Goal: Task Accomplishment & Management: Use online tool/utility

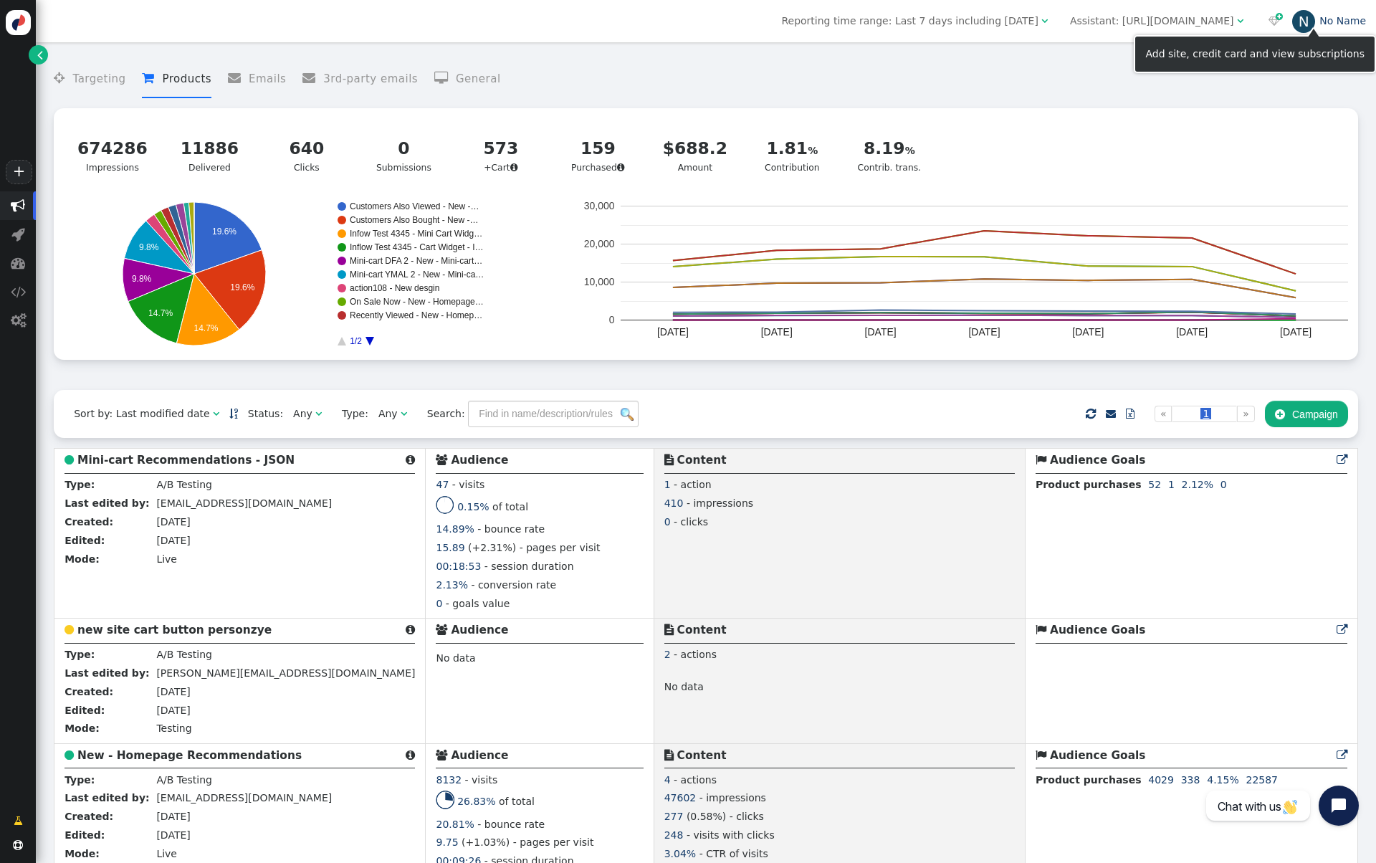
click at [1295, 24] on div "N" at bounding box center [1303, 21] width 23 height 23
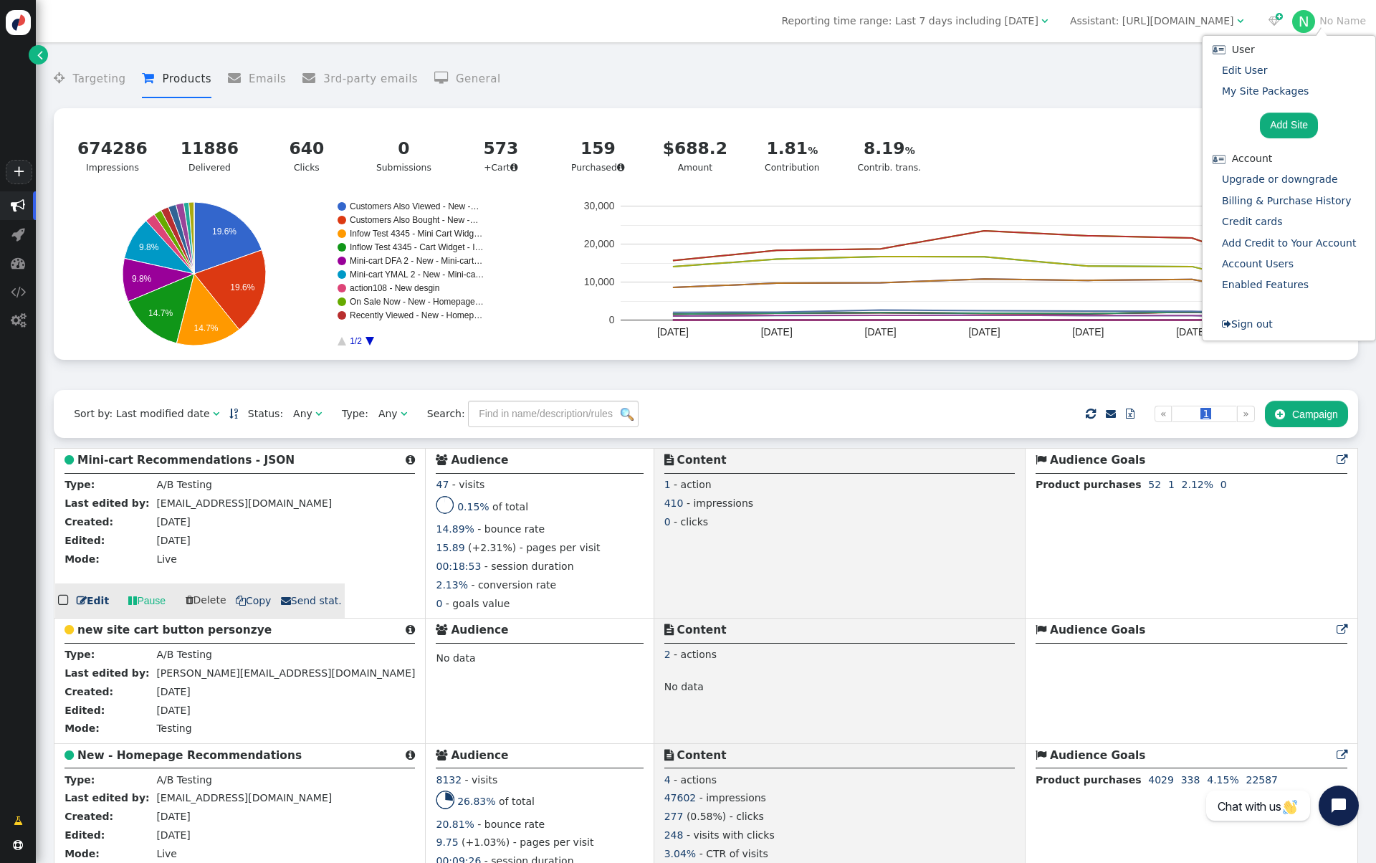
click at [751, 493] on div "1 - action" at bounding box center [840, 486] width 351 height 19
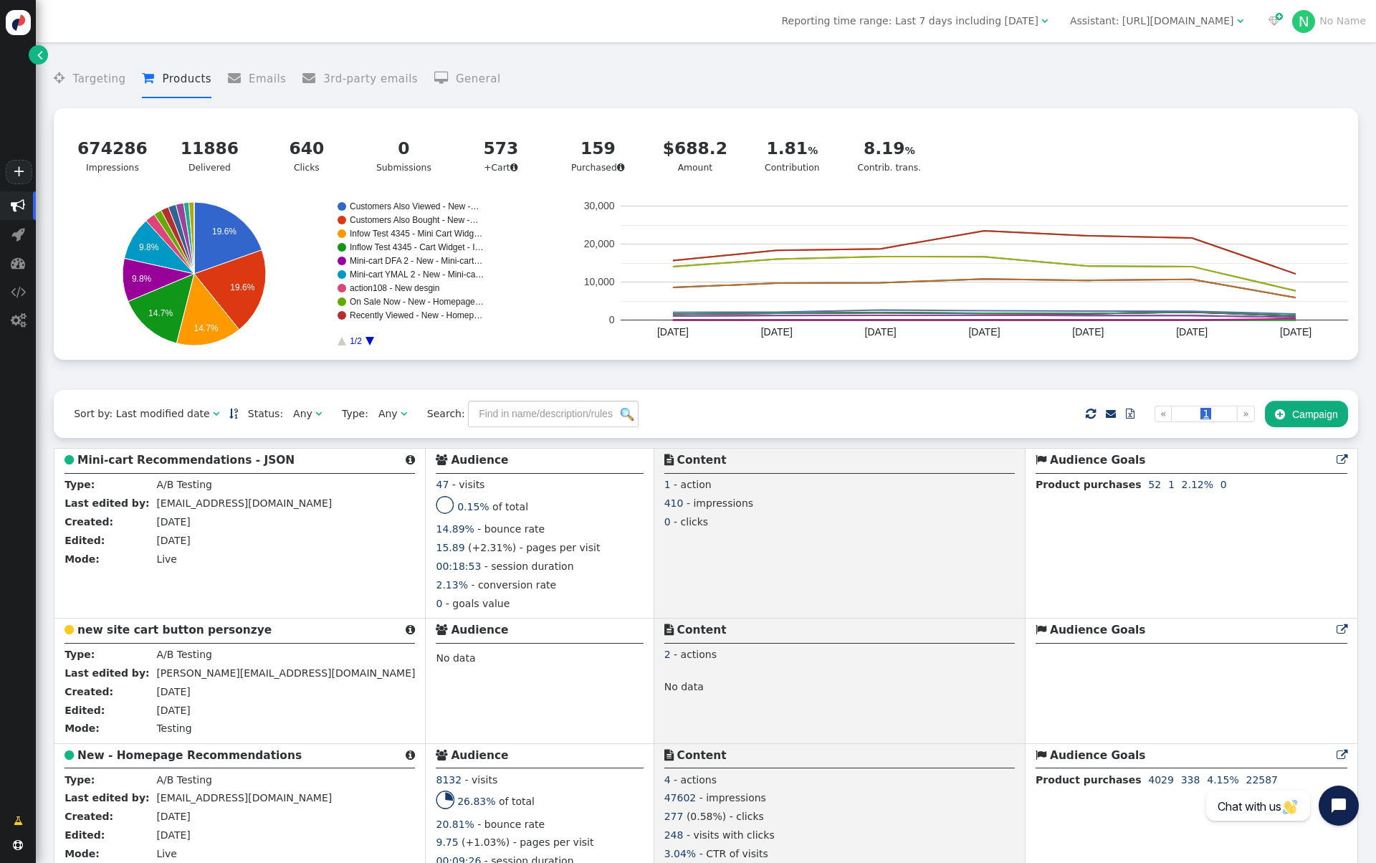
click at [401, 417] on span "" at bounding box center [404, 414] width 6 height 10
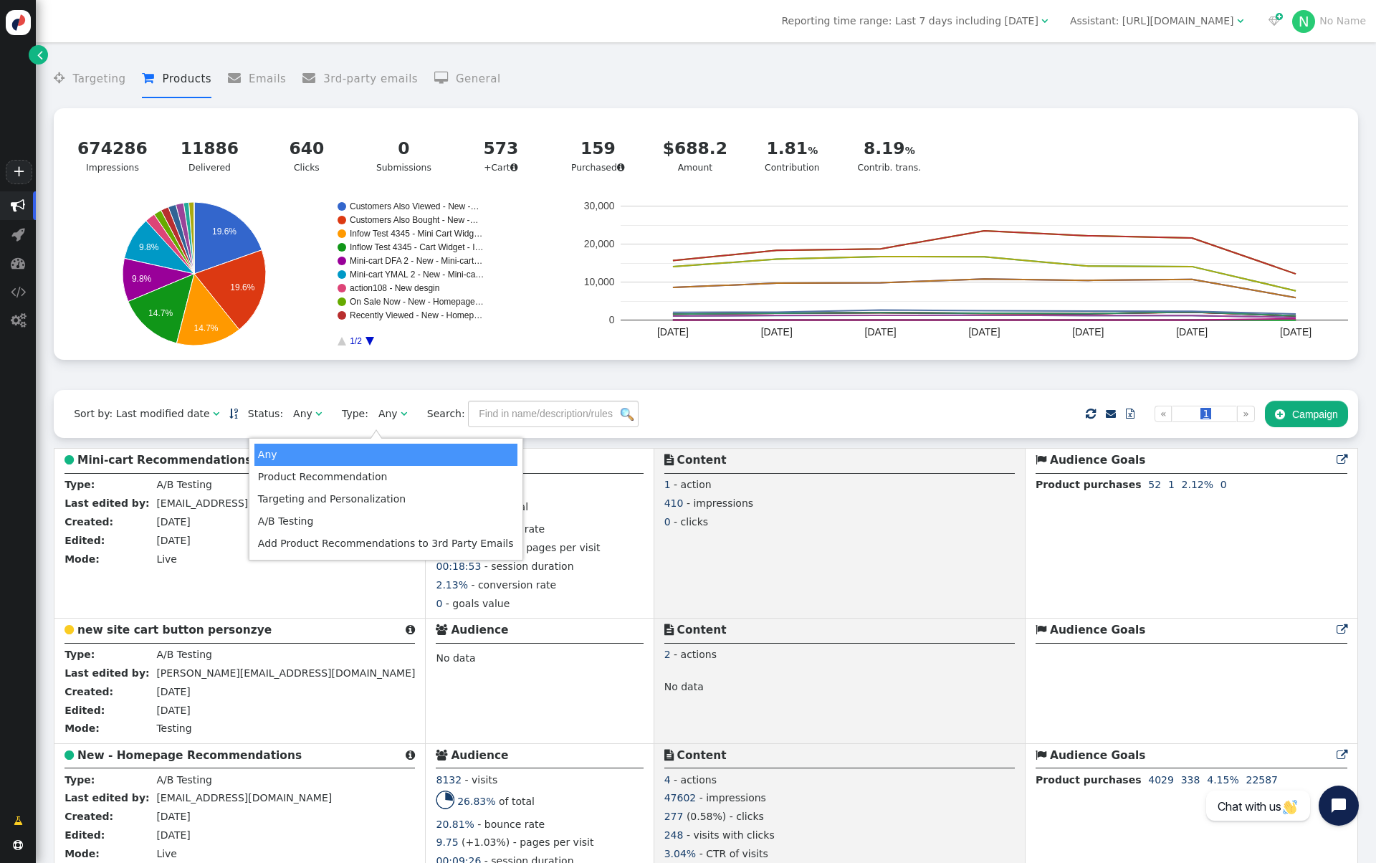
click at [300, 419] on div "Any" at bounding box center [304, 413] width 22 height 15
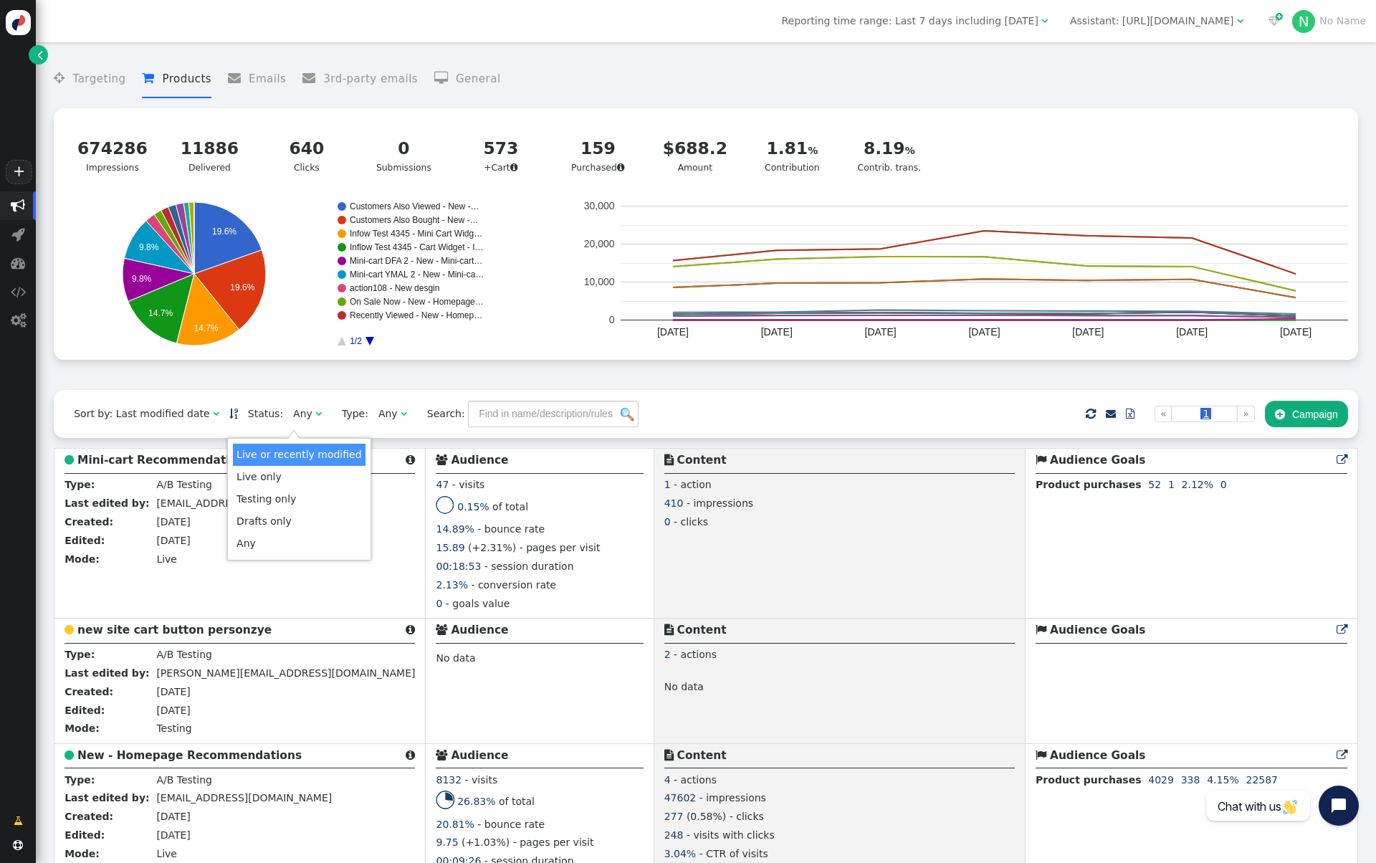
click at [401, 415] on span "" at bounding box center [404, 414] width 6 height 10
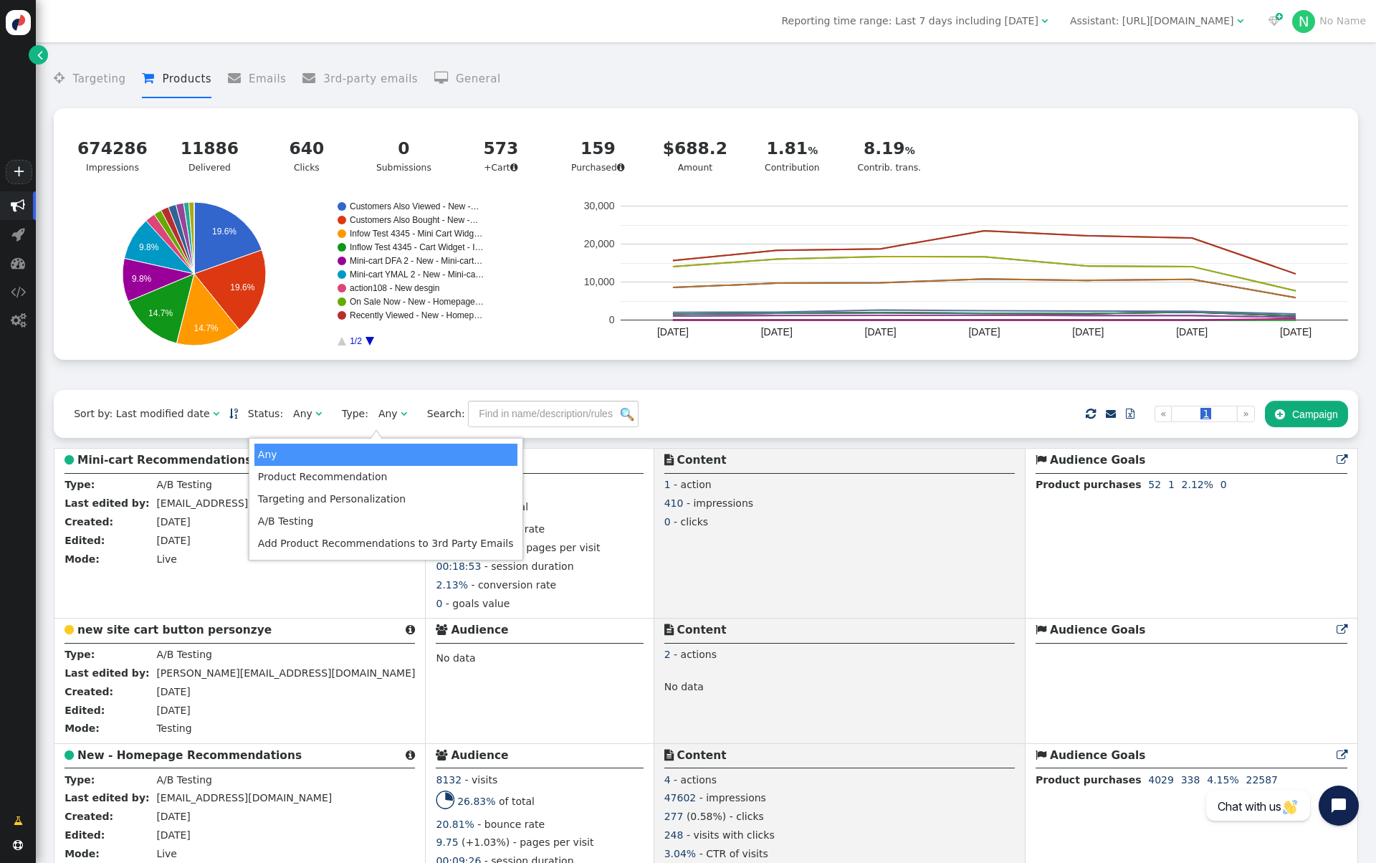
click at [308, 418] on span "Any " at bounding box center [307, 414] width 49 height 23
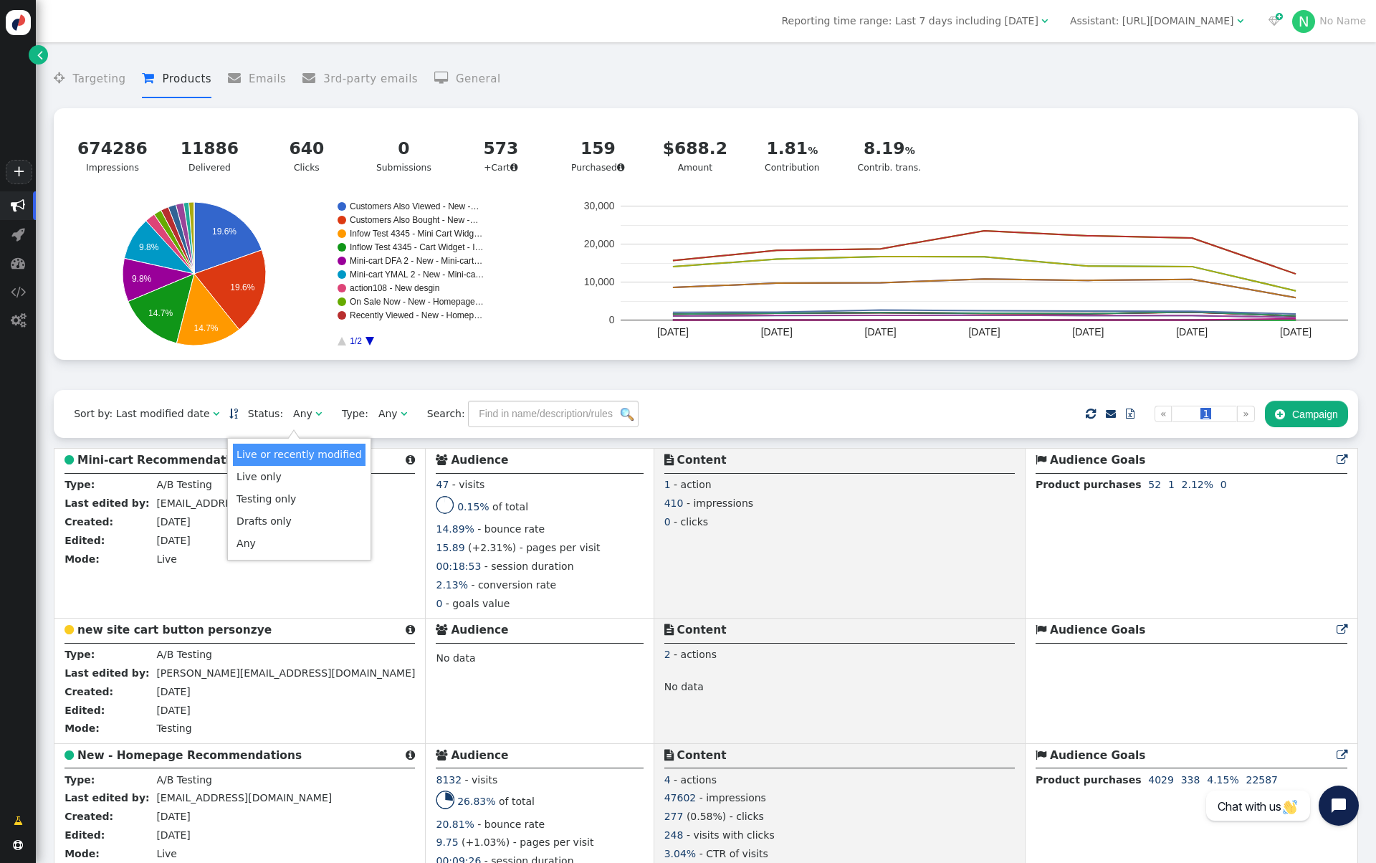
click at [213, 412] on span "" at bounding box center [216, 414] width 6 height 10
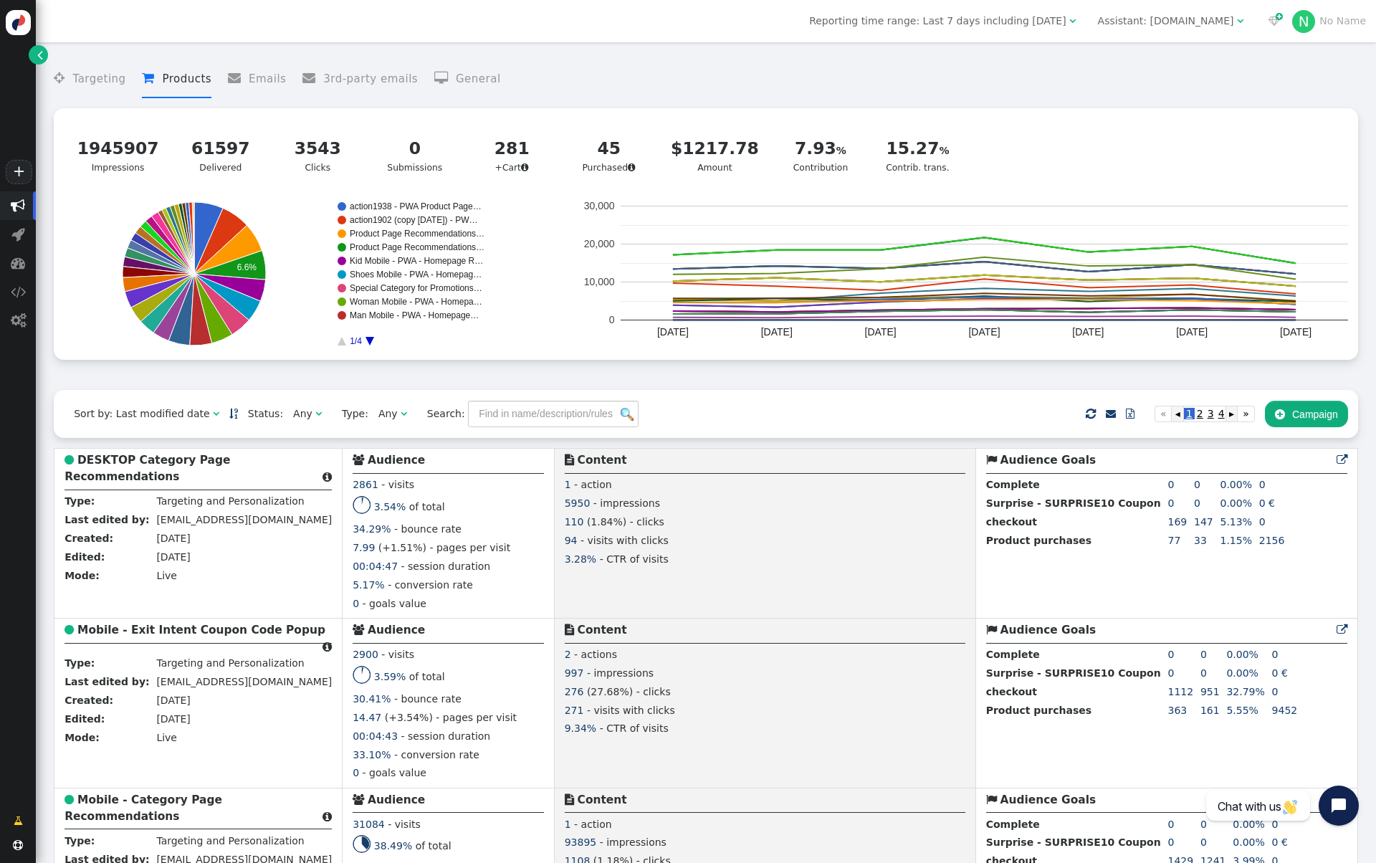
click at [850, 401] on div "Sort by: Last modified date   Status: Any  Type: Any  Search:     Impor…" at bounding box center [706, 414] width 1305 height 48
click at [1307, 416] on button " Campaign" at bounding box center [1306, 414] width 83 height 26
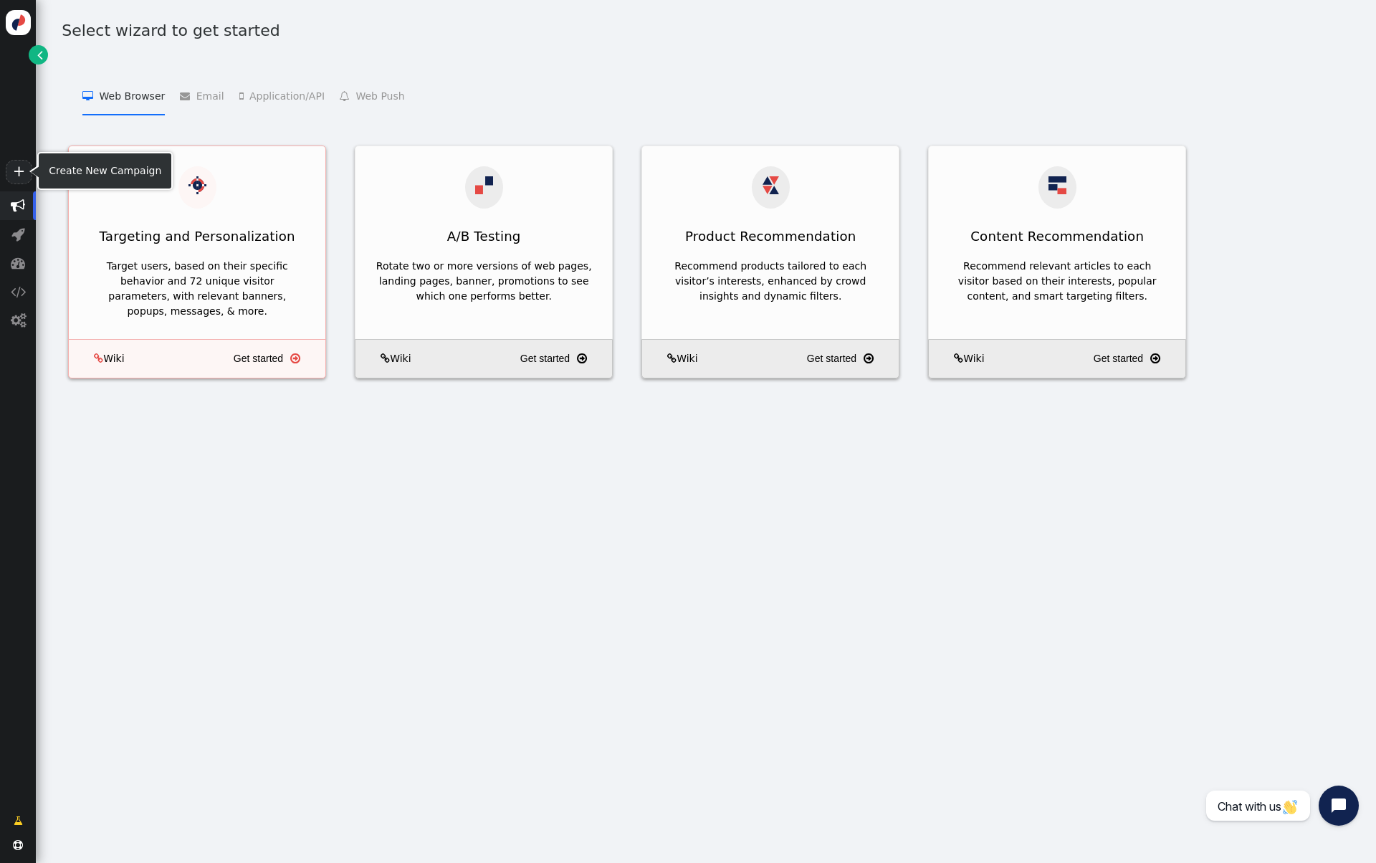
click at [186, 224] on div "Targeting and Personalization" at bounding box center [197, 236] width 257 height 35
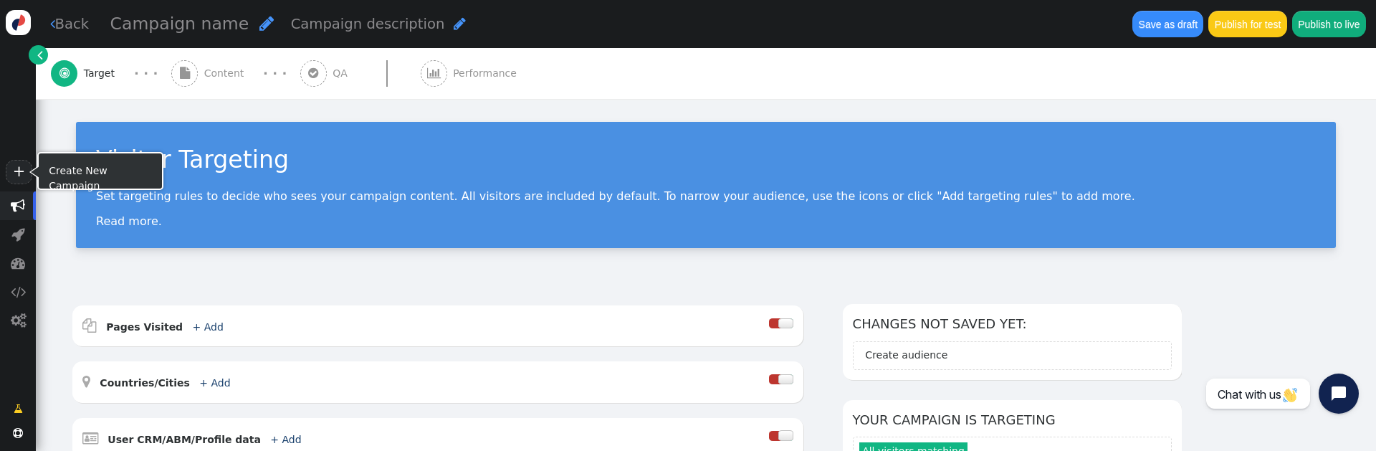
click at [16, 171] on link "+" at bounding box center [19, 172] width 26 height 24
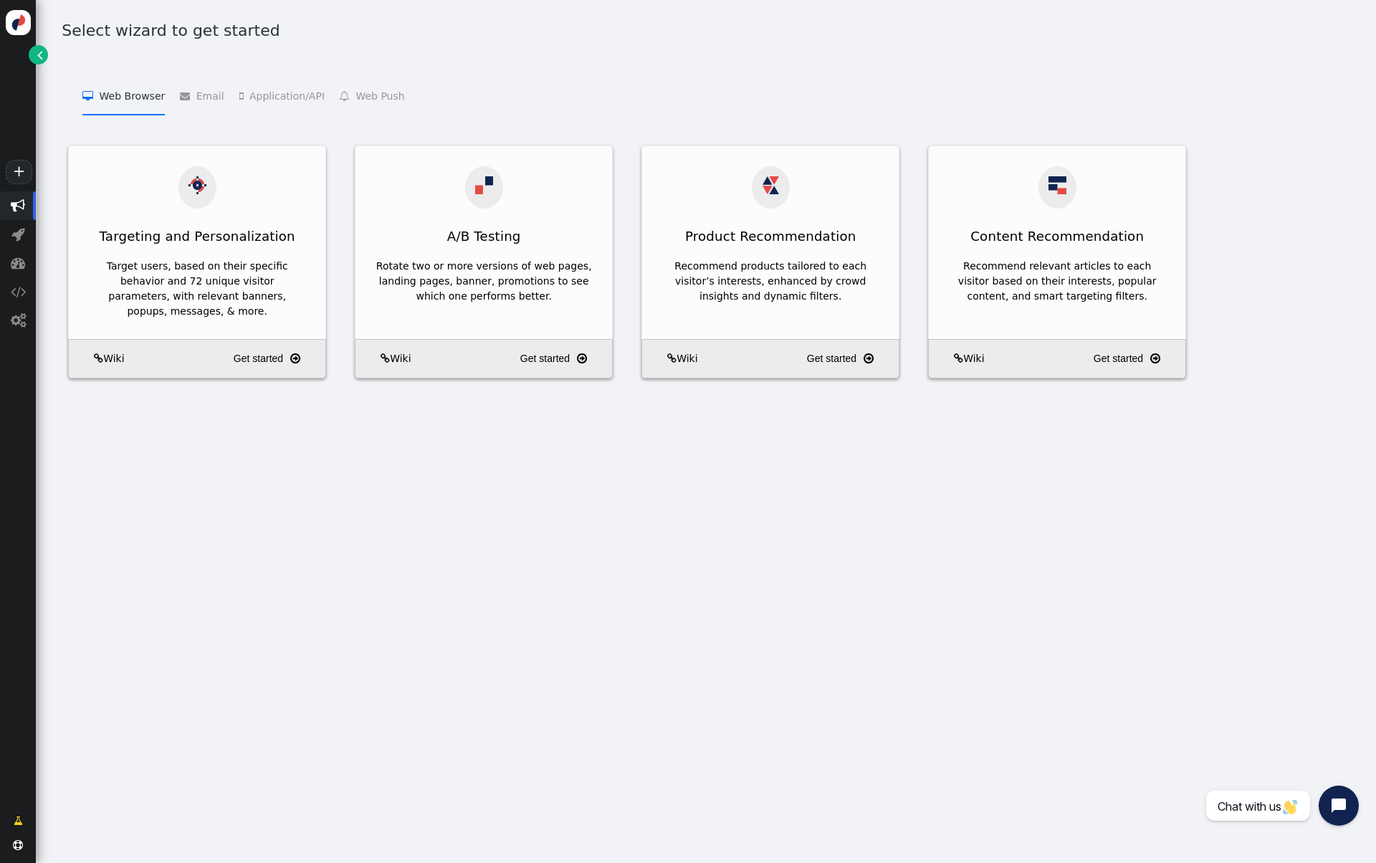
click at [42, 57] on link "" at bounding box center [38, 54] width 19 height 19
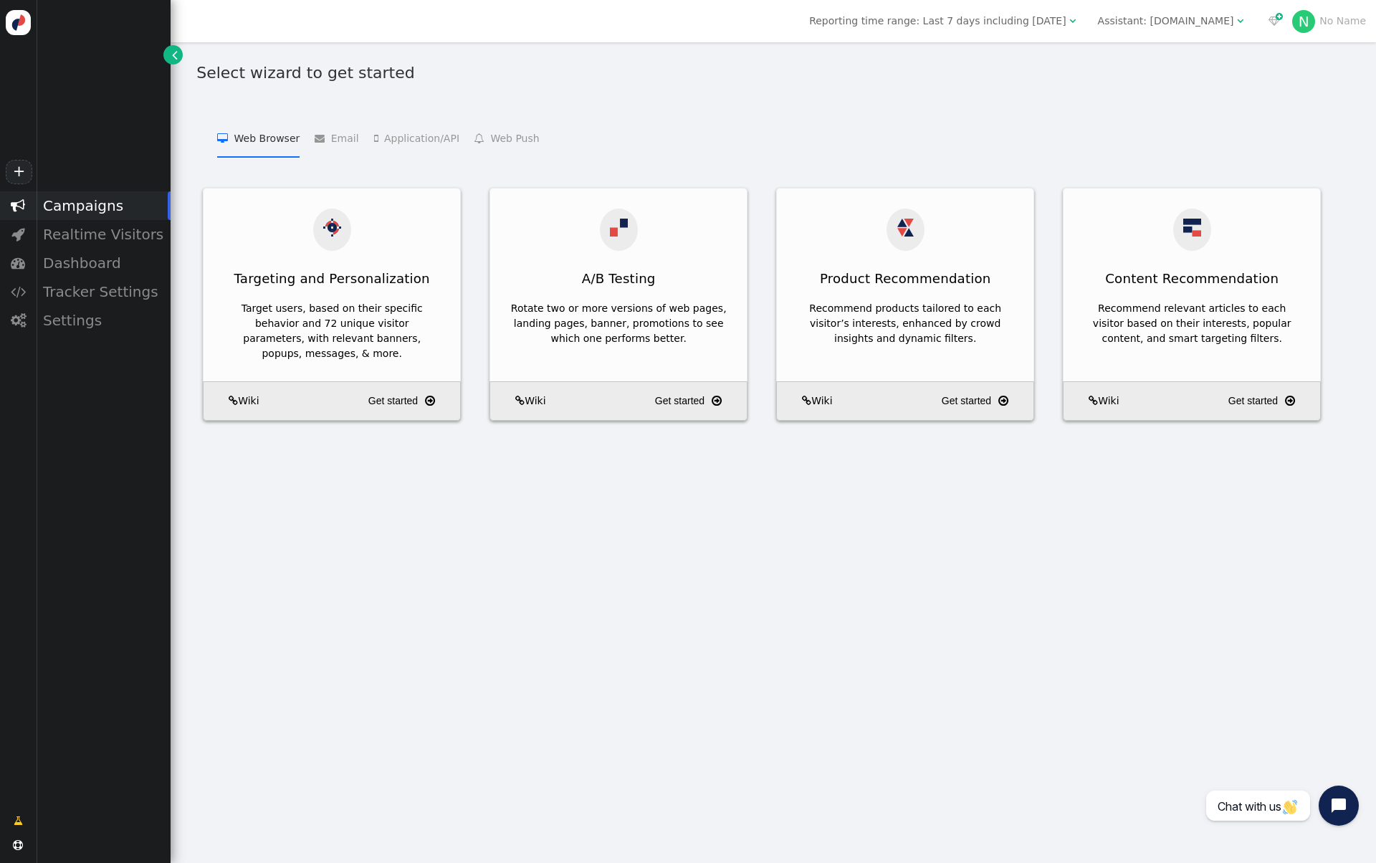
click at [87, 200] on div "Campaigns" at bounding box center [103, 205] width 135 height 29
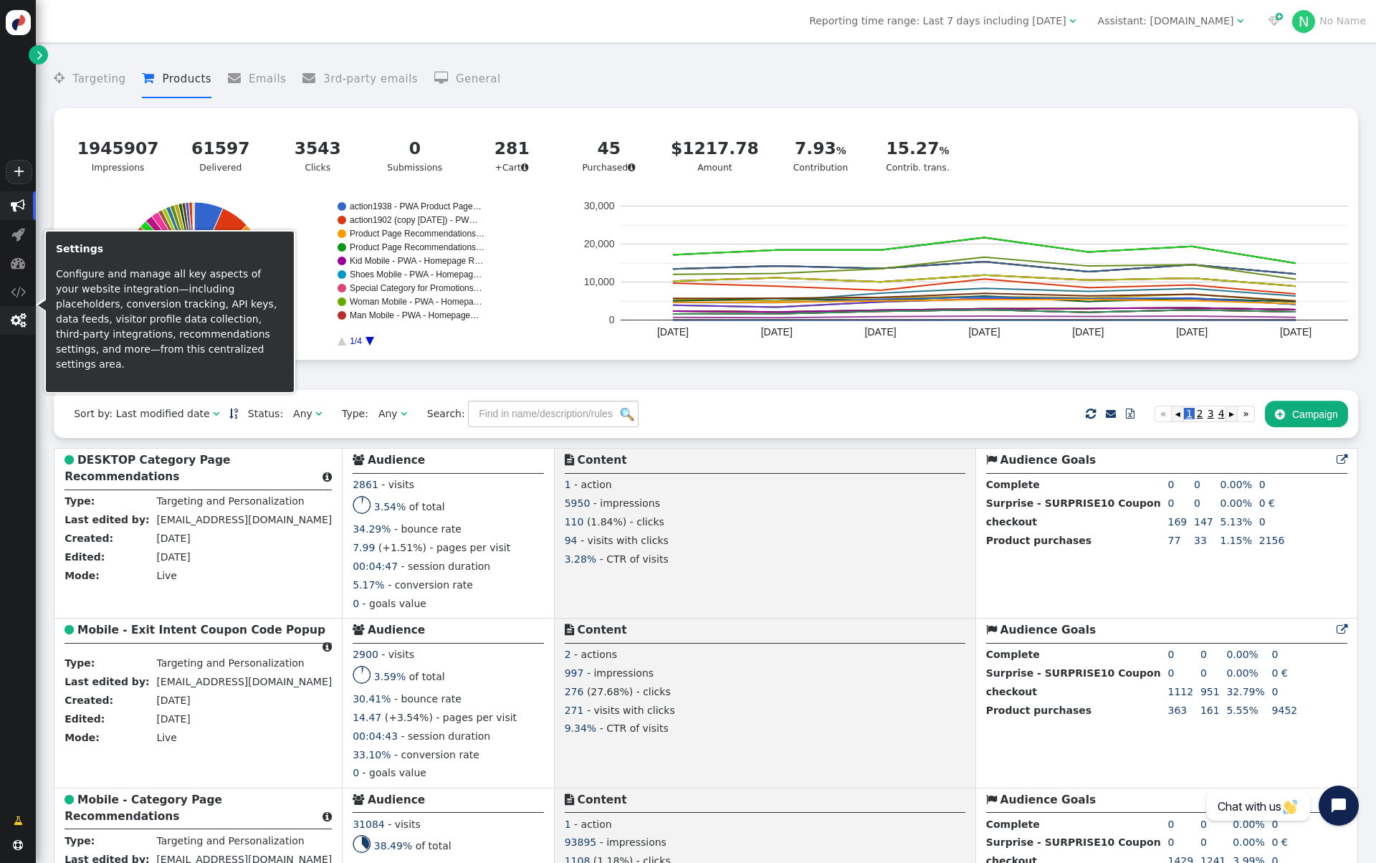
click at [11, 328] on span "" at bounding box center [18, 320] width 36 height 29
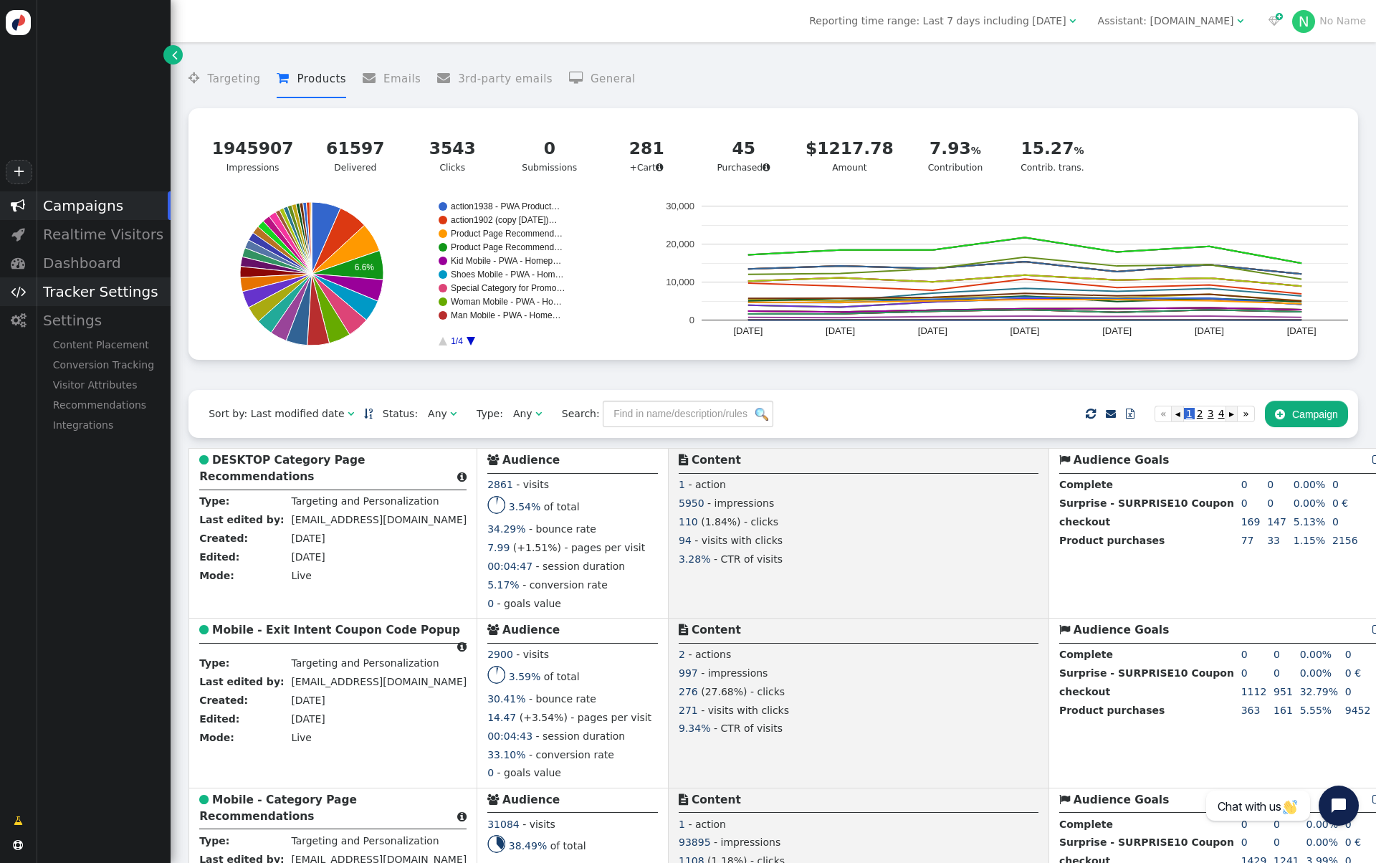
click at [138, 292] on div "Tracker Settings" at bounding box center [103, 291] width 135 height 29
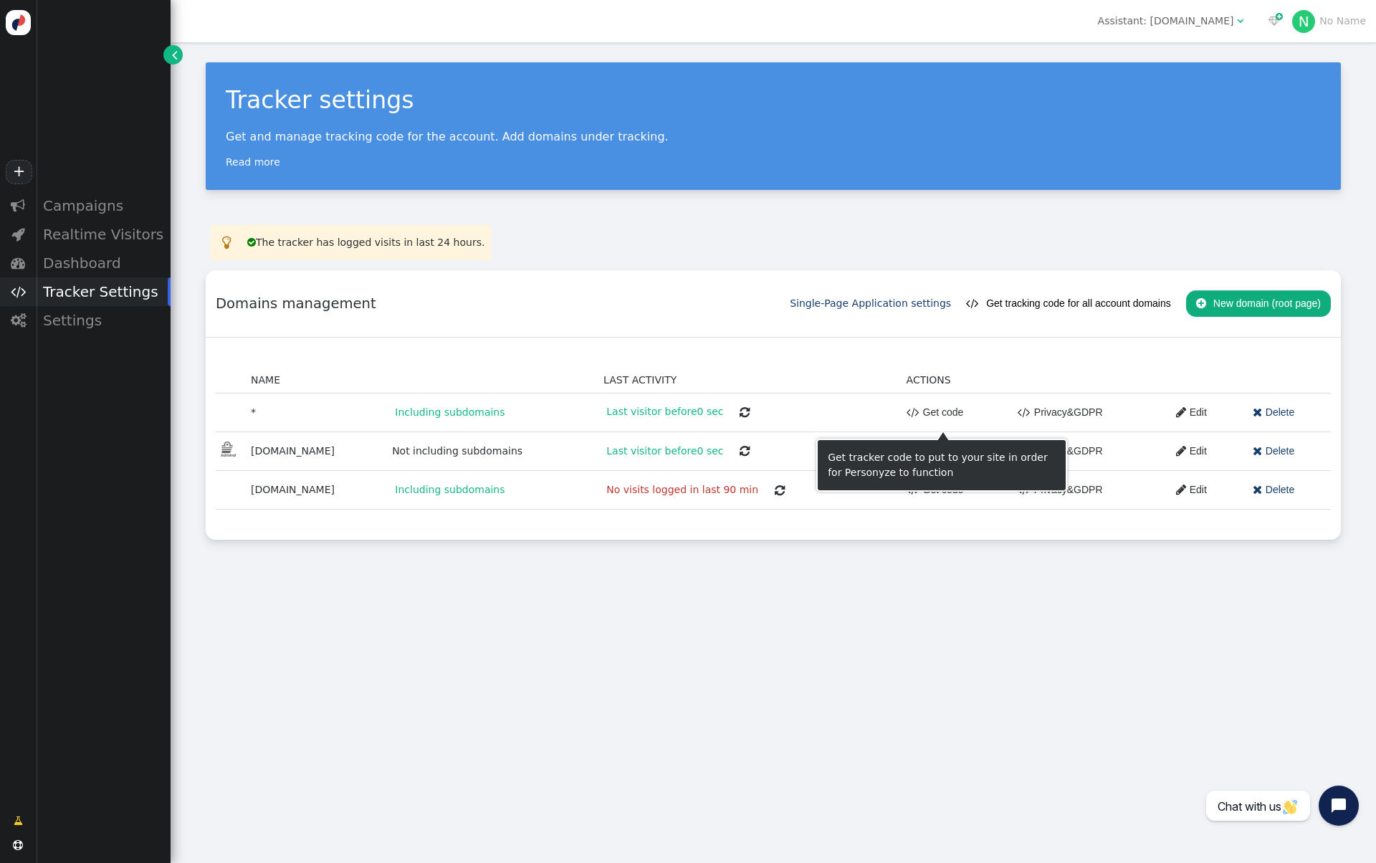
click at [942, 413] on link " Get code" at bounding box center [935, 412] width 57 height 26
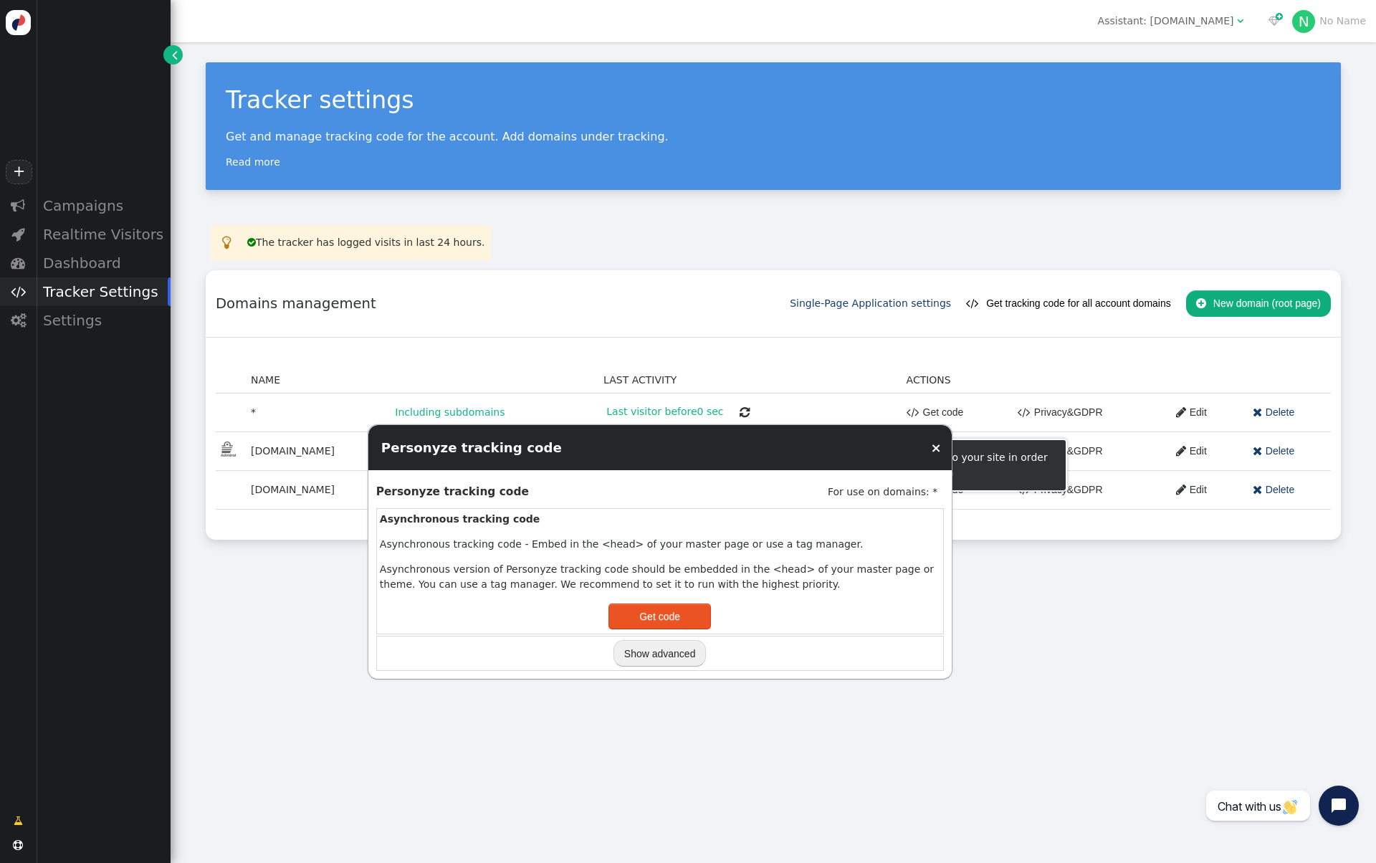
click at [942, 414] on link " Get code" at bounding box center [935, 412] width 57 height 26
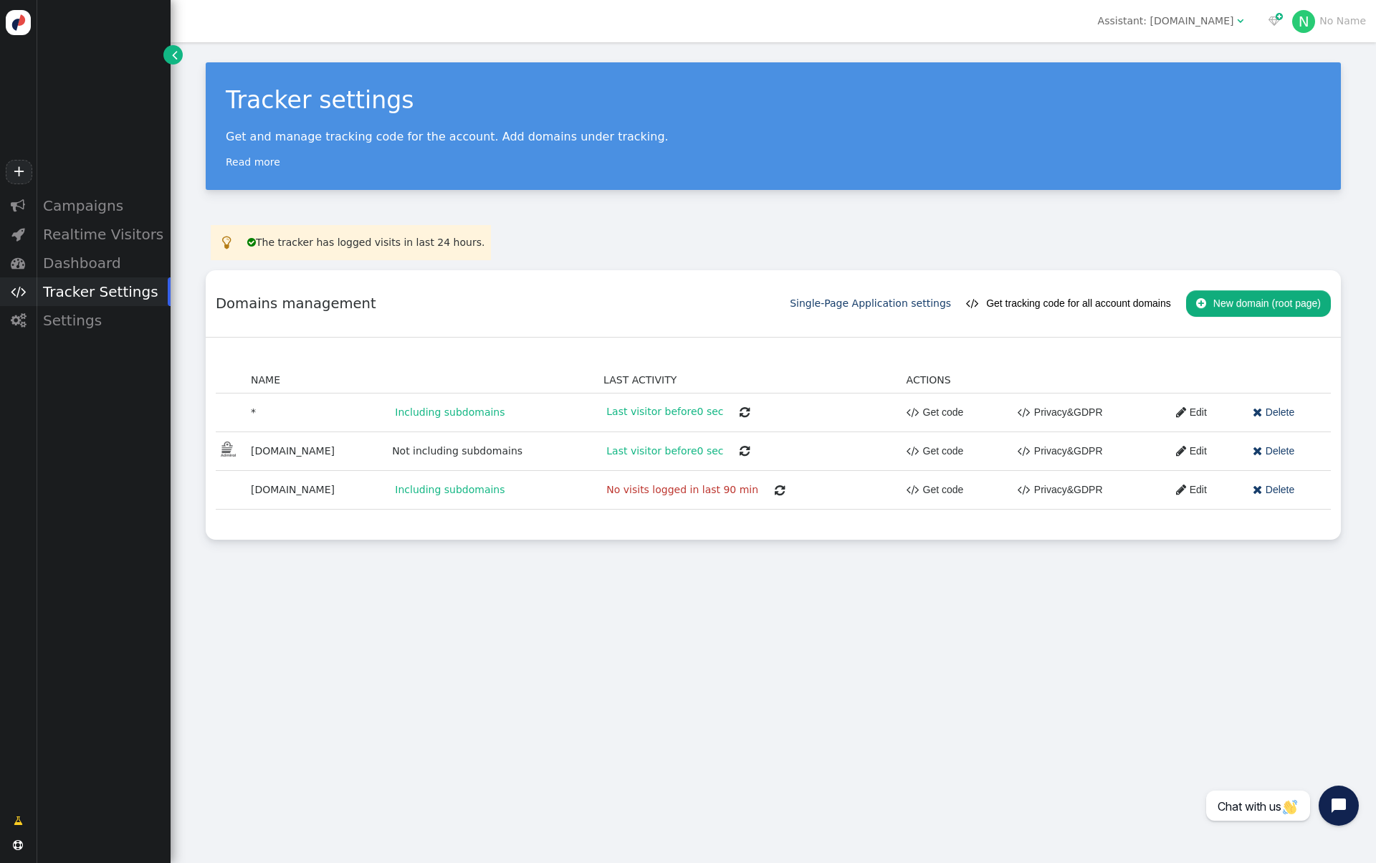
click at [1205, 30] on span "Assistant: admiralsports.shop " at bounding box center [1171, 20] width 166 height 23
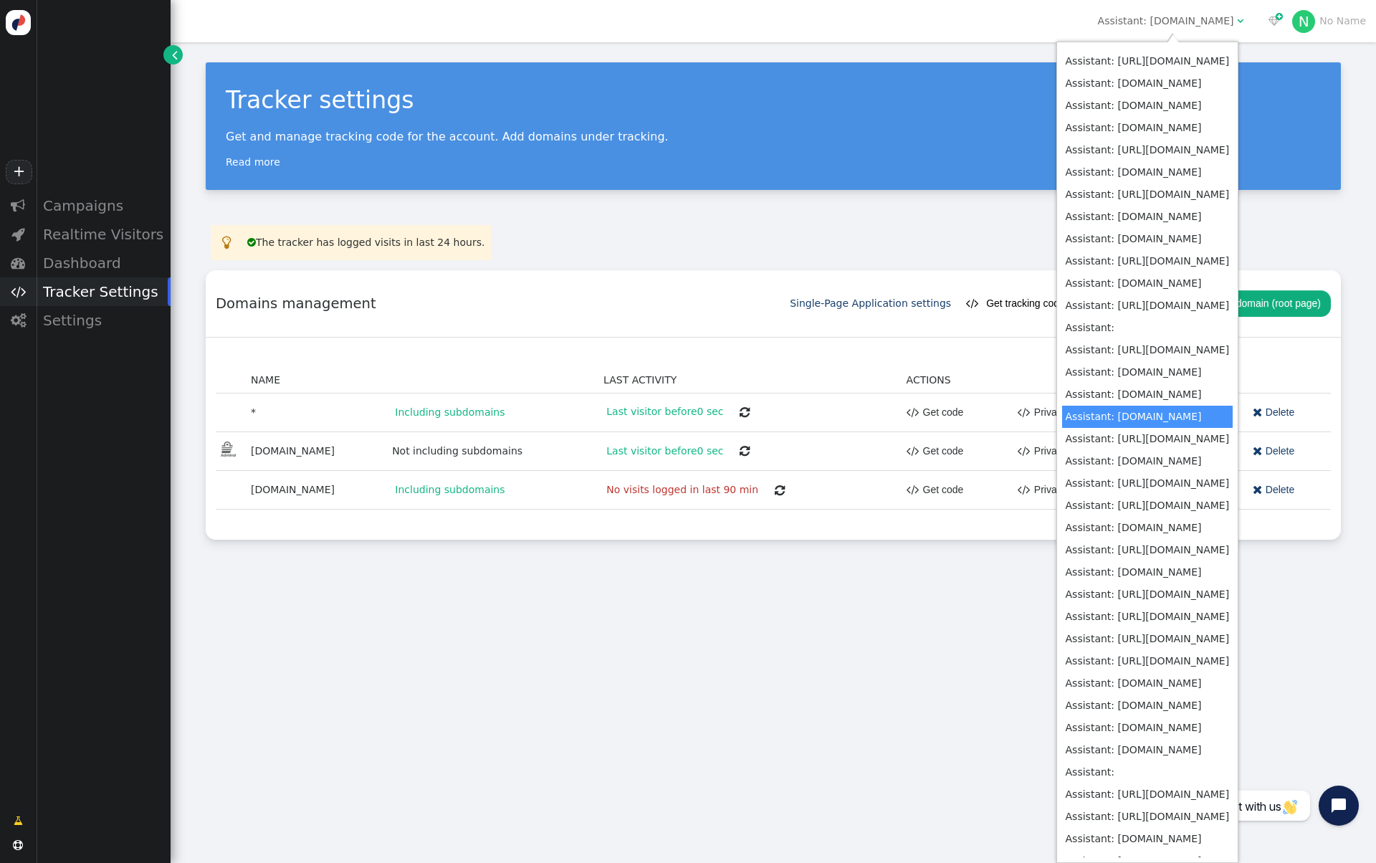
scroll to position [414, 0]
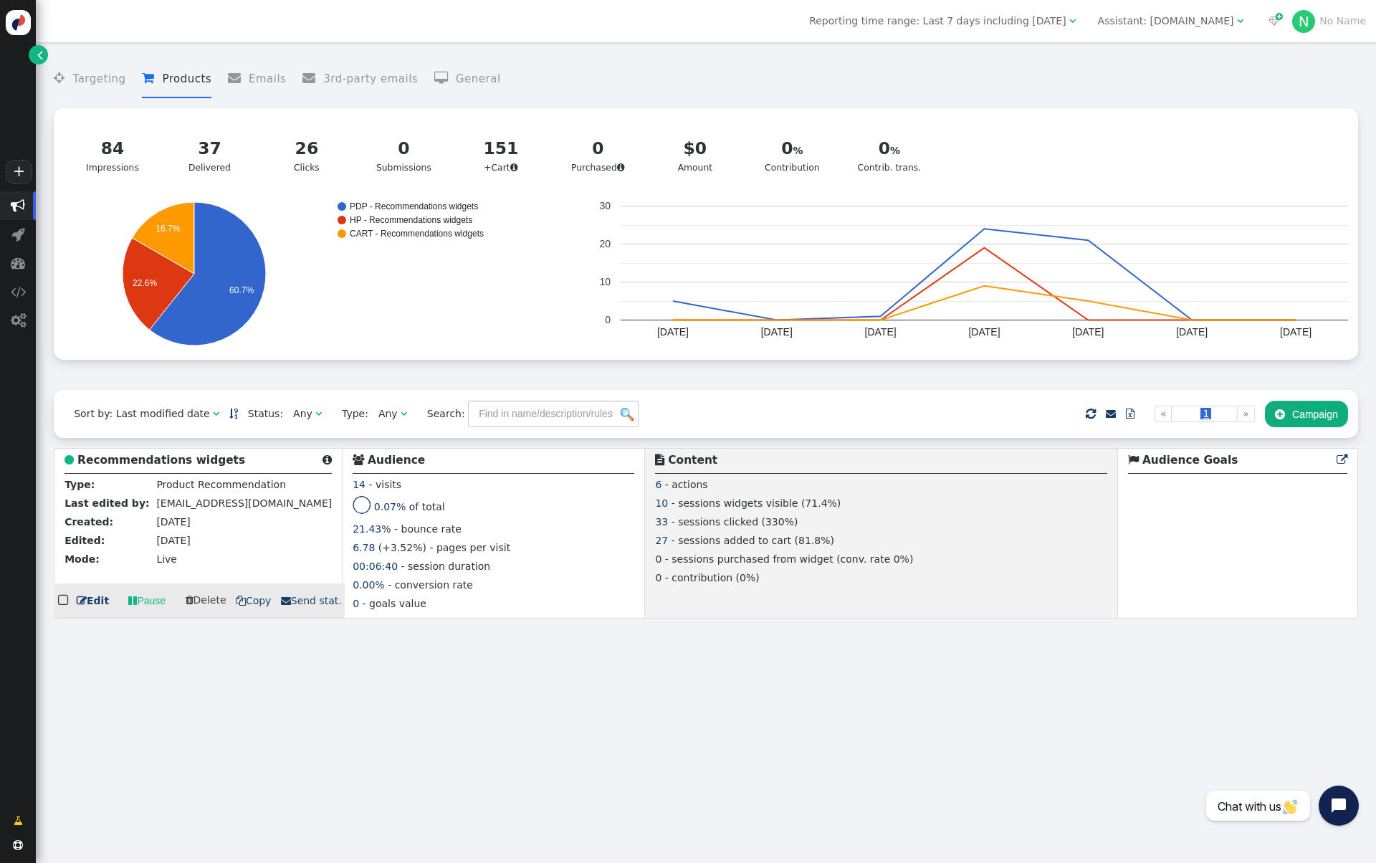
click at [156, 466] on b "Recommendations widgets" at bounding box center [161, 460] width 168 height 13
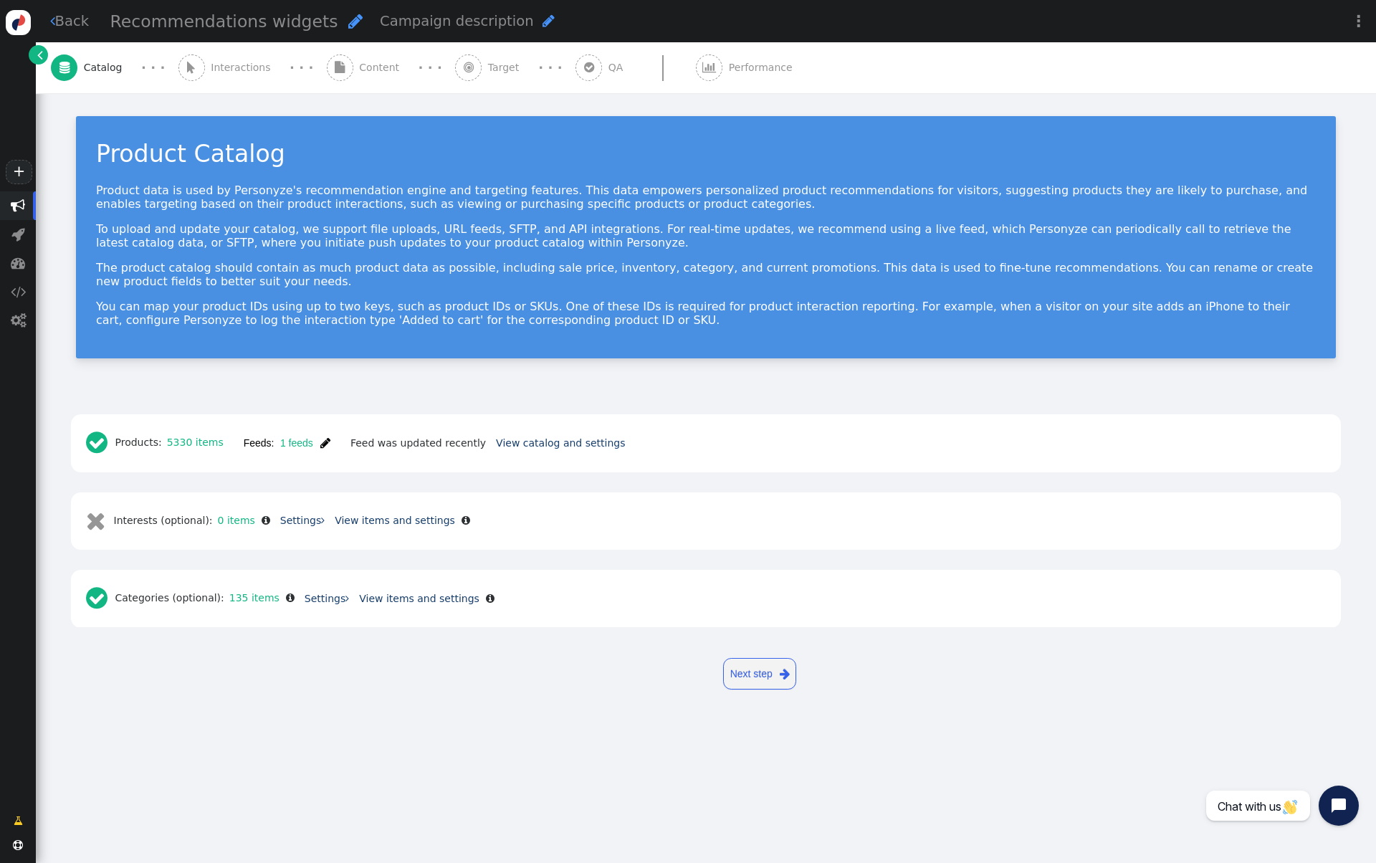
click at [332, 75] on span "" at bounding box center [340, 67] width 27 height 27
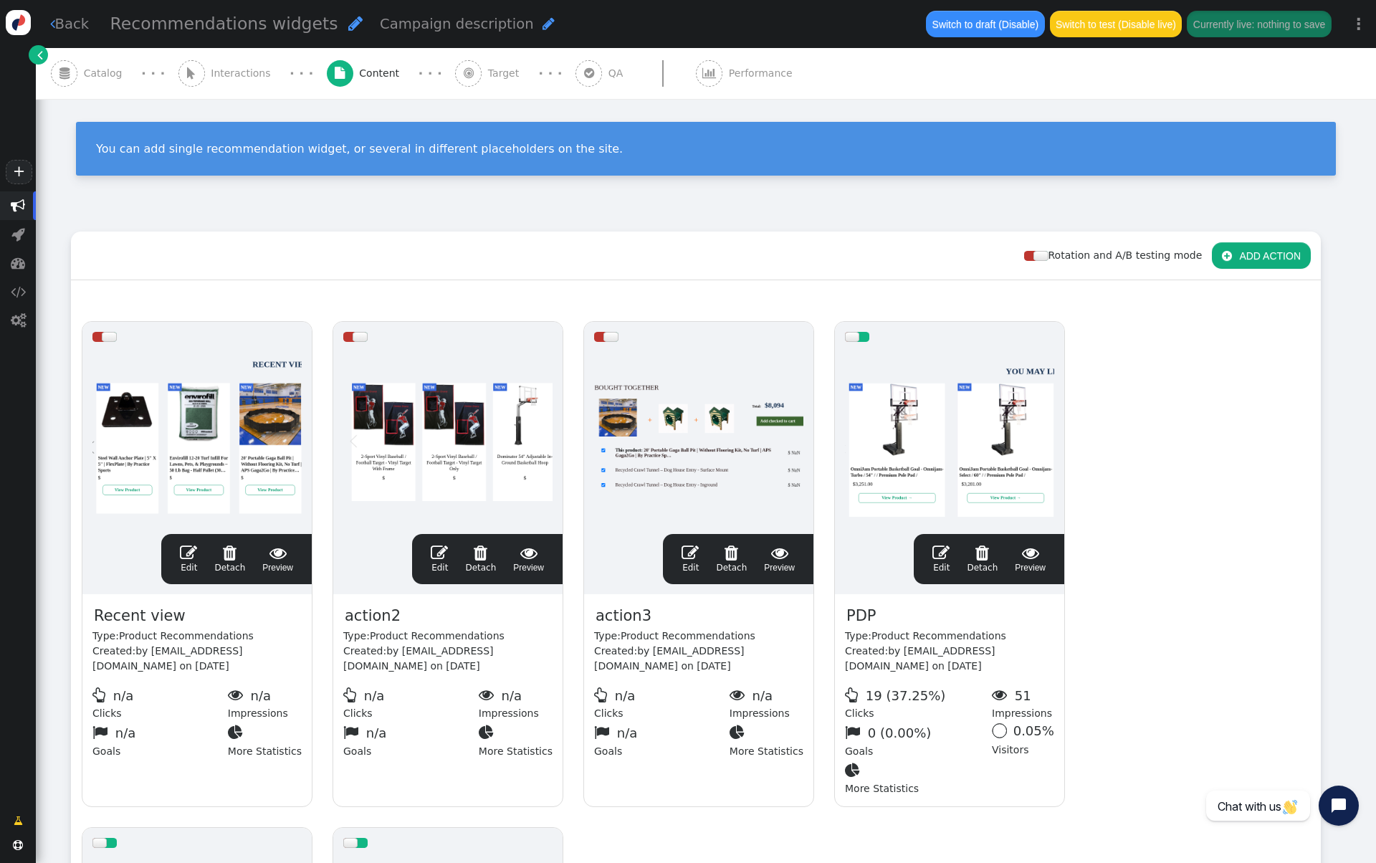
click at [115, 76] on span "Catalog" at bounding box center [106, 73] width 44 height 15
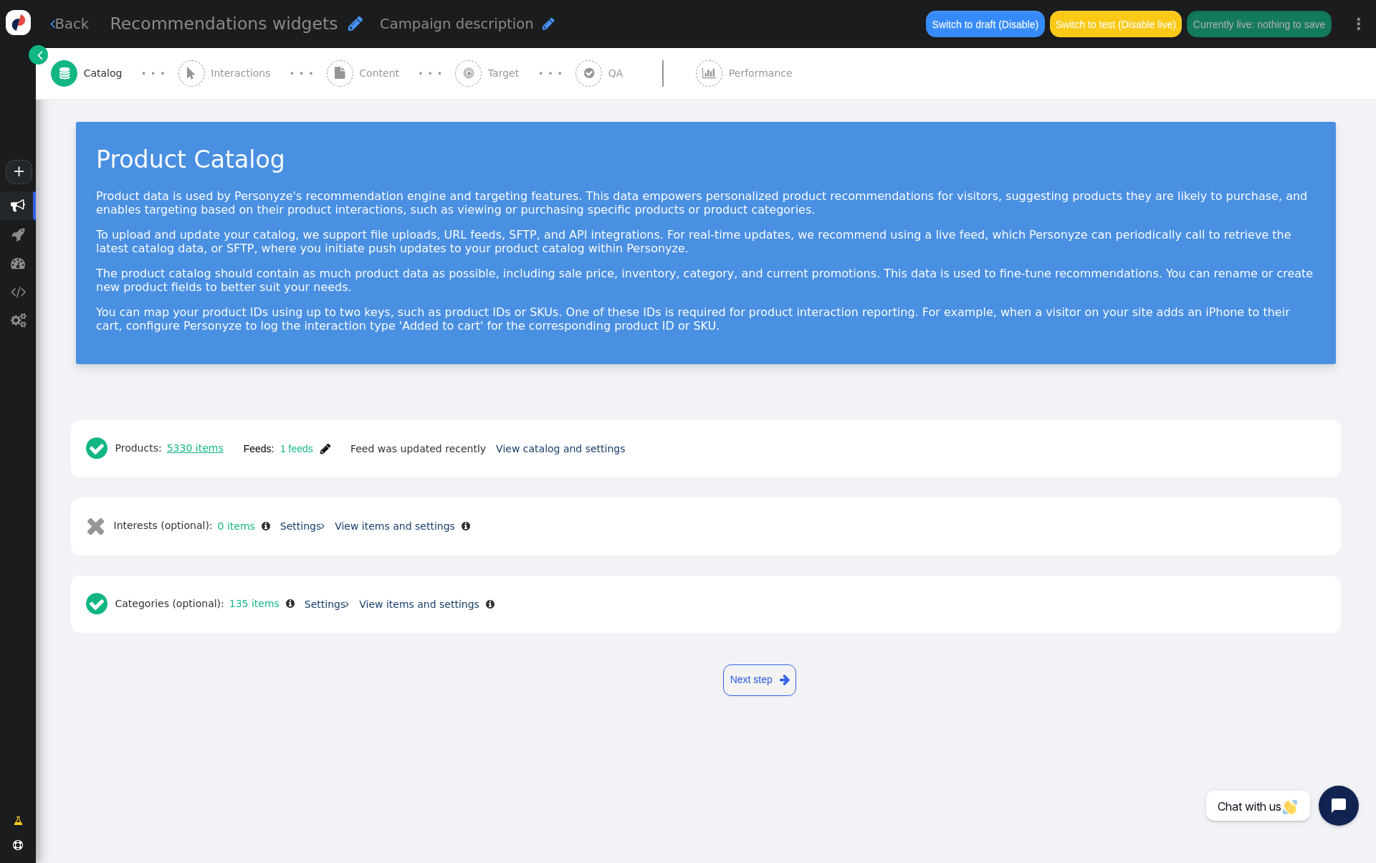
click at [219, 445] on link "5330 items" at bounding box center [193, 447] width 62 height 11
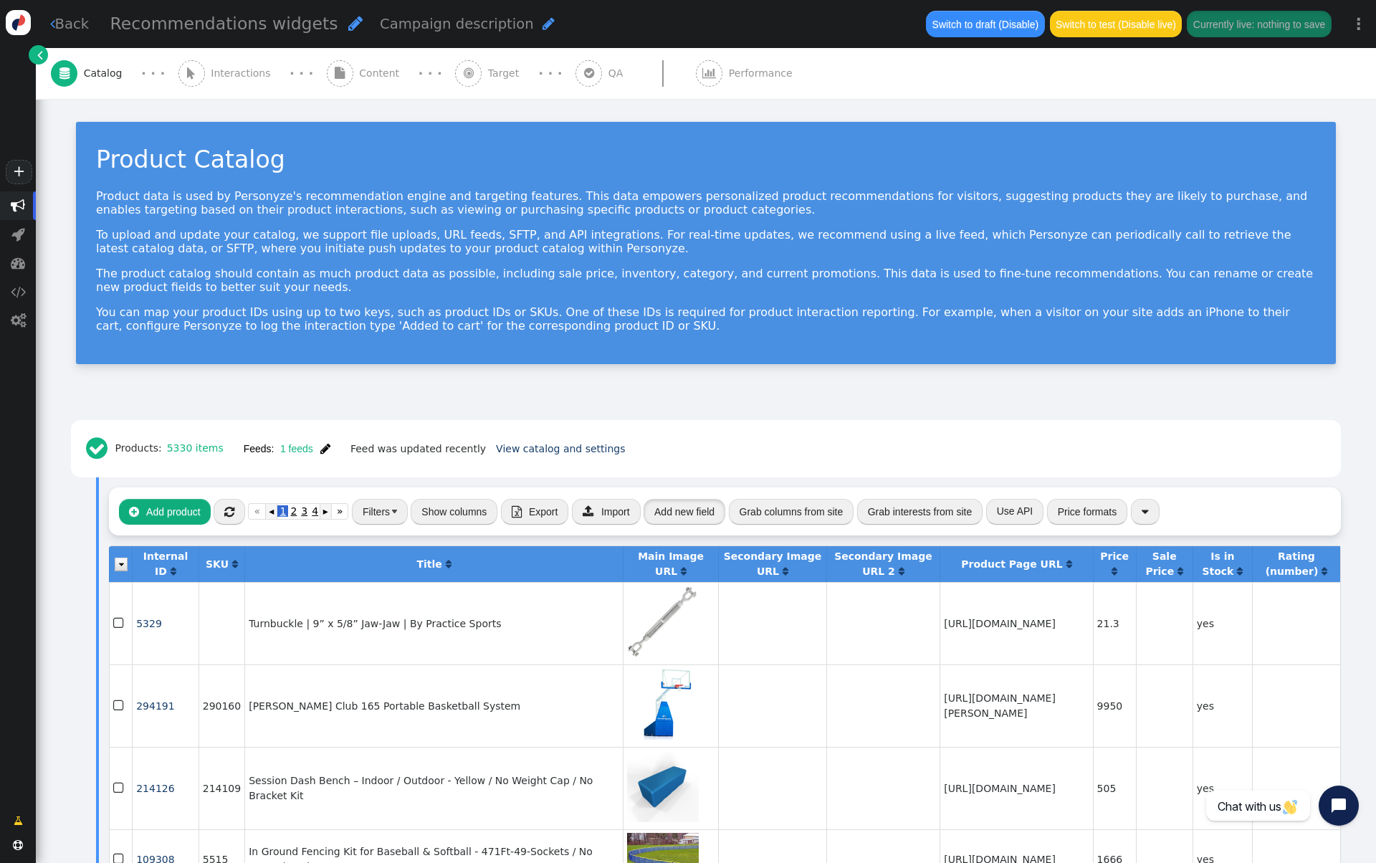
click at [685, 517] on button "Add new field" at bounding box center [685, 512] width 82 height 26
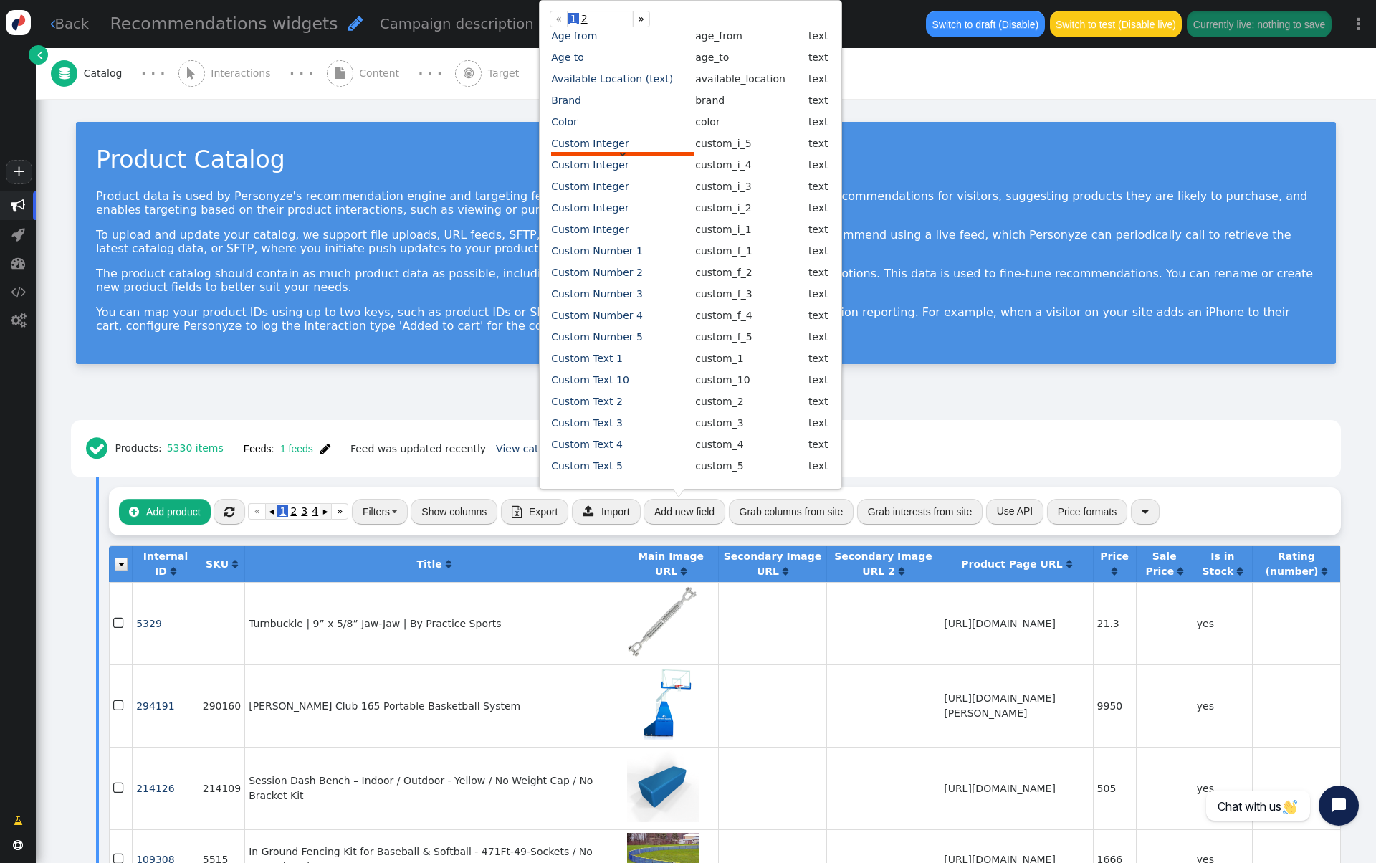
click at [607, 142] on span "Custom Integer" at bounding box center [589, 143] width 77 height 11
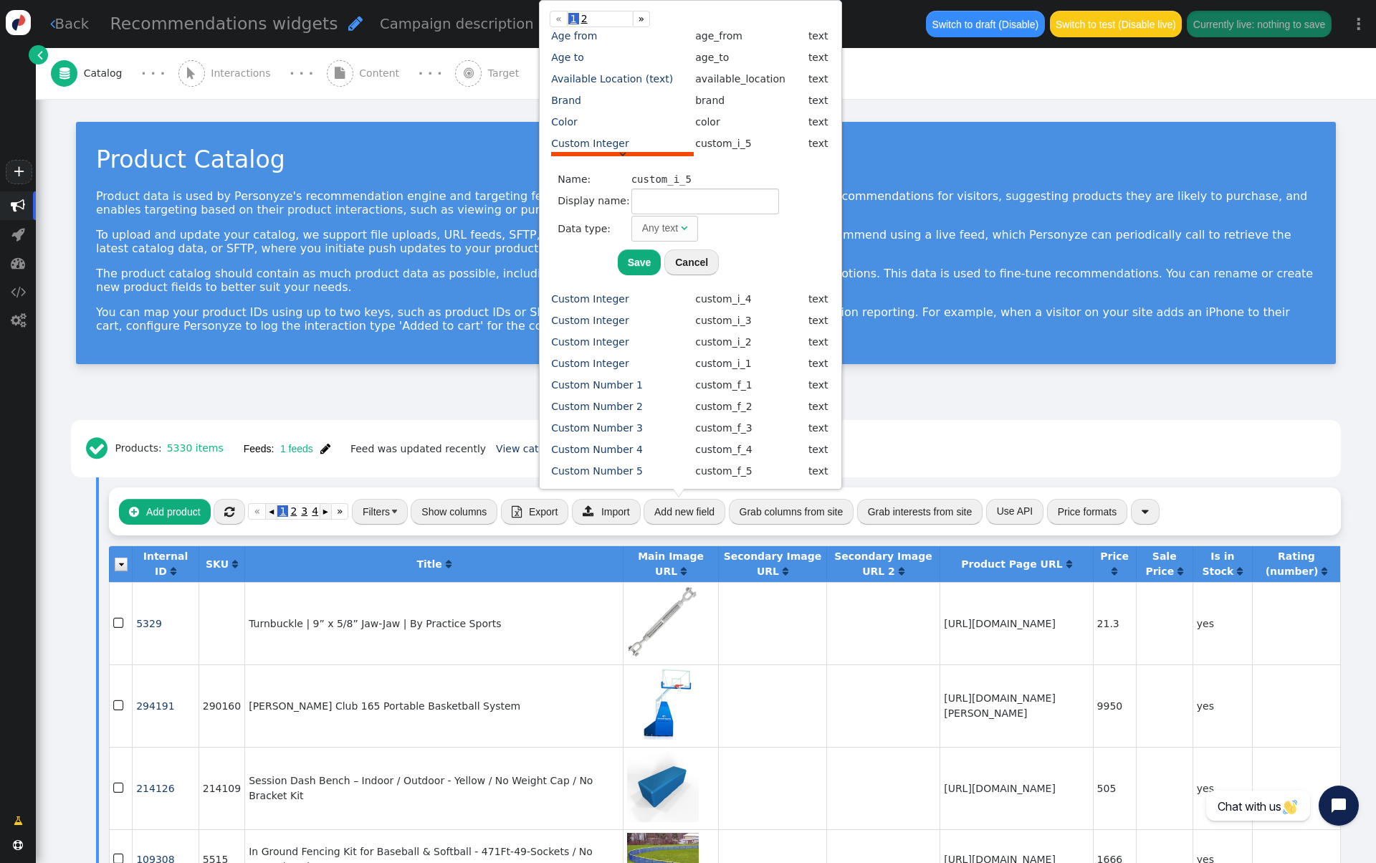
type input "Custom Integer"
click at [675, 192] on input "Custom Integer" at bounding box center [706, 202] width 148 height 26
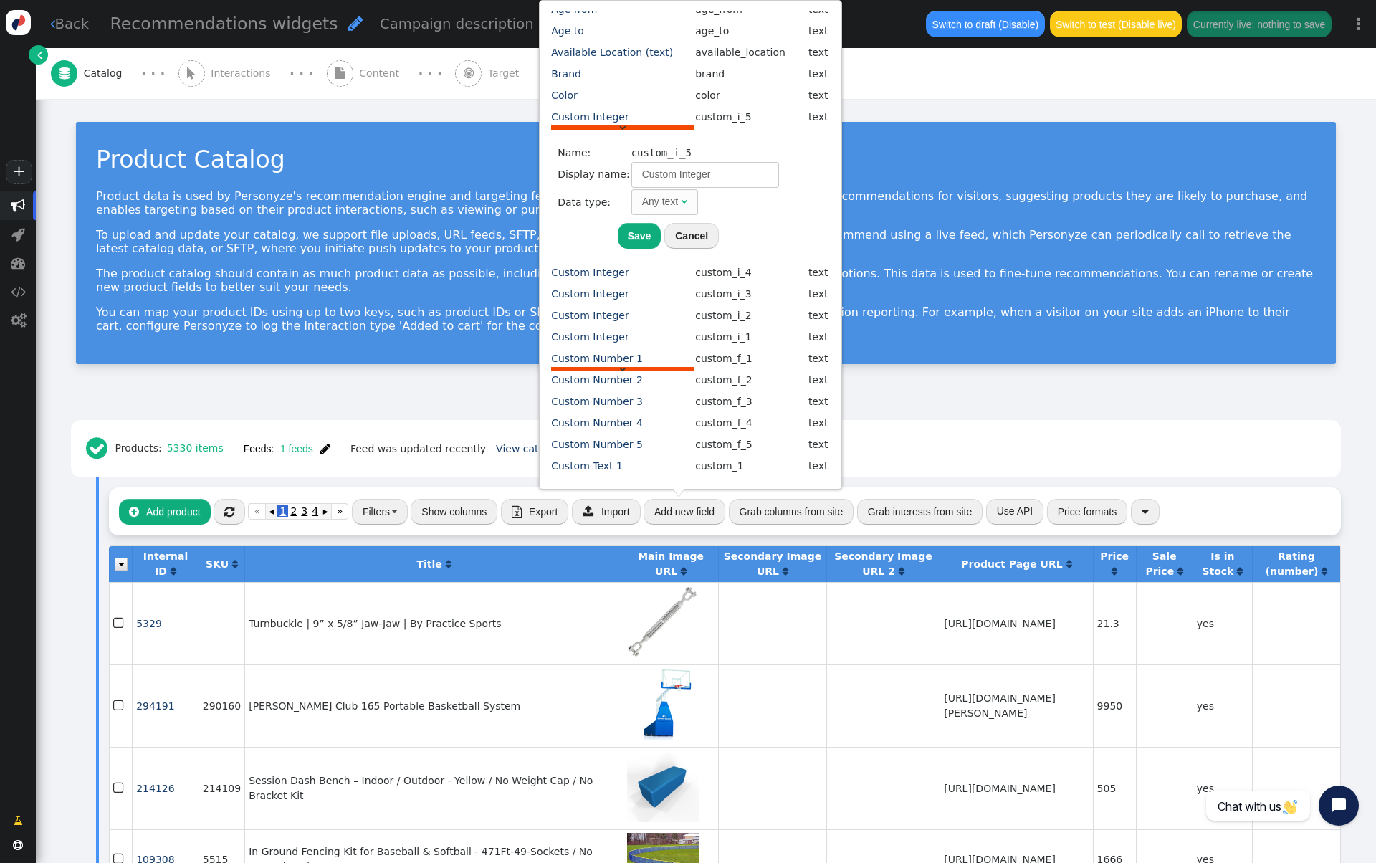
click at [610, 353] on span "Custom Number 1" at bounding box center [597, 358] width 92 height 11
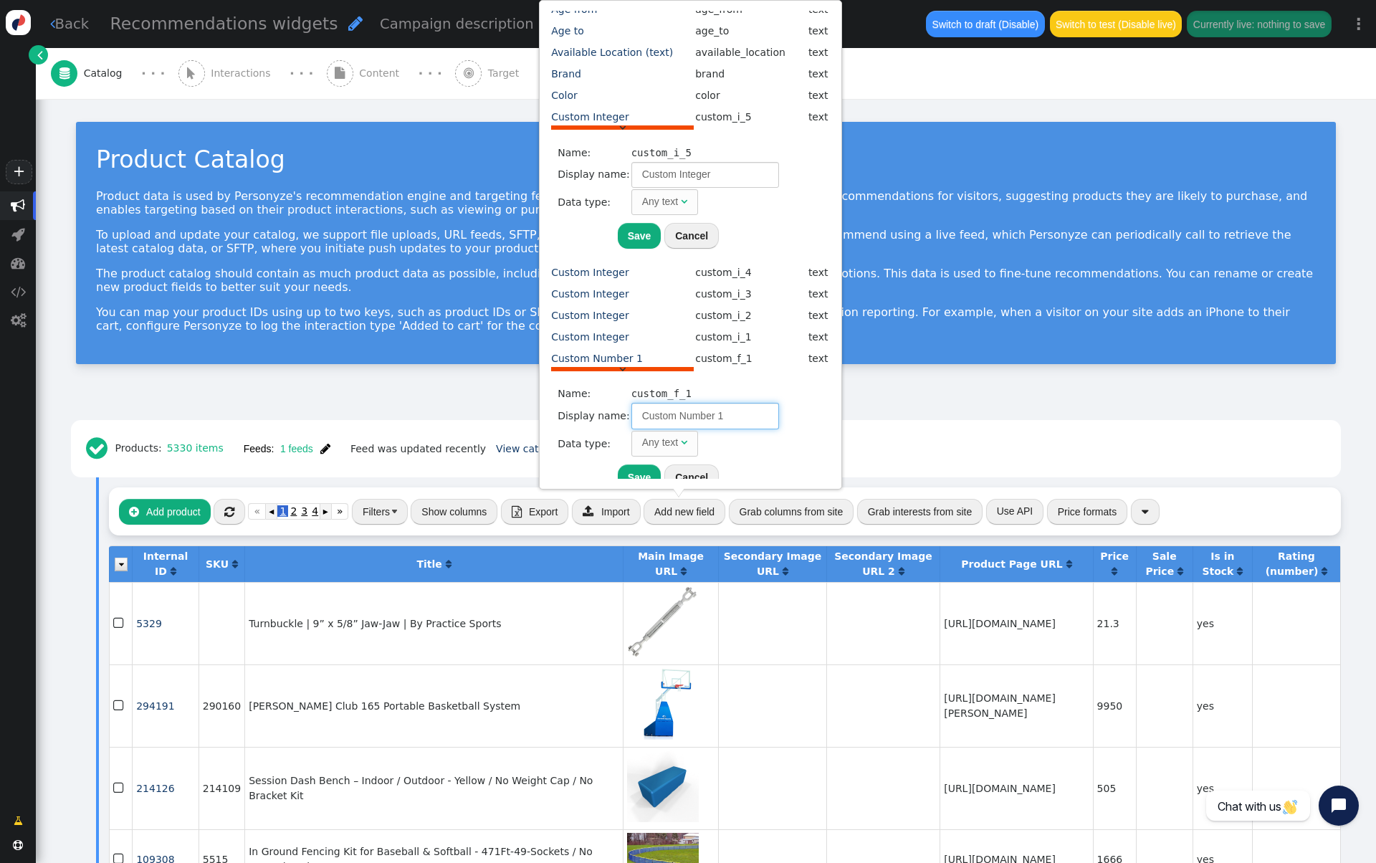
click at [680, 413] on input "Custom Number 1" at bounding box center [706, 416] width 148 height 26
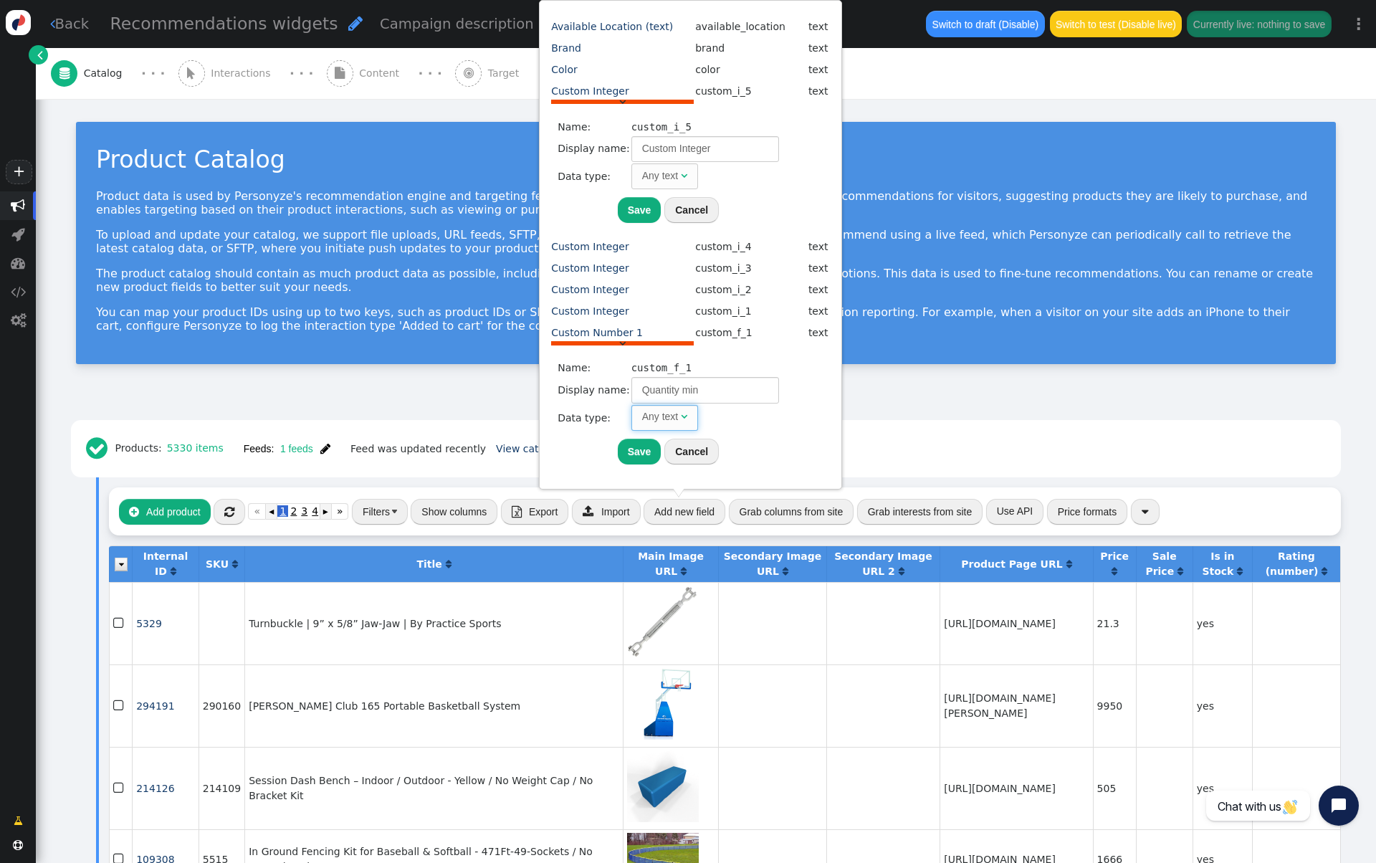
click at [685, 410] on span "Any text " at bounding box center [665, 418] width 67 height 26
click at [642, 452] on button "Save" at bounding box center [640, 452] width 44 height 26
type input "Quantity min"
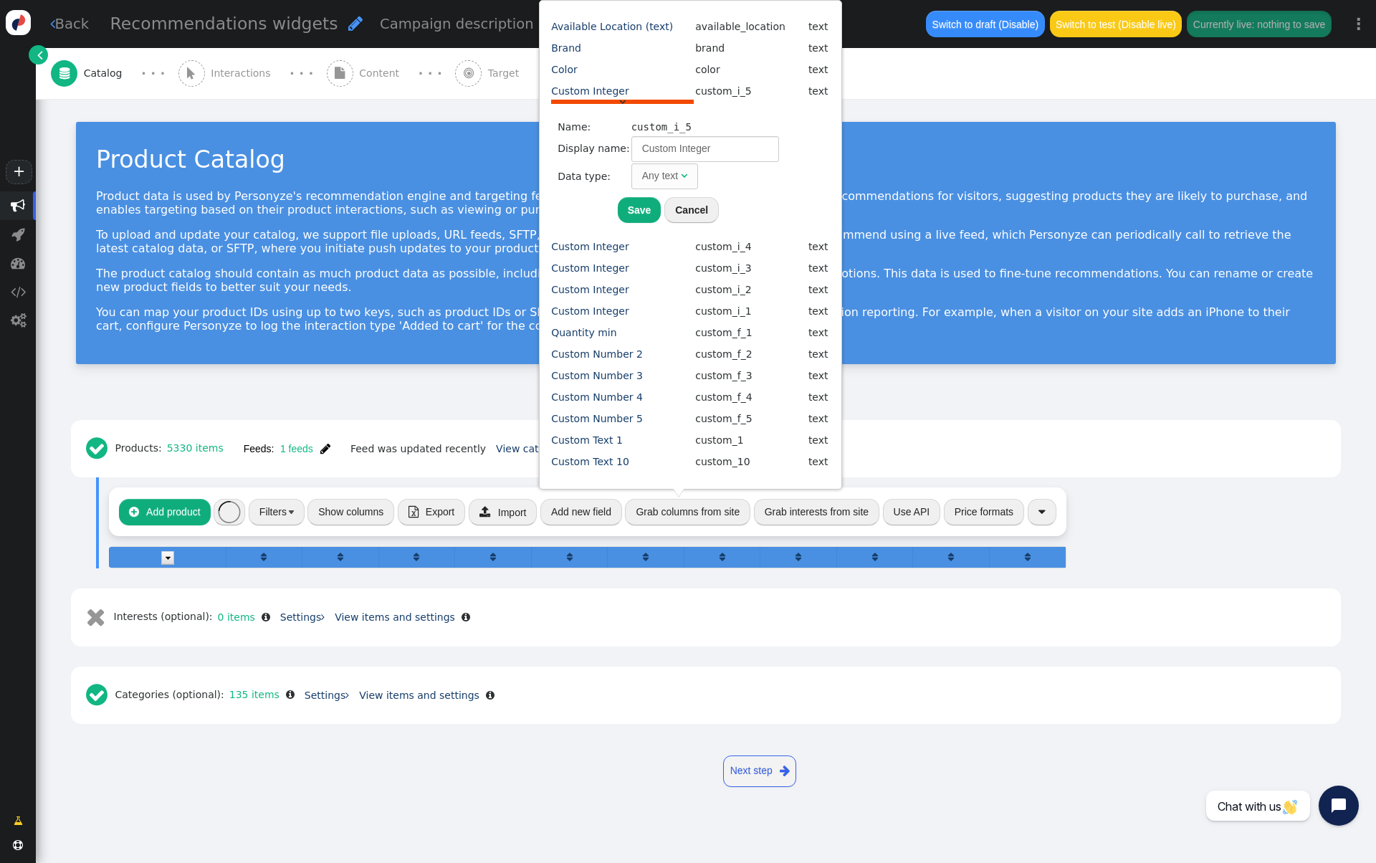
click at [322, 449] on span "" at bounding box center [325, 448] width 10 height 11
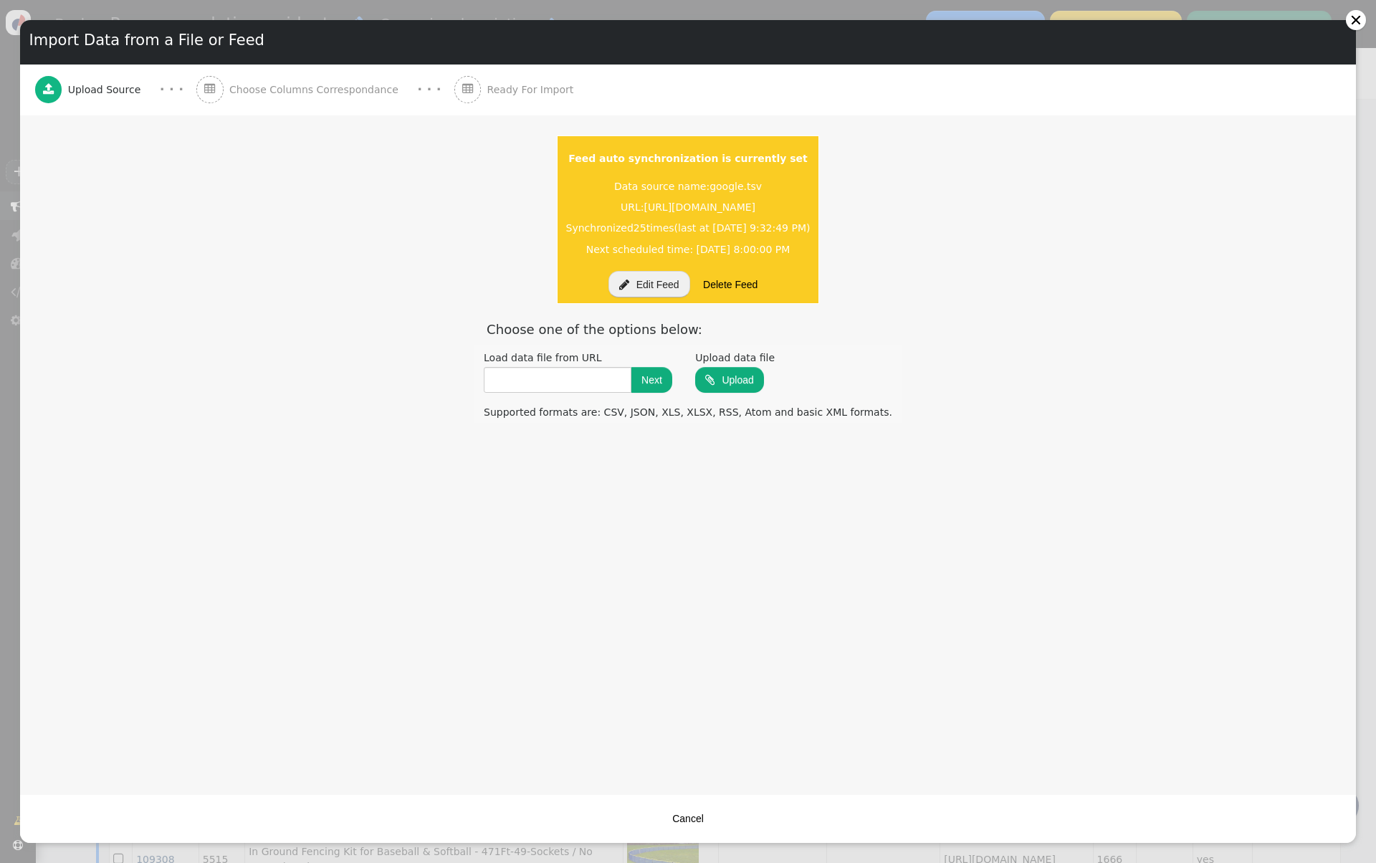
click at [734, 379] on input "file" at bounding box center [729, 380] width 69 height 28
type input "C:\fakepath\MOQ - Sheet1.csv"
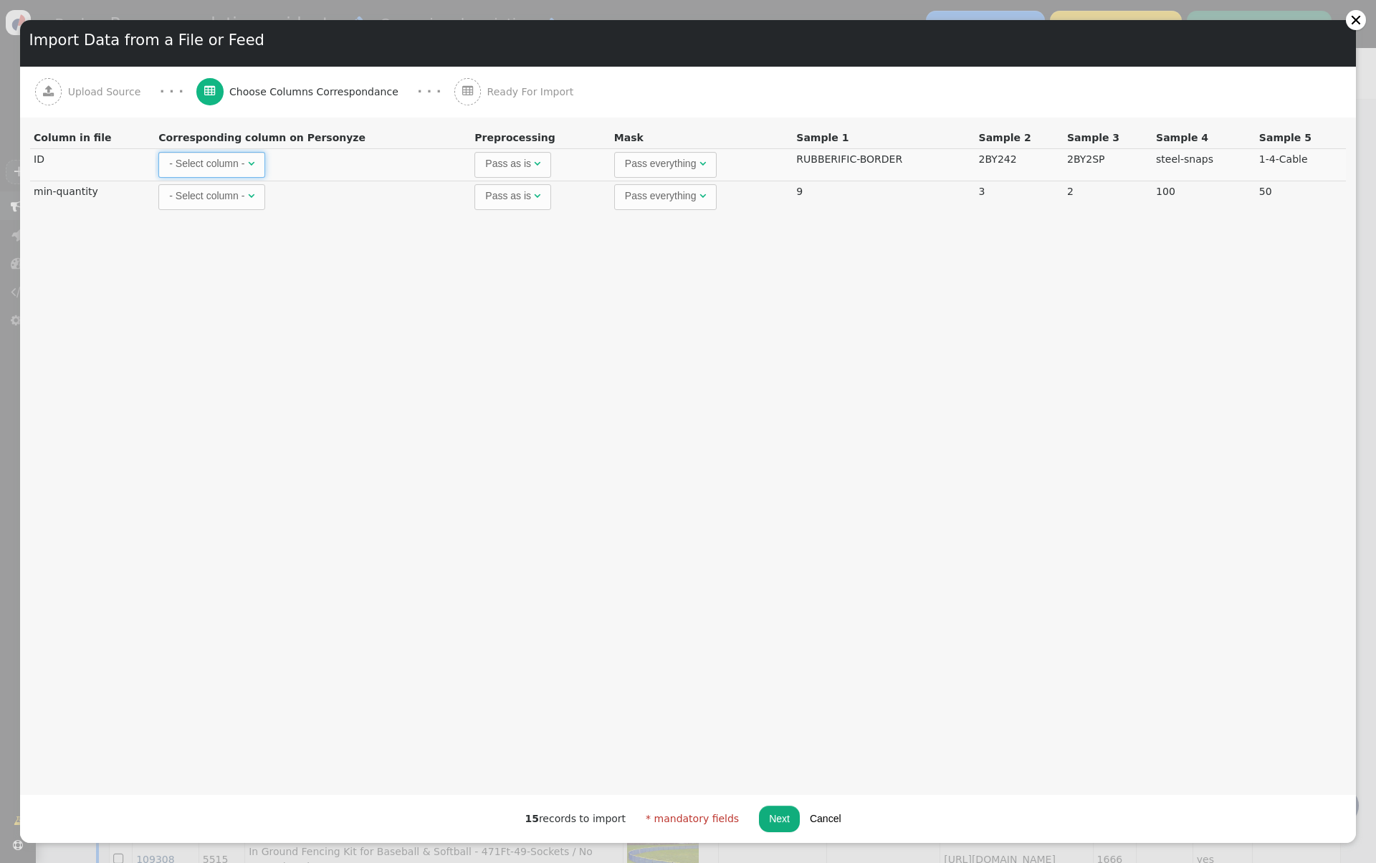
click at [223, 153] on span "- Select column - " at bounding box center [211, 165] width 106 height 26
click at [237, 199] on div "- Select column -" at bounding box center [206, 196] width 75 height 15
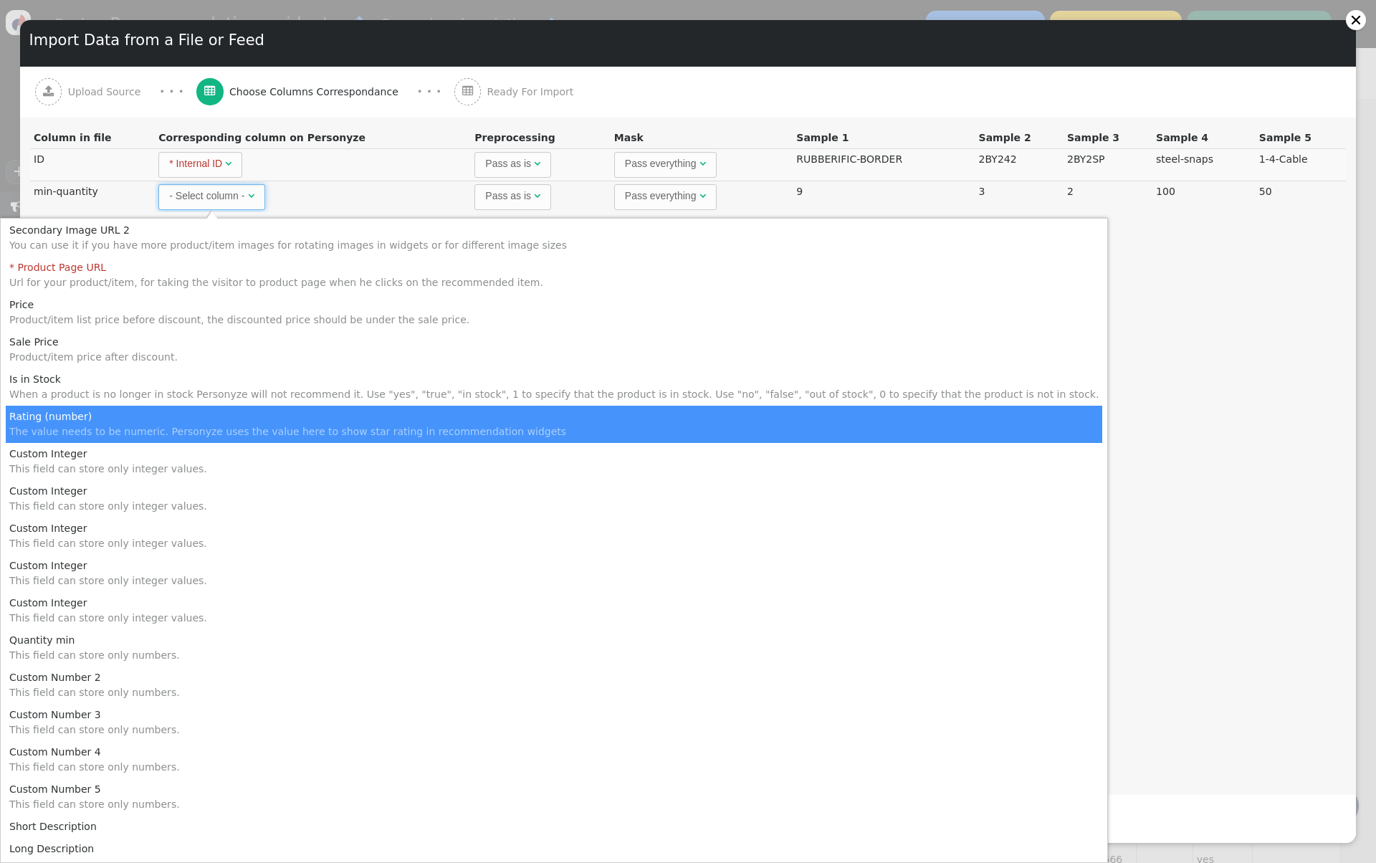
scroll to position [240, 0]
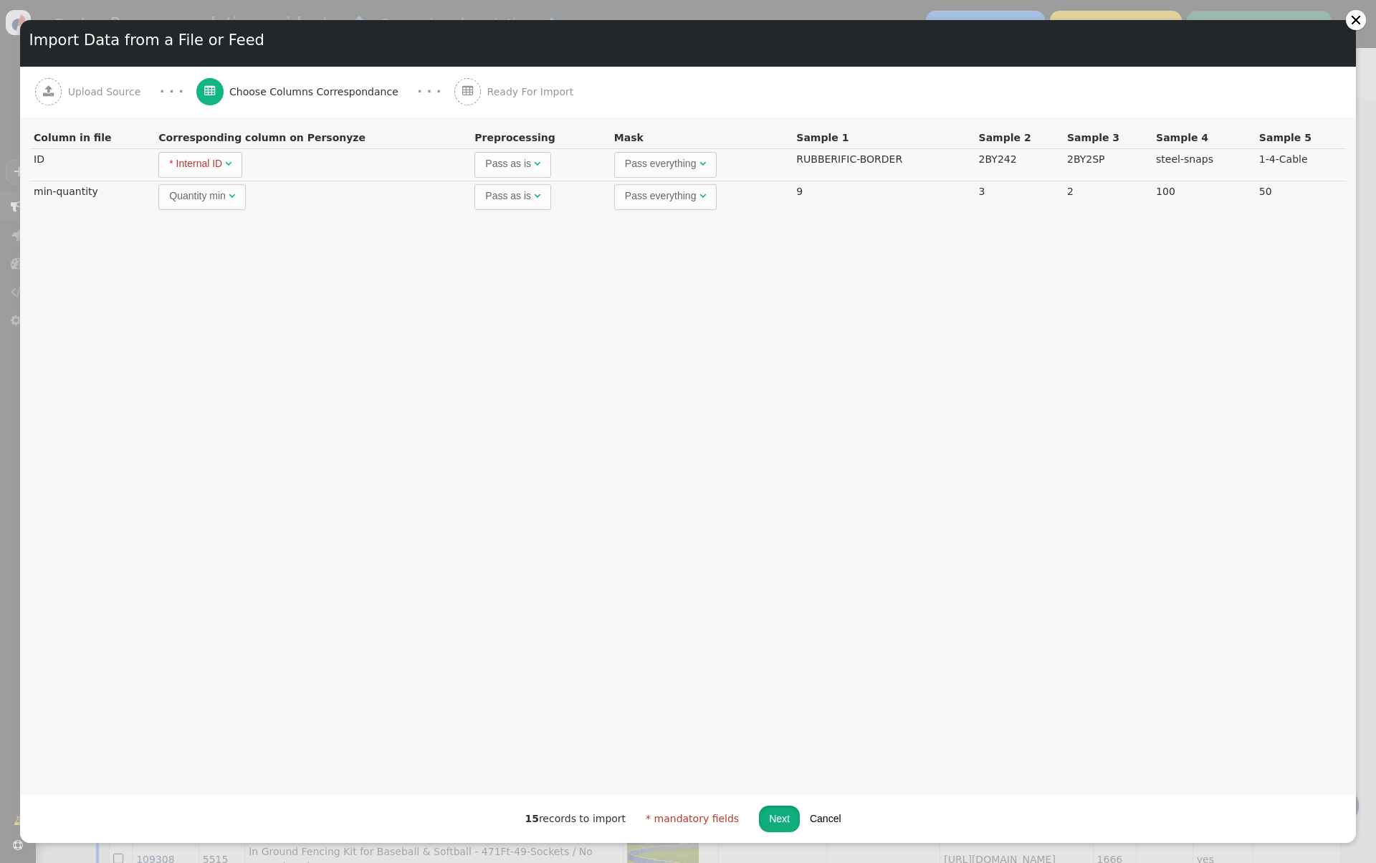
click at [781, 820] on button "Next" at bounding box center [779, 819] width 41 height 26
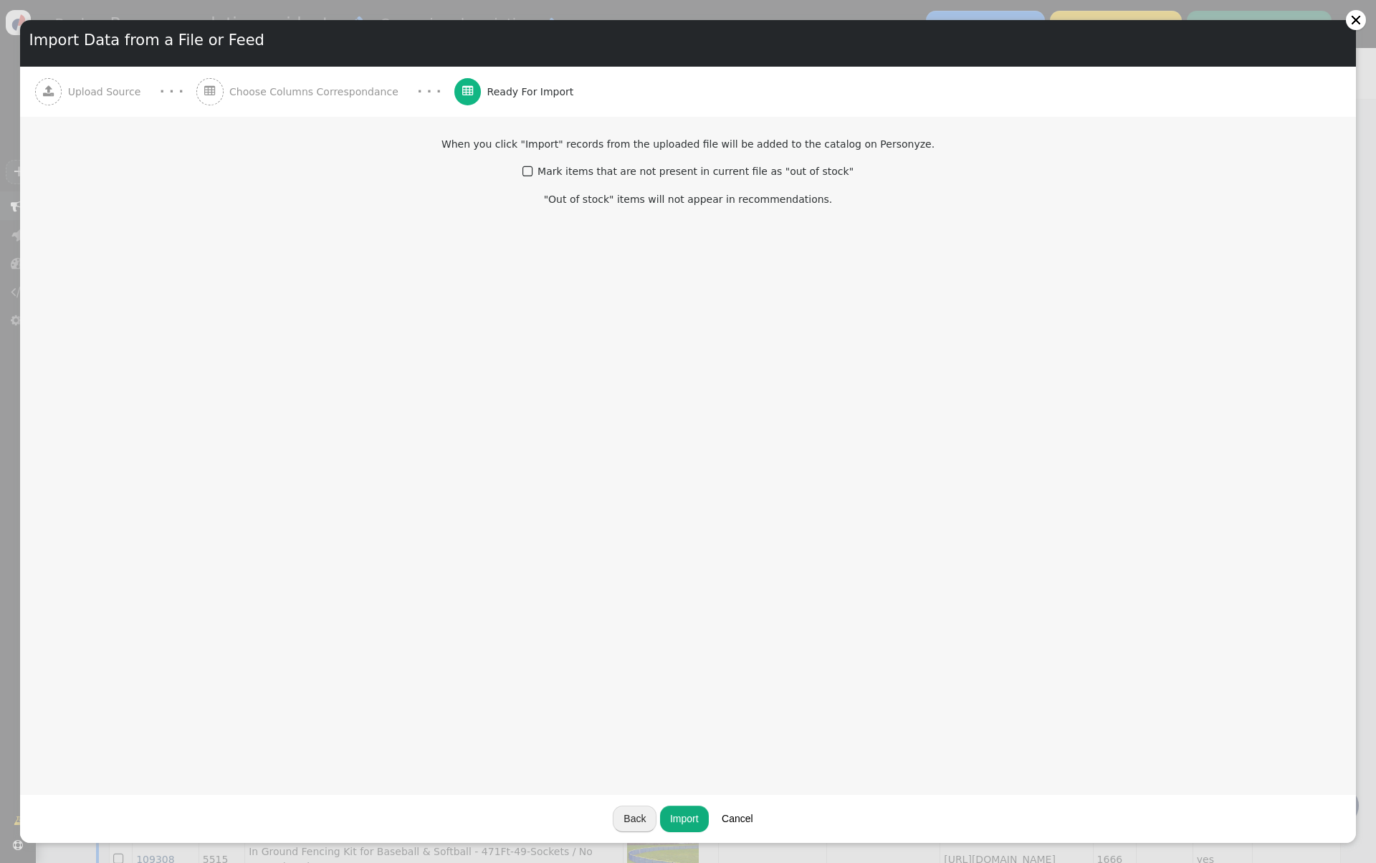
click at [687, 818] on button "Import" at bounding box center [684, 819] width 49 height 26
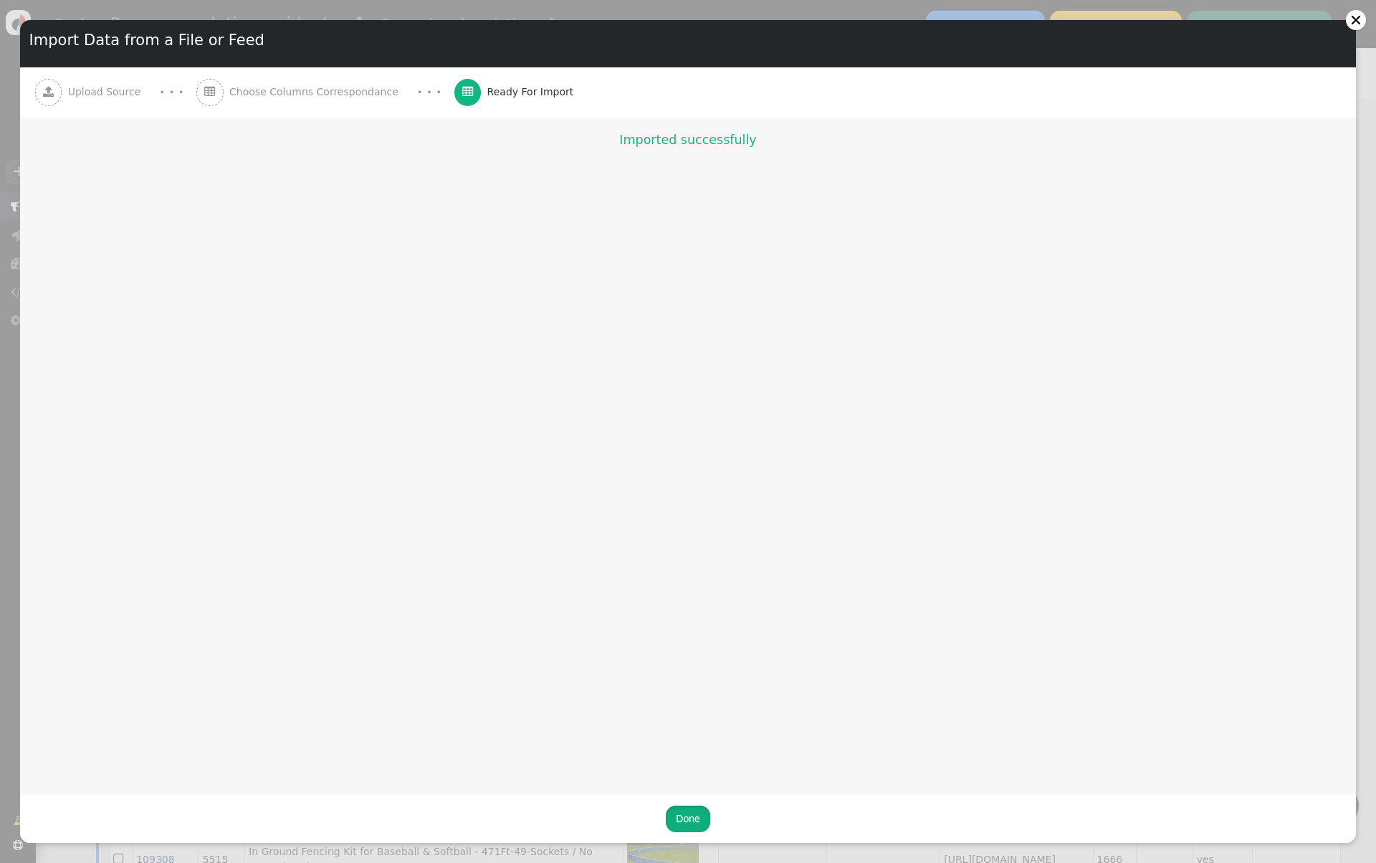
click at [685, 828] on button "Done" at bounding box center [688, 819] width 44 height 26
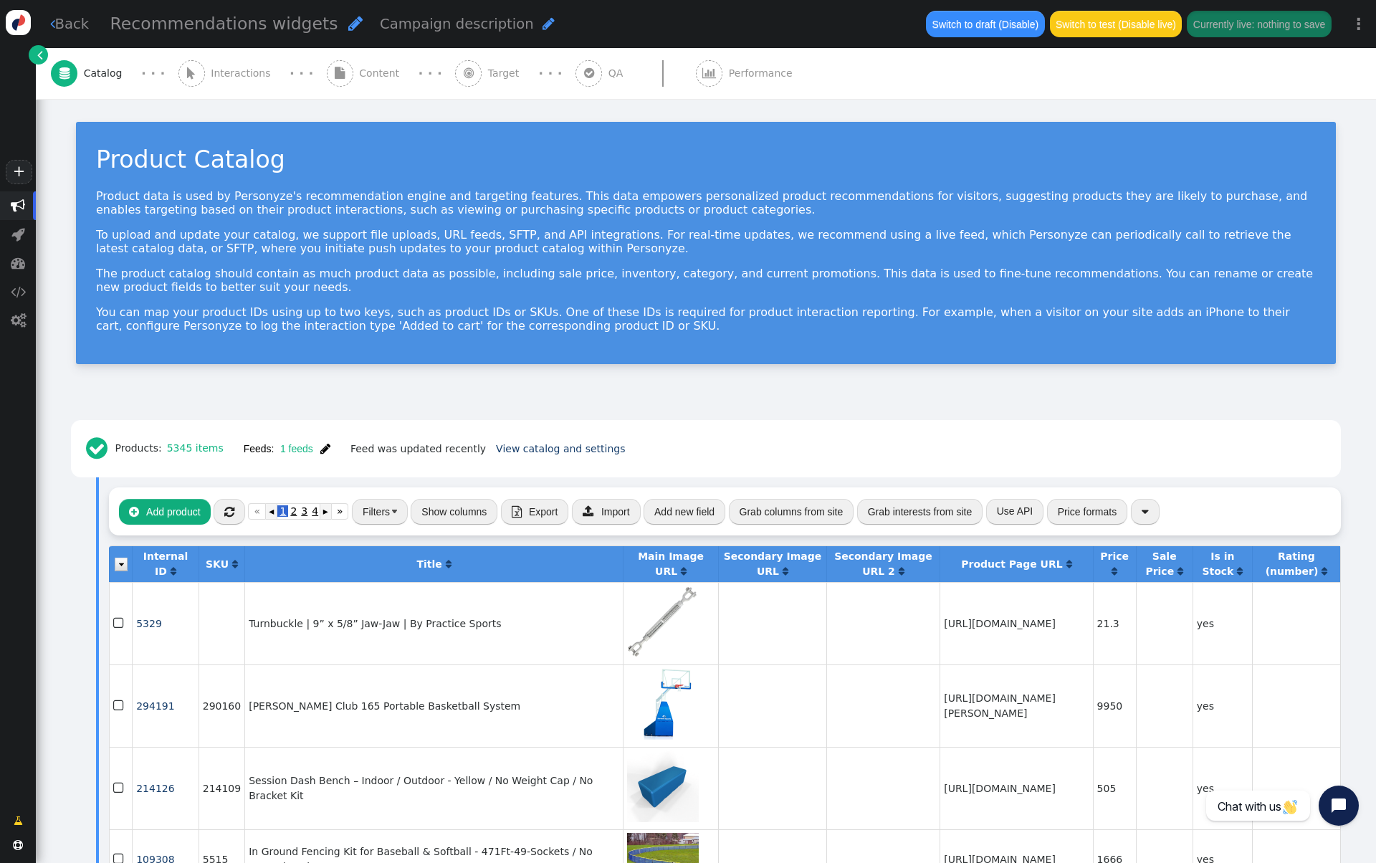
click at [359, 69] on span "Content" at bounding box center [382, 73] width 46 height 15
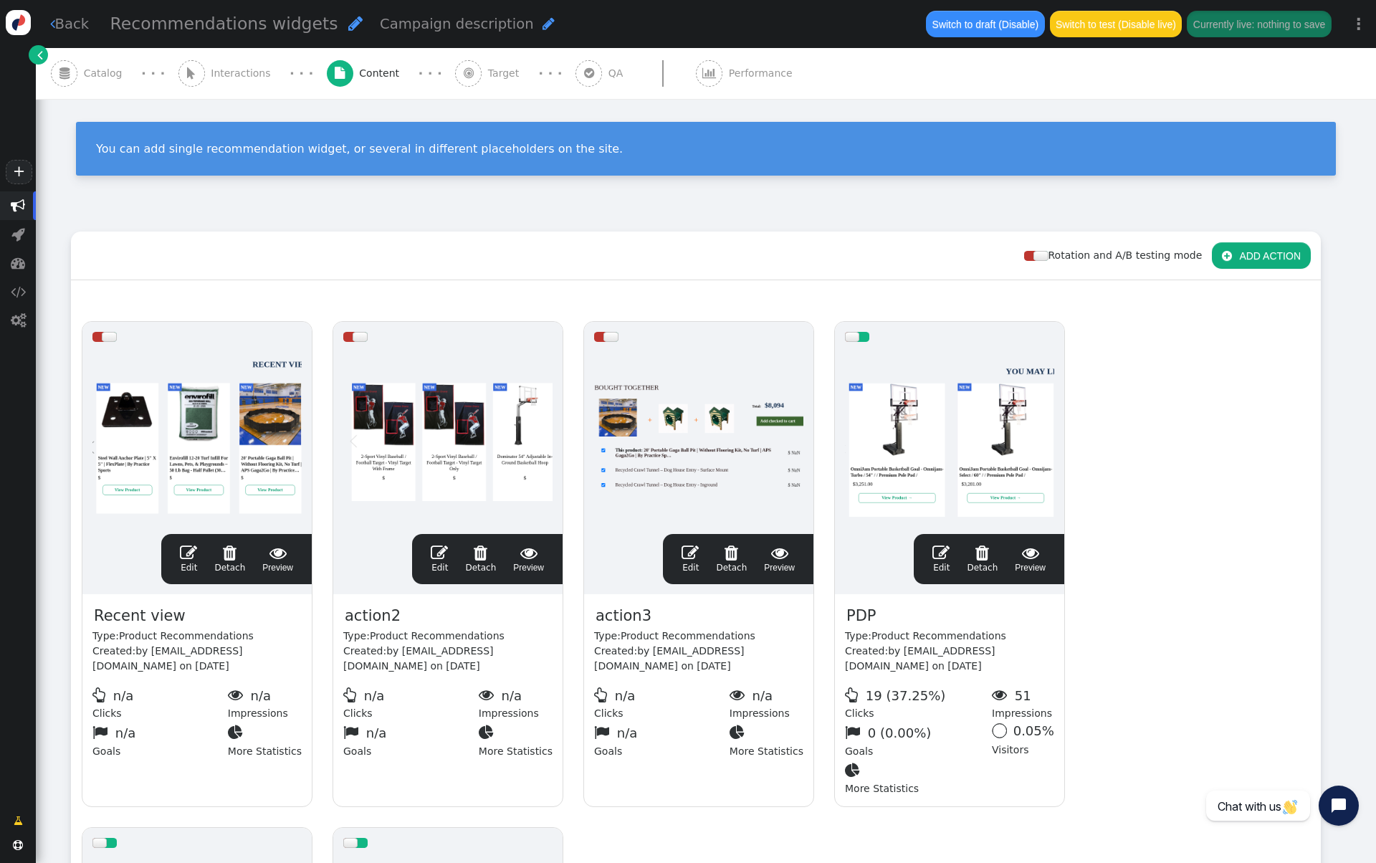
click at [236, 92] on div " Interactions" at bounding box center [227, 73] width 98 height 51
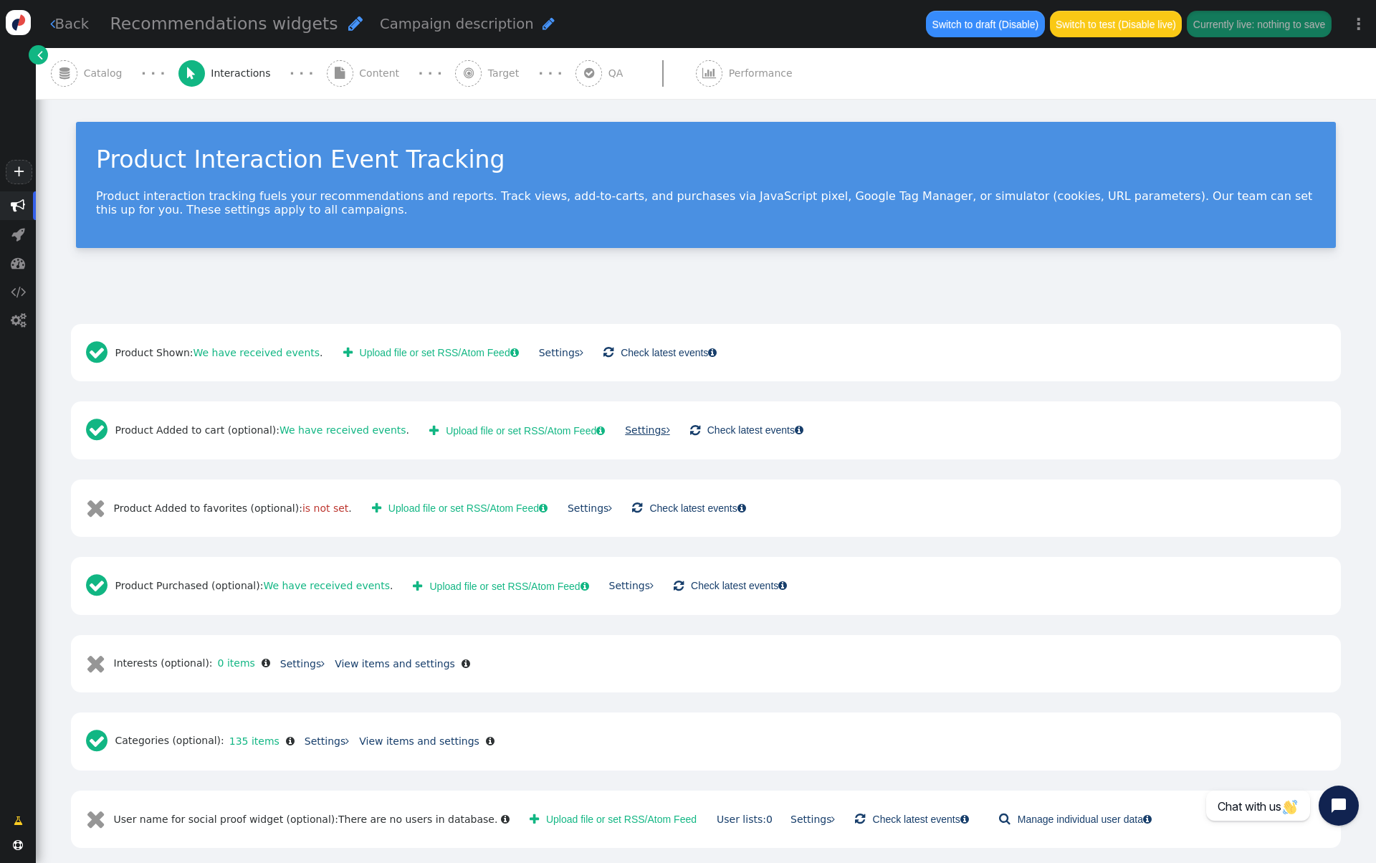
click at [625, 433] on link "Settings " at bounding box center [647, 429] width 44 height 11
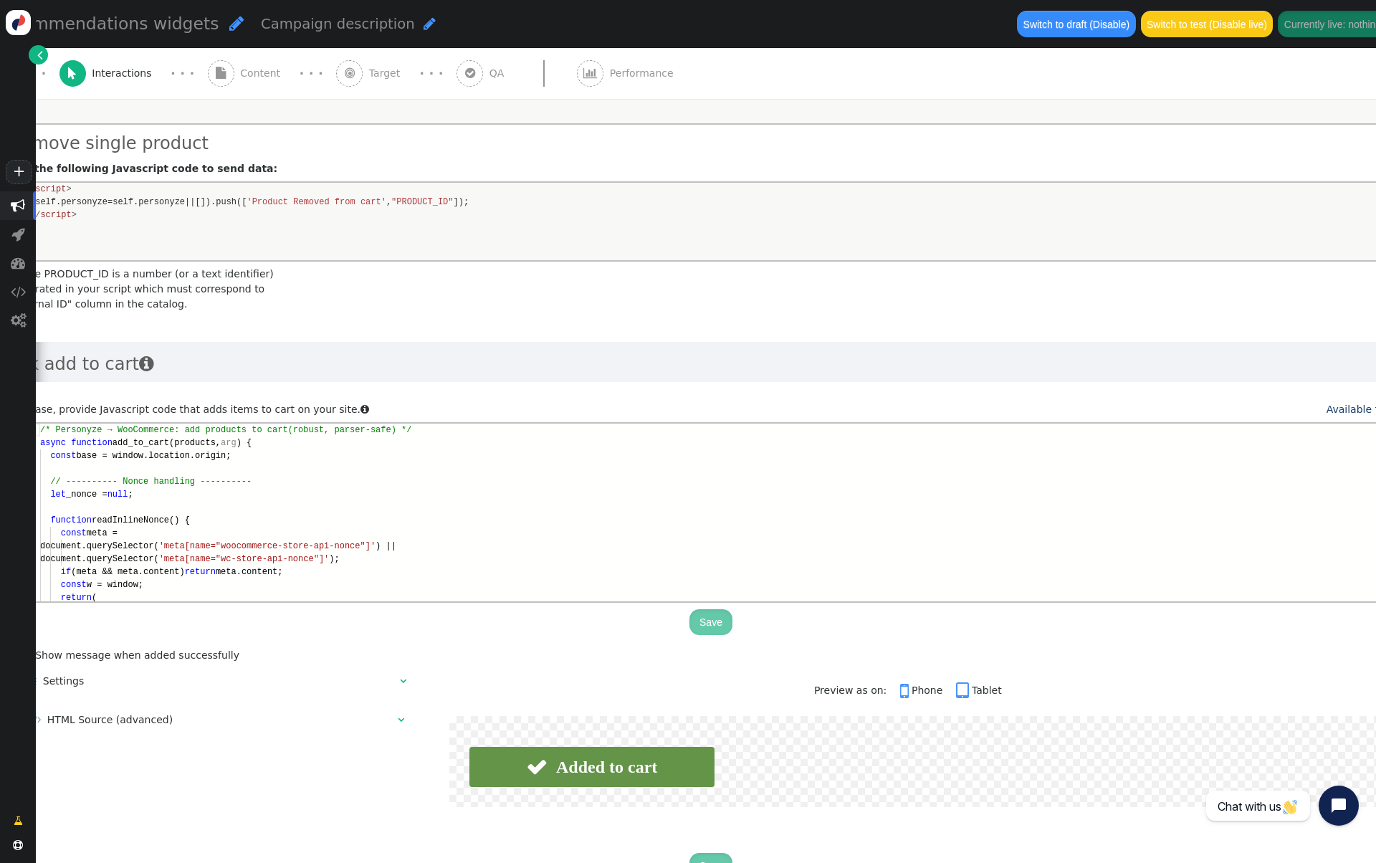
scroll to position [0, 209]
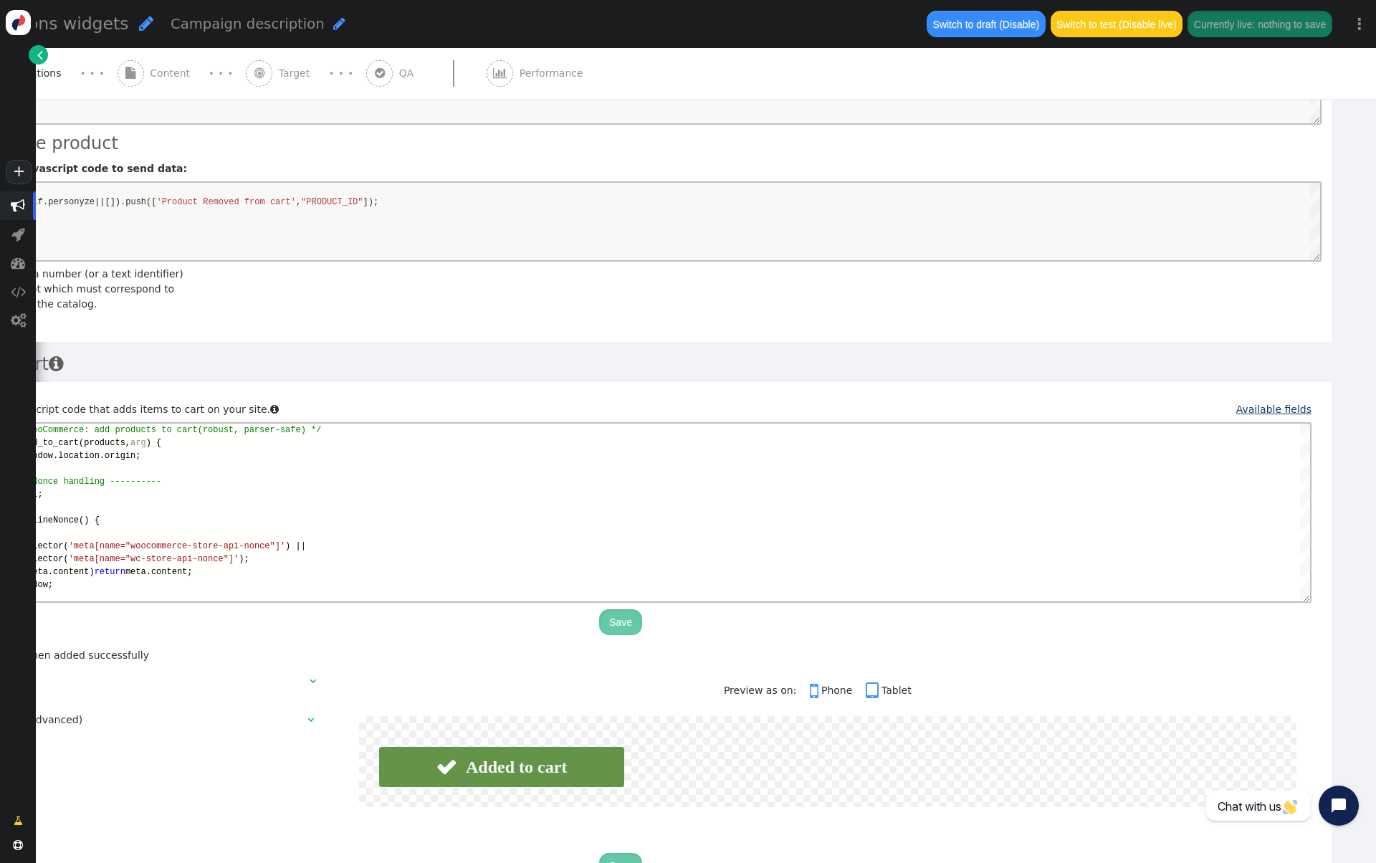
click at [1273, 404] on link "Available fields" at bounding box center [1274, 409] width 75 height 11
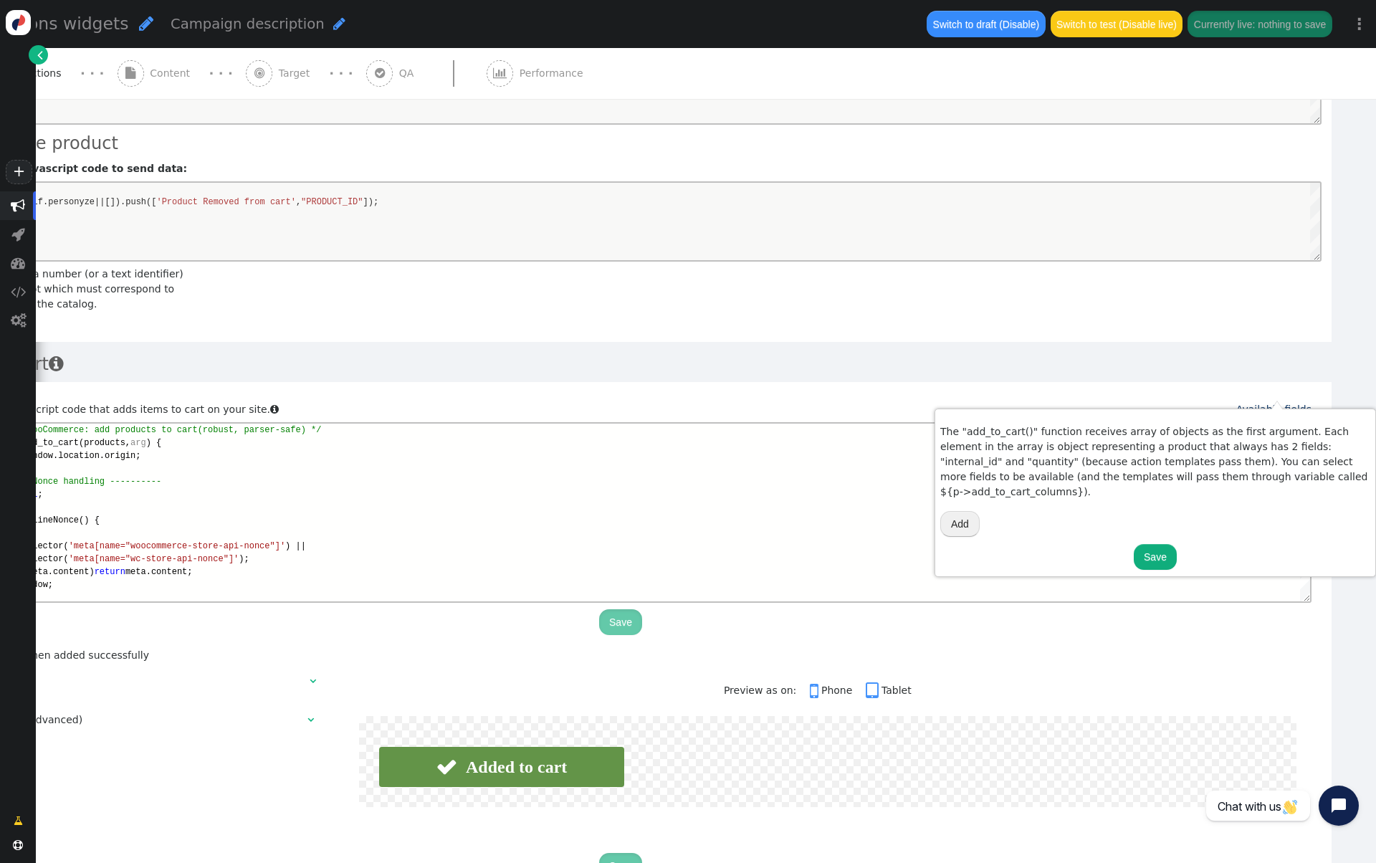
click at [966, 511] on button "Add" at bounding box center [959, 524] width 39 height 26
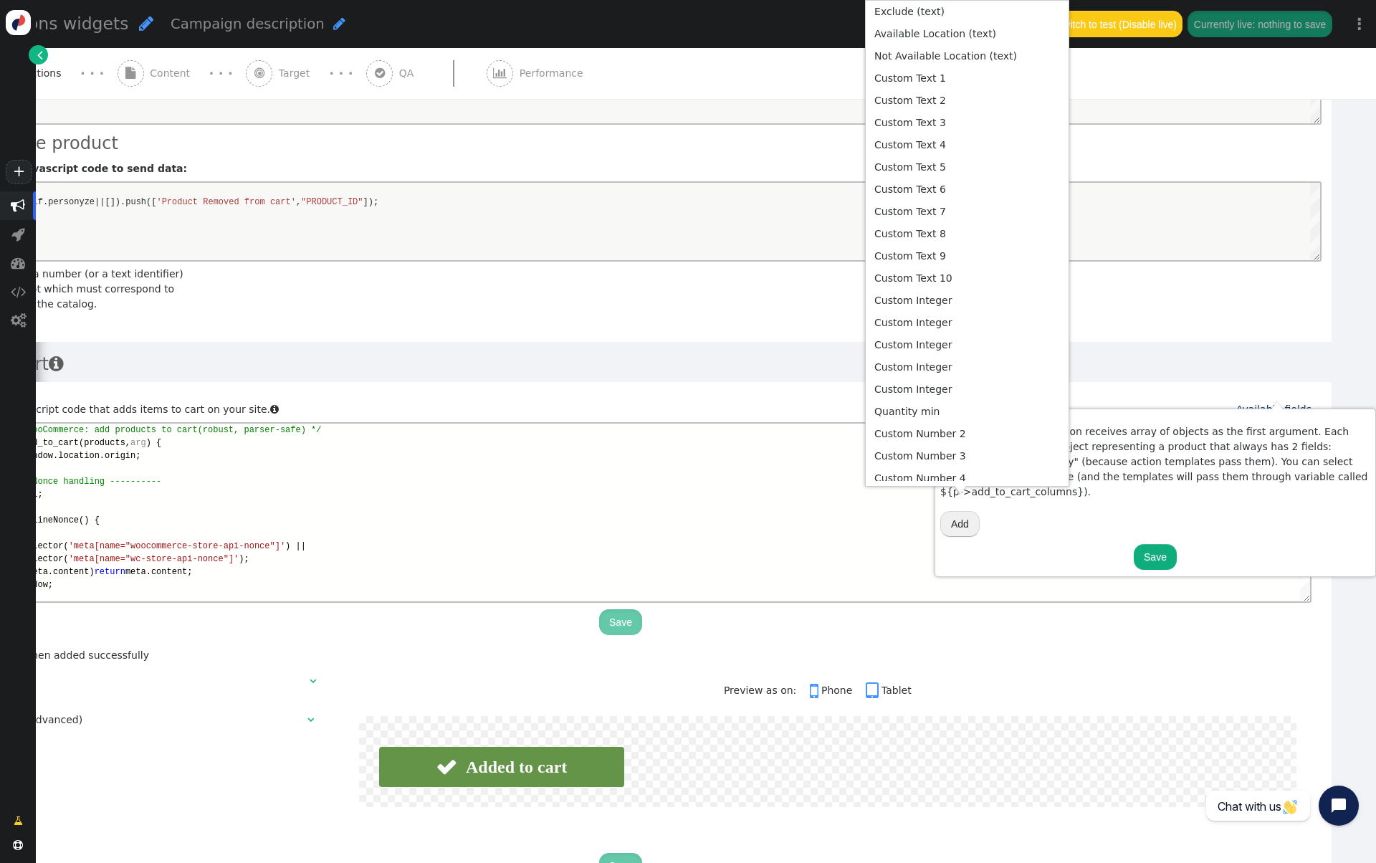
scroll to position [628, 0]
click at [925, 381] on td "Quantity min" at bounding box center [967, 389] width 193 height 22
click at [963, 511] on button "Add" at bounding box center [959, 524] width 39 height 26
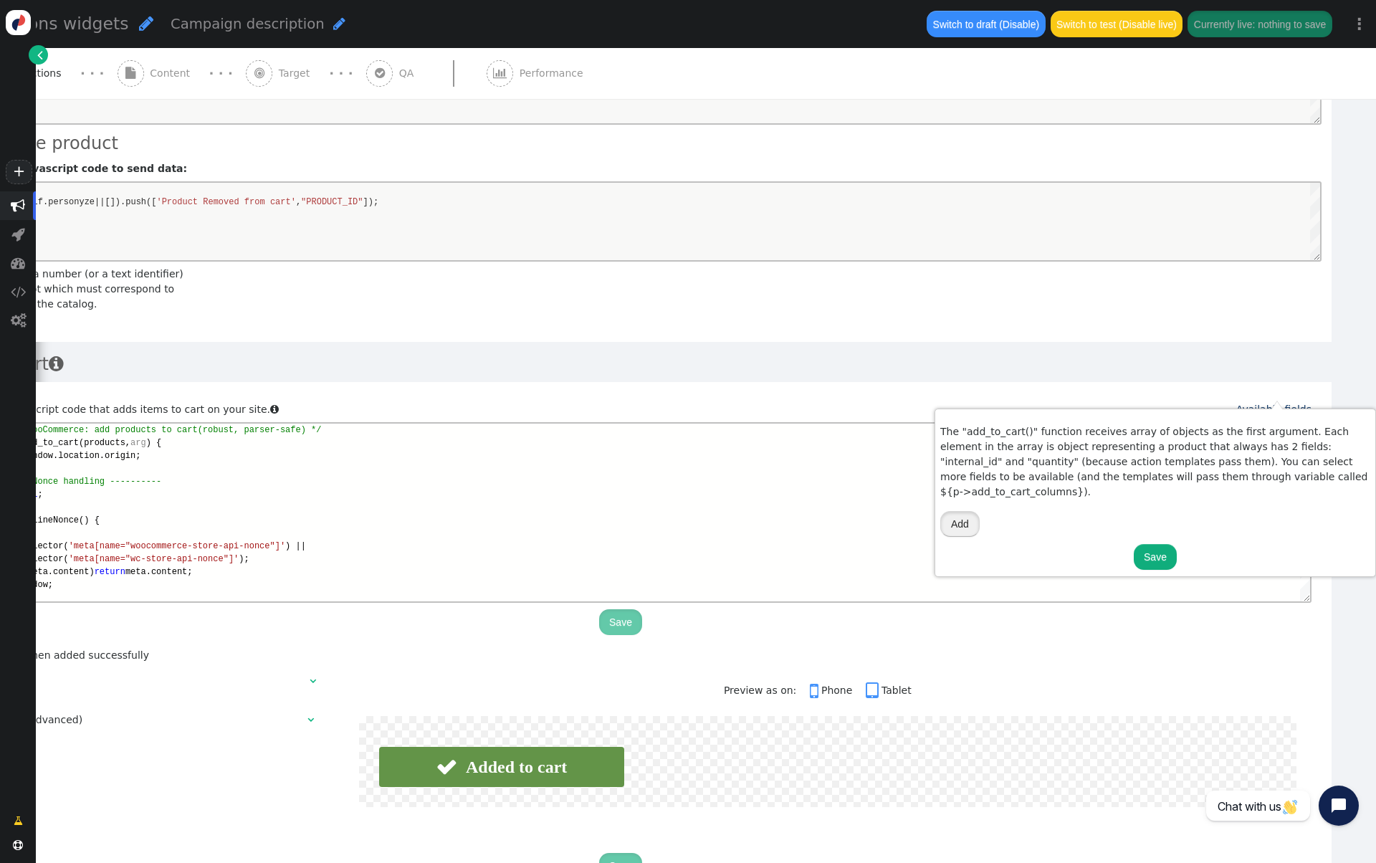
click at [963, 511] on button "Add" at bounding box center [959, 524] width 39 height 26
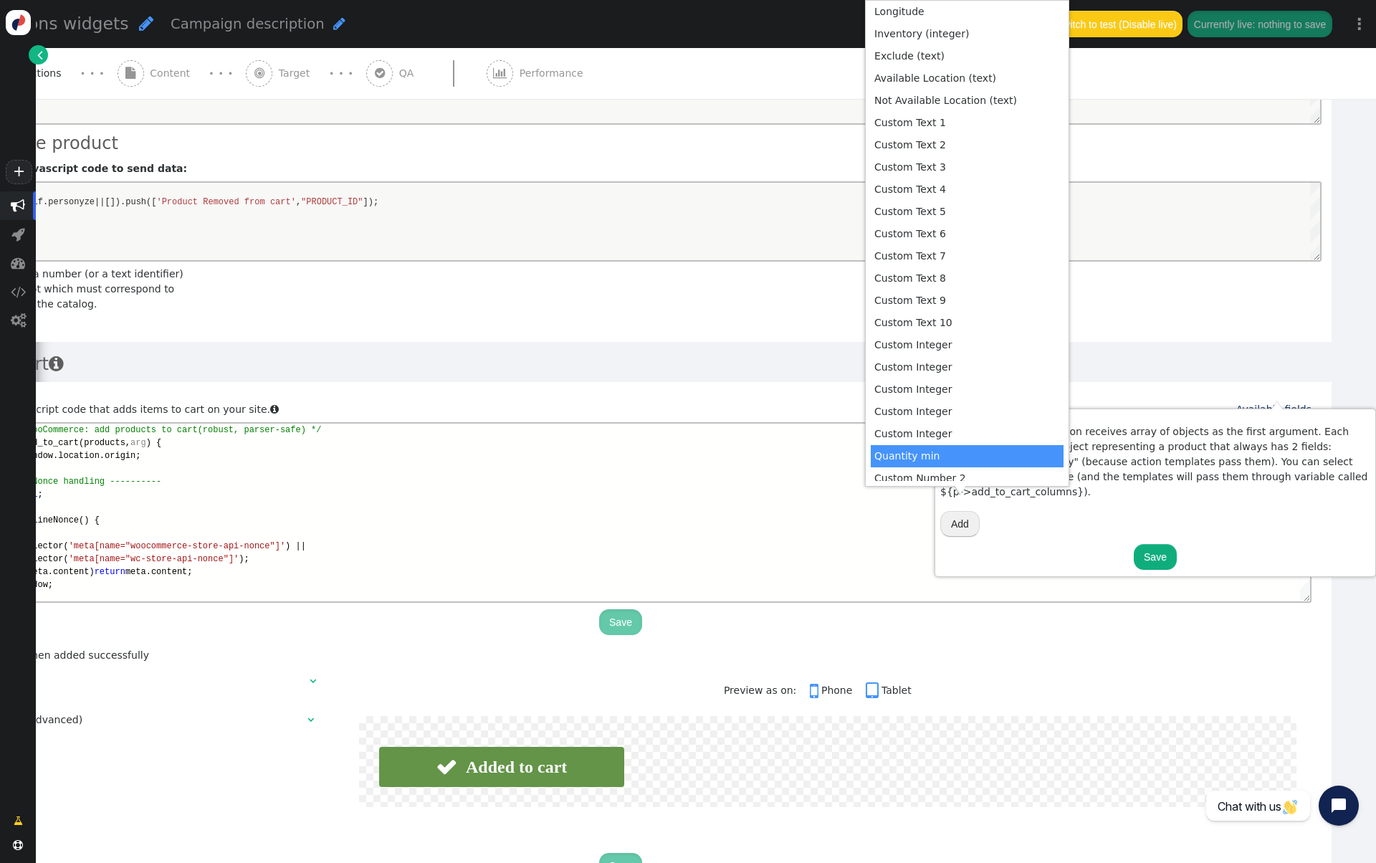
scroll to position [558, 0]
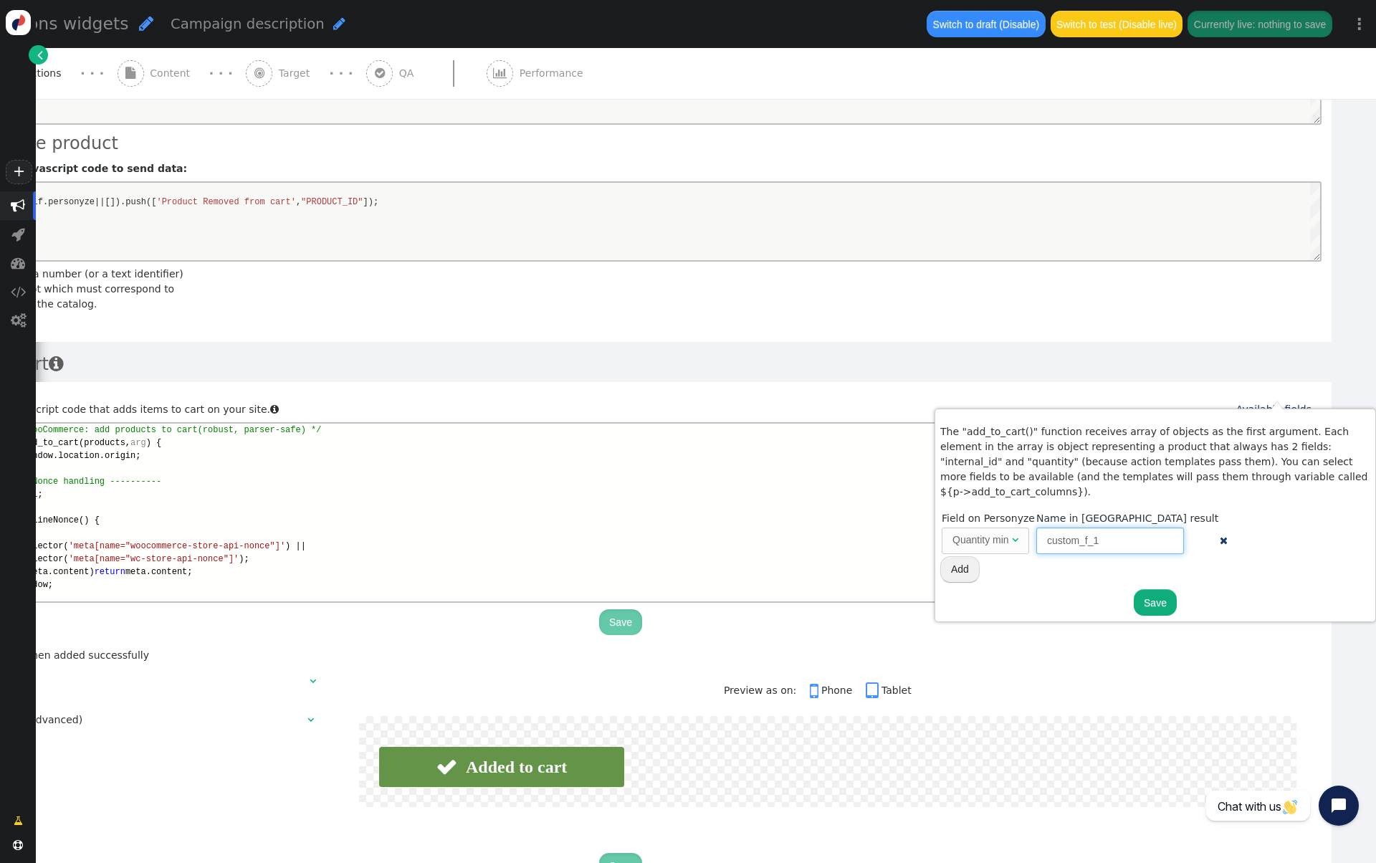
drag, startPoint x: 1105, startPoint y: 523, endPoint x: 1033, endPoint y: 524, distance: 71.7
click at [1037, 528] on input "custom_f_1" at bounding box center [1111, 541] width 148 height 26
click at [1156, 589] on button "Save" at bounding box center [1155, 602] width 43 height 26
click at [1077, 528] on input "custom_f_1" at bounding box center [1111, 541] width 148 height 26
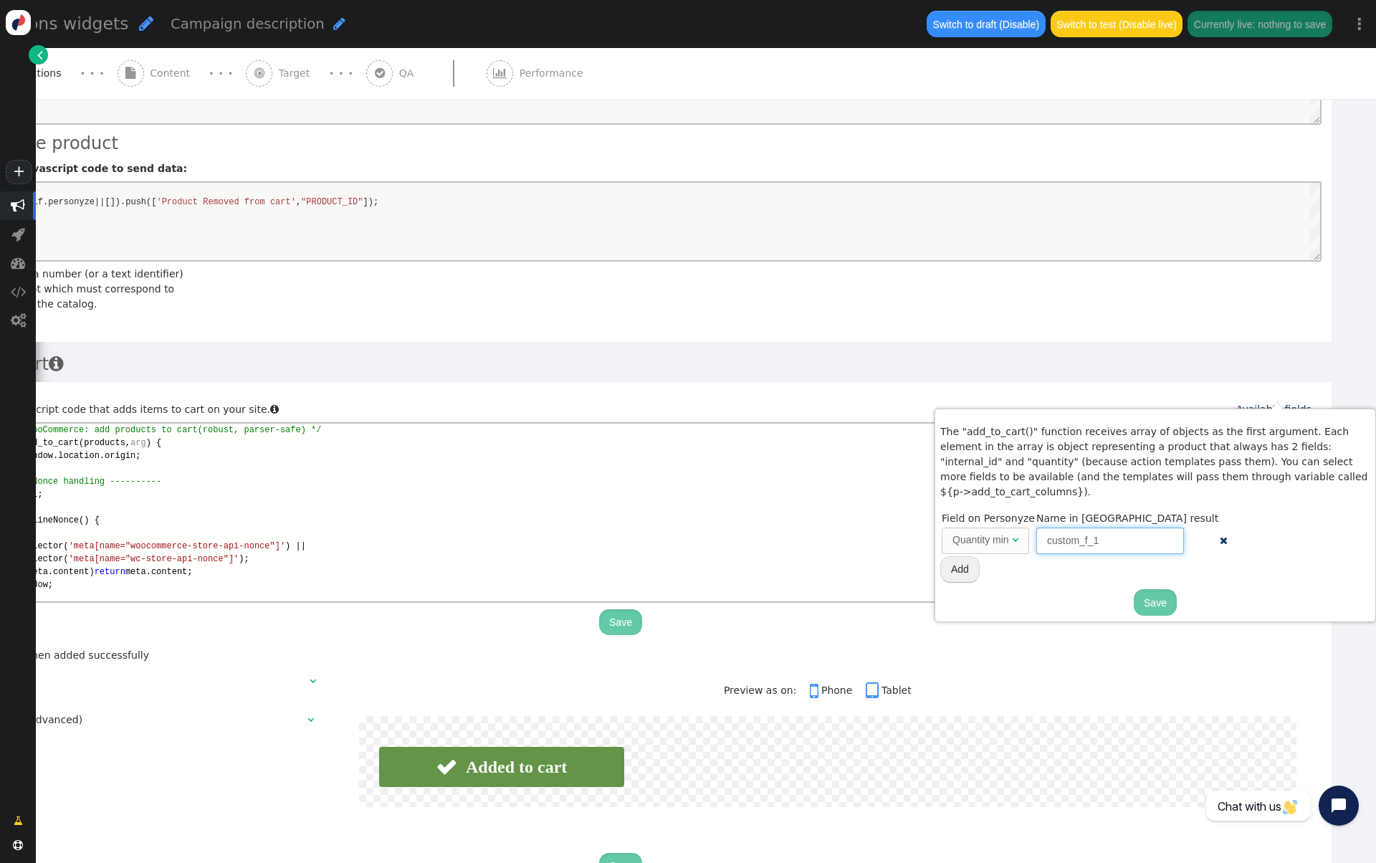
click at [1077, 528] on input "custom_f_1" at bounding box center [1111, 541] width 148 height 26
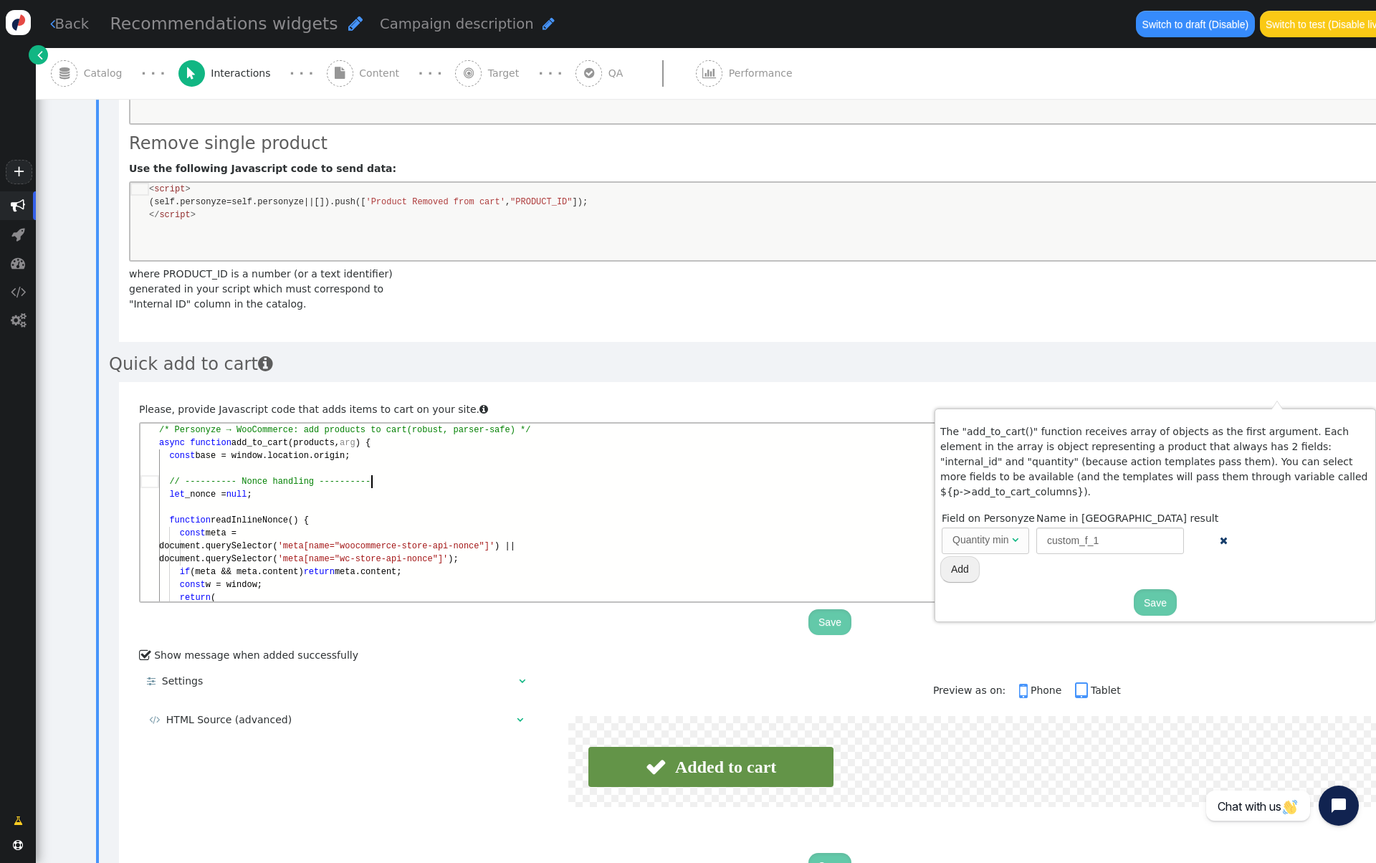
click at [635, 477] on div "// ---------- Nonce handling ----------" at bounding box center [839, 481] width 1361 height 13
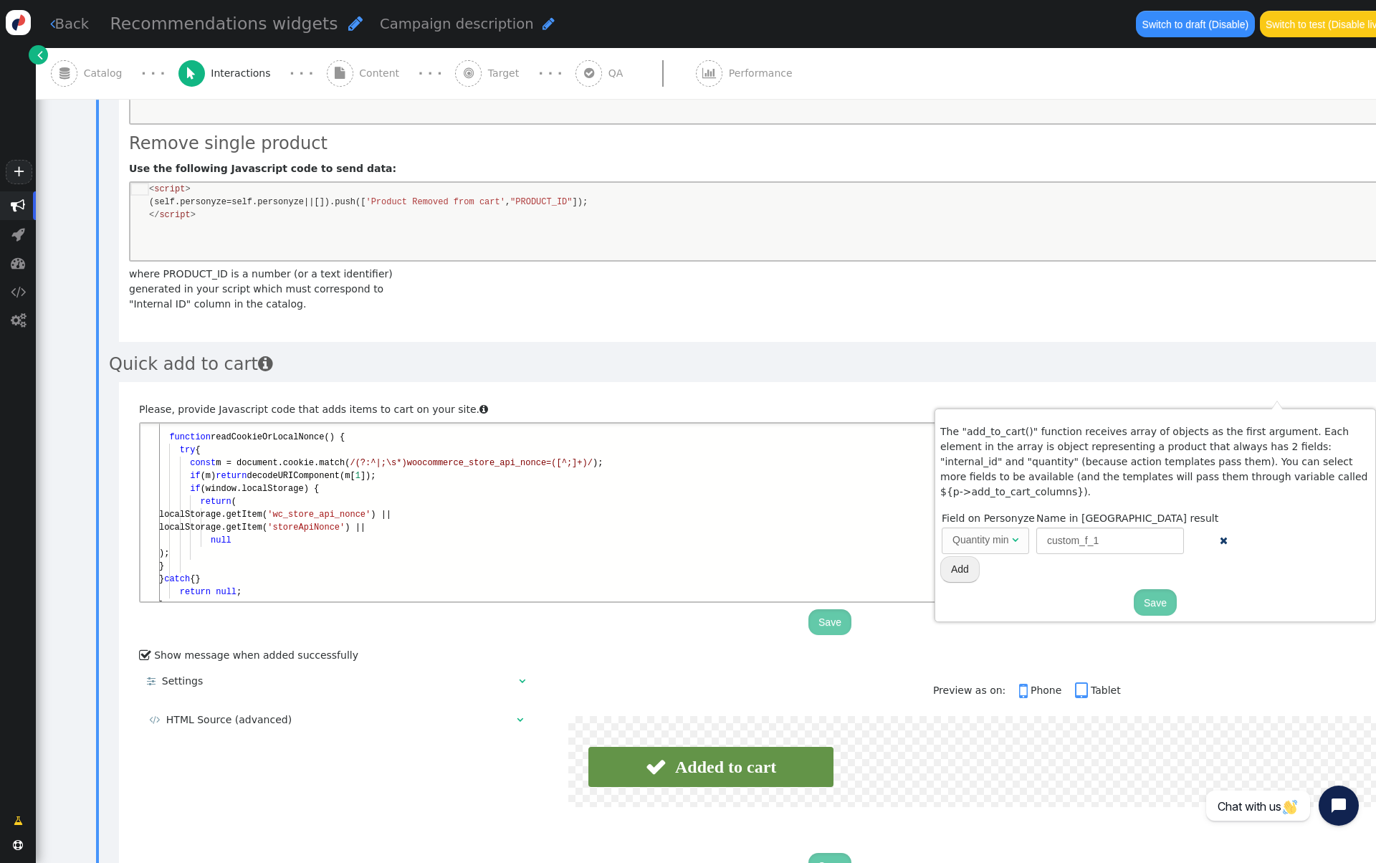
scroll to position [103, 259]
click at [652, 524] on div "localStorage.getItem( 'storeApiNonce' ) ||" at bounding box center [839, 527] width 1361 height 13
click at [614, 542] on div "null" at bounding box center [839, 540] width 1361 height 13
type textarea "/* Personyze → WooCommerce: add products to cart (robust, parser-safe) */ async…"
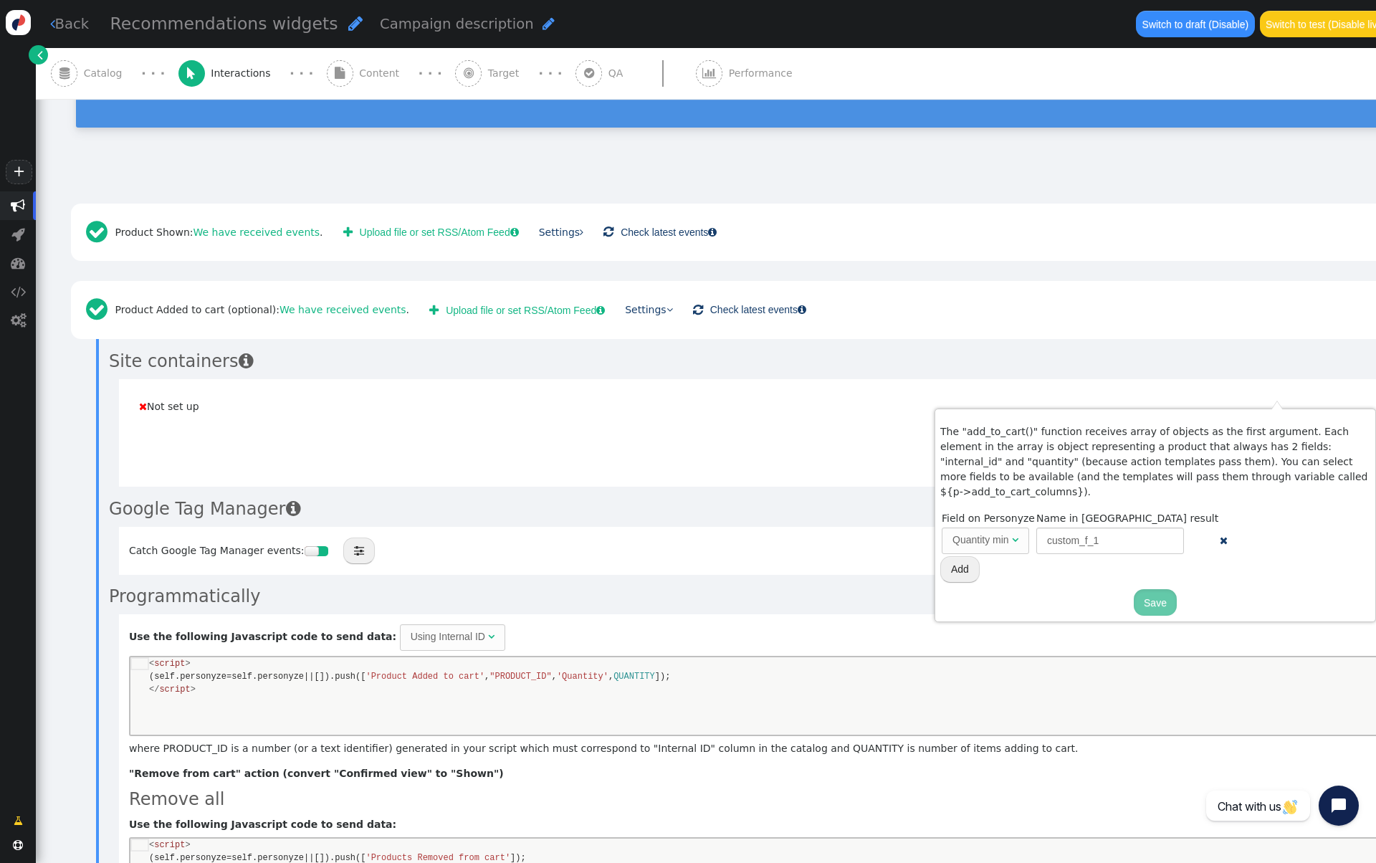
scroll to position [63, 0]
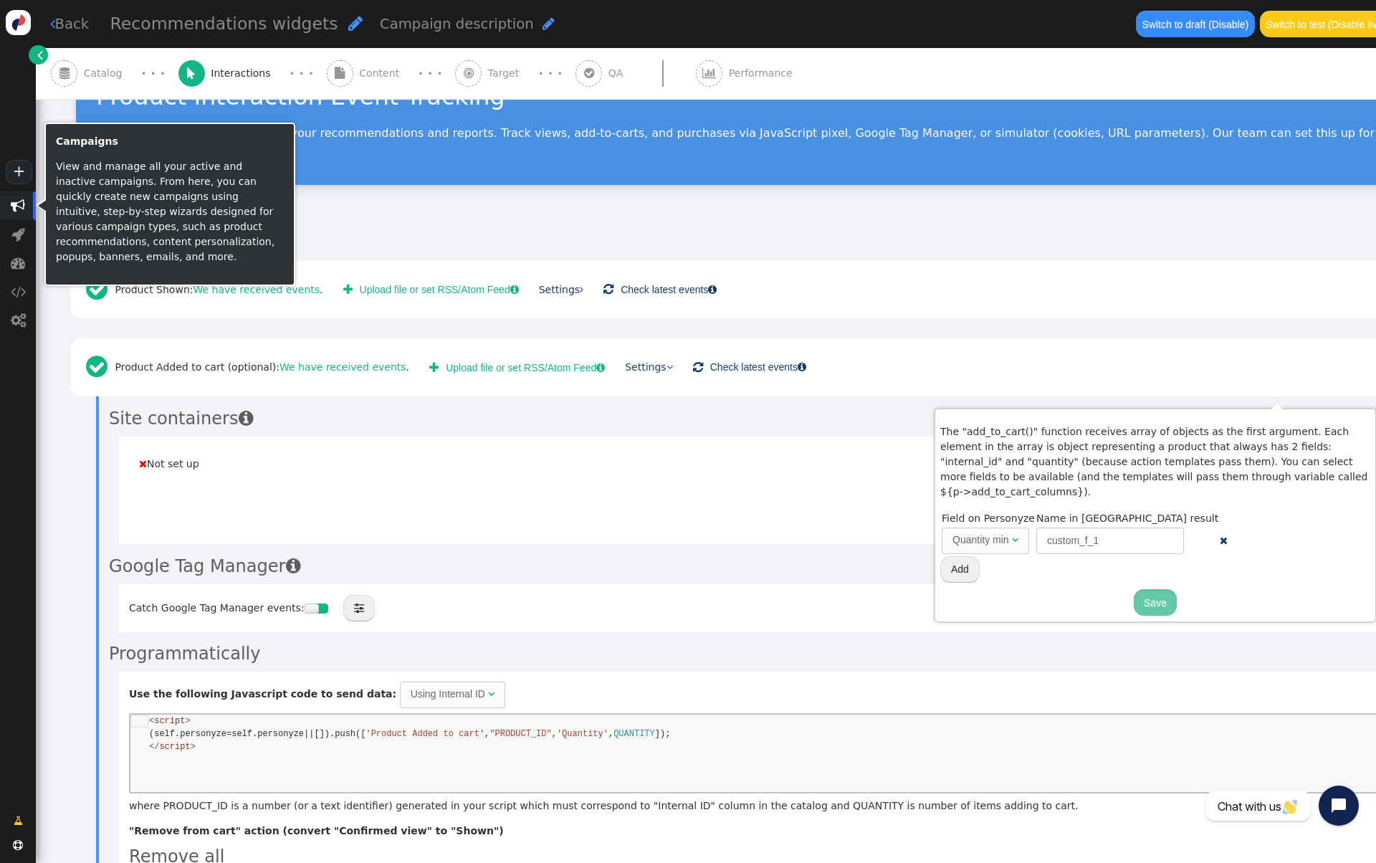
click at [11, 209] on span "" at bounding box center [18, 206] width 14 height 14
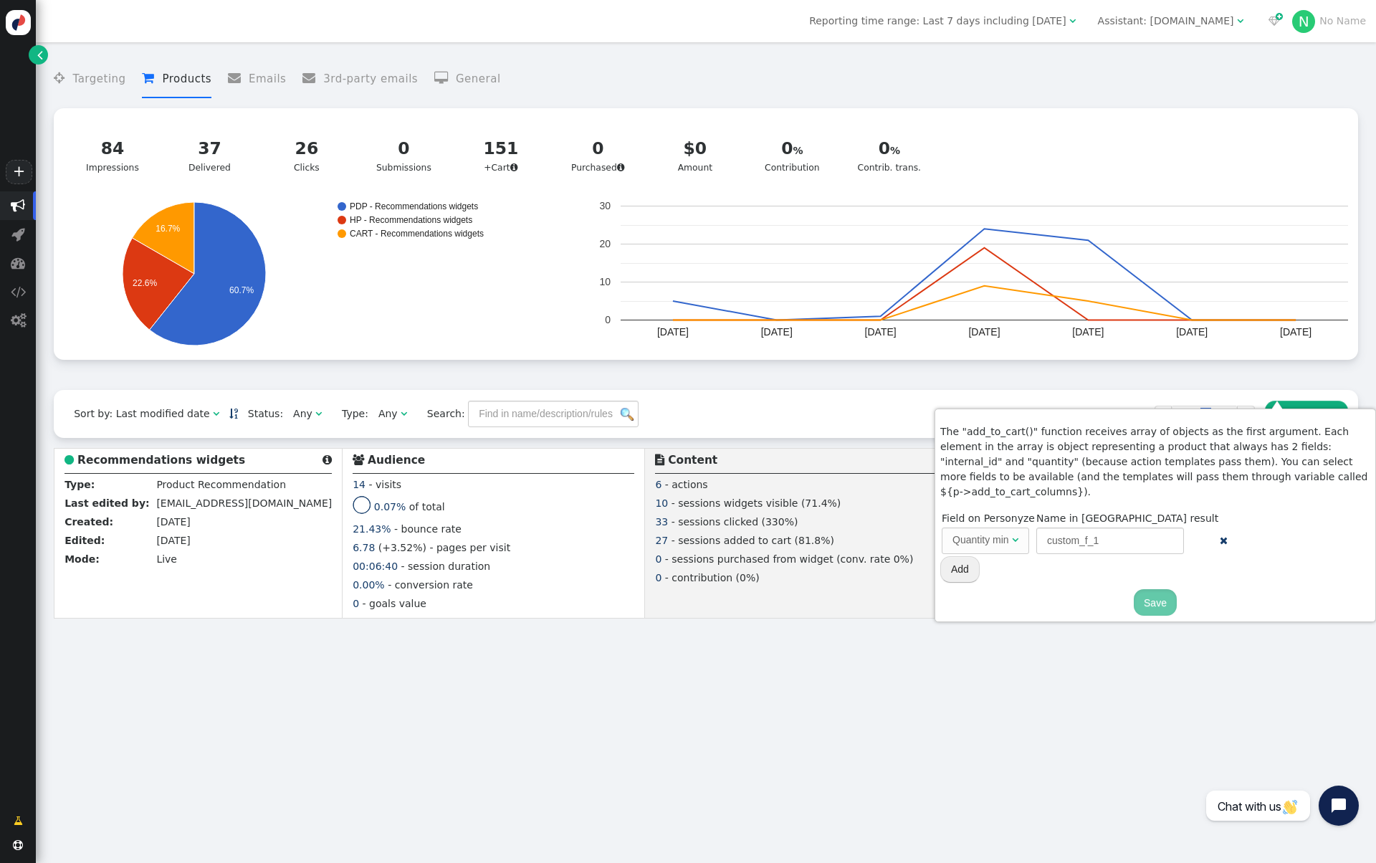
click at [1123, 371] on div " Targeting  Products  Emails  3rd-party emails  General ? Impressions  84…" at bounding box center [706, 220] width 1305 height 340
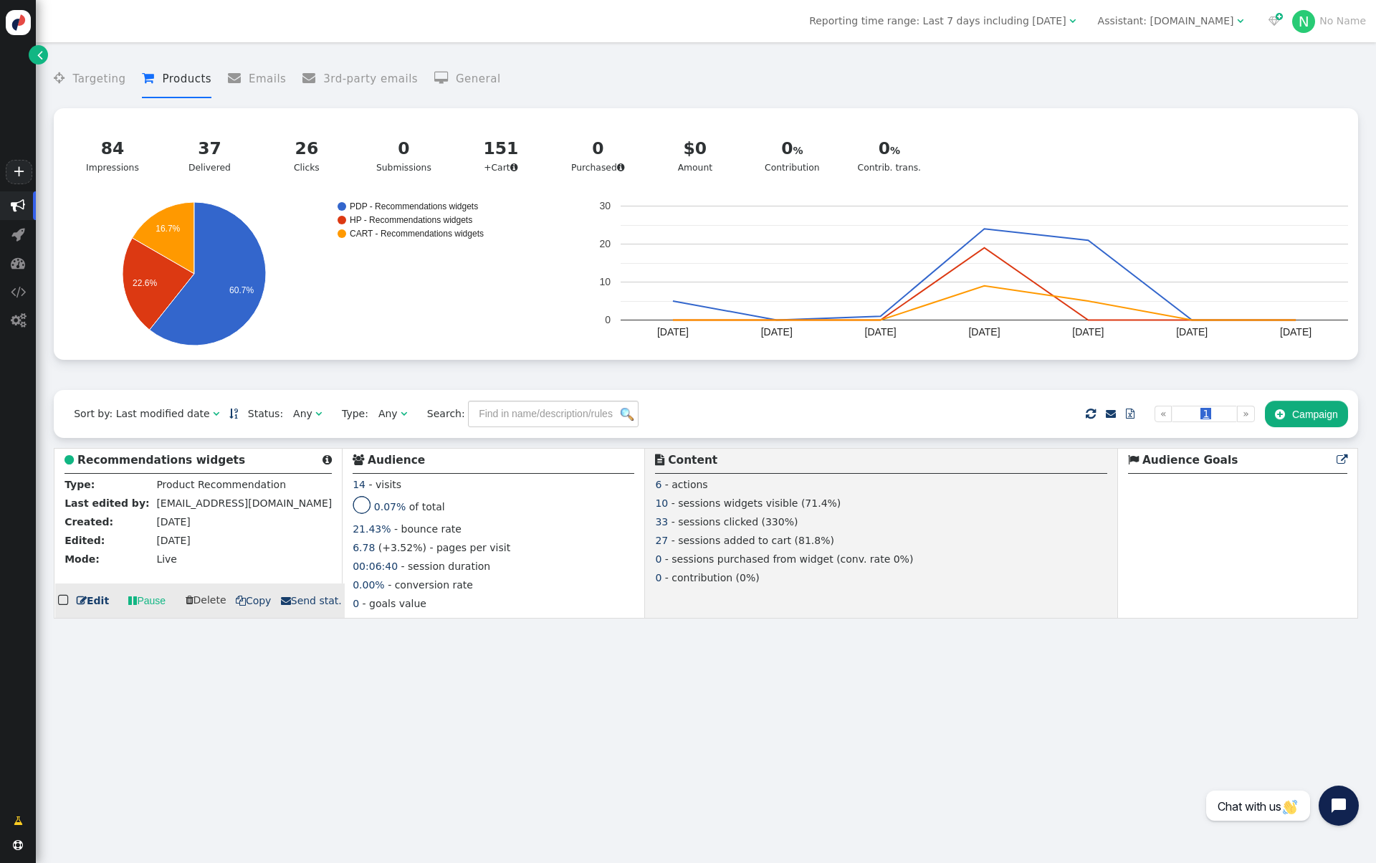
click at [136, 457] on b "Recommendations widgets" at bounding box center [161, 460] width 168 height 13
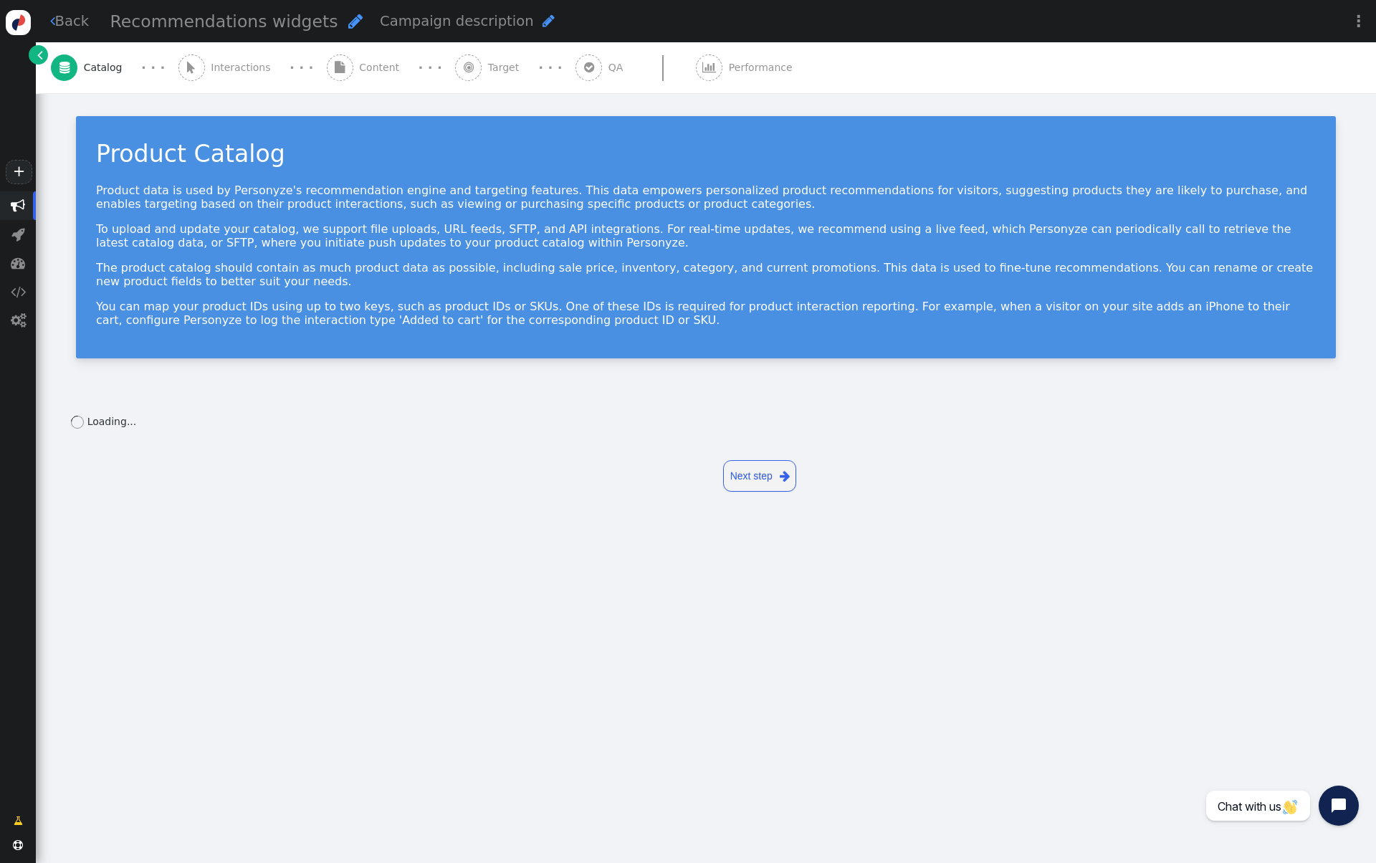
click at [257, 72] on span "Interactions" at bounding box center [244, 67] width 66 height 15
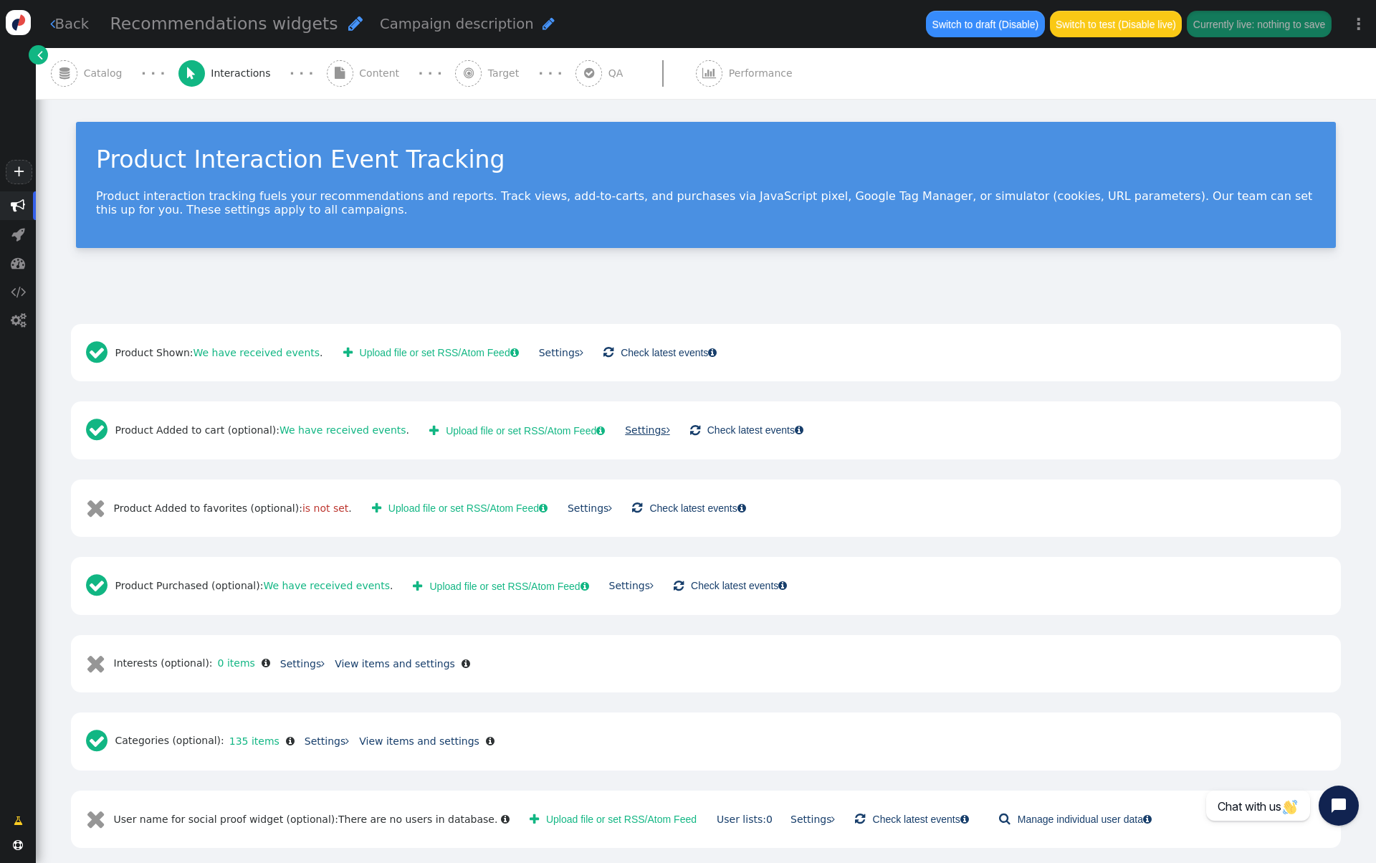
click at [632, 428] on link "Settings " at bounding box center [647, 429] width 44 height 11
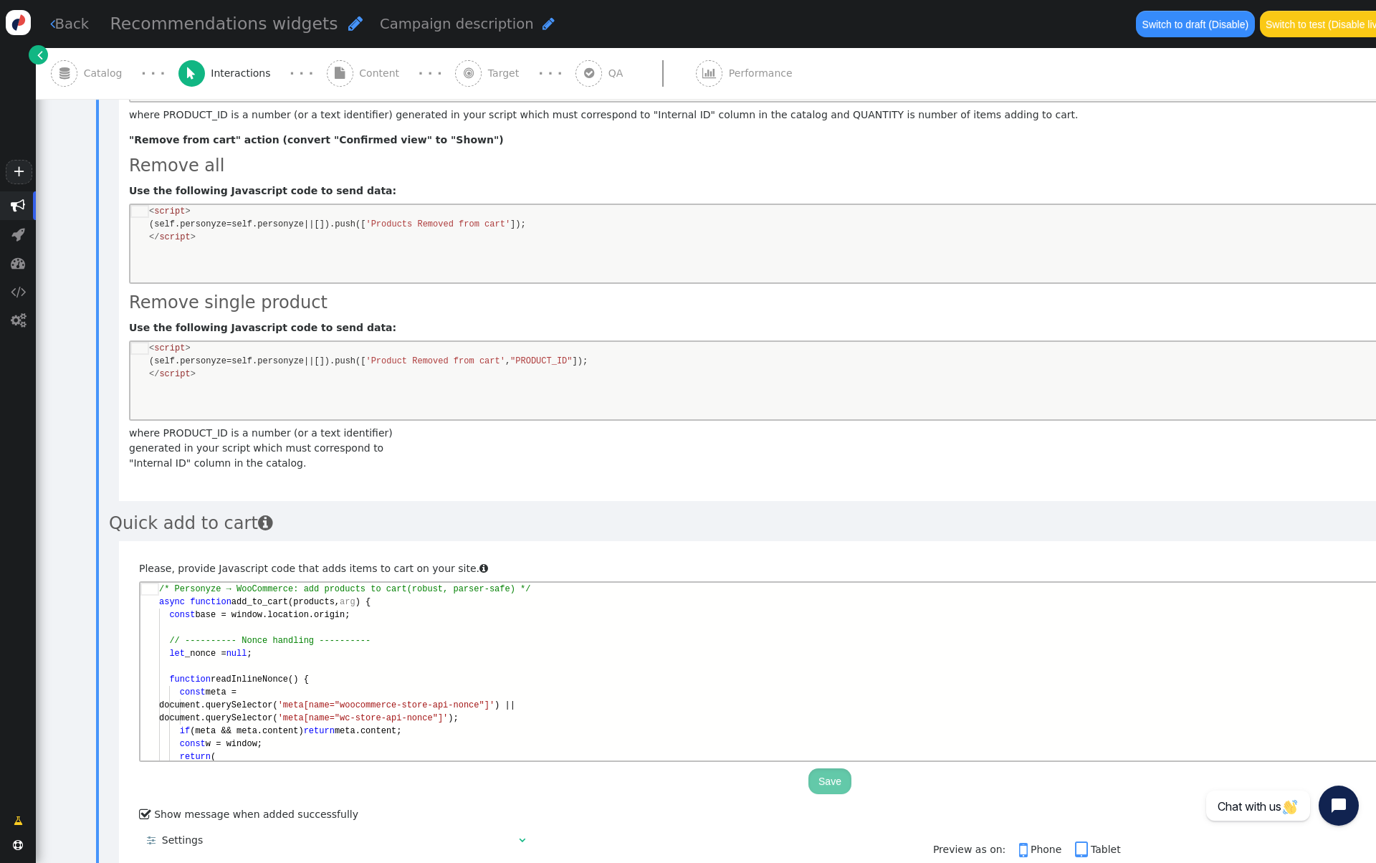
scroll to position [90, 156]
click at [578, 675] on div "function readInlineNonce() {" at bounding box center [839, 679] width 1361 height 13
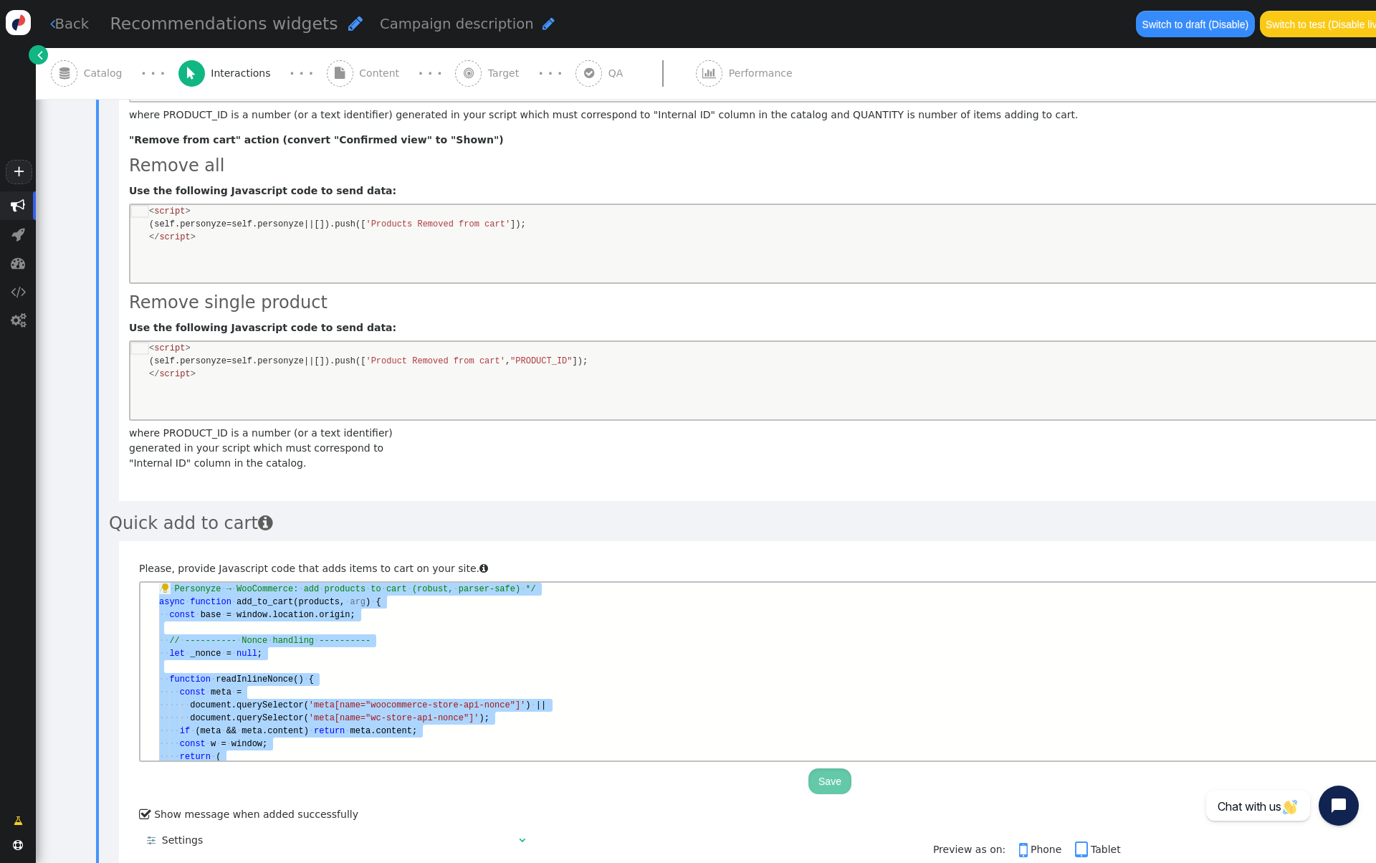
paste textarea "Usage examples: // If the feed row includes custom_f_1 = 100, this will add 100…"
type textarea "/* Usage examples: // If the feed row includes custom_f_1 = 100, this will add …"
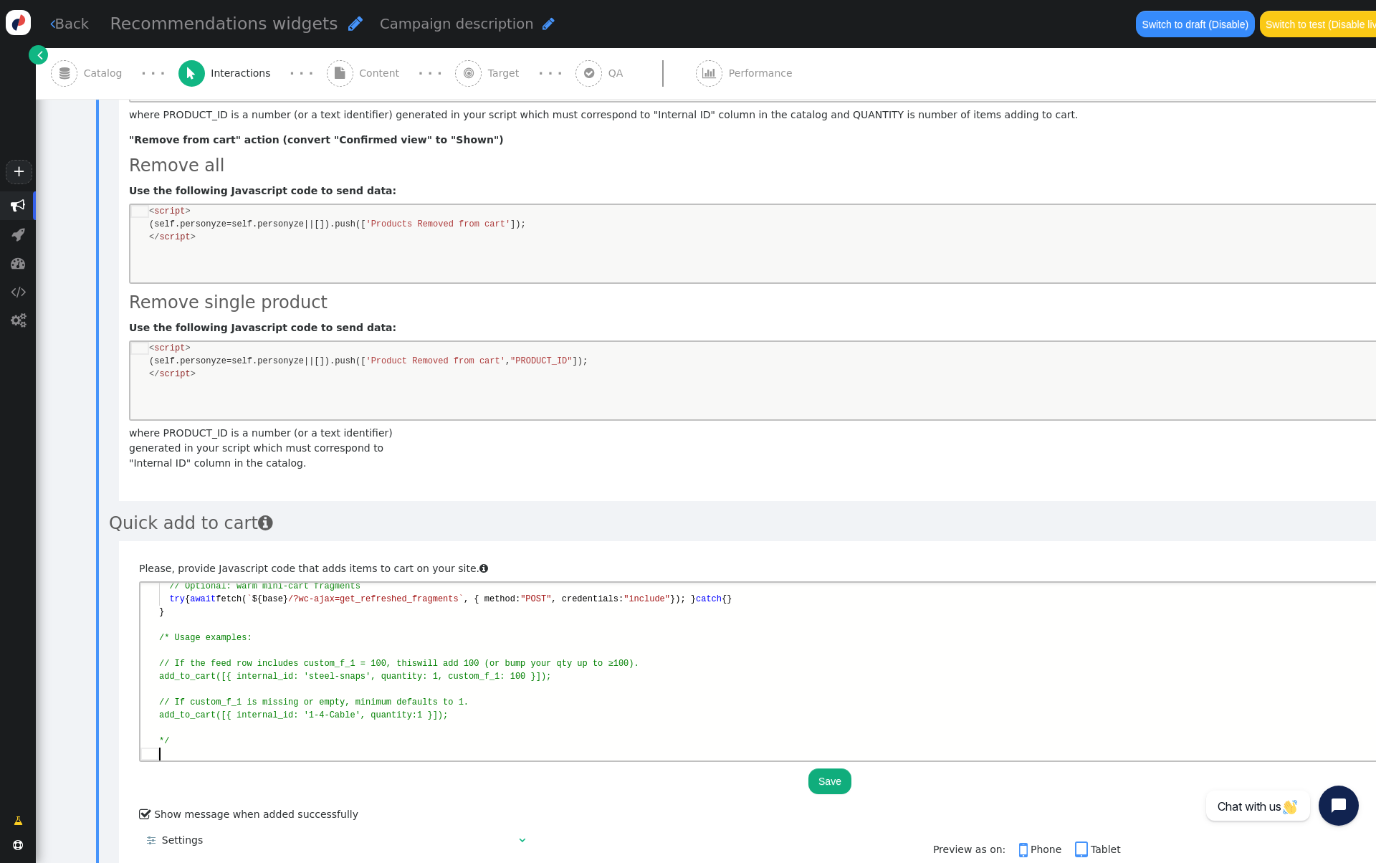
click at [814, 768] on button "Save" at bounding box center [830, 781] width 43 height 26
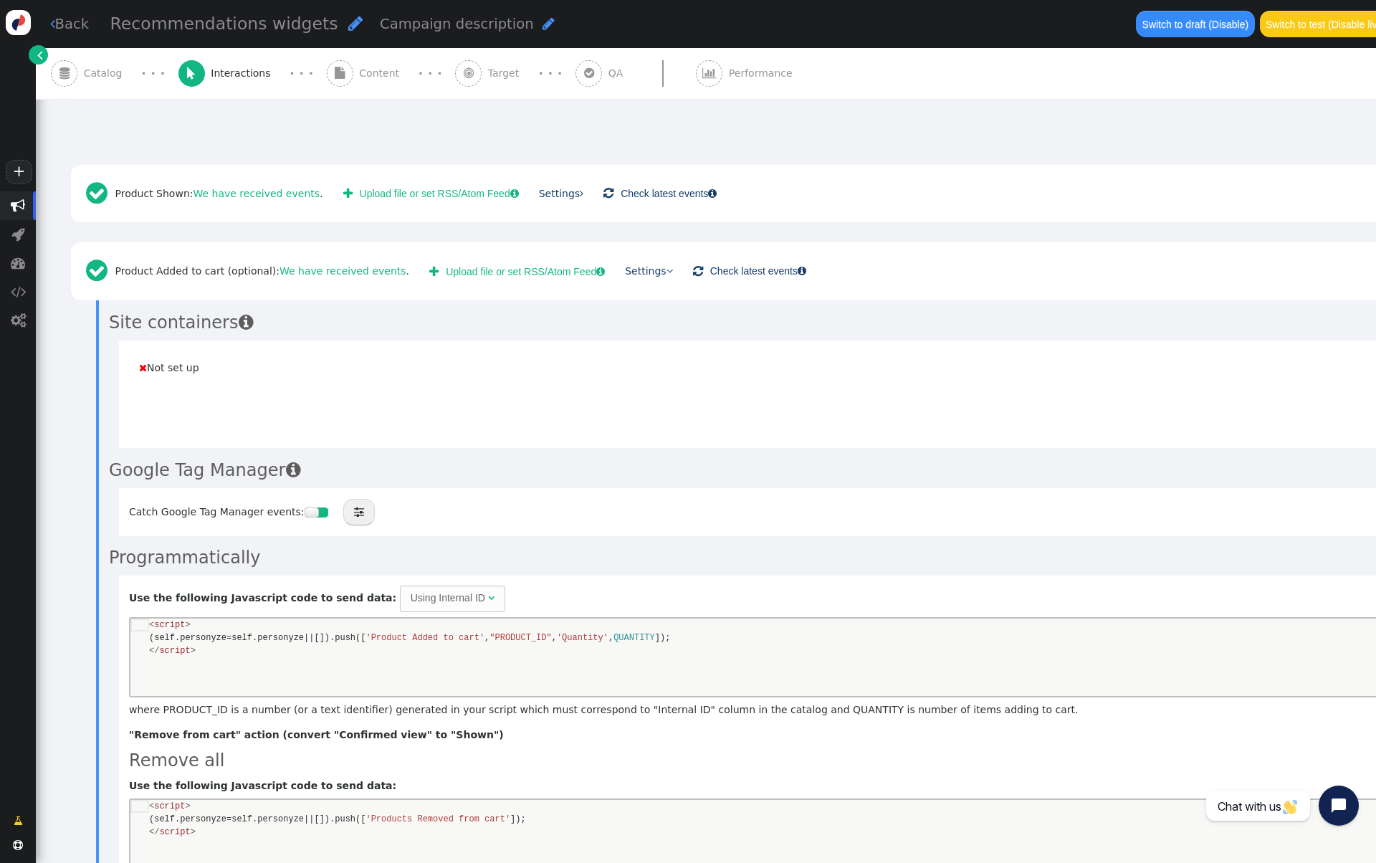
scroll to position [0, 0]
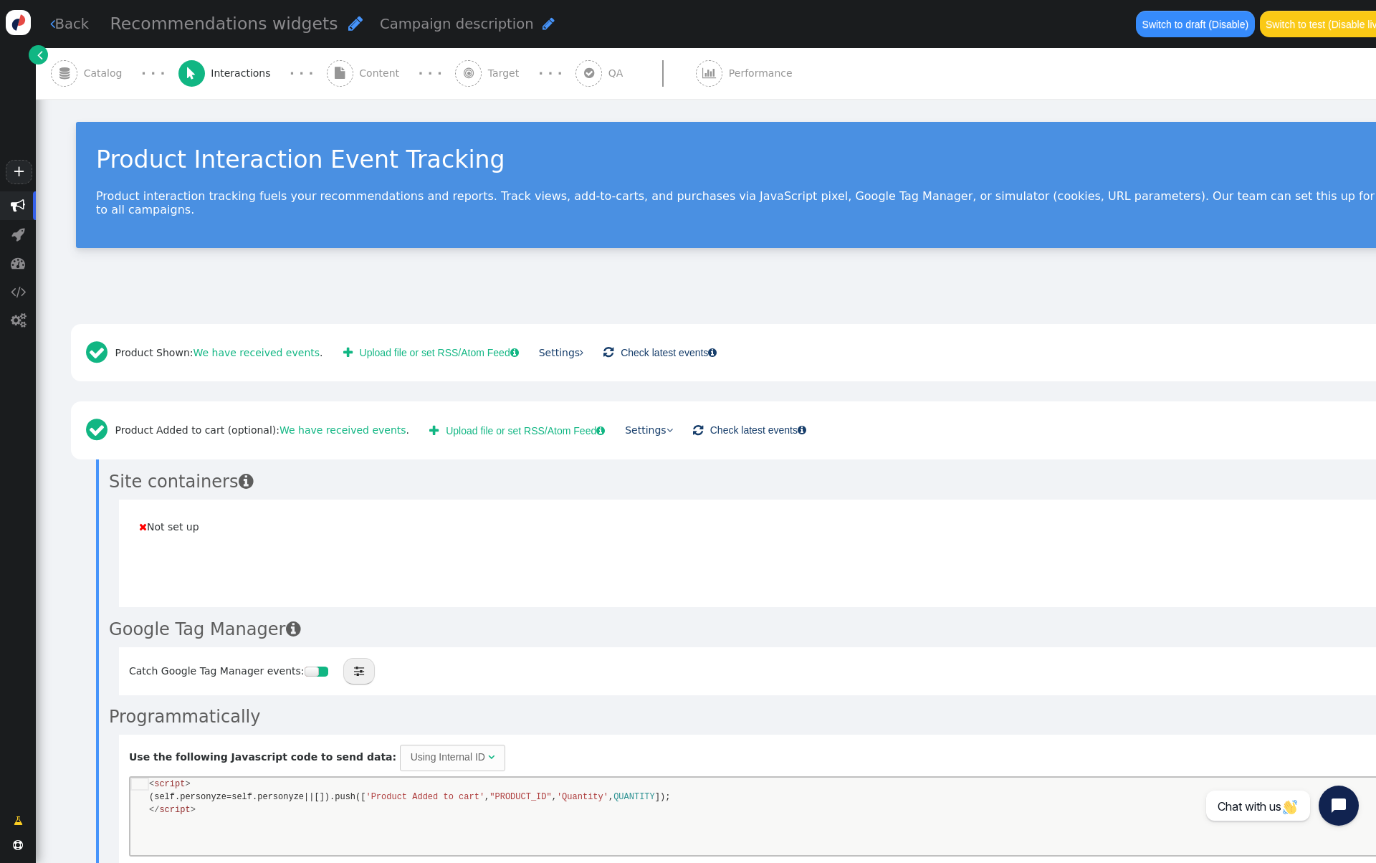
click at [348, 82] on div " Content" at bounding box center [366, 73] width 79 height 51
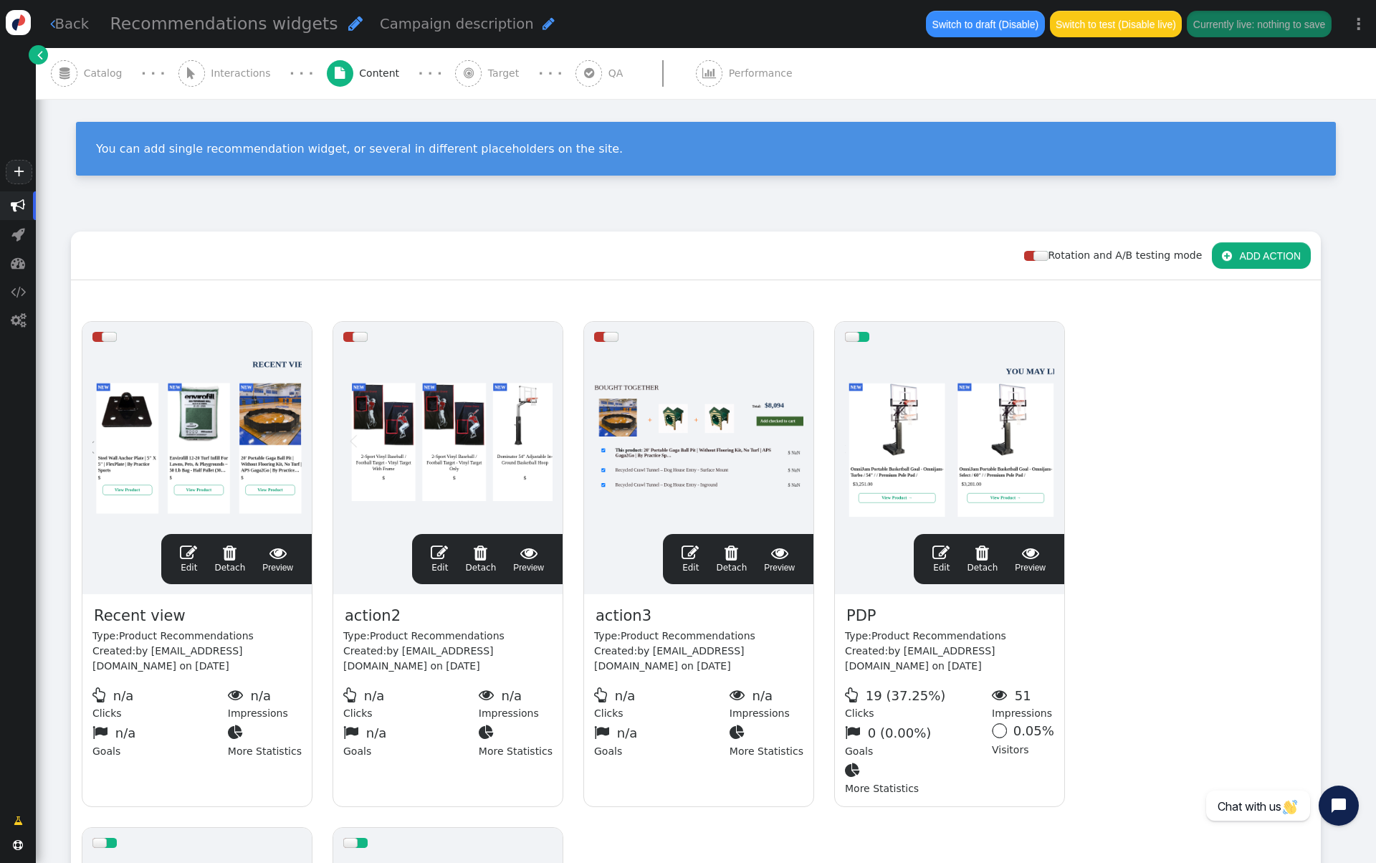
click at [581, 86] on div " QA" at bounding box center [603, 73] width 54 height 51
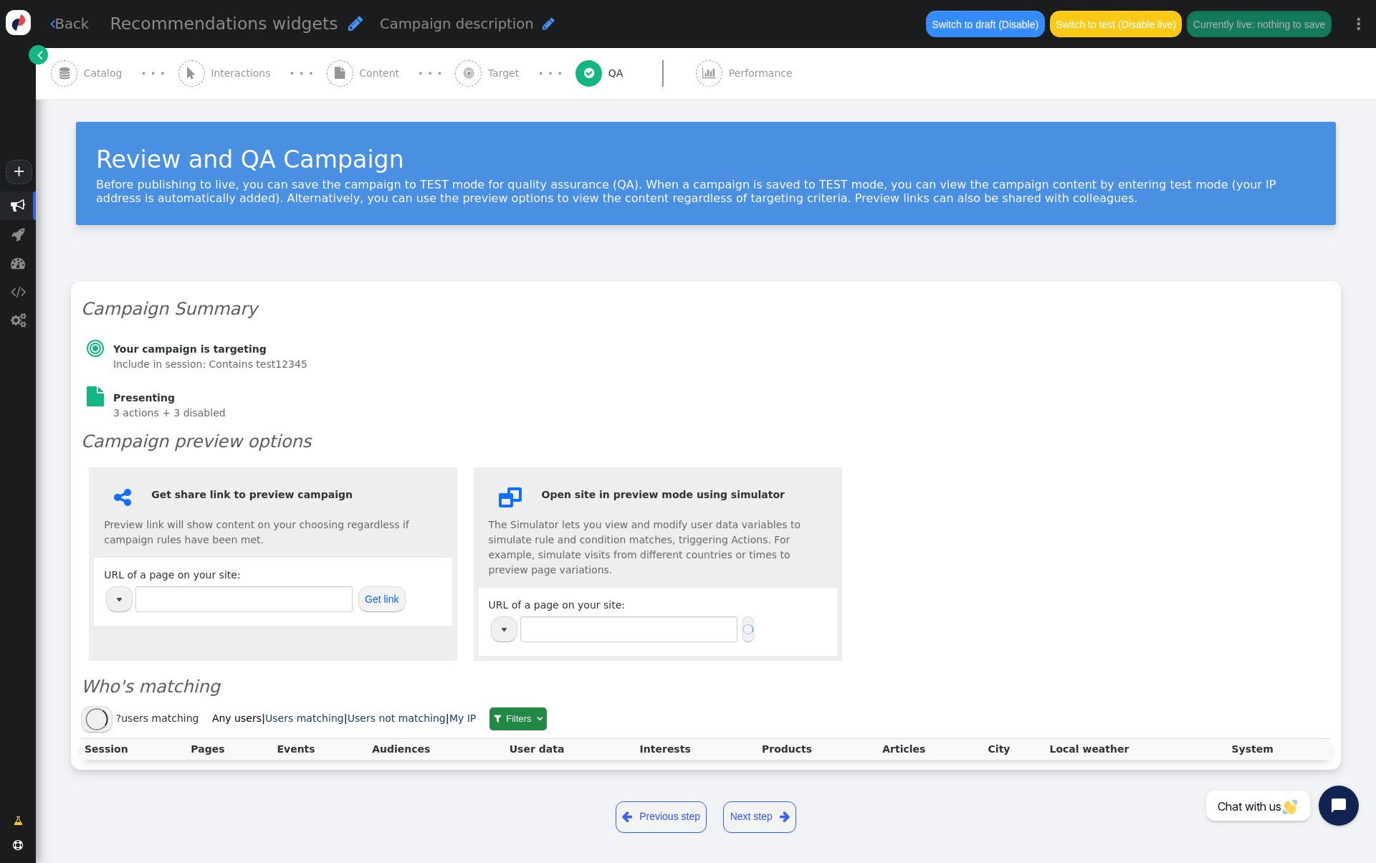
type input "http://practicesports.com/"
click at [254, 608] on input "http://practicesports.com/" at bounding box center [243, 599] width 217 height 26
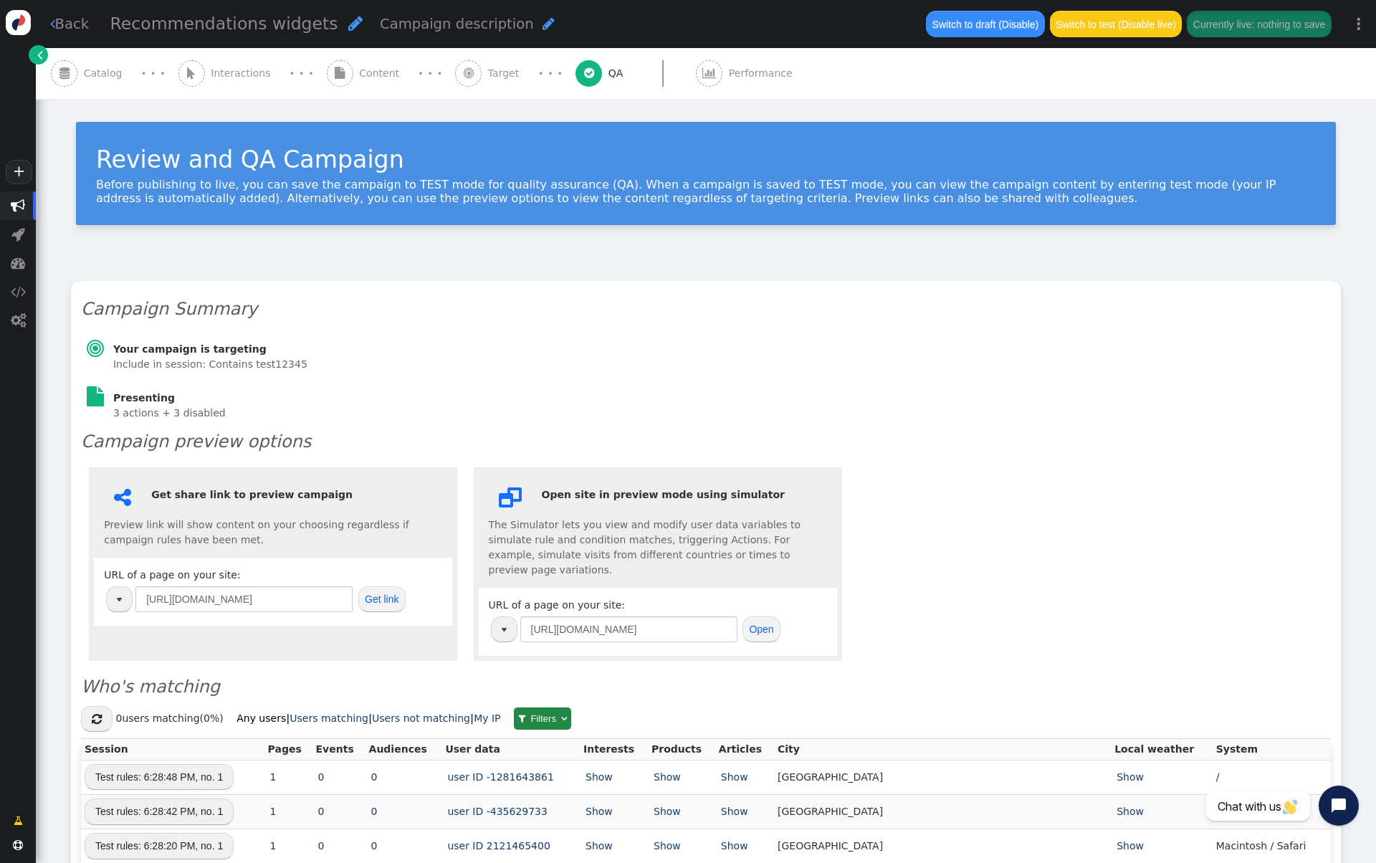
click at [104, 66] on span "Catalog" at bounding box center [106, 73] width 44 height 15
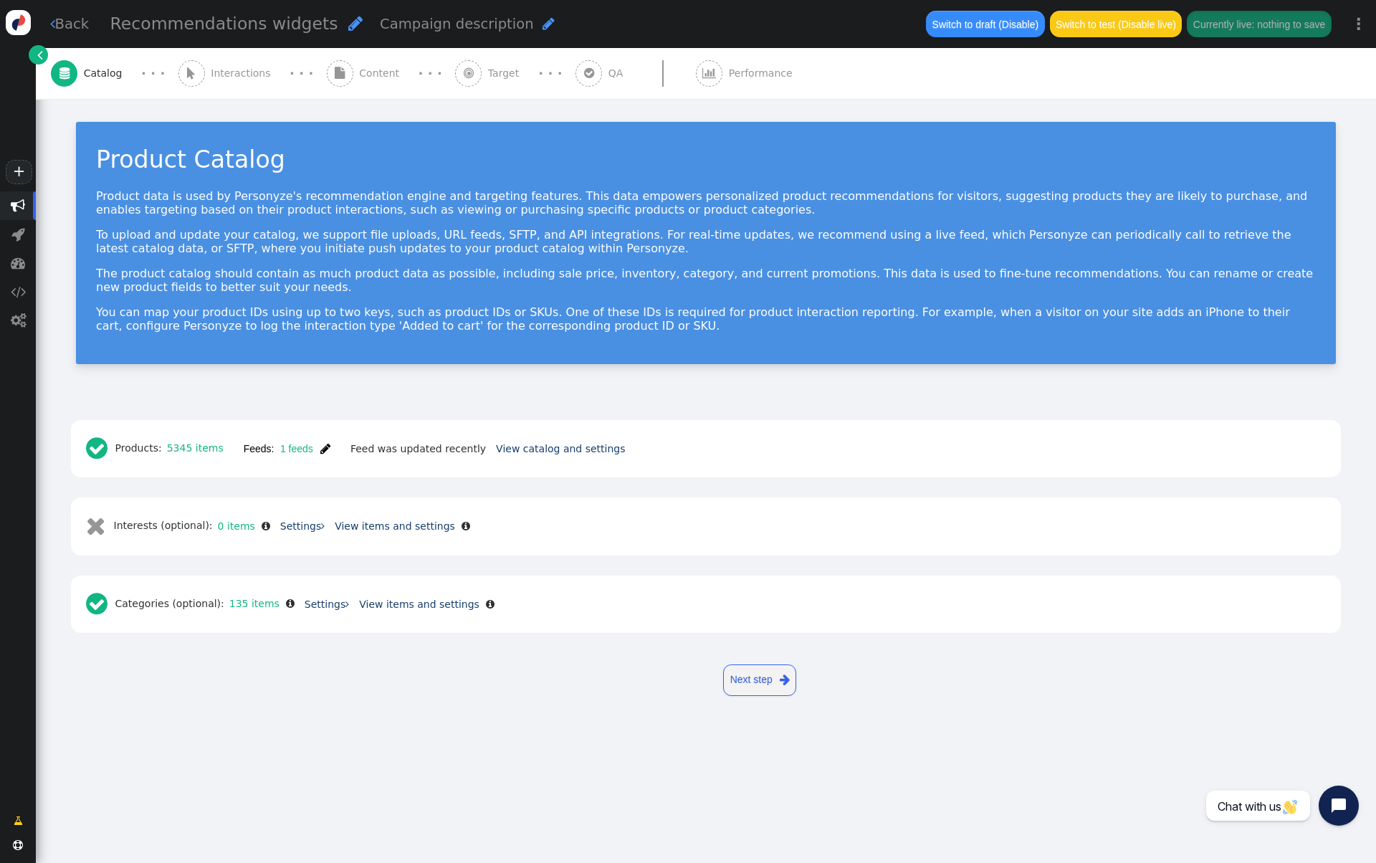
click at [230, 77] on span "Interactions" at bounding box center [244, 73] width 66 height 15
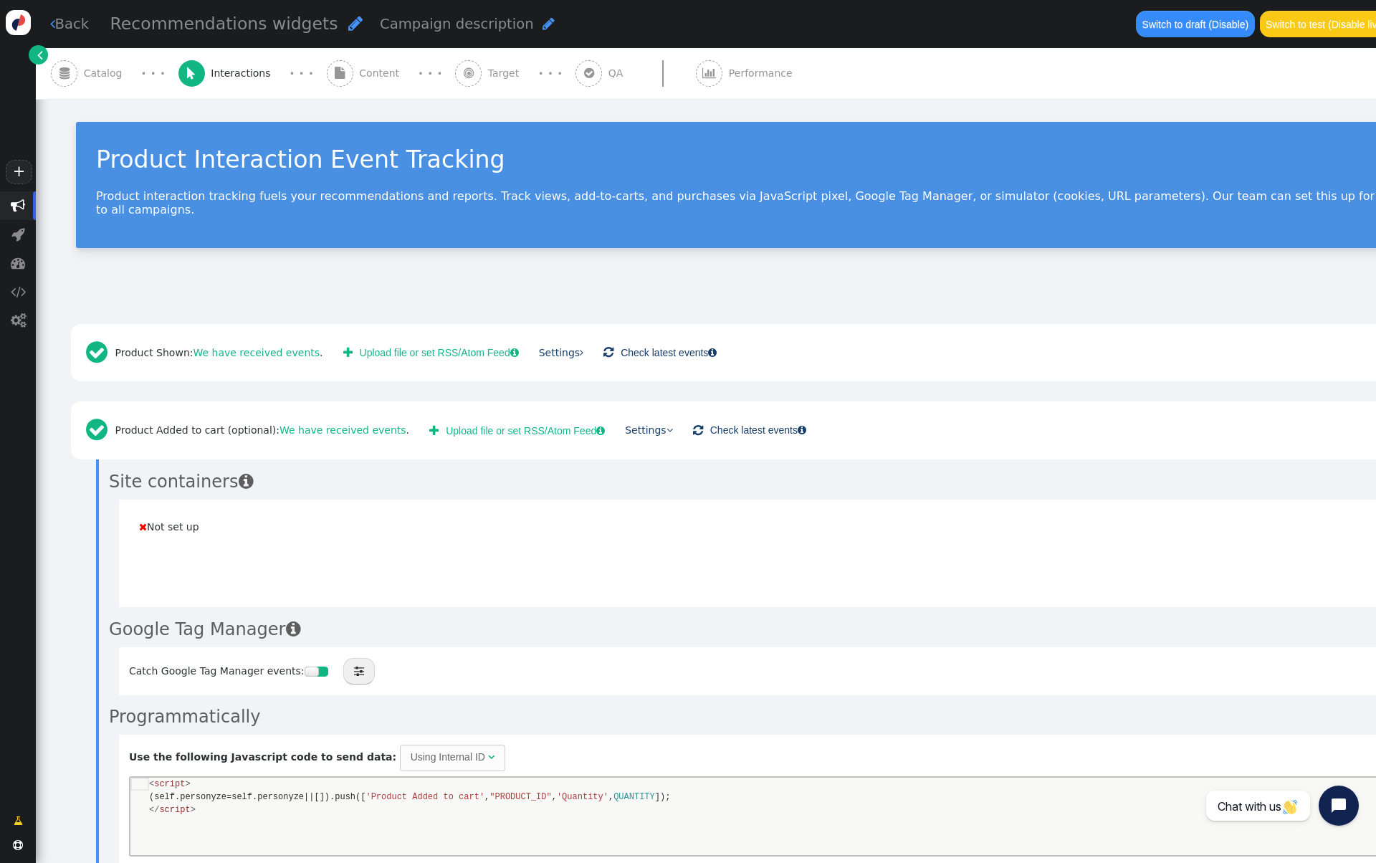
click at [359, 76] on span "Content" at bounding box center [382, 73] width 46 height 15
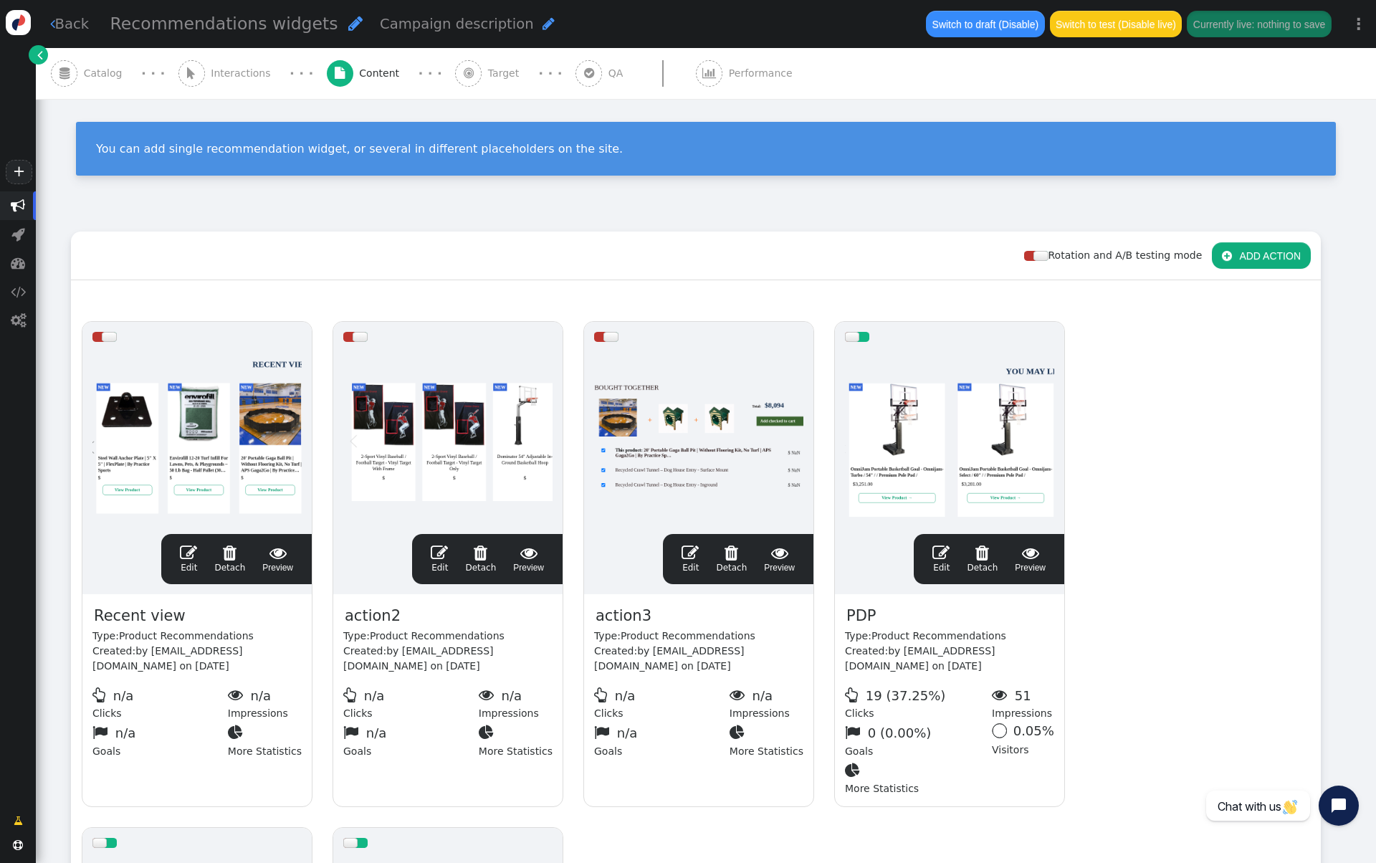
click at [457, 74] on div " Target" at bounding box center [490, 73] width 70 height 51
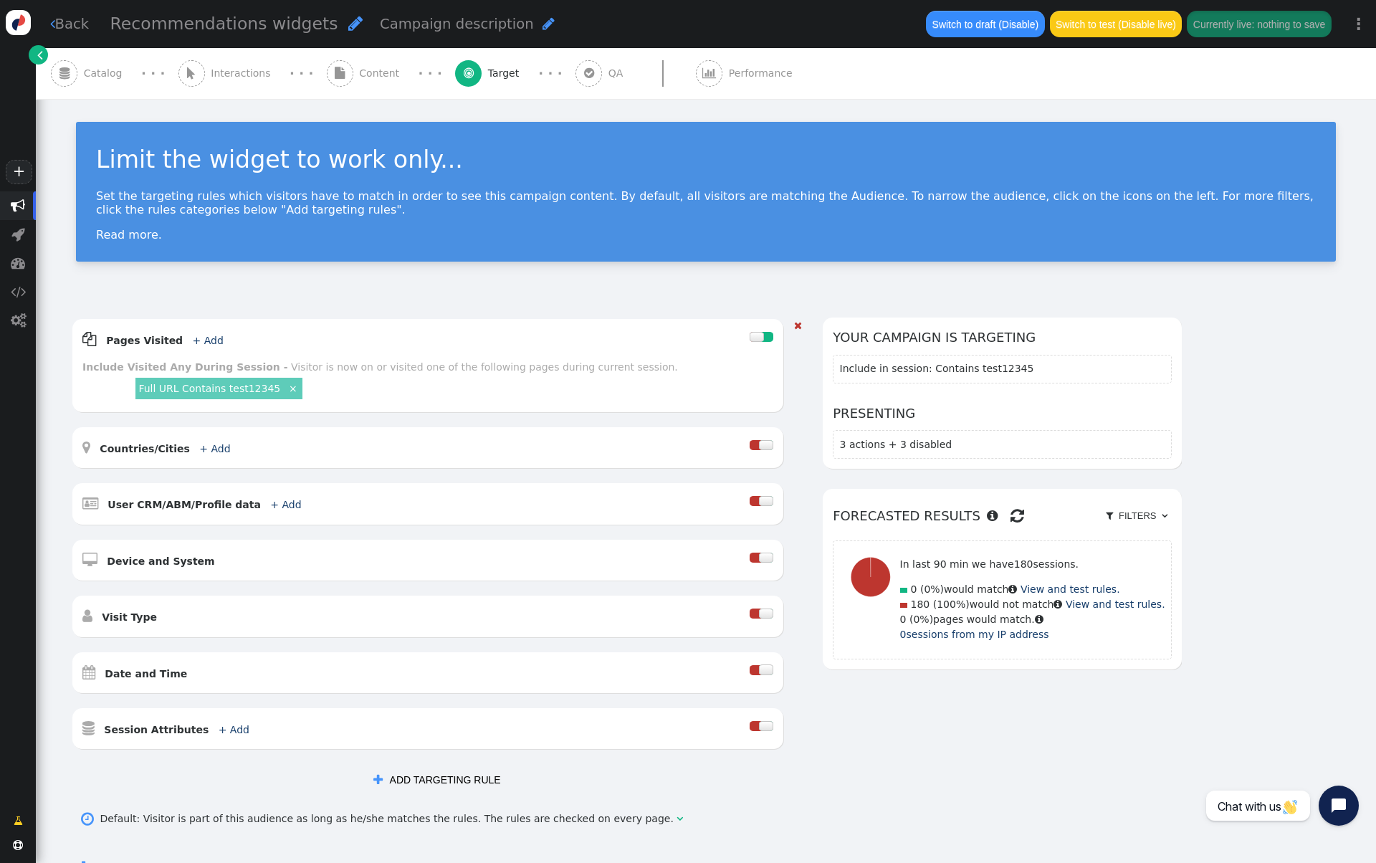
click at [255, 386] on link "Full URL Contains test12345" at bounding box center [209, 388] width 142 height 11
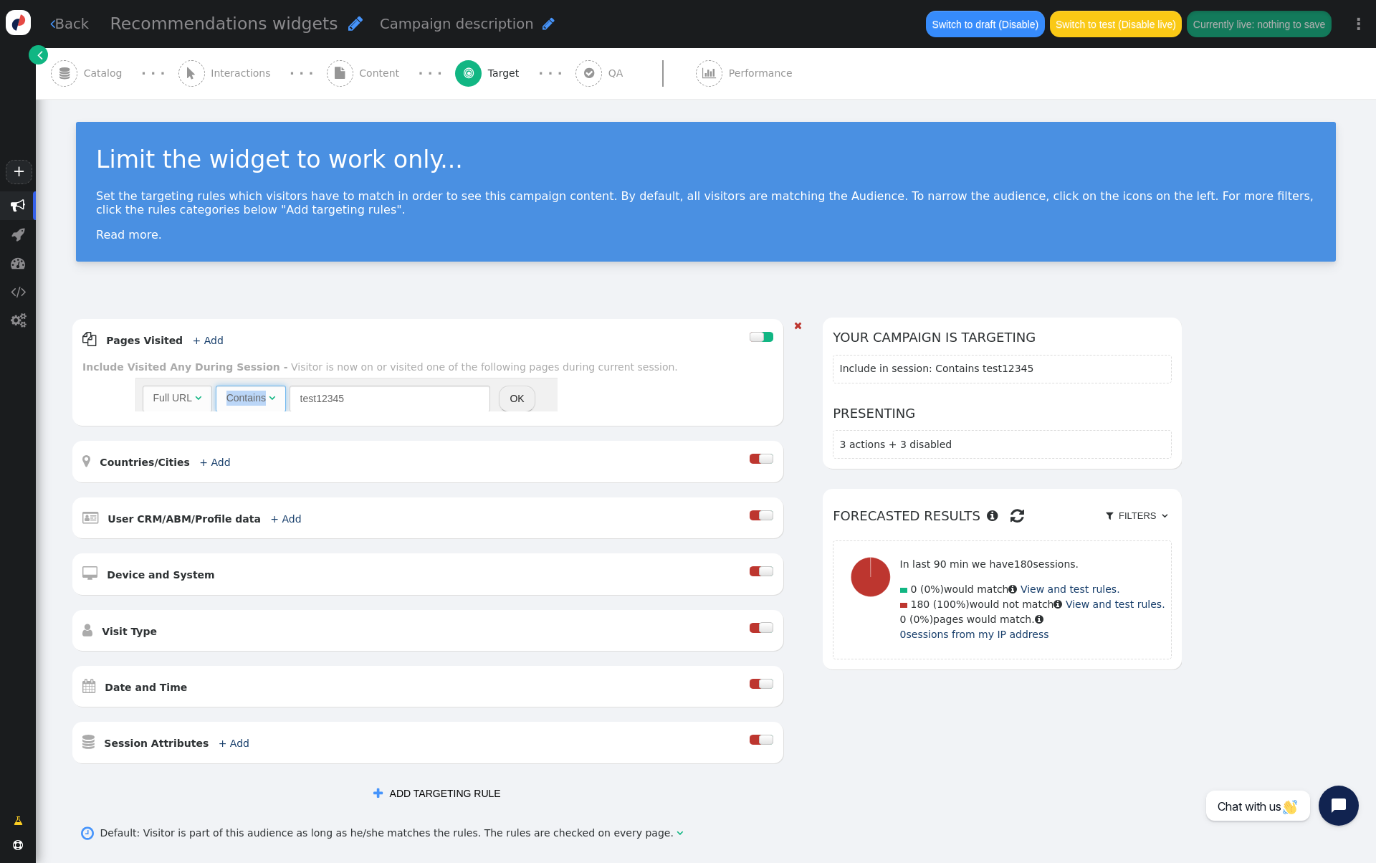
click at [255, 386] on span "Contains " at bounding box center [251, 399] width 70 height 26
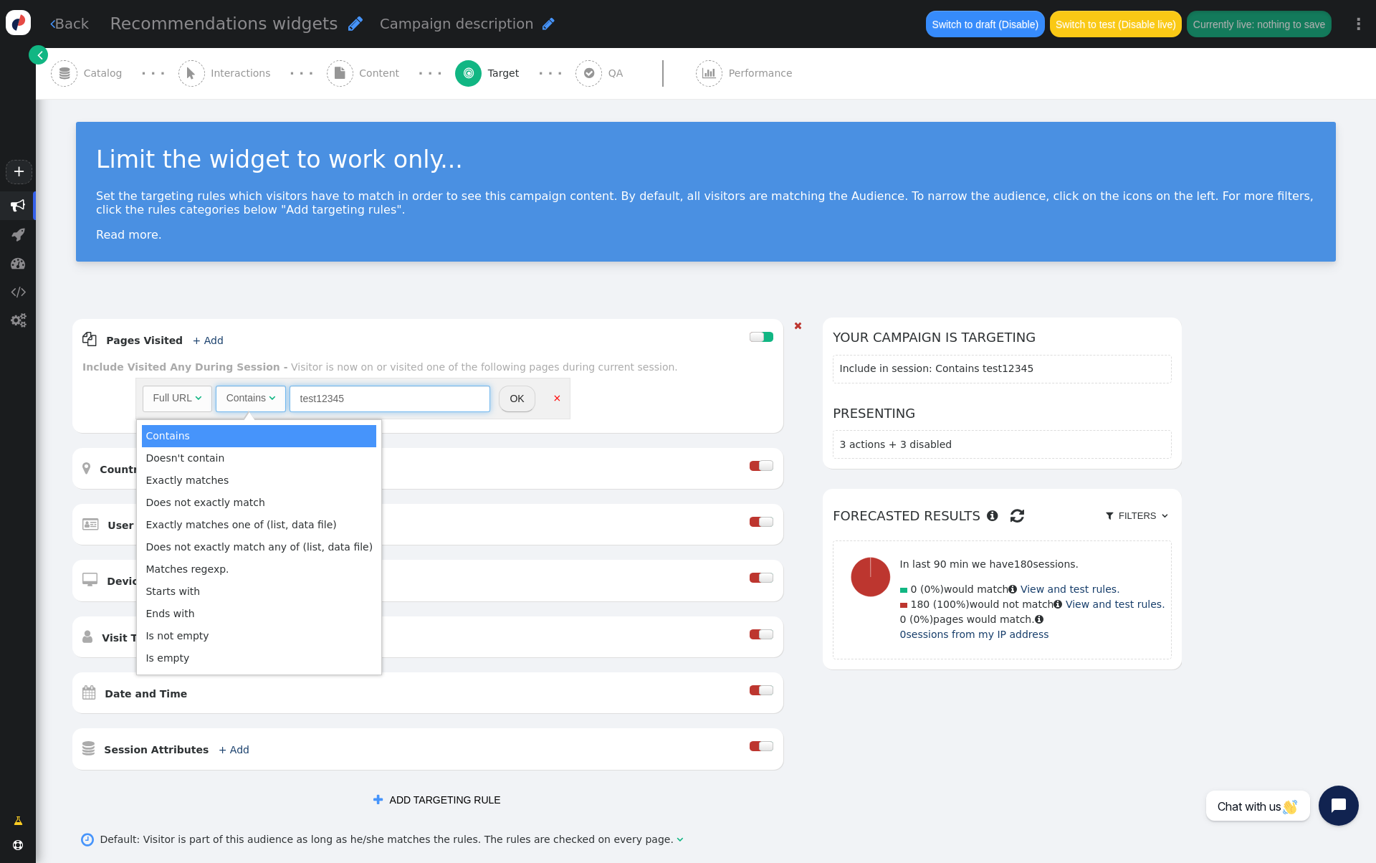
click at [316, 391] on input "test12345" at bounding box center [390, 399] width 201 height 26
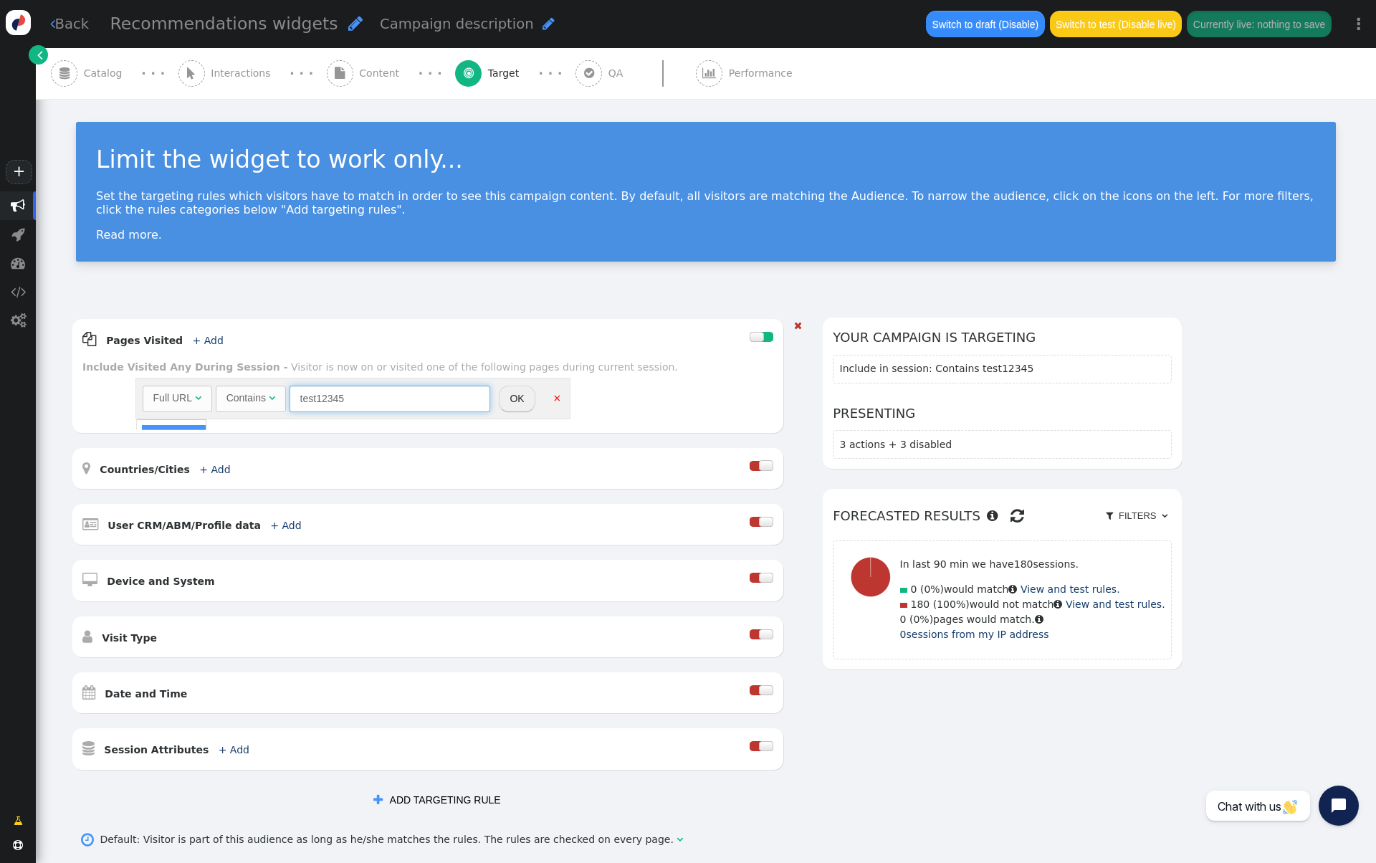
click at [316, 391] on input "test12345" at bounding box center [390, 399] width 201 height 26
click at [584, 70] on span "" at bounding box center [589, 72] width 10 height 11
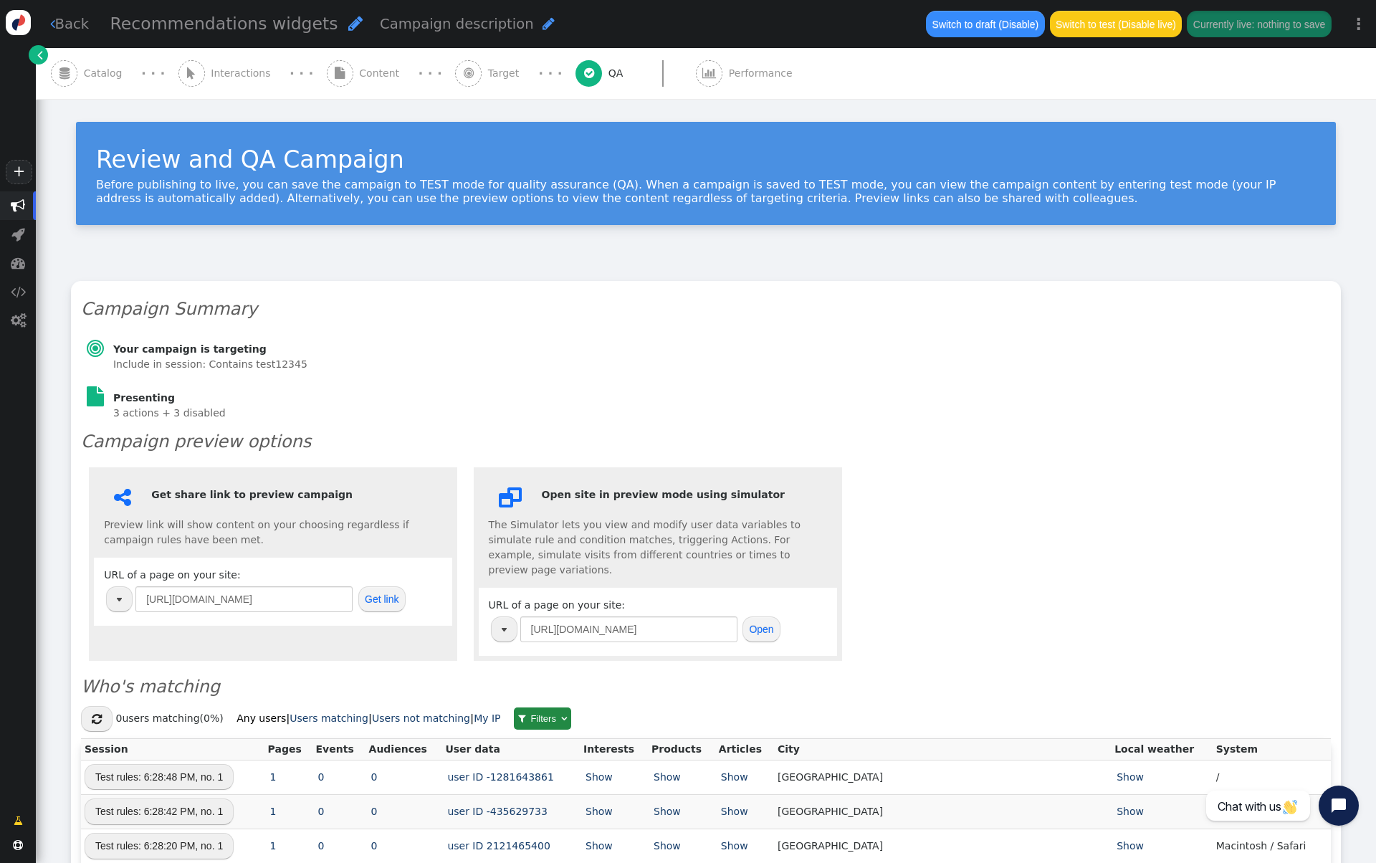
click at [385, 599] on button "Get link" at bounding box center [381, 599] width 47 height 26
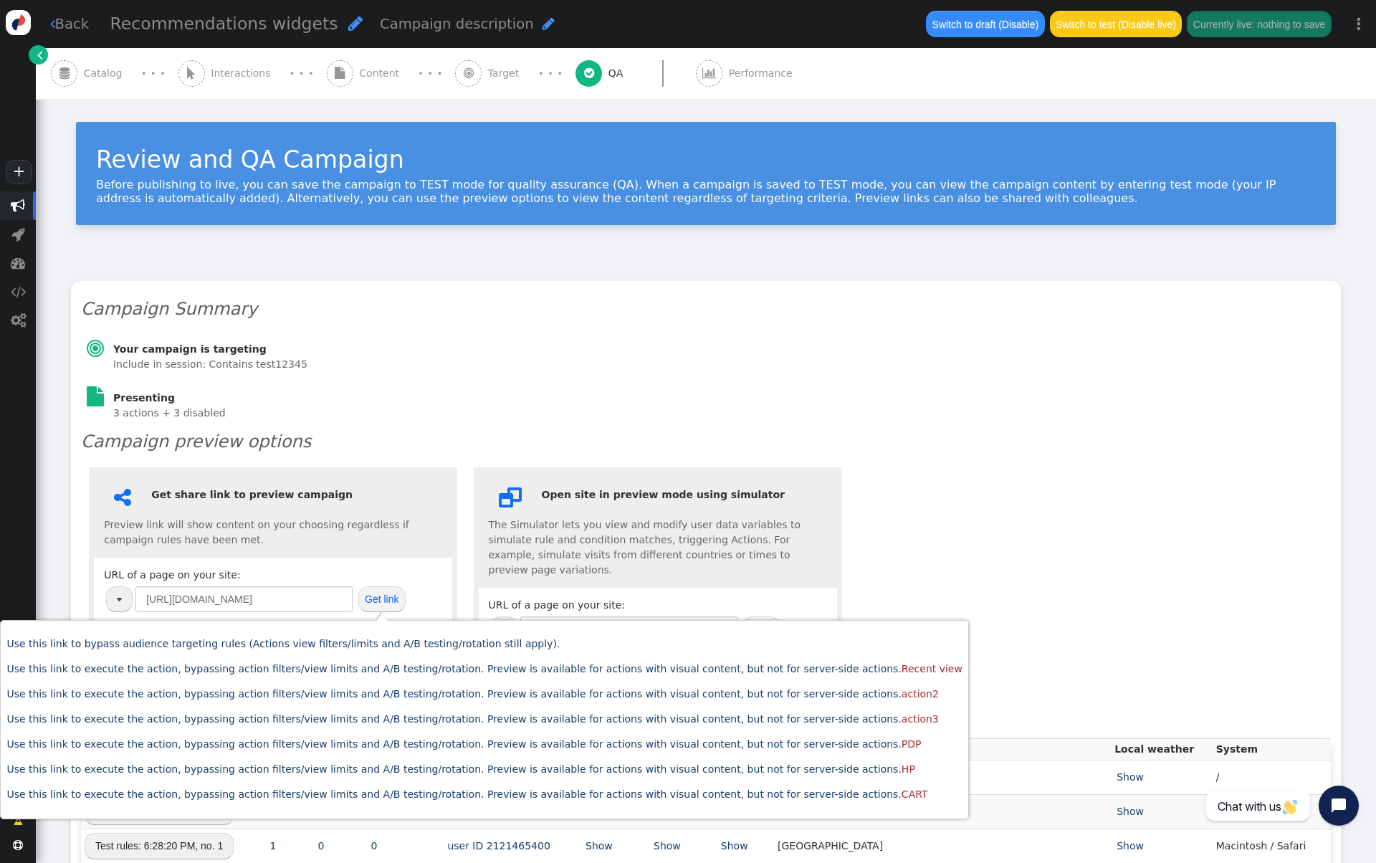
click at [383, 649] on p "Use this link to bypass audience targeting rules (Actions view filters/limits a…" at bounding box center [484, 644] width 956 height 15
click at [384, 642] on link "Use this link to bypass audience targeting rules (Actions view filters/limits a…" at bounding box center [282, 643] width 553 height 11
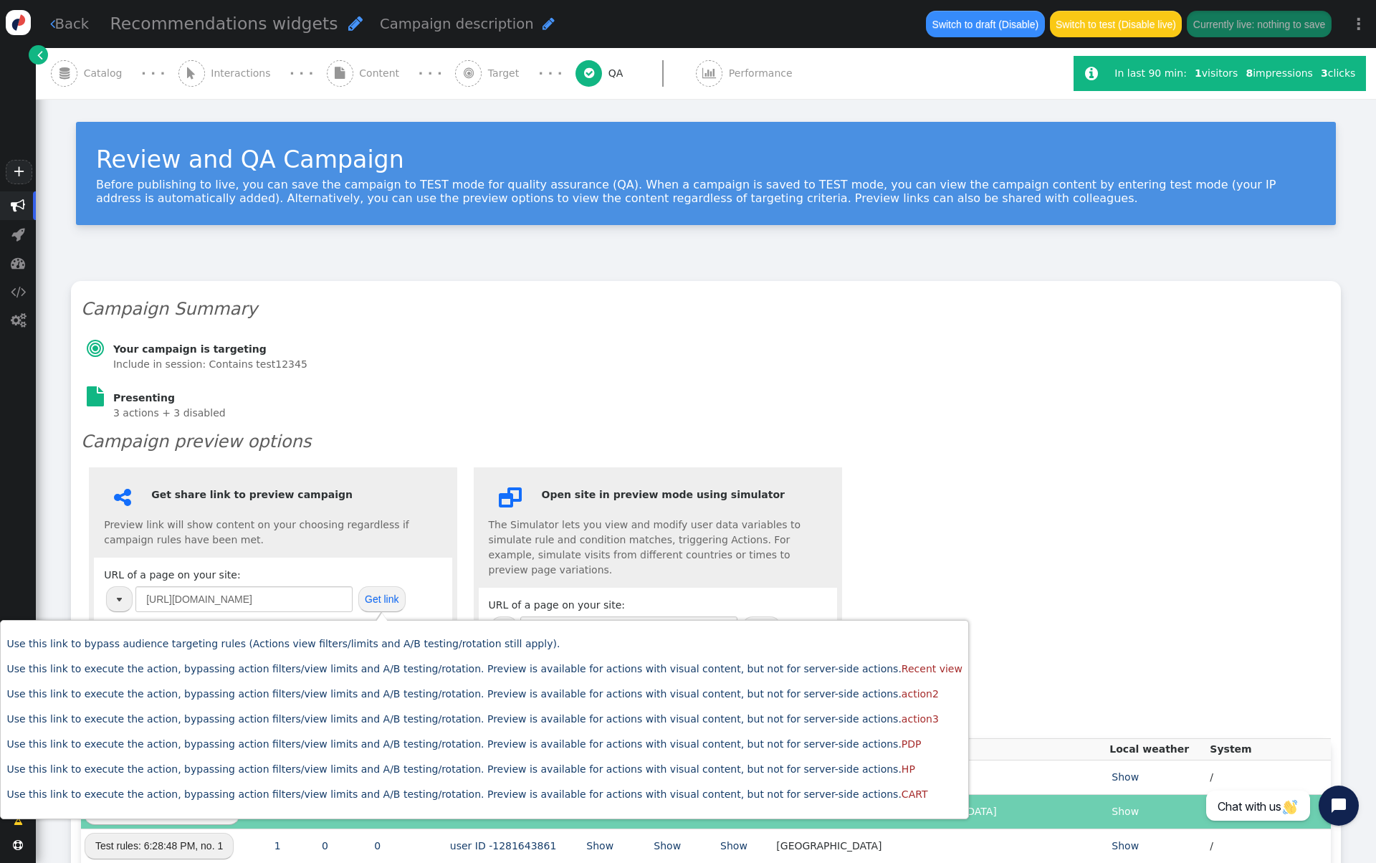
click at [487, 370] on div "Campaign Summary  Your campaign is targeting Include in session: Contains test…" at bounding box center [706, 732] width 1270 height 903
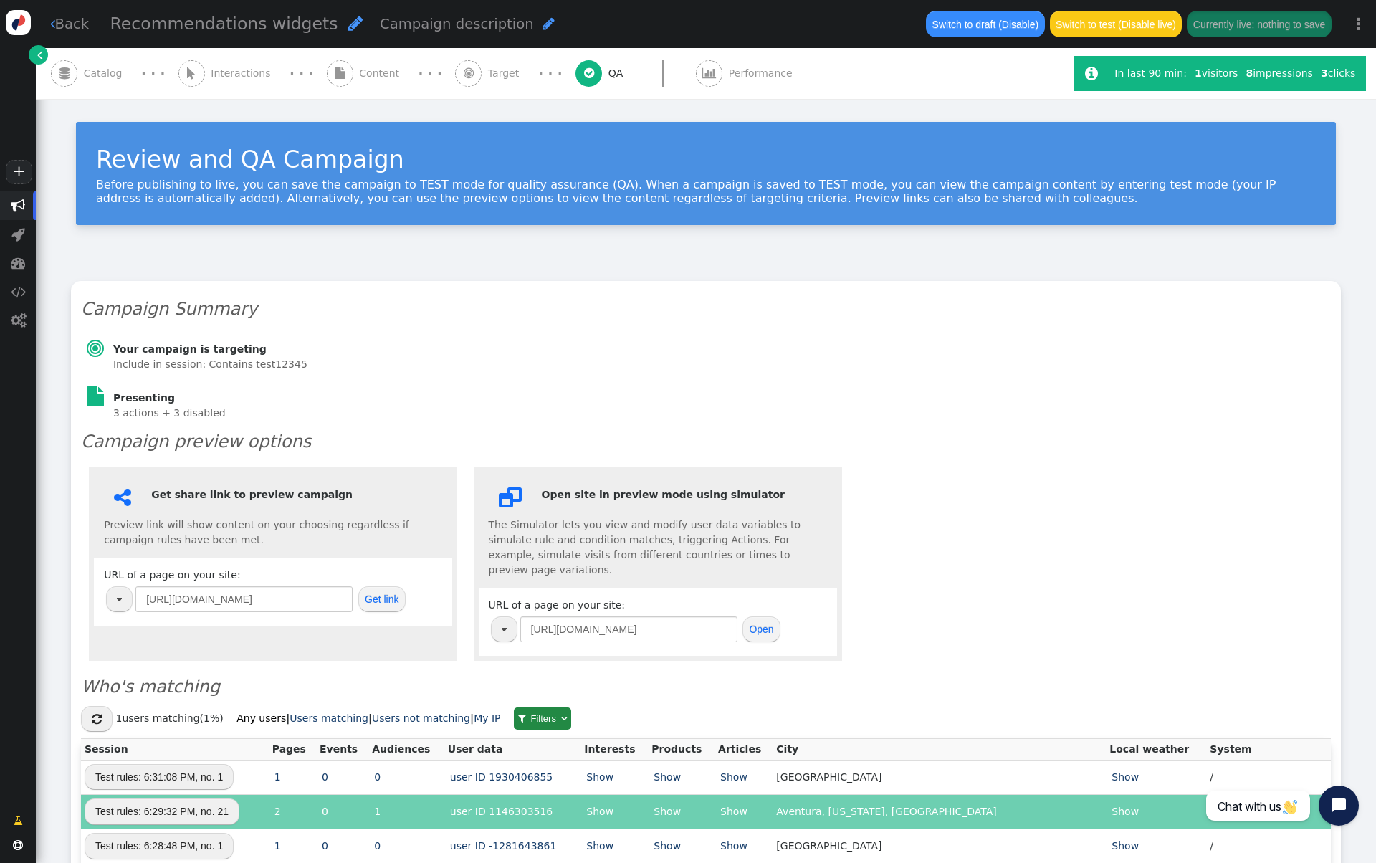
click at [218, 70] on span "Interactions" at bounding box center [244, 73] width 66 height 15
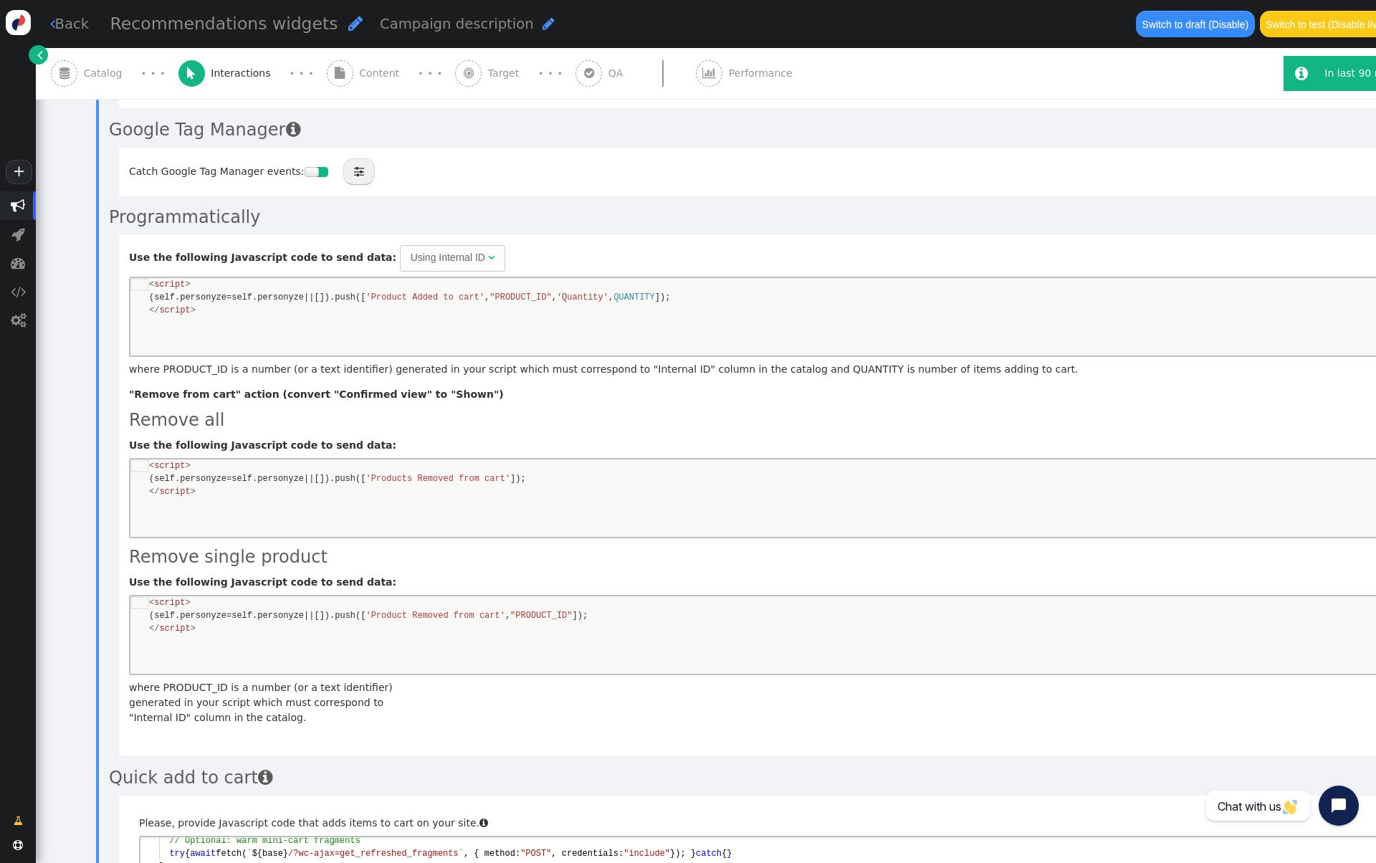
scroll to position [761, 0]
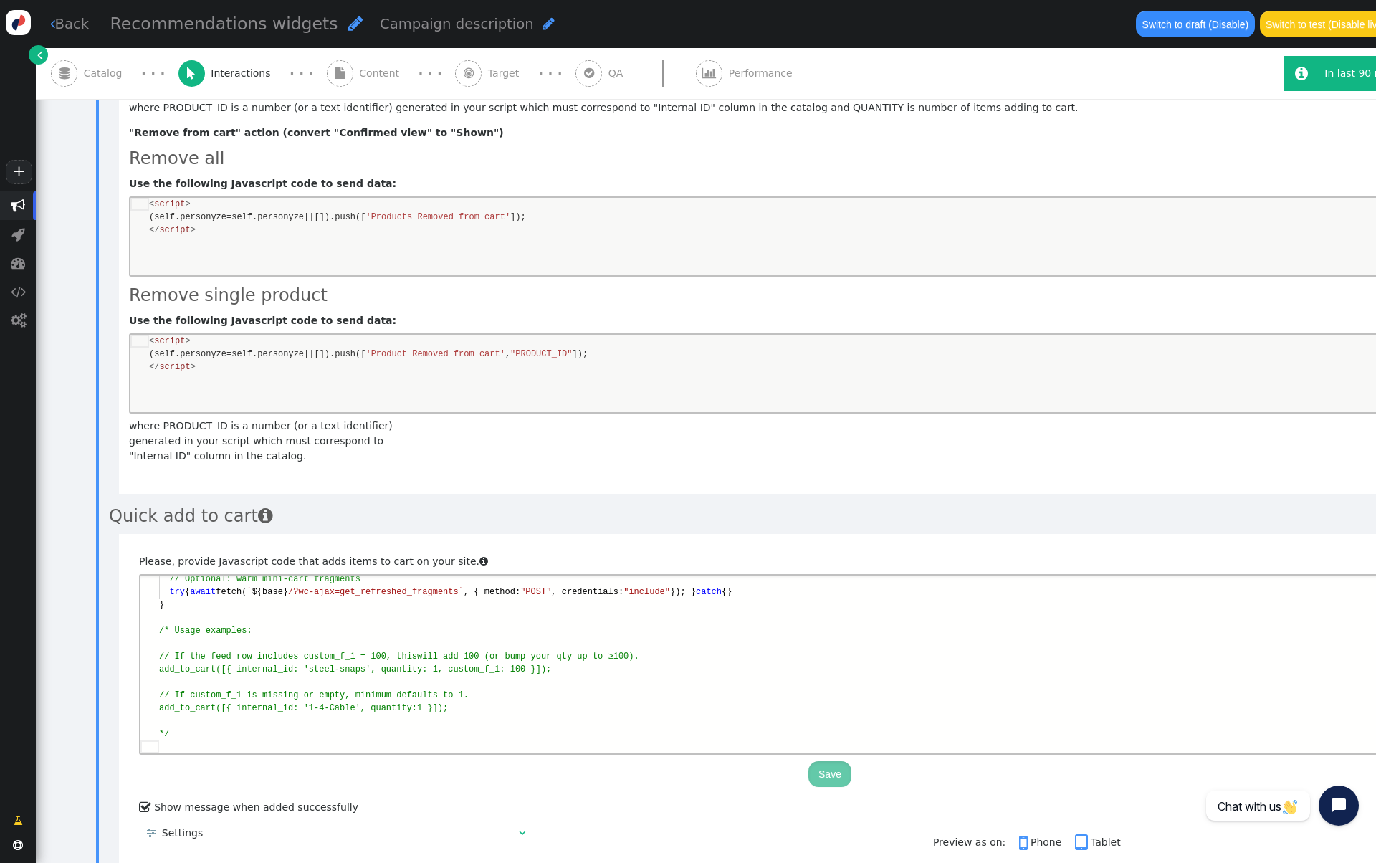
click at [594, 635] on div "/* Usage examples:" at bounding box center [839, 630] width 1361 height 13
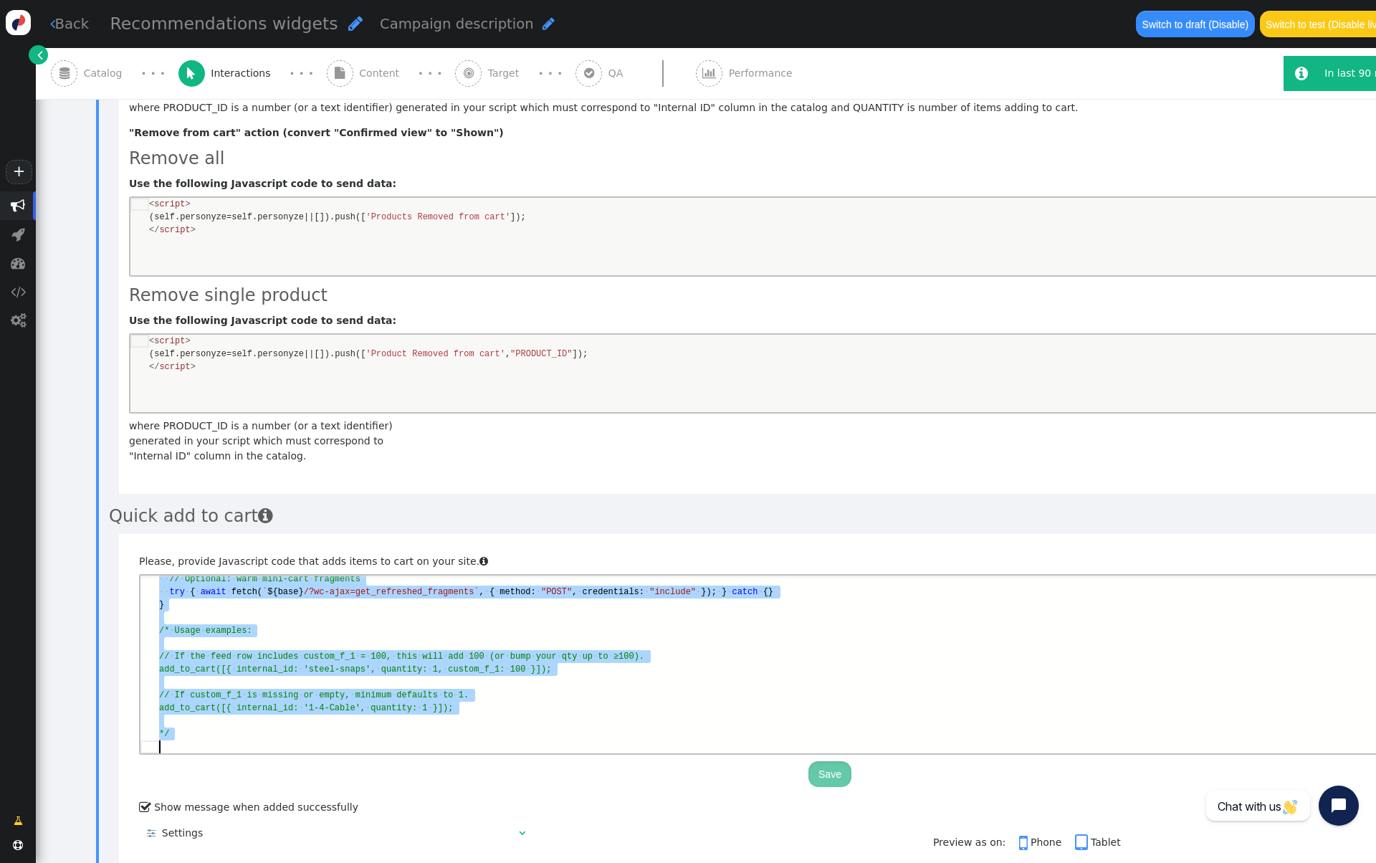
scroll to position [116, 0]
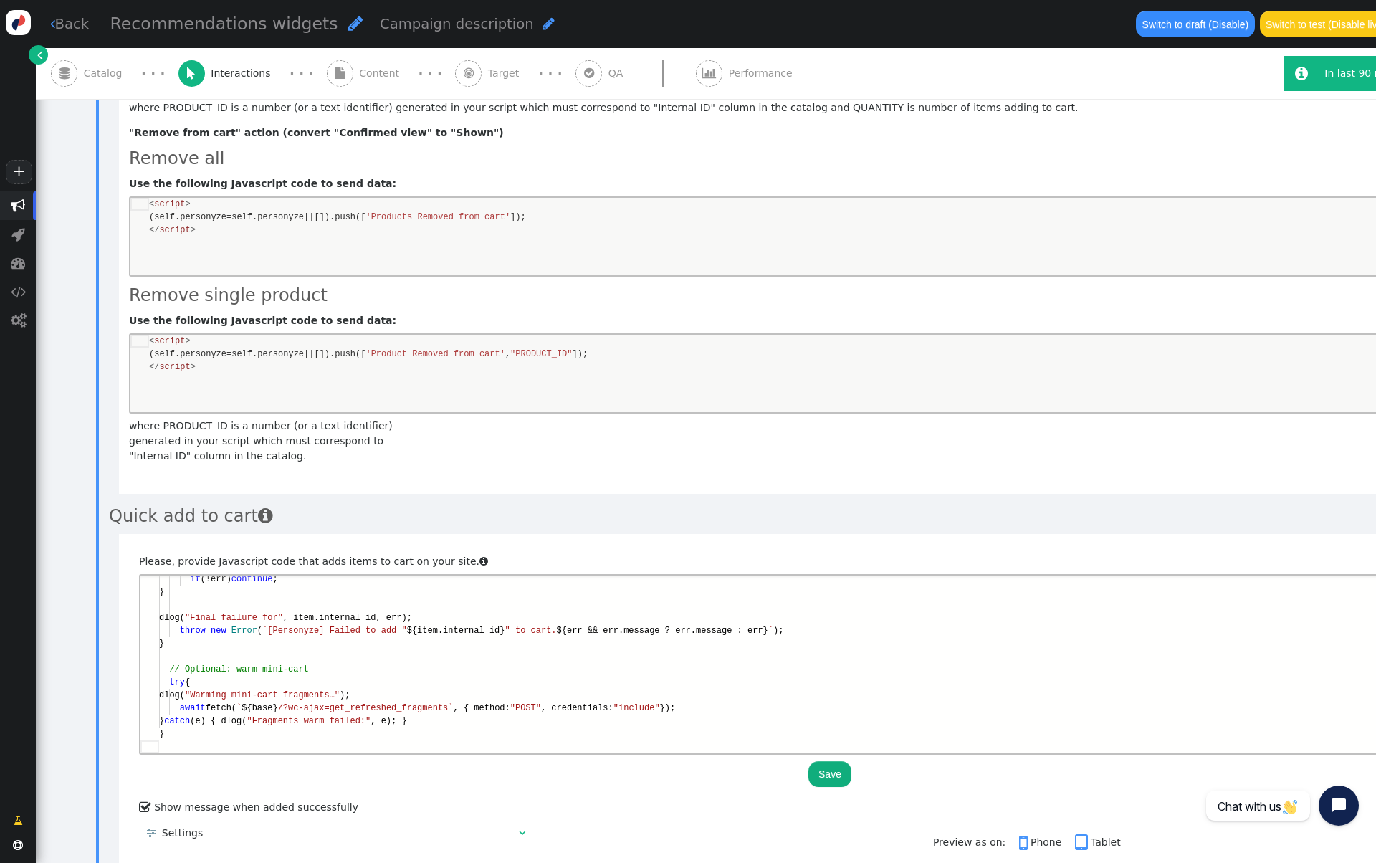
click at [834, 761] on button "Save" at bounding box center [830, 774] width 43 height 26
click at [315, 646] on div "}" at bounding box center [839, 643] width 1361 height 13
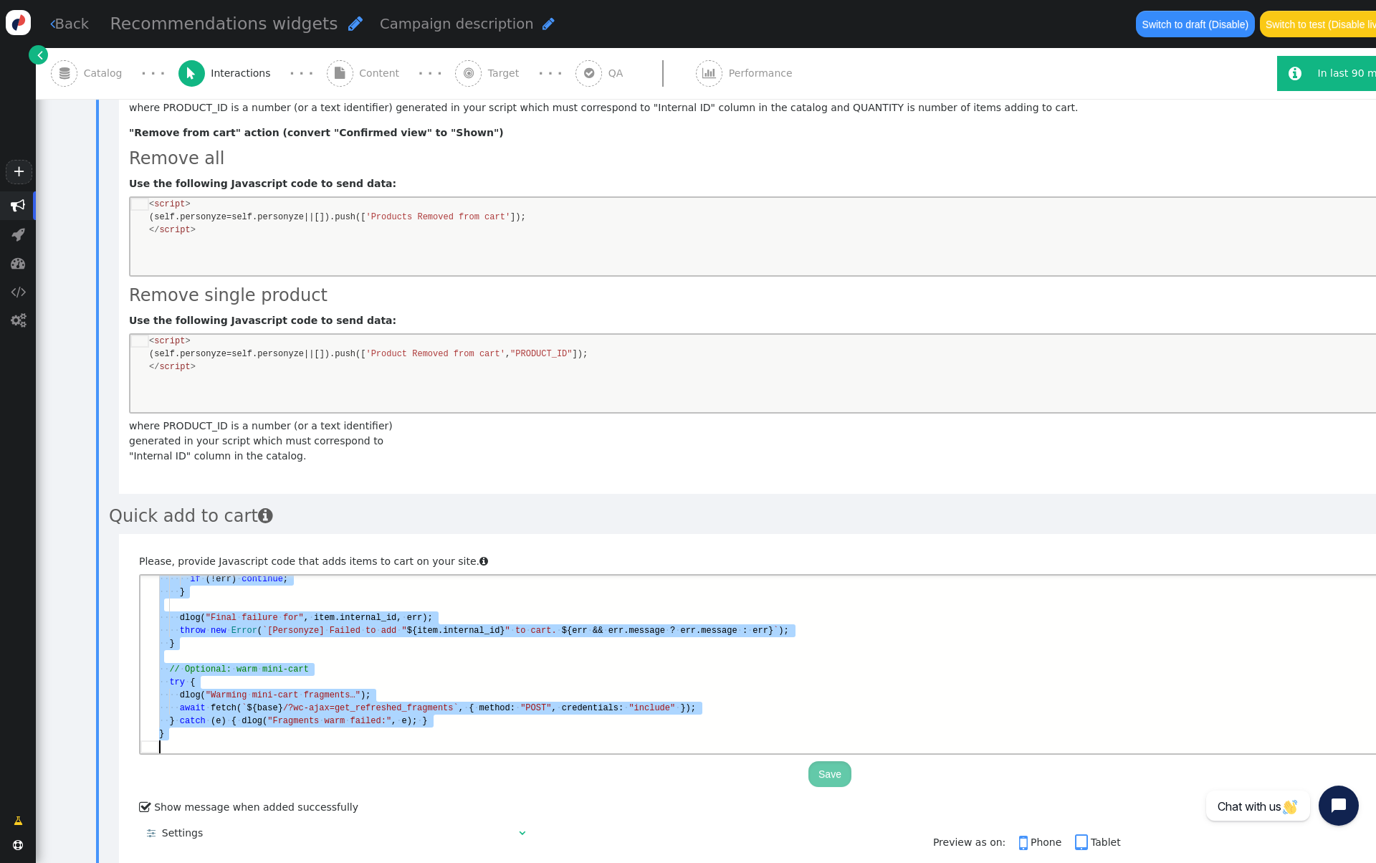
paste textarea "window.add_to_cart = add_to_cart; (window.top || window).personyze_add_to_cart …"
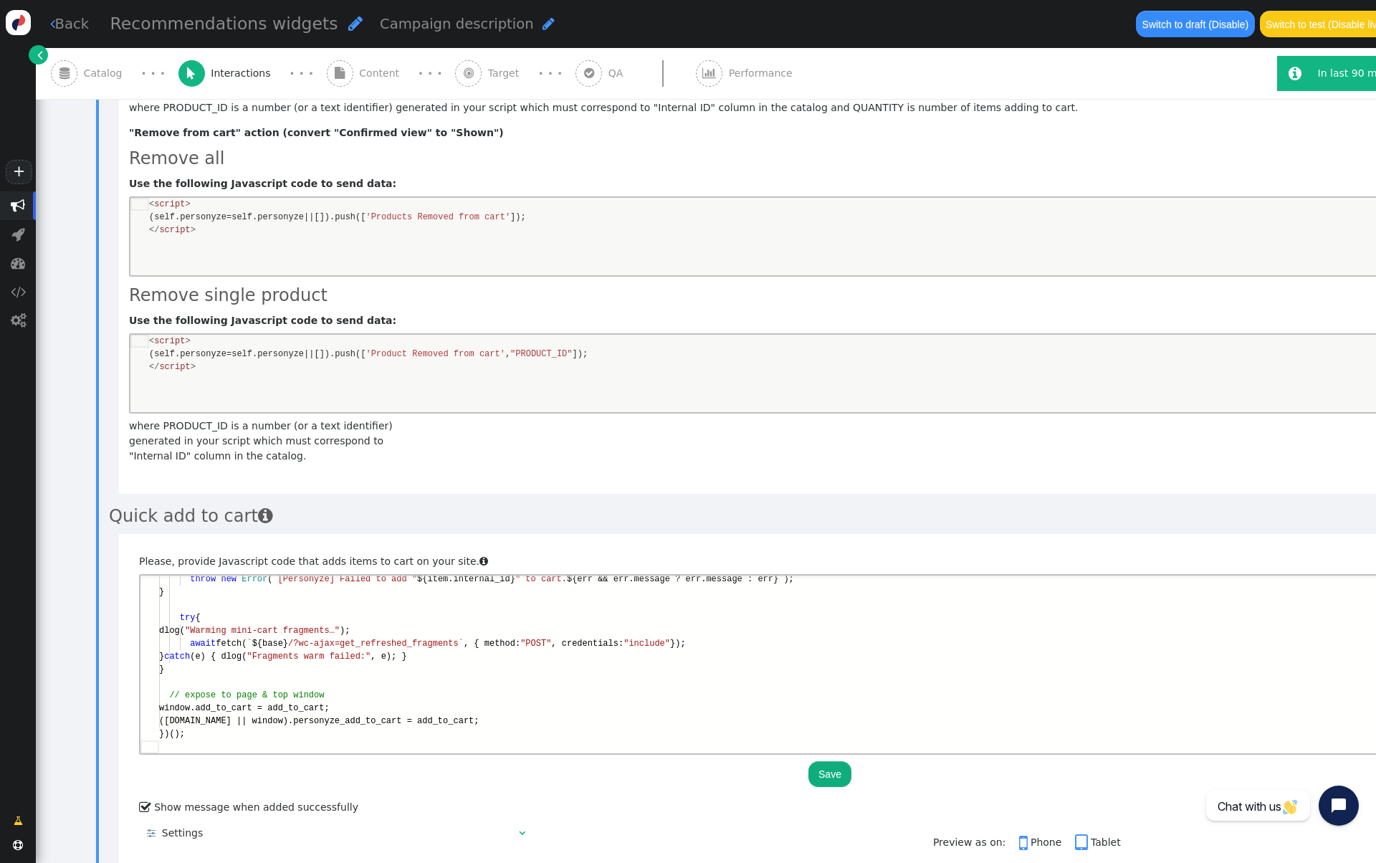
click at [832, 767] on button "Save" at bounding box center [830, 774] width 43 height 26
click at [751, 677] on div at bounding box center [839, 682] width 1361 height 13
click at [715, 665] on div "}" at bounding box center [839, 669] width 1361 height 13
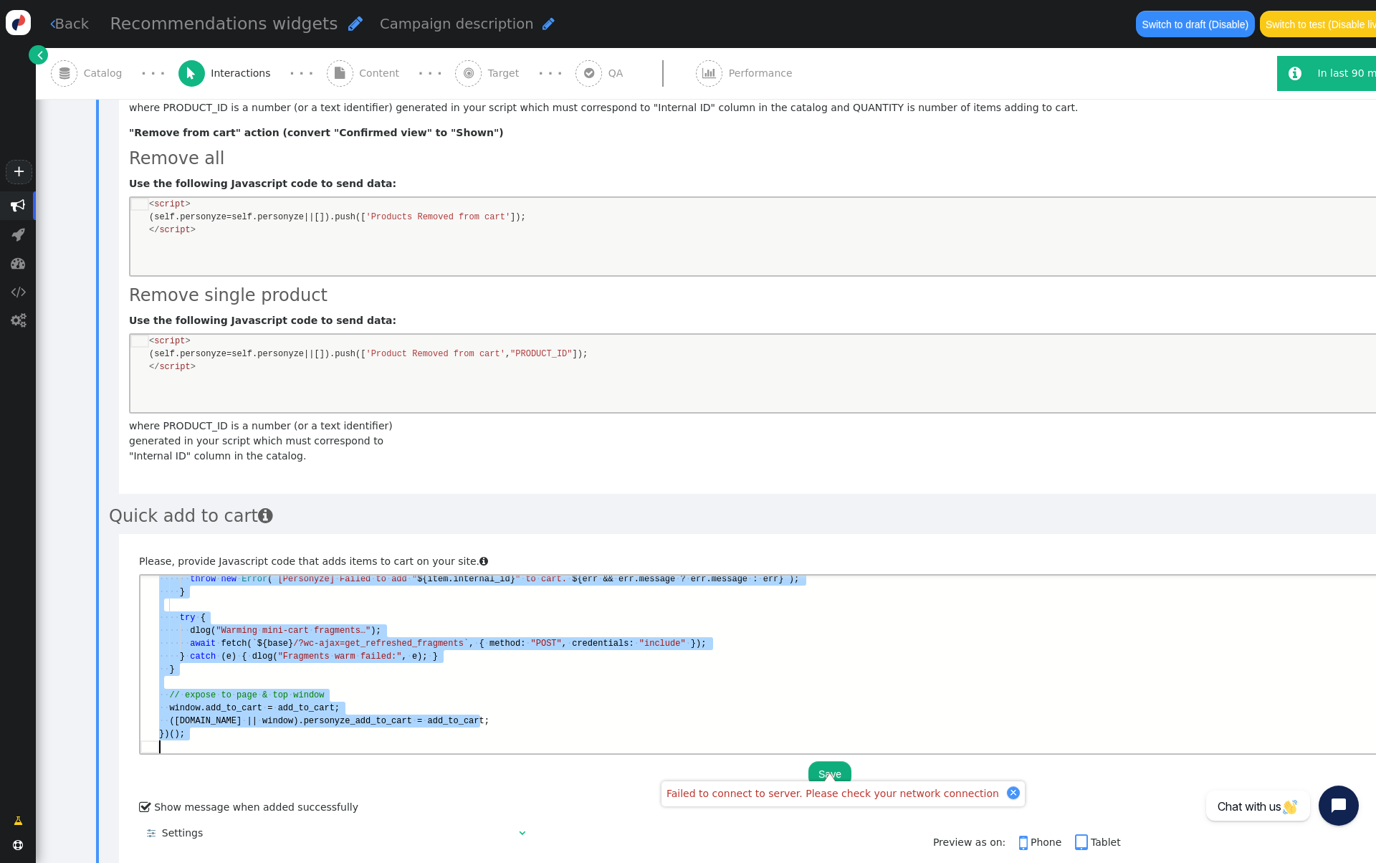
scroll to position [0, 0]
paste textarea "Editor content;Press Alt+F1 for Accessibility Options."
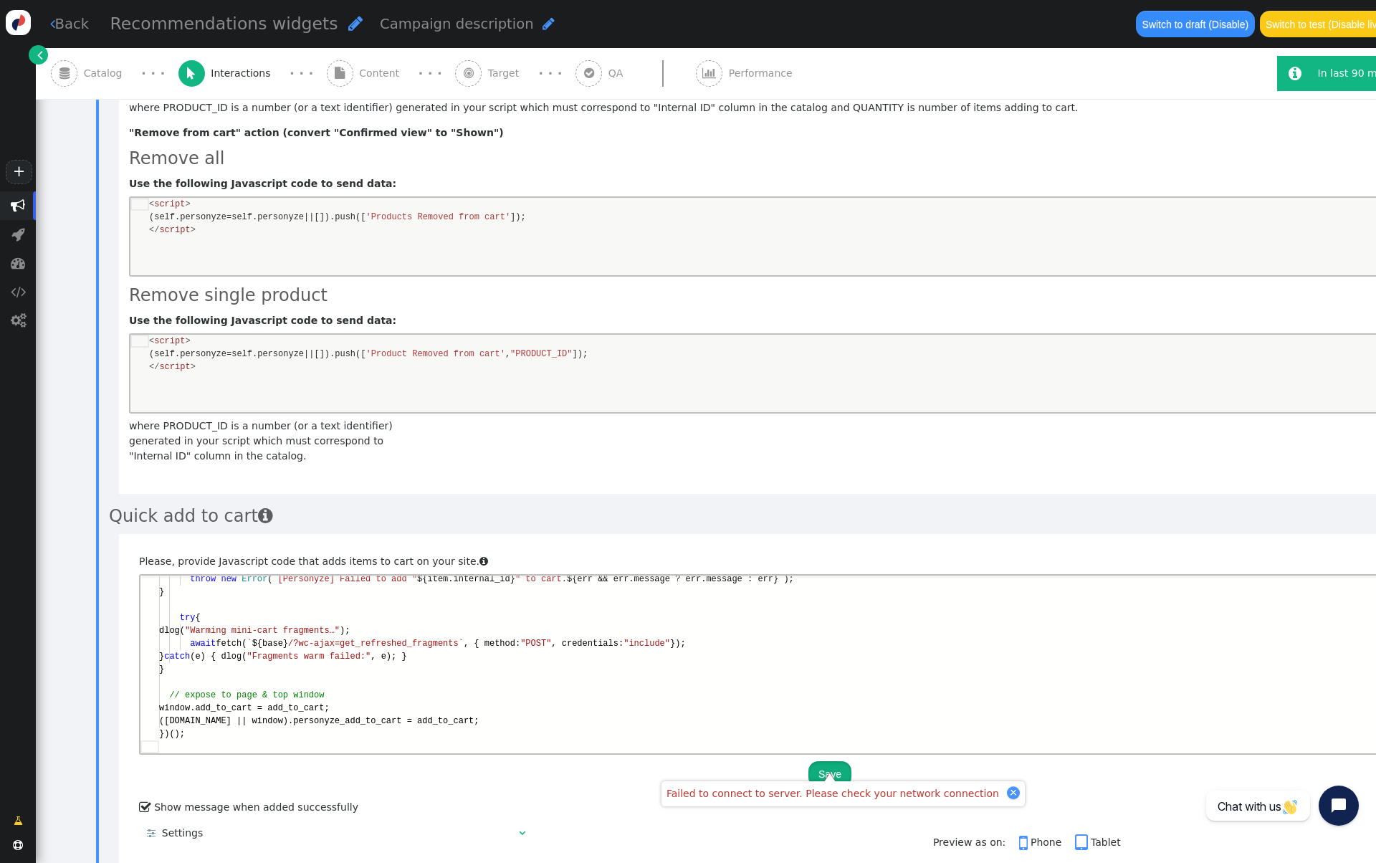
click at [831, 761] on button "Save" at bounding box center [830, 774] width 43 height 26
click at [978, 794] on div at bounding box center [984, 792] width 13 height 13
click at [533, 619] on div "try {" at bounding box center [839, 617] width 1361 height 13
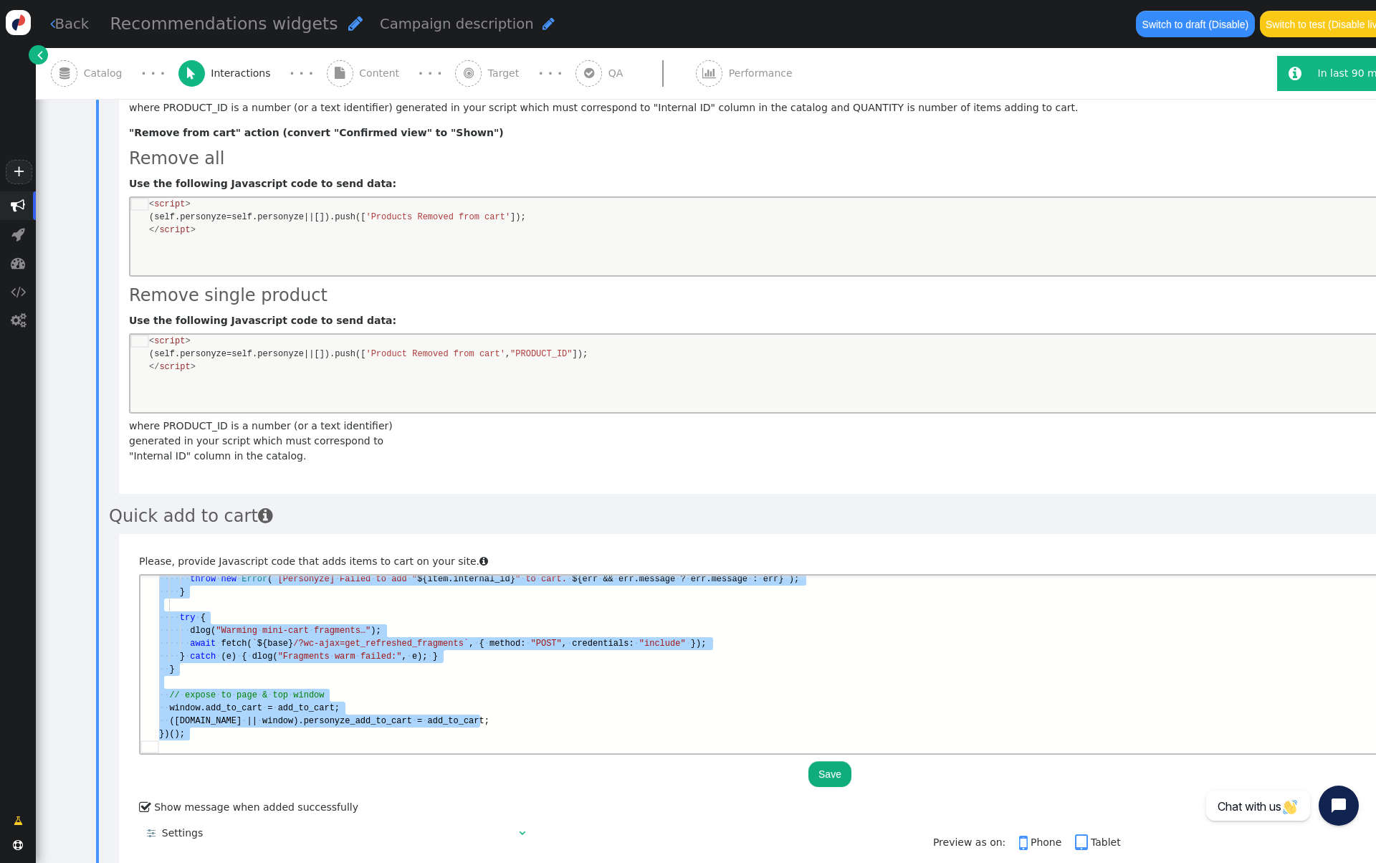
paste textarea "Editor content;Press Alt+F1 for Accessibility Options."
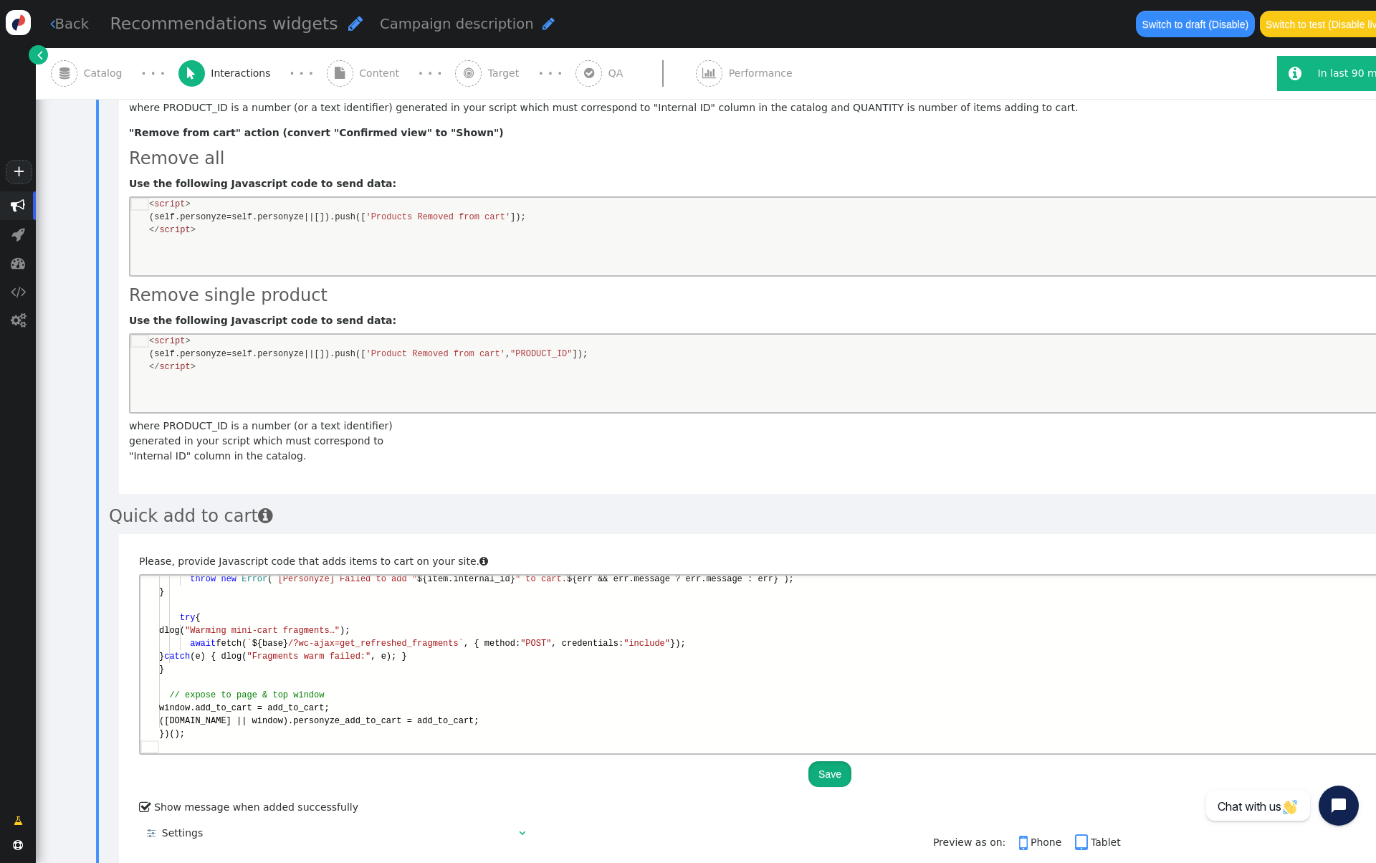
click at [842, 761] on button "Save" at bounding box center [830, 774] width 43 height 26
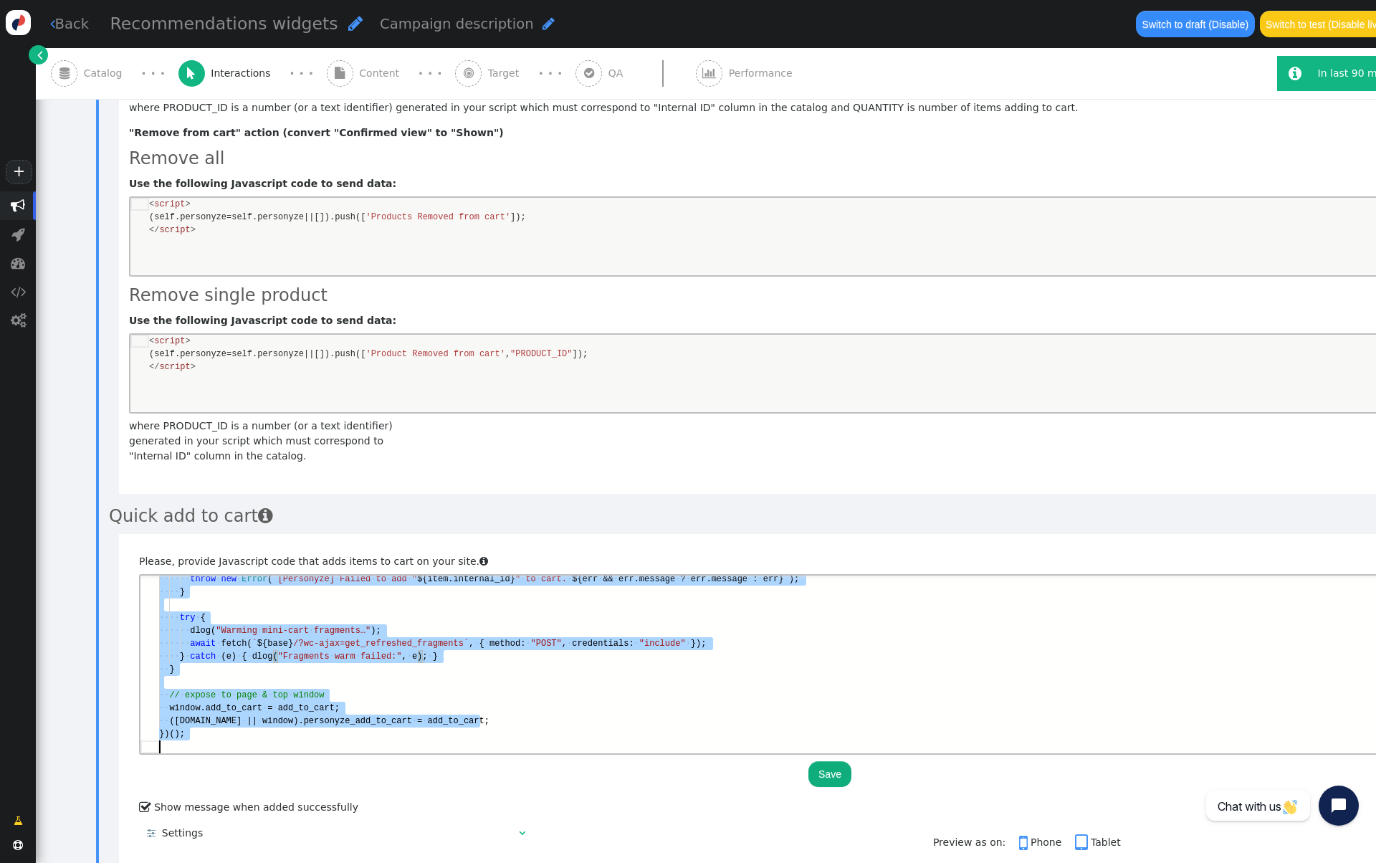
scroll to position [0, 0]
paste textarea "// export"
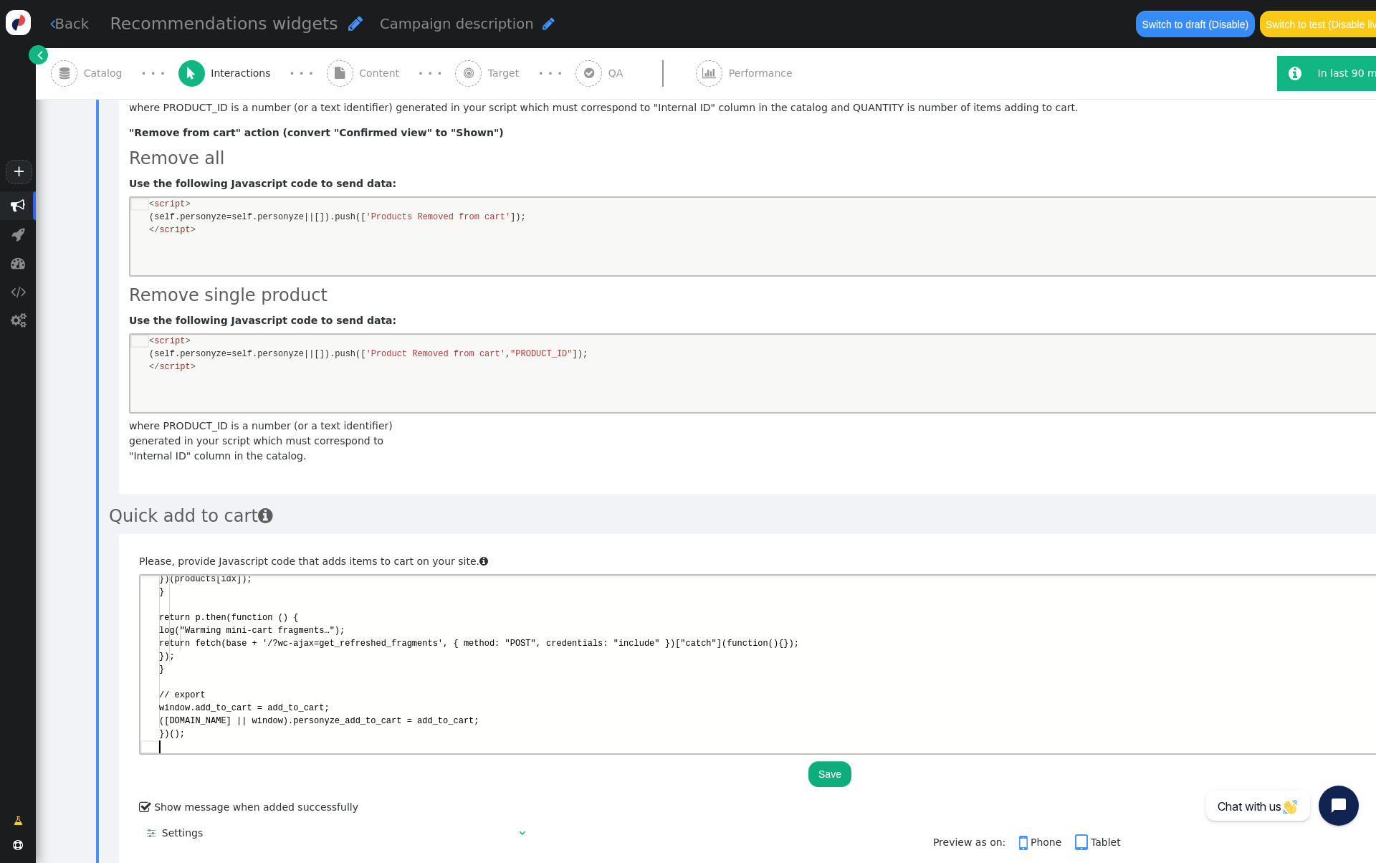
scroll to position [52, 0]
click at [827, 761] on button "Save" at bounding box center [830, 774] width 43 height 26
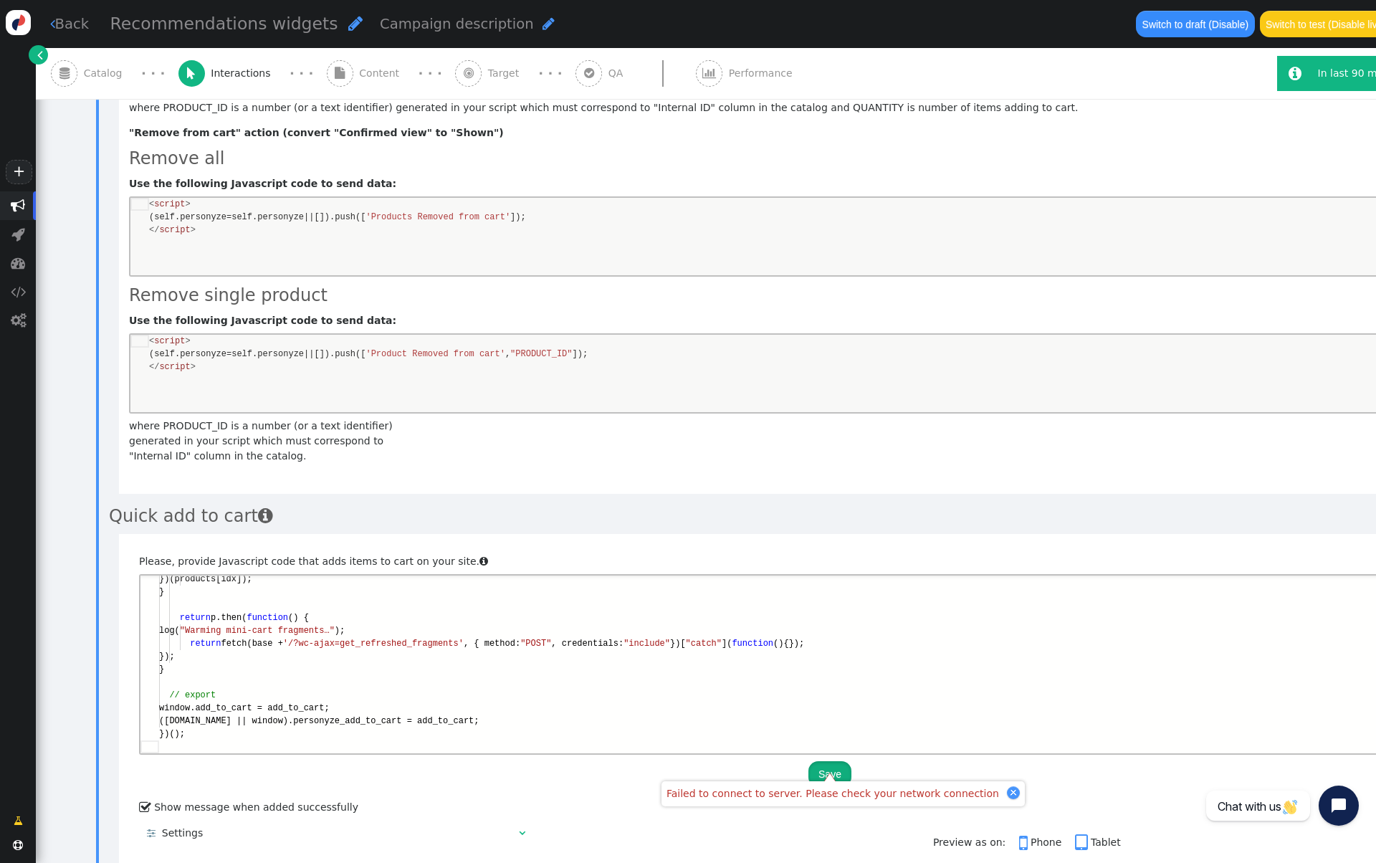
click at [826, 761] on button "Save" at bounding box center [830, 774] width 43 height 26
click at [830, 761] on button "Save" at bounding box center [830, 774] width 43 height 26
click at [542, 665] on div "}" at bounding box center [839, 669] width 1361 height 13
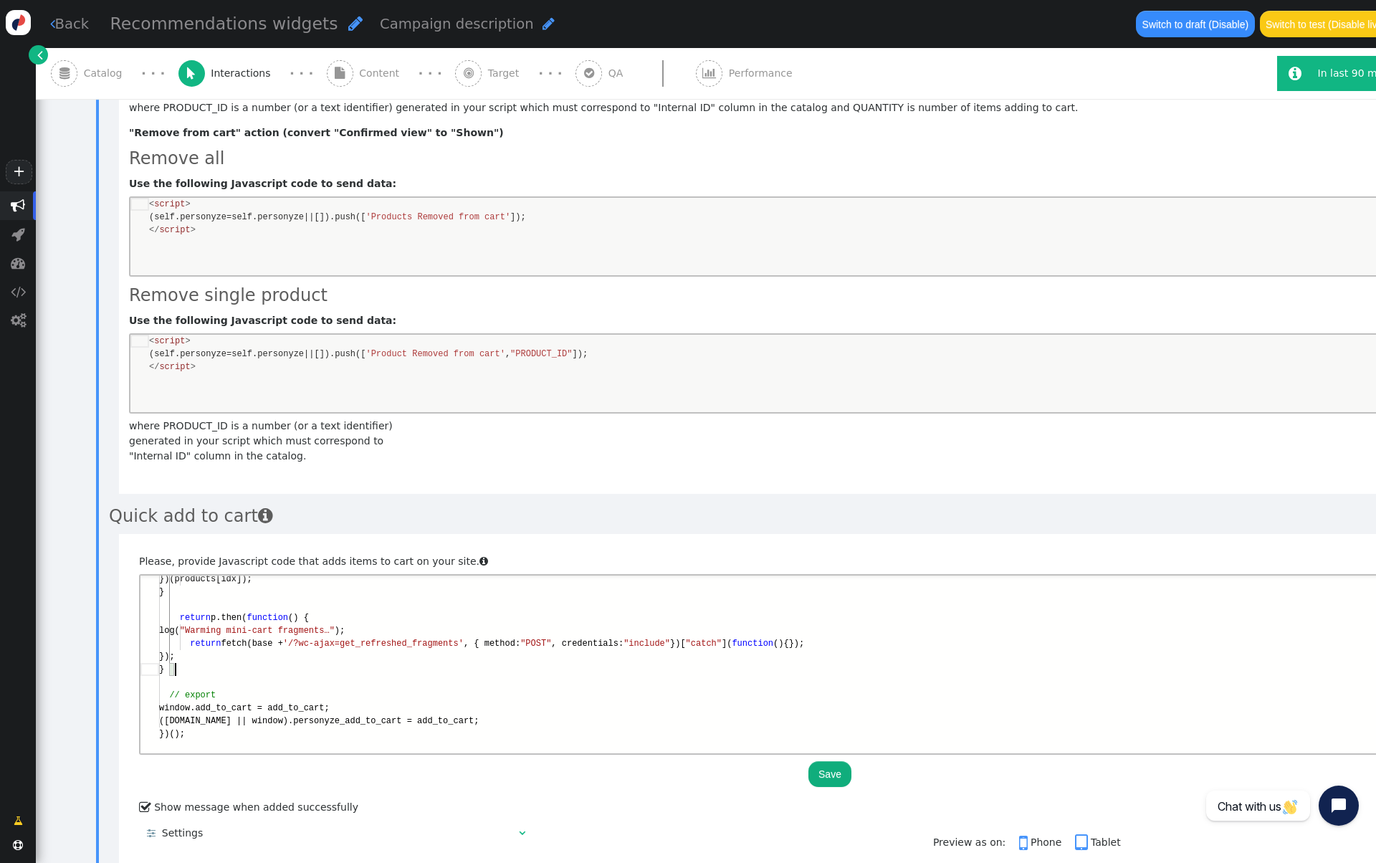
scroll to position [0, 0]
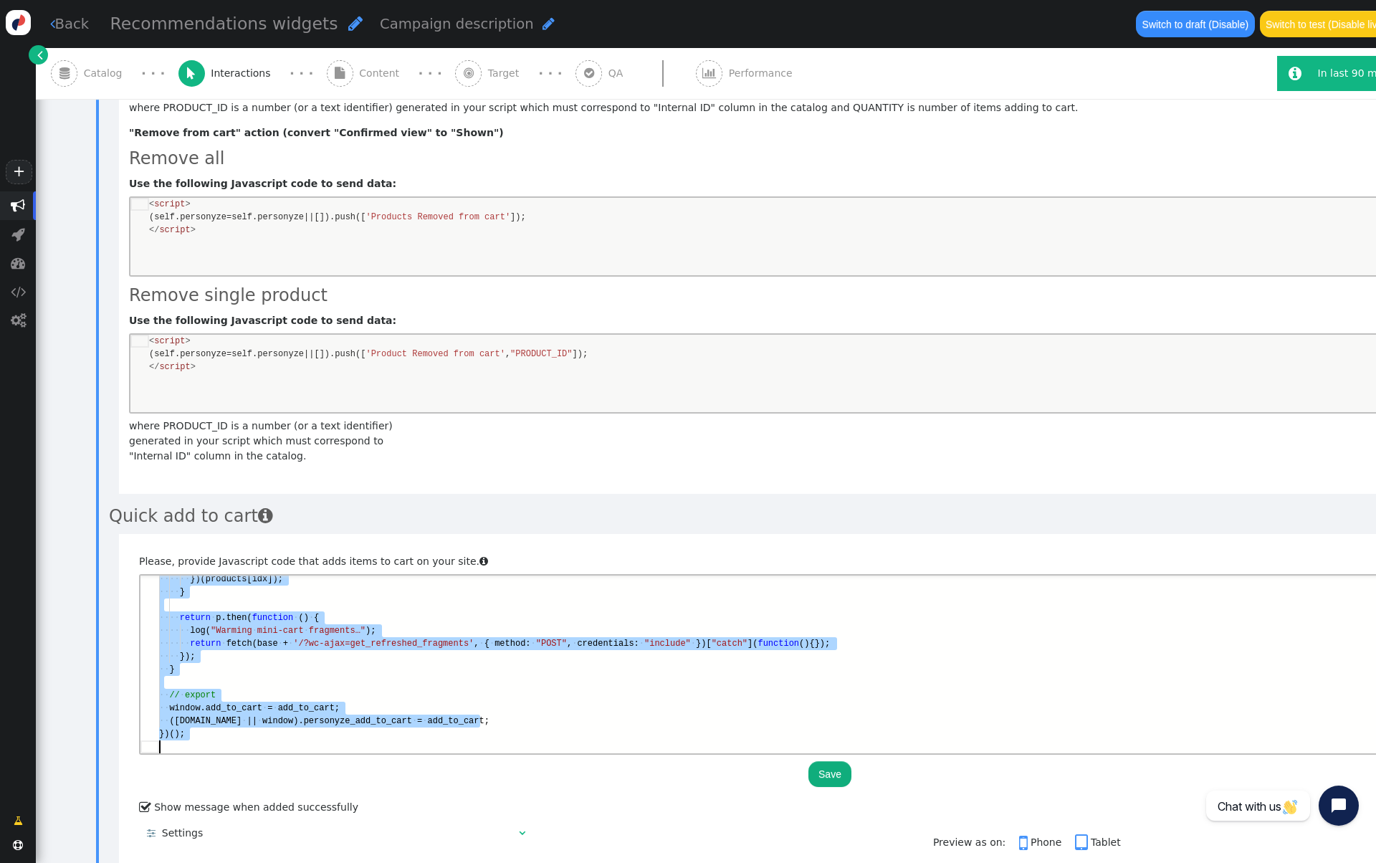
paste textarea "// expose globally so you can call it from any contex"
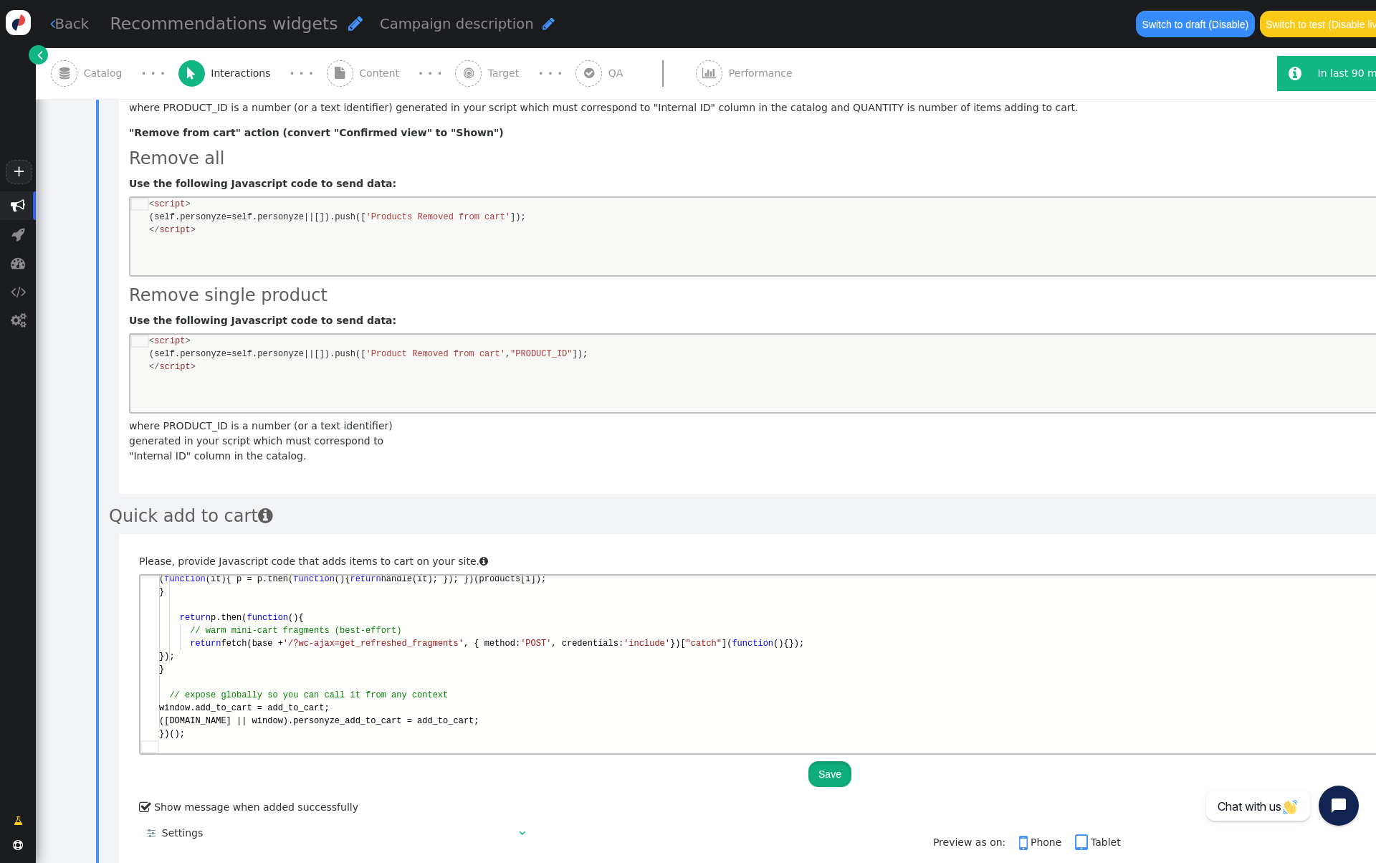
click at [836, 761] on button "Save" at bounding box center [830, 774] width 43 height 26
click at [828, 761] on button "Save" at bounding box center [830, 774] width 43 height 26
click at [827, 766] on button "Save" at bounding box center [830, 774] width 43 height 26
click at [827, 762] on button "Save" at bounding box center [830, 774] width 43 height 26
click at [720, 791] on div "This script must declare function named "add_to_cart()"" at bounding box center [840, 793] width 303 height 15
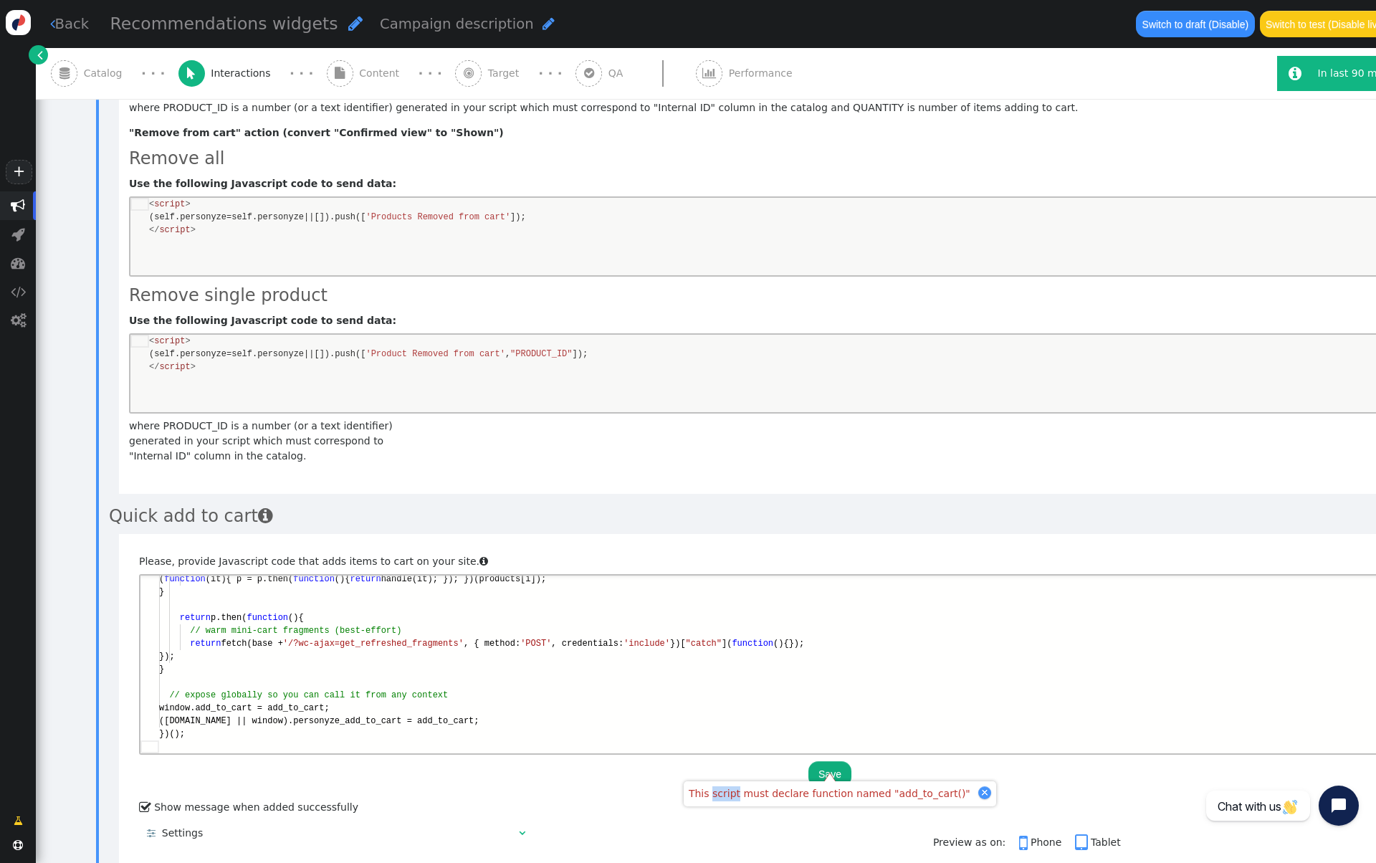
click at [720, 791] on div "This script must declare function named "add_to_cart()"" at bounding box center [840, 793] width 303 height 15
copy div "This script must declare function named "add_to_cart()""
click at [619, 637] on div "// warm mini-cart fragments (best-effort)" at bounding box center [839, 630] width 1361 height 13
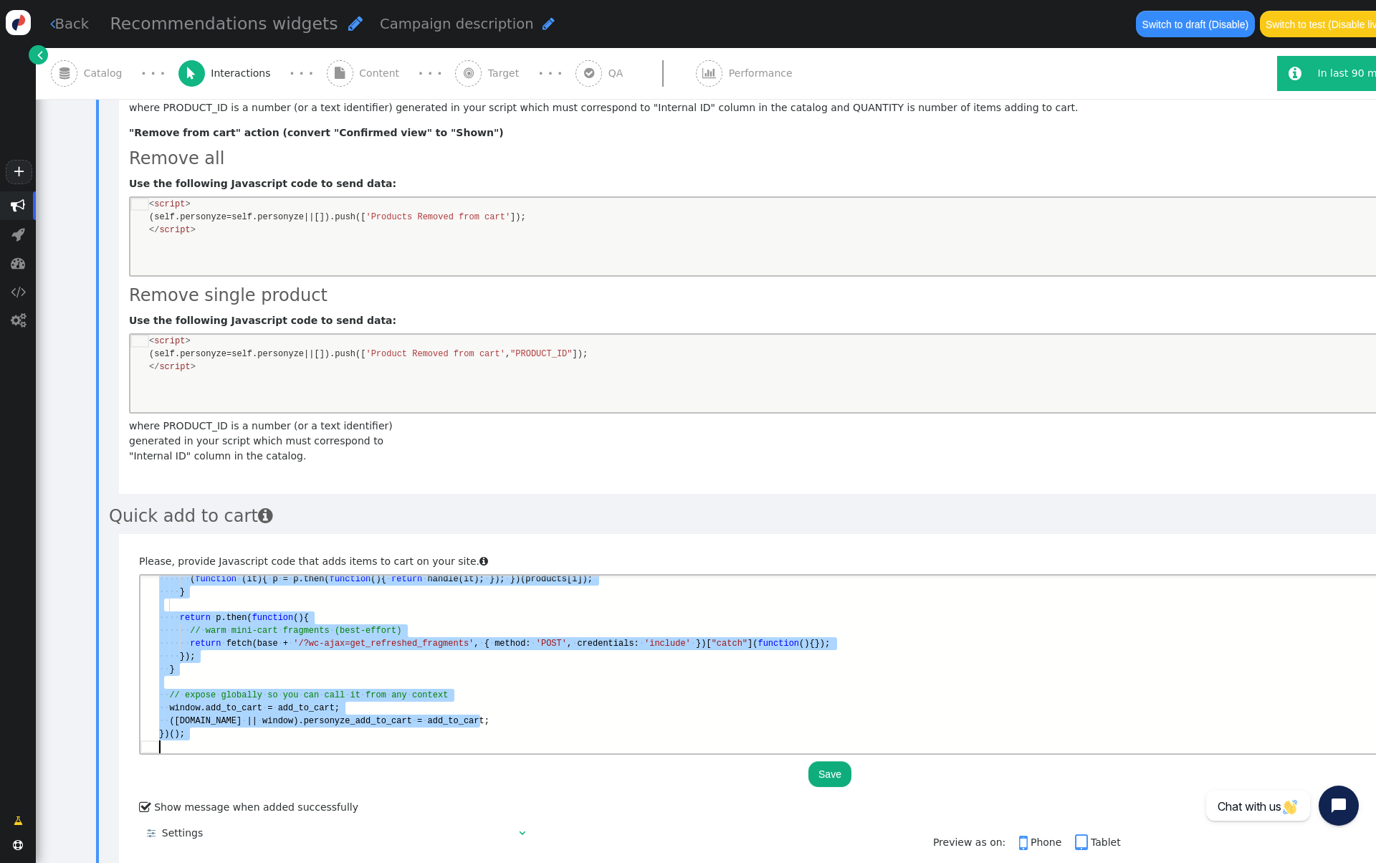
paste textarea "return p.then(function(){ // warm mini-cart fragments (best-effort) return fetc…"
type textarea "return p.then(function(){ // warm mini-cart fragments (best-effort) return fetc…"
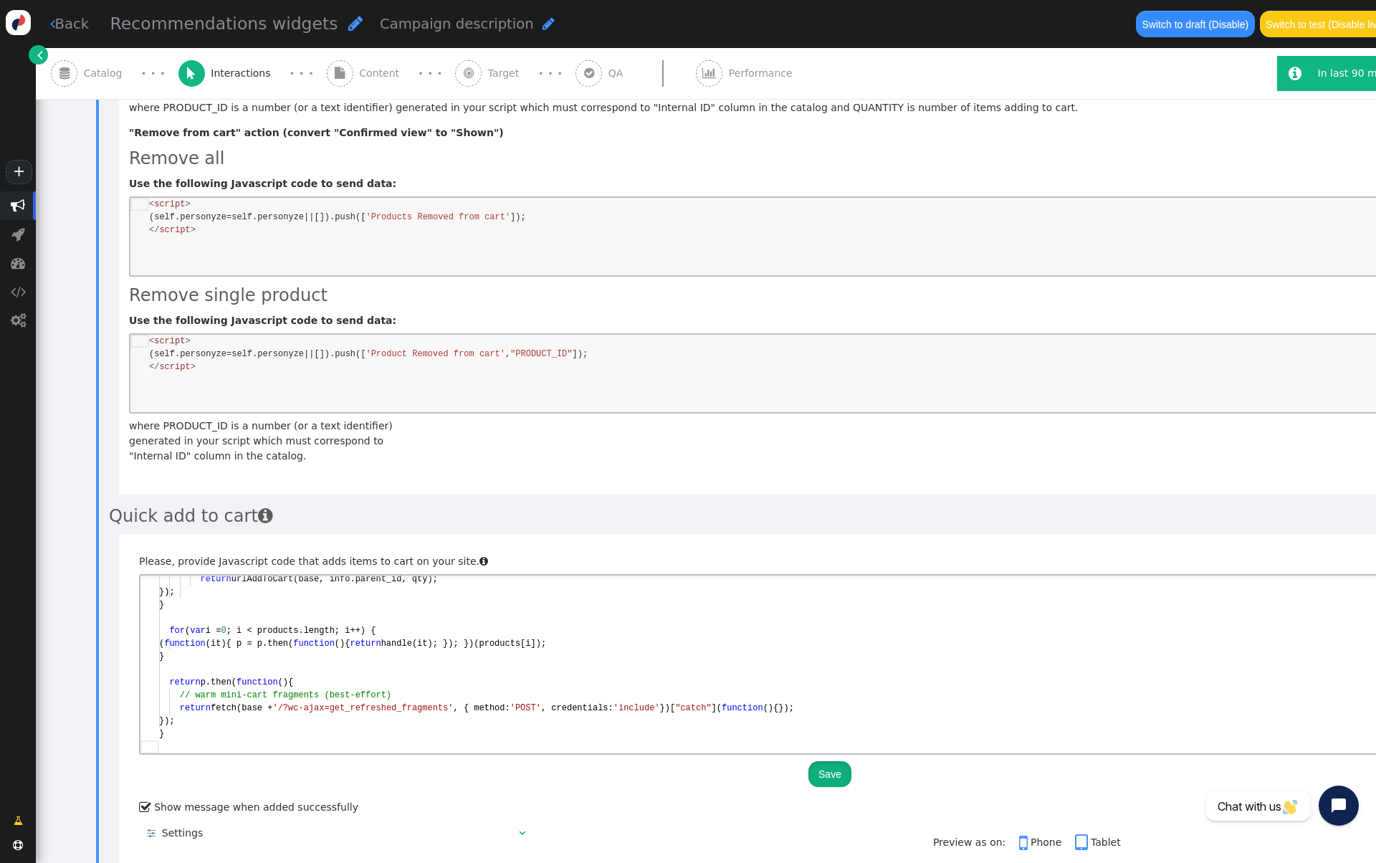
click at [817, 761] on button "Save" at bounding box center [830, 774] width 43 height 26
click at [405, 73] on div "· · ·" at bounding box center [430, 73] width 50 height 19
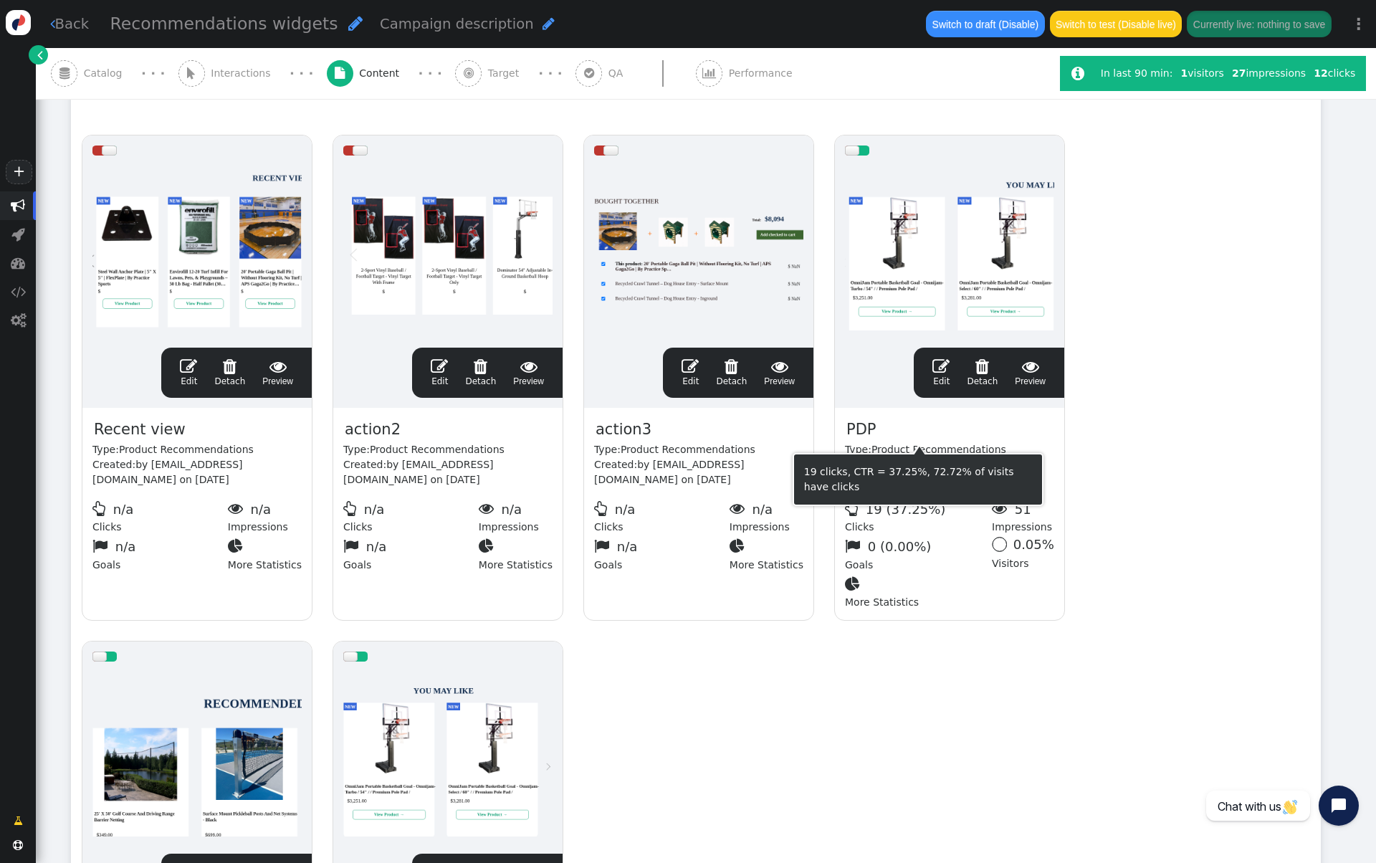
scroll to position [141, 0]
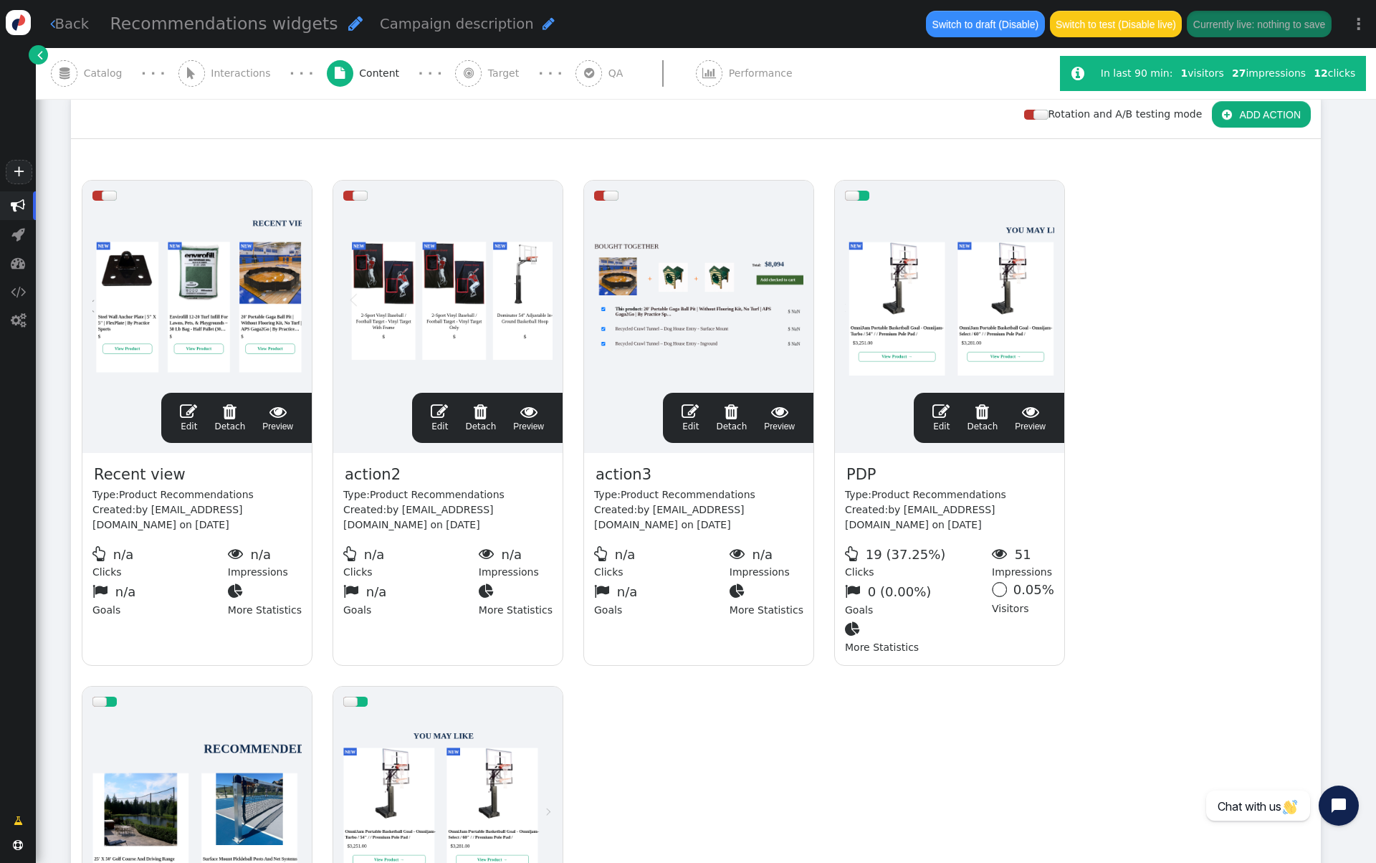
click at [913, 327] on div at bounding box center [949, 297] width 209 height 172
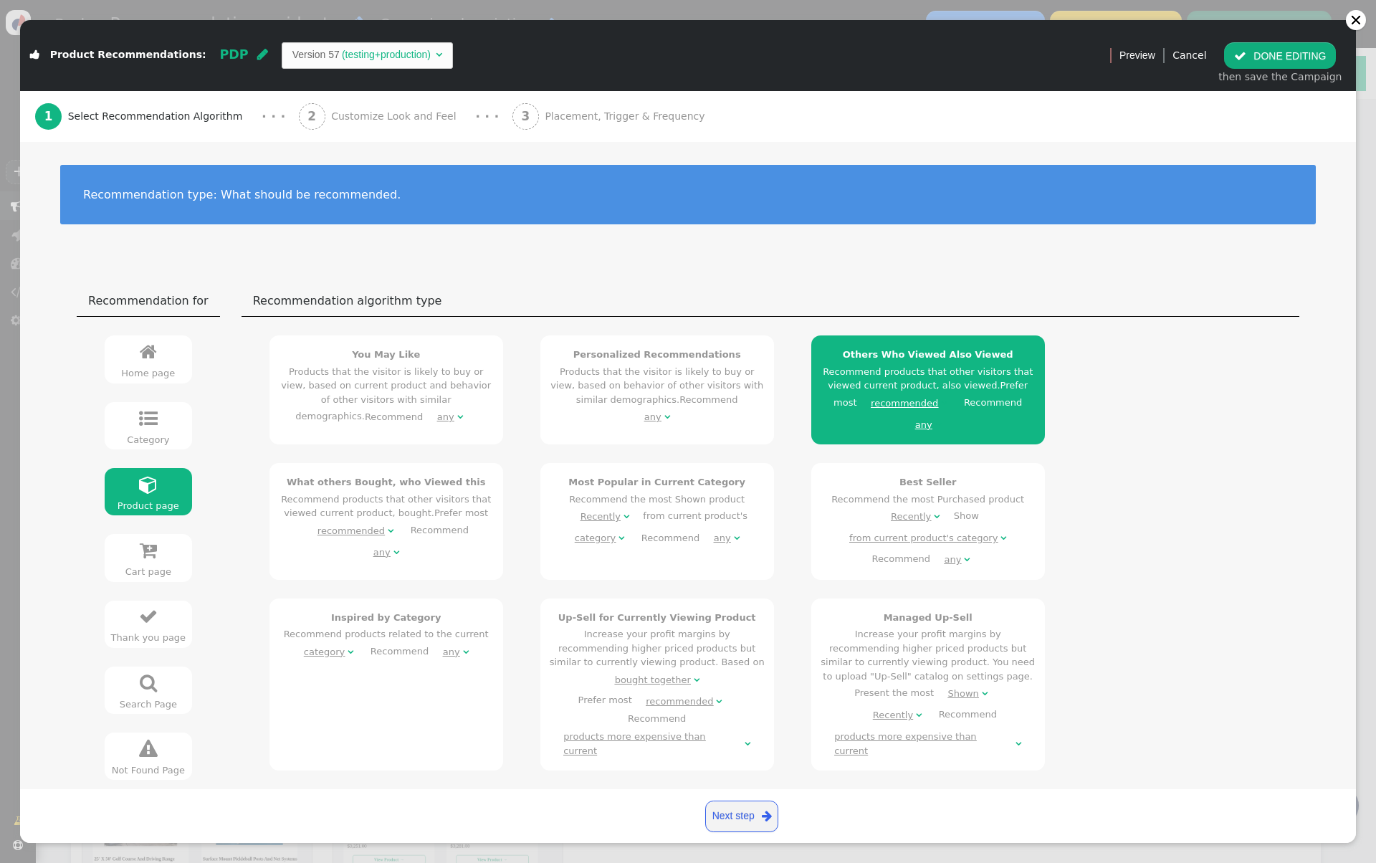
click at [332, 120] on span "Customize Look and Feel" at bounding box center [396, 116] width 131 height 15
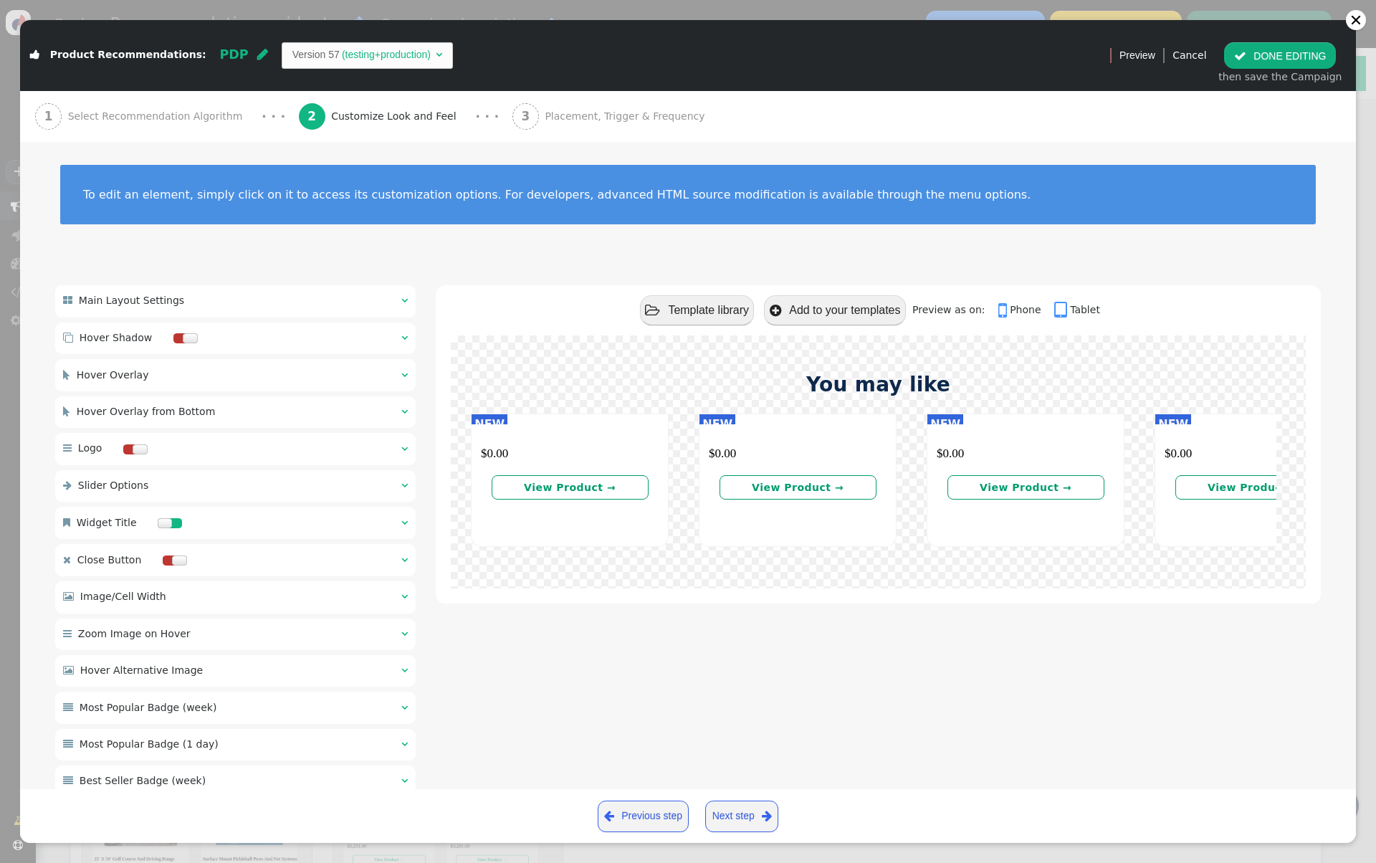
click at [1084, 306] on link " Tablet" at bounding box center [1077, 309] width 46 height 11
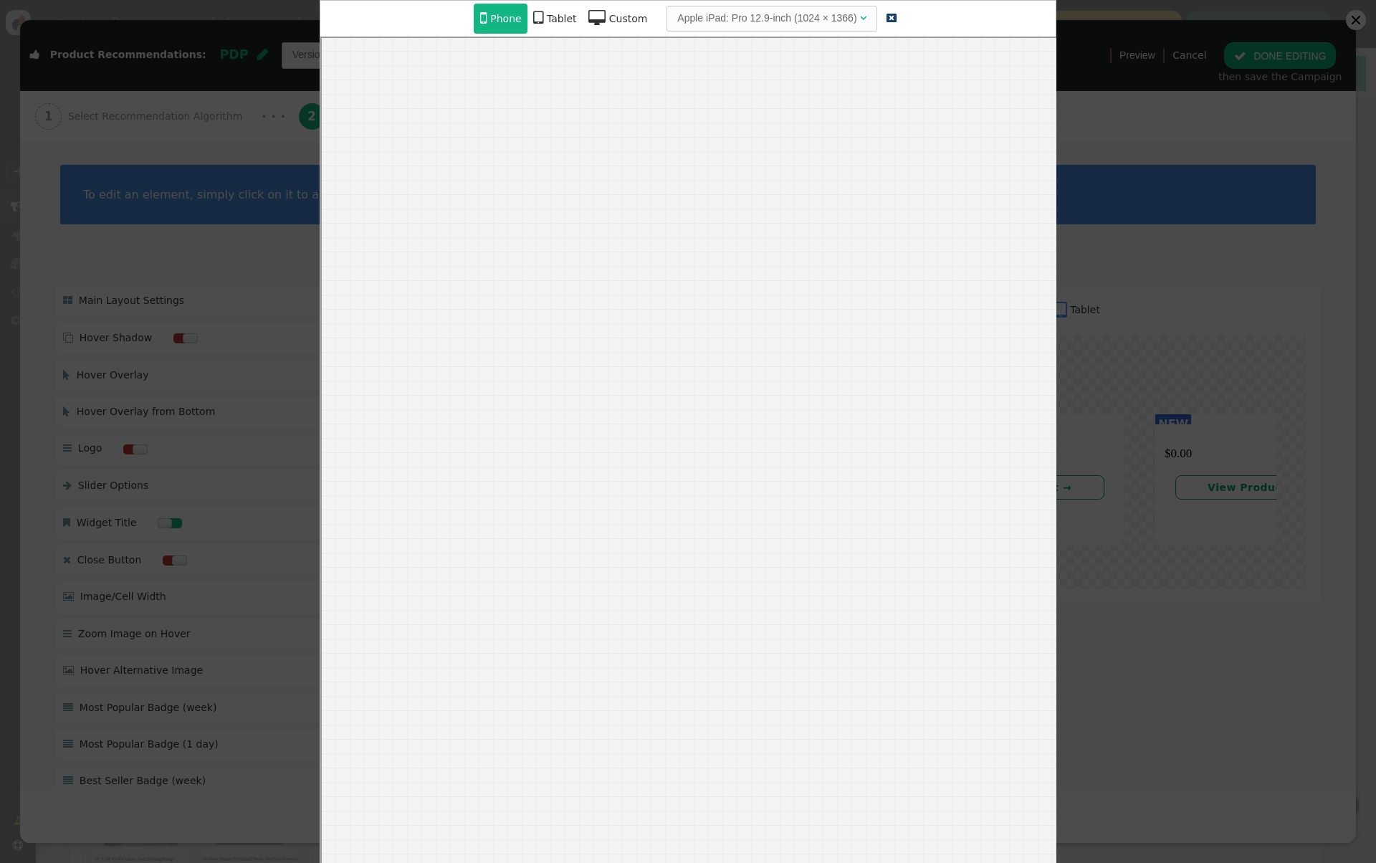
click at [1077, 862] on div " Product Recommendations: PDP  Version 57 (testing+production)   Preview Ca…" at bounding box center [688, 863] width 1376 height 0
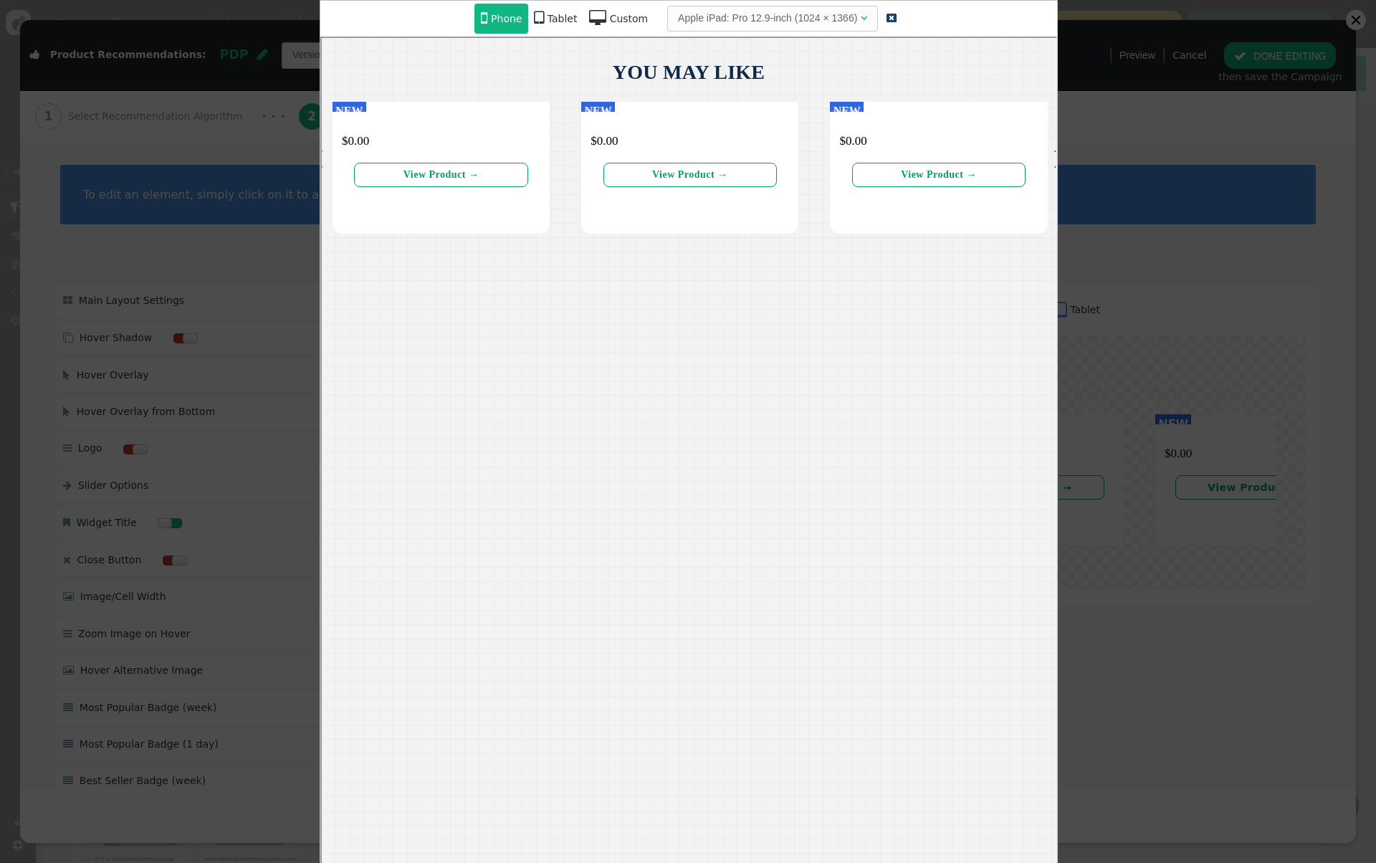
scroll to position [0, 0]
click at [1106, 212] on div at bounding box center [688, 431] width 1376 height 863
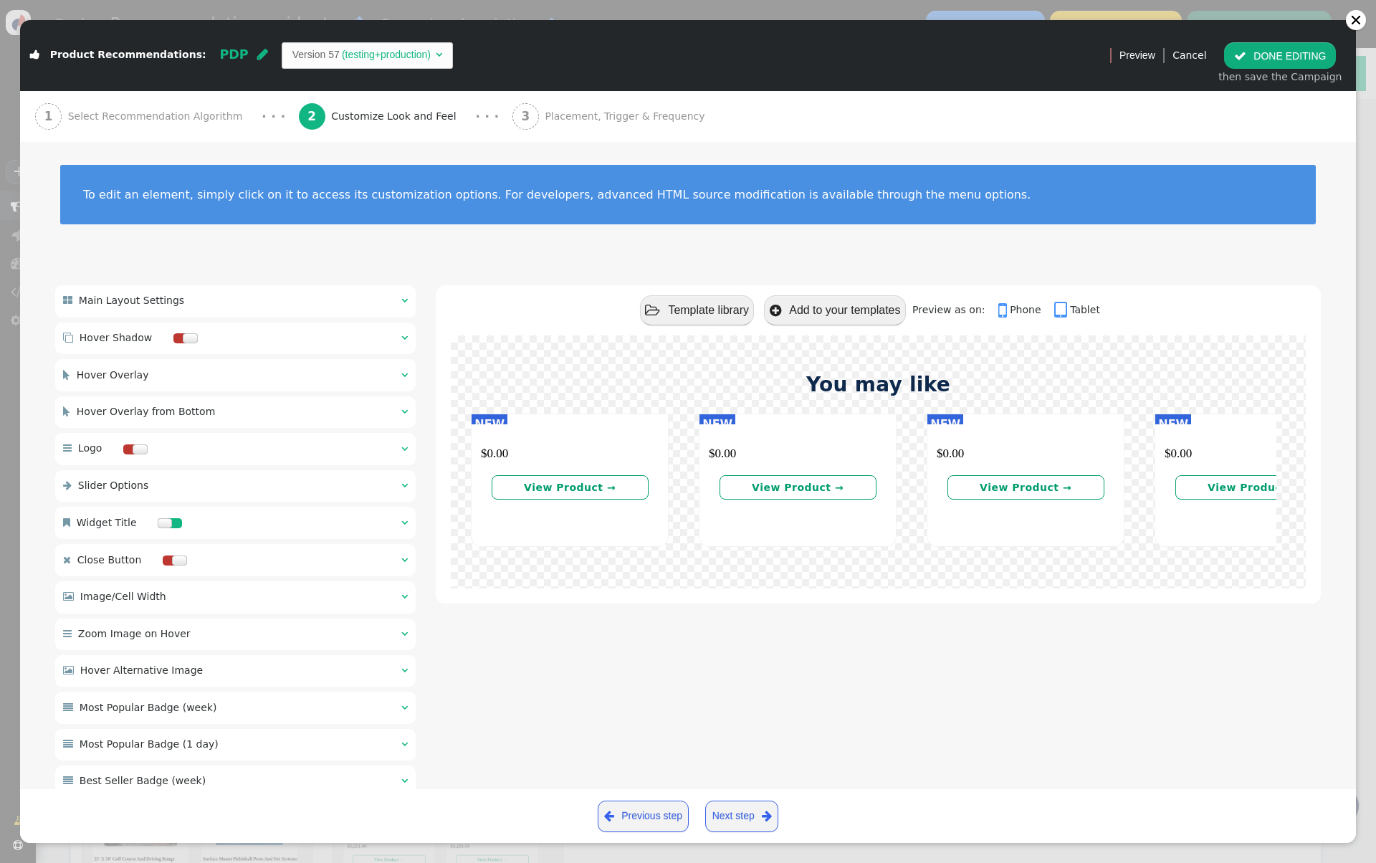
click at [191, 100] on div "1 Select Recommendation Algorithm" at bounding box center [142, 116] width 214 height 51
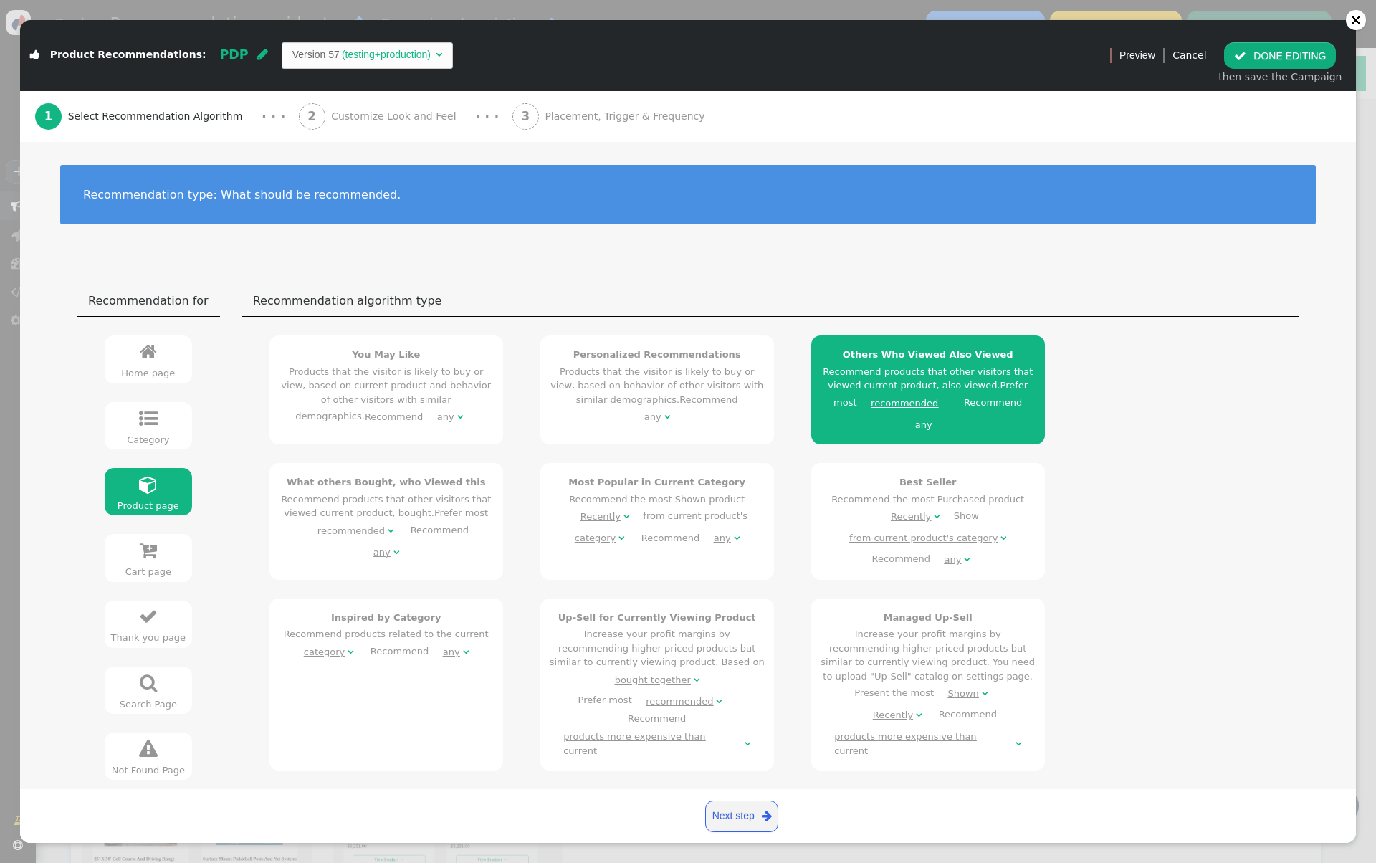
click at [352, 116] on span "Customize Look and Feel" at bounding box center [396, 116] width 131 height 15
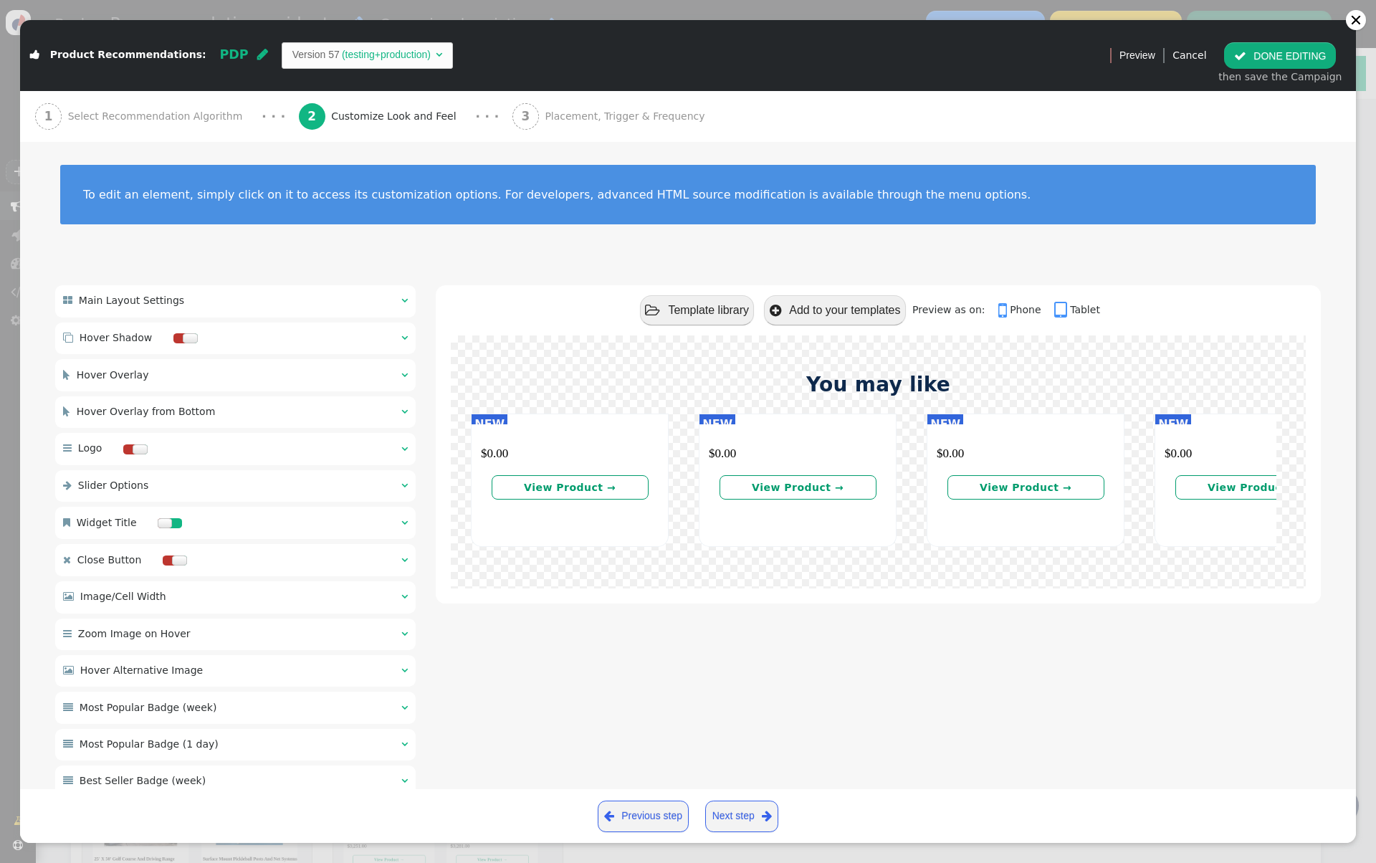
click at [1292, 57] on button " DONE EDITING" at bounding box center [1280, 55] width 112 height 26
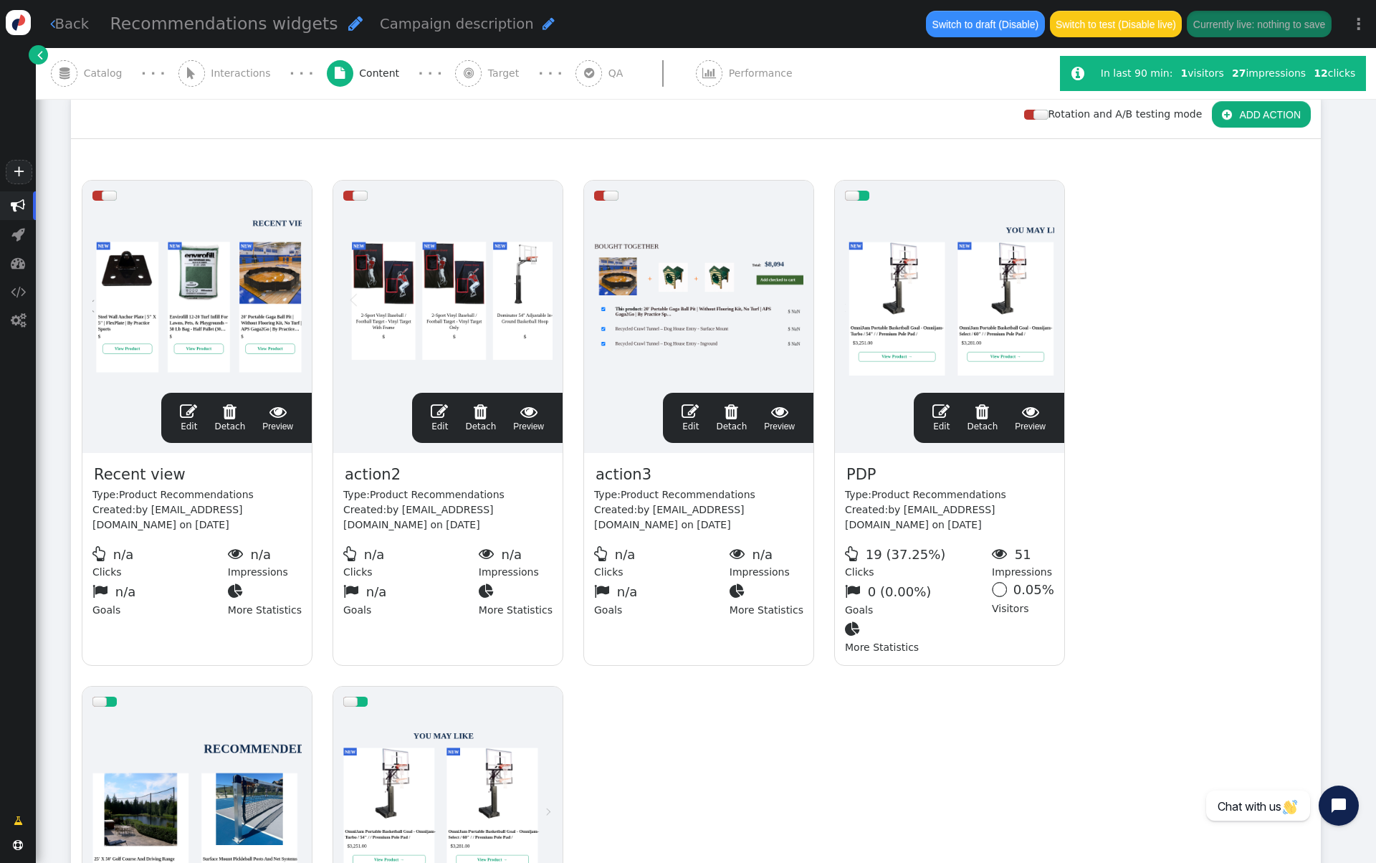
click at [996, 314] on div at bounding box center [949, 297] width 209 height 172
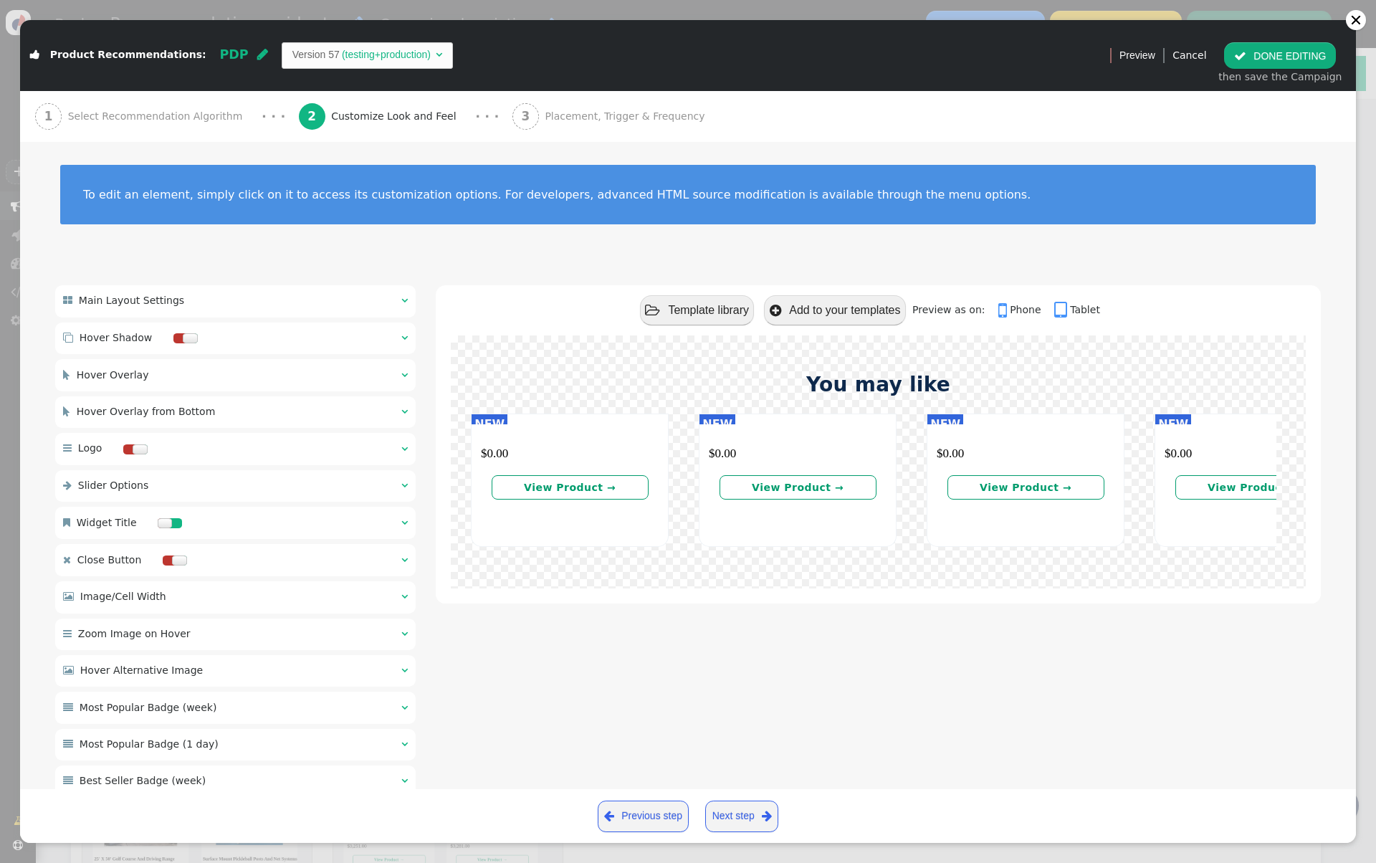
click at [1293, 48] on button " DONE EDITING" at bounding box center [1280, 55] width 112 height 26
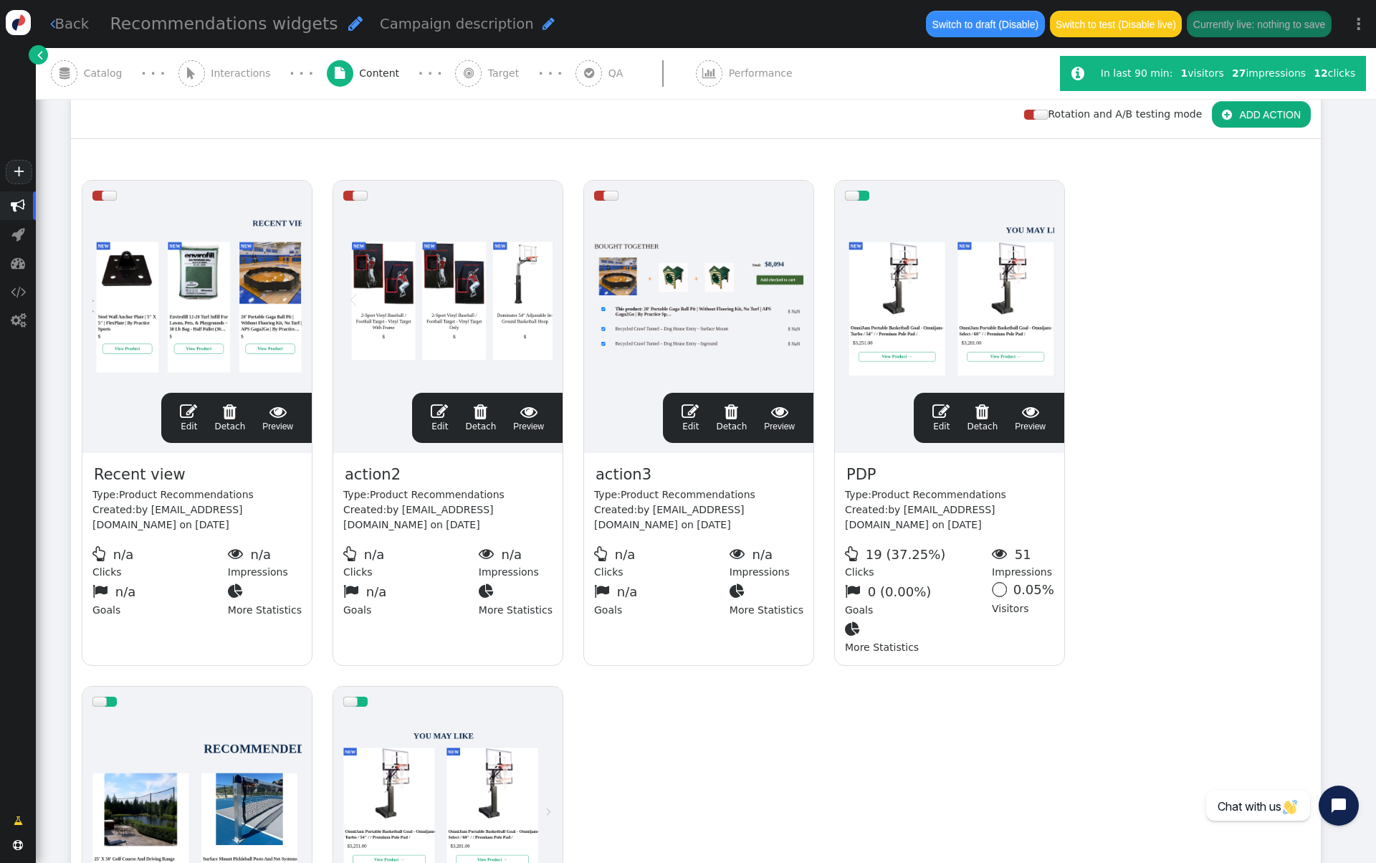
click at [193, 717] on div at bounding box center [196, 803] width 209 height 172
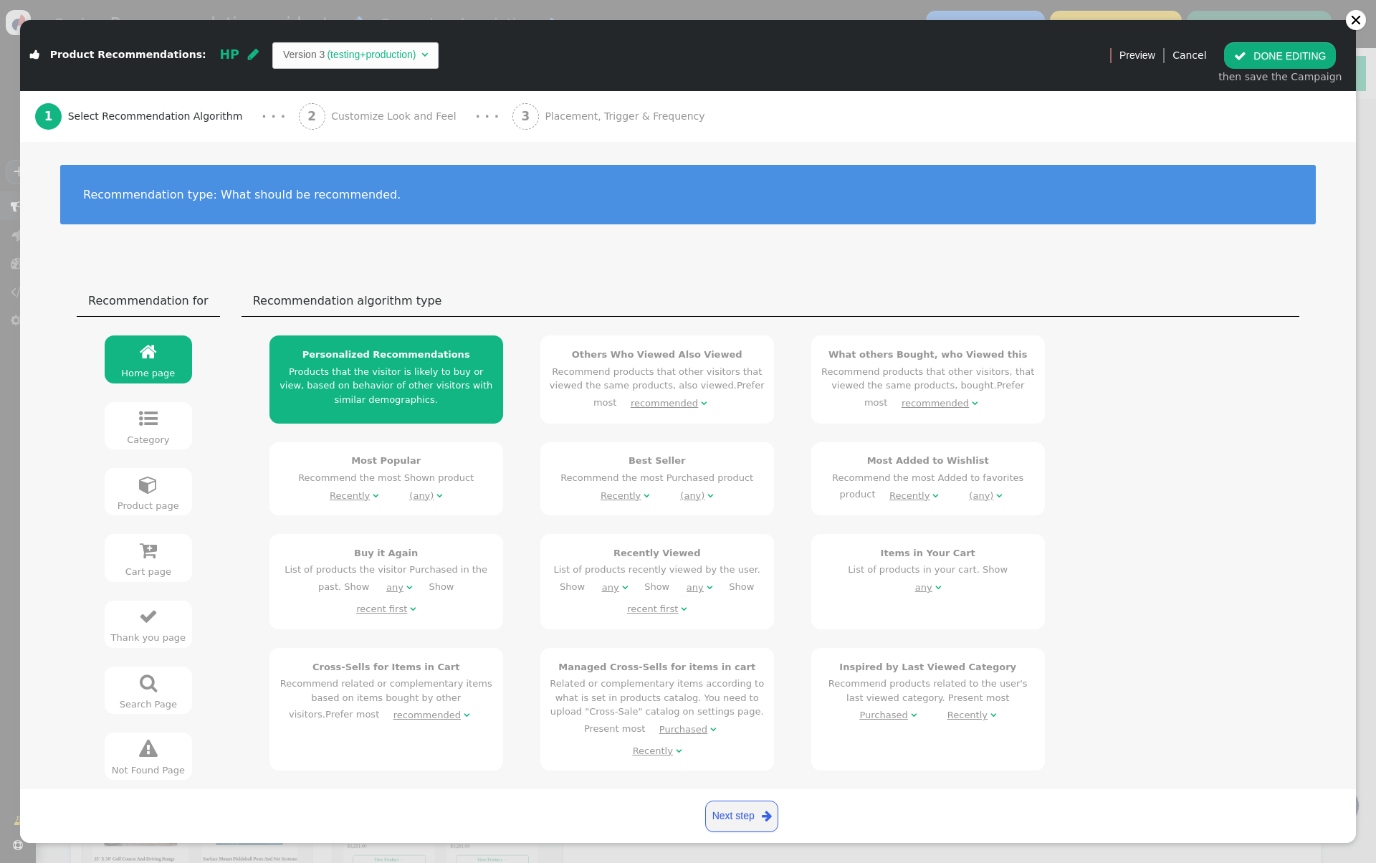
click at [356, 112] on span "Customize Look and Feel" at bounding box center [396, 116] width 131 height 15
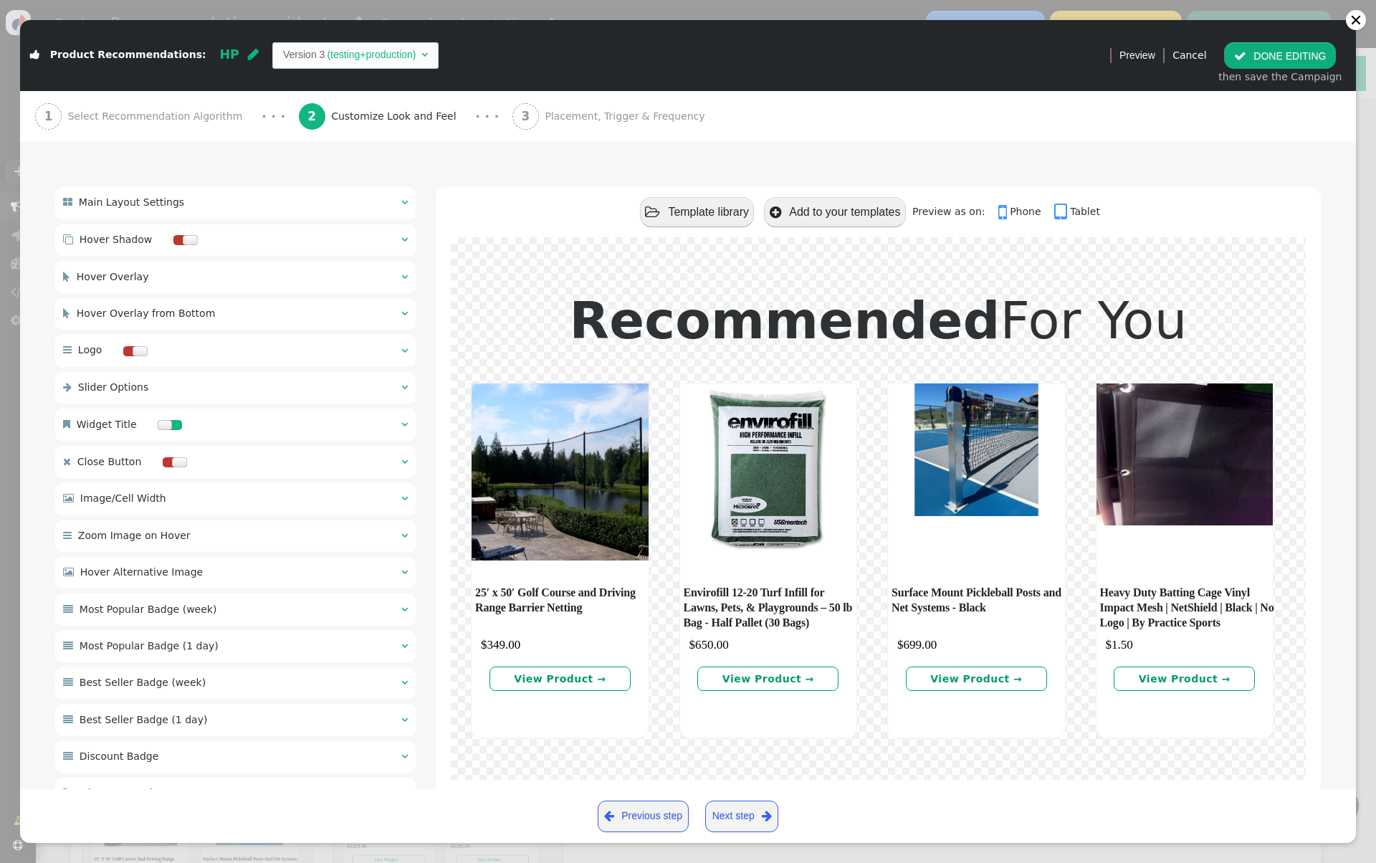
scroll to position [14, 0]
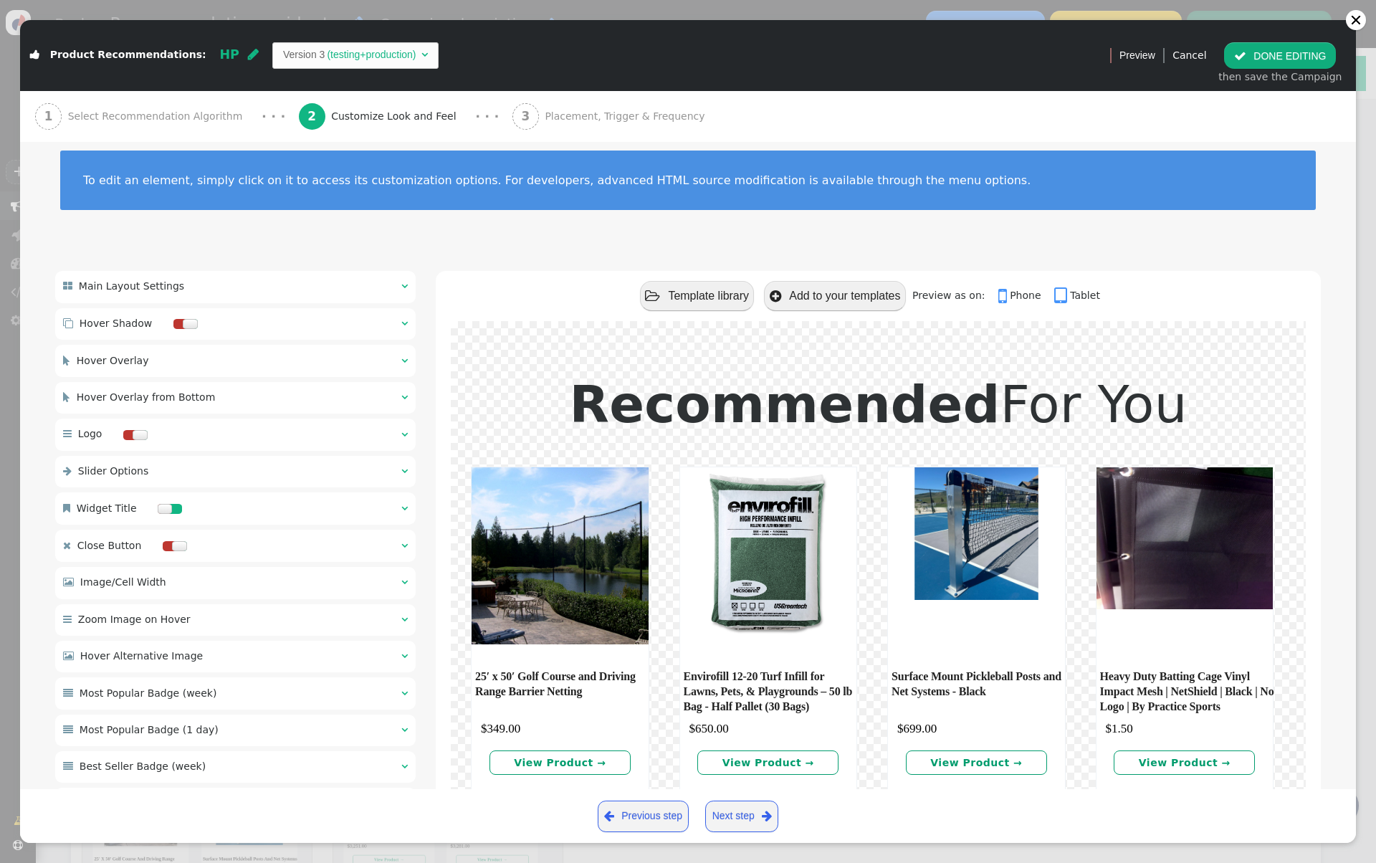
click at [213, 120] on span "Select Recommendation Algorithm" at bounding box center [158, 116] width 181 height 15
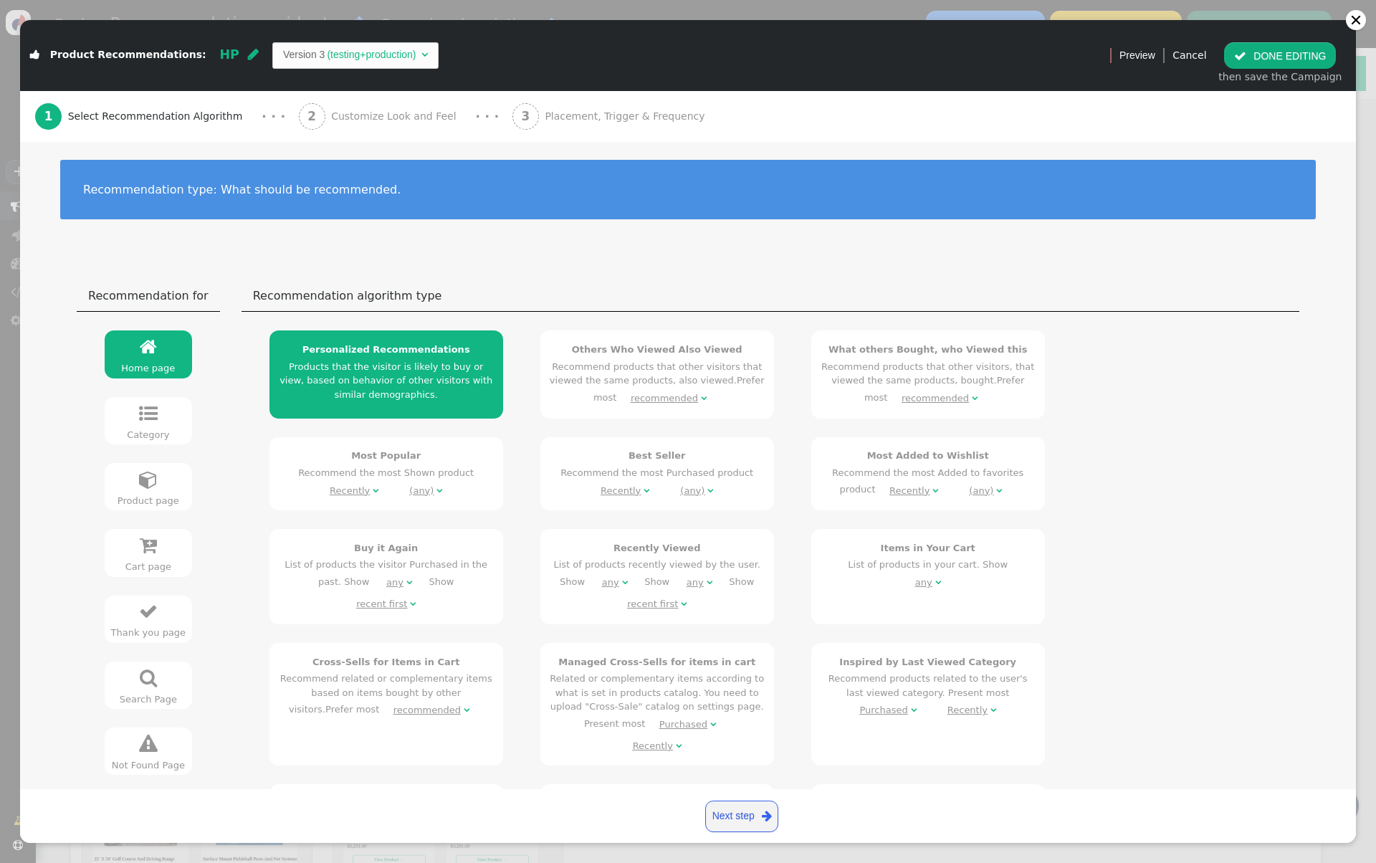
scroll to position [0, 0]
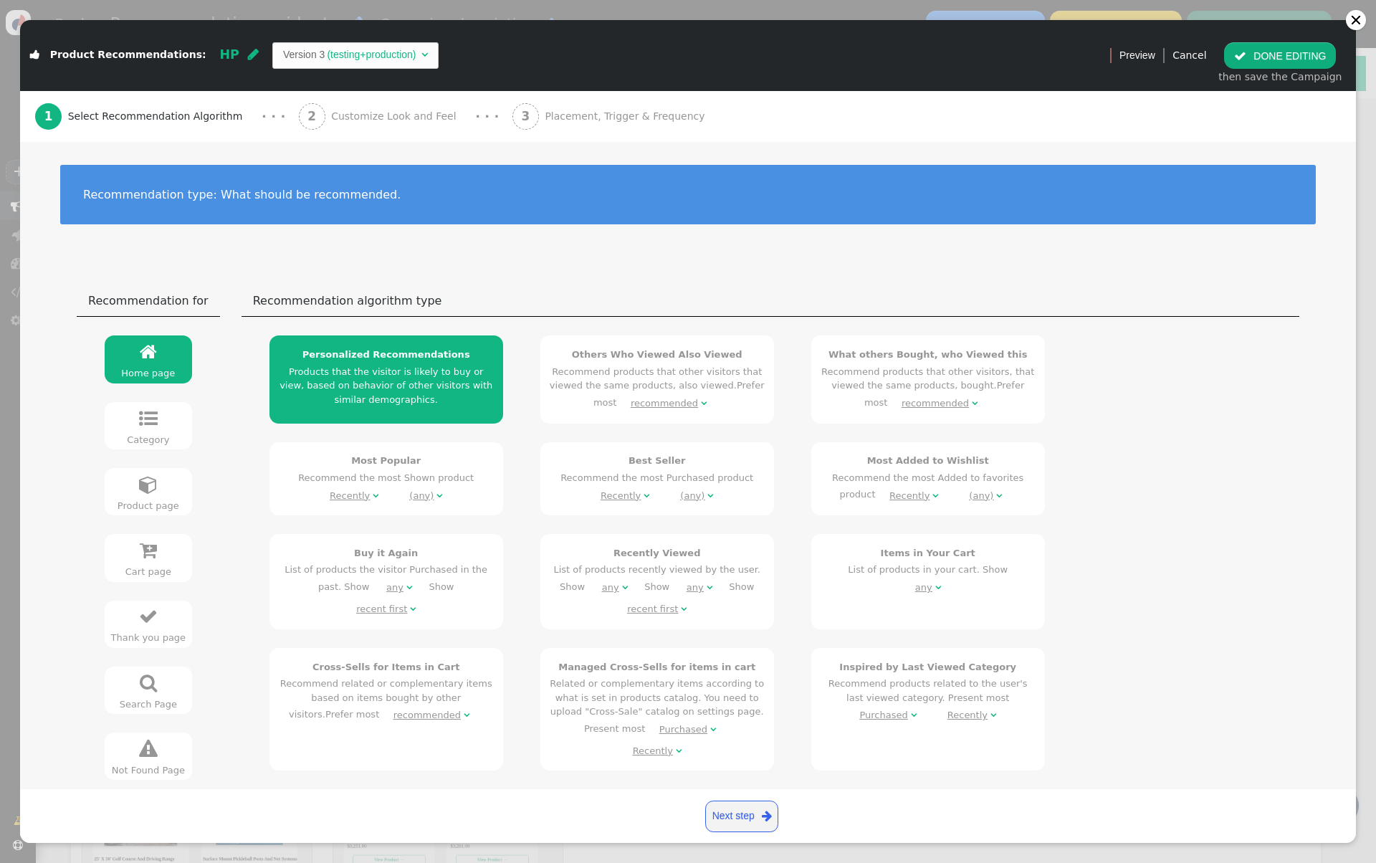
click at [406, 106] on div "2 Customize Look and Feel" at bounding box center [380, 116] width 163 height 51
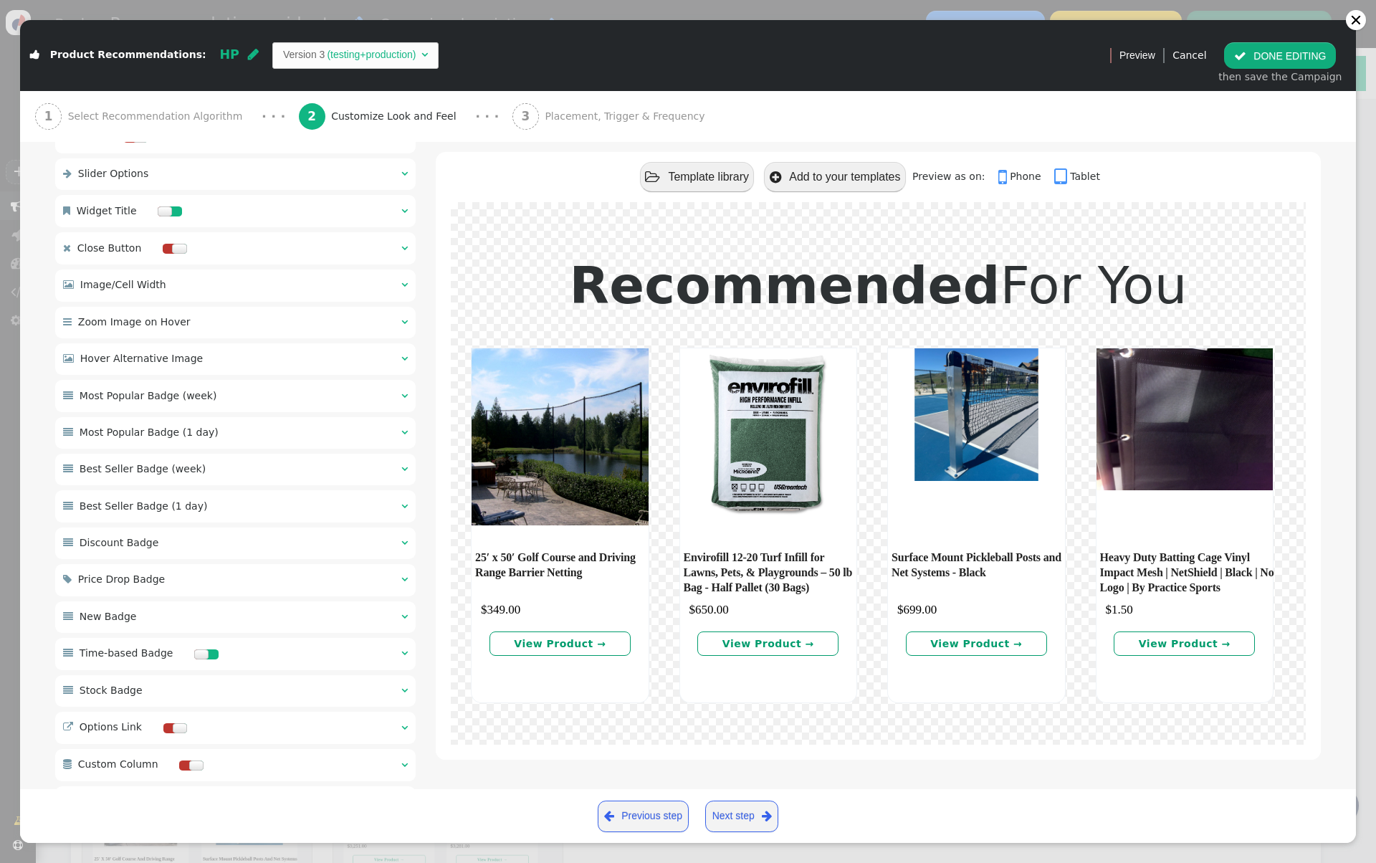
scroll to position [564, 0]
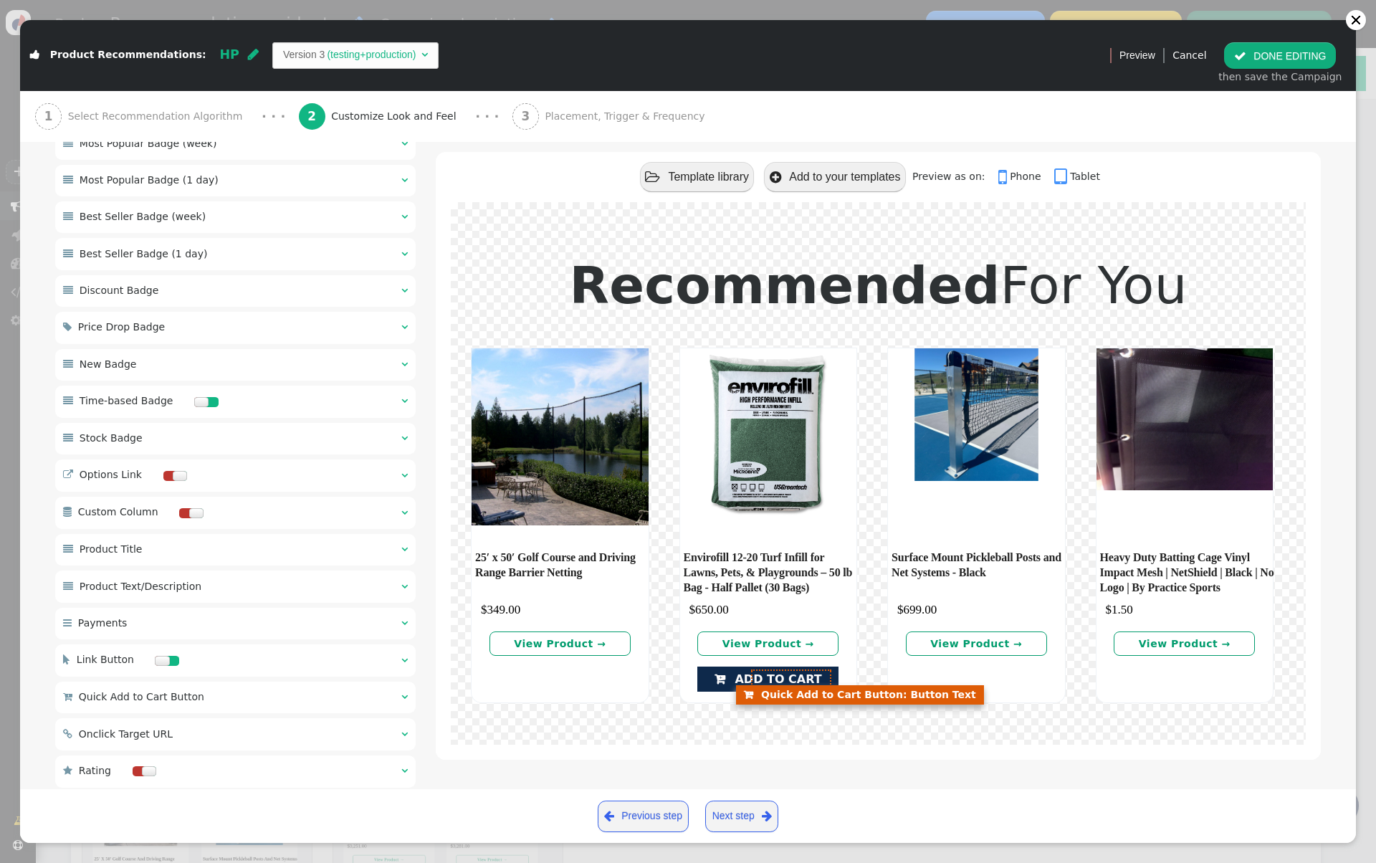
click at [791, 672] on font "ADD TO CART" at bounding box center [778, 679] width 87 height 14
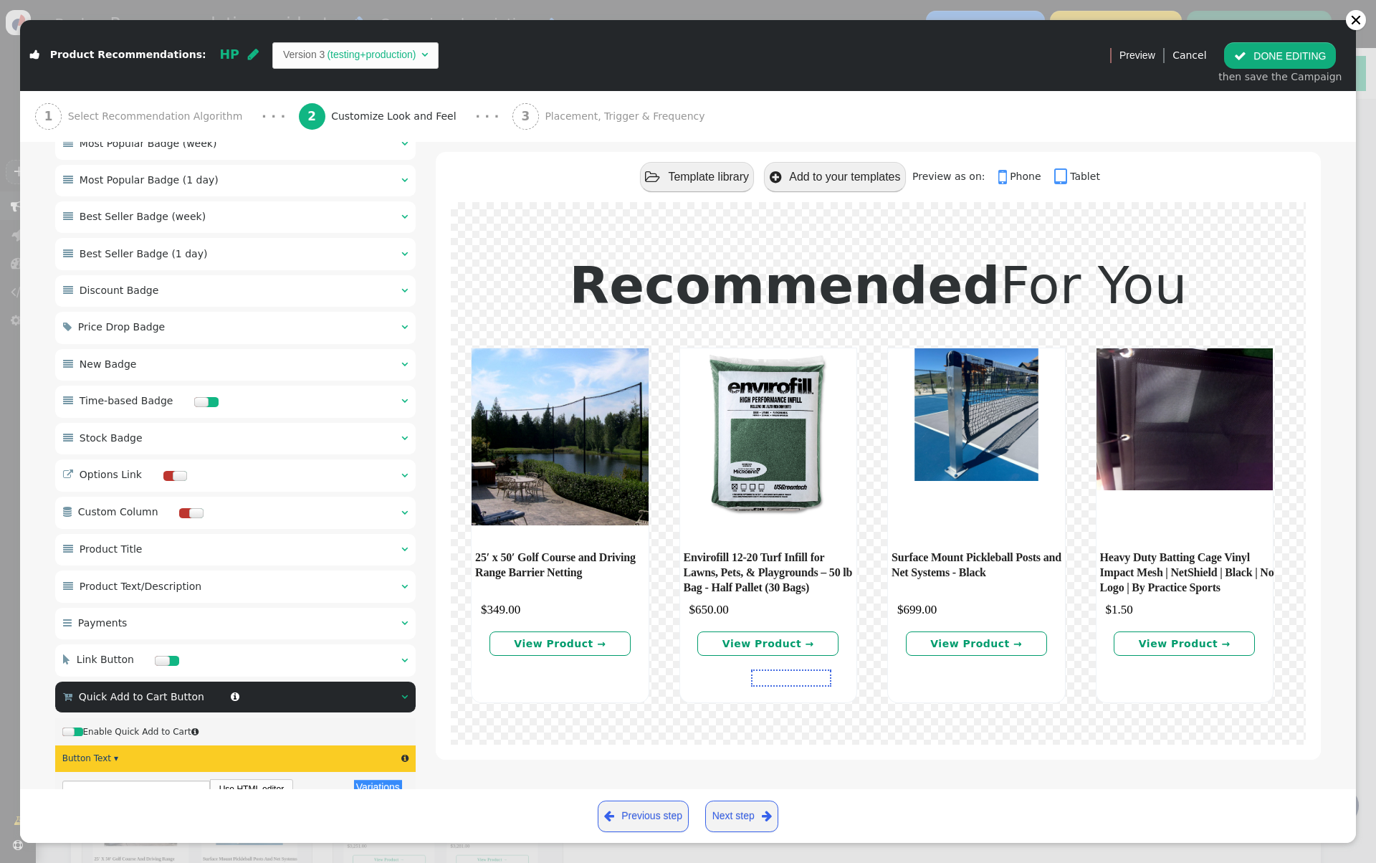
scroll to position [0, 0]
type input "ADD TO CART"
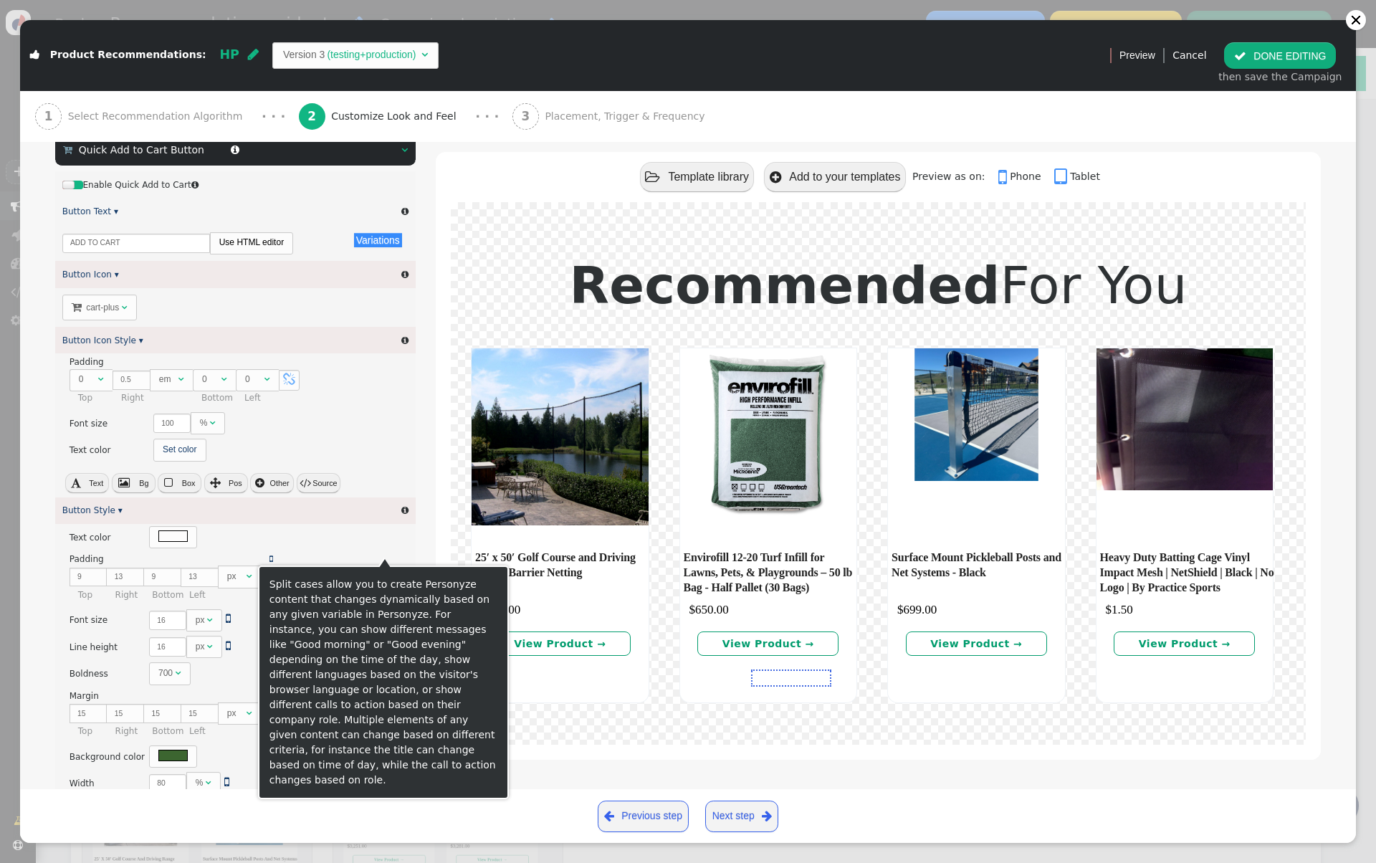
scroll to position [973, 0]
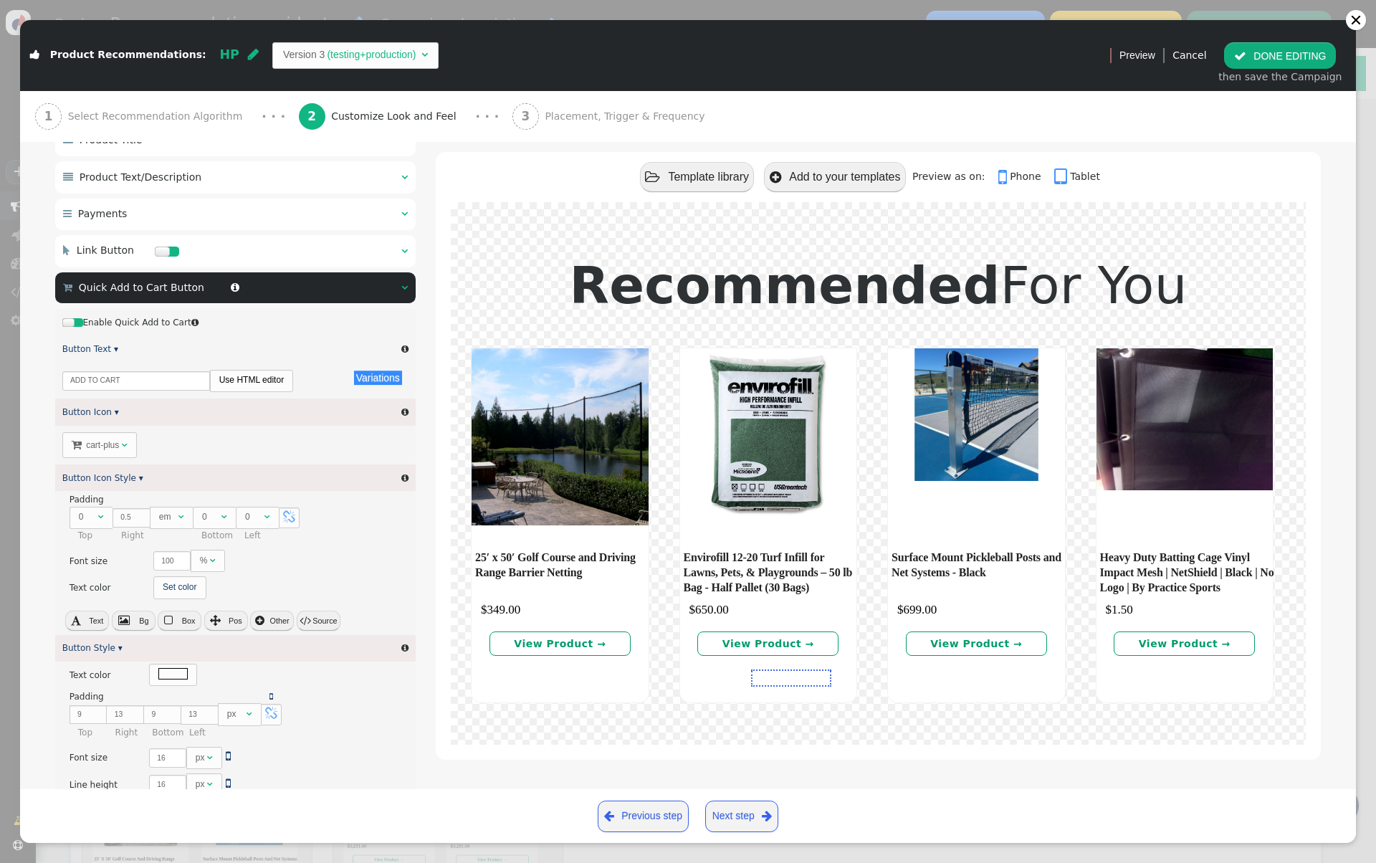
click at [204, 120] on span "Select Recommendation Algorithm" at bounding box center [158, 116] width 181 height 15
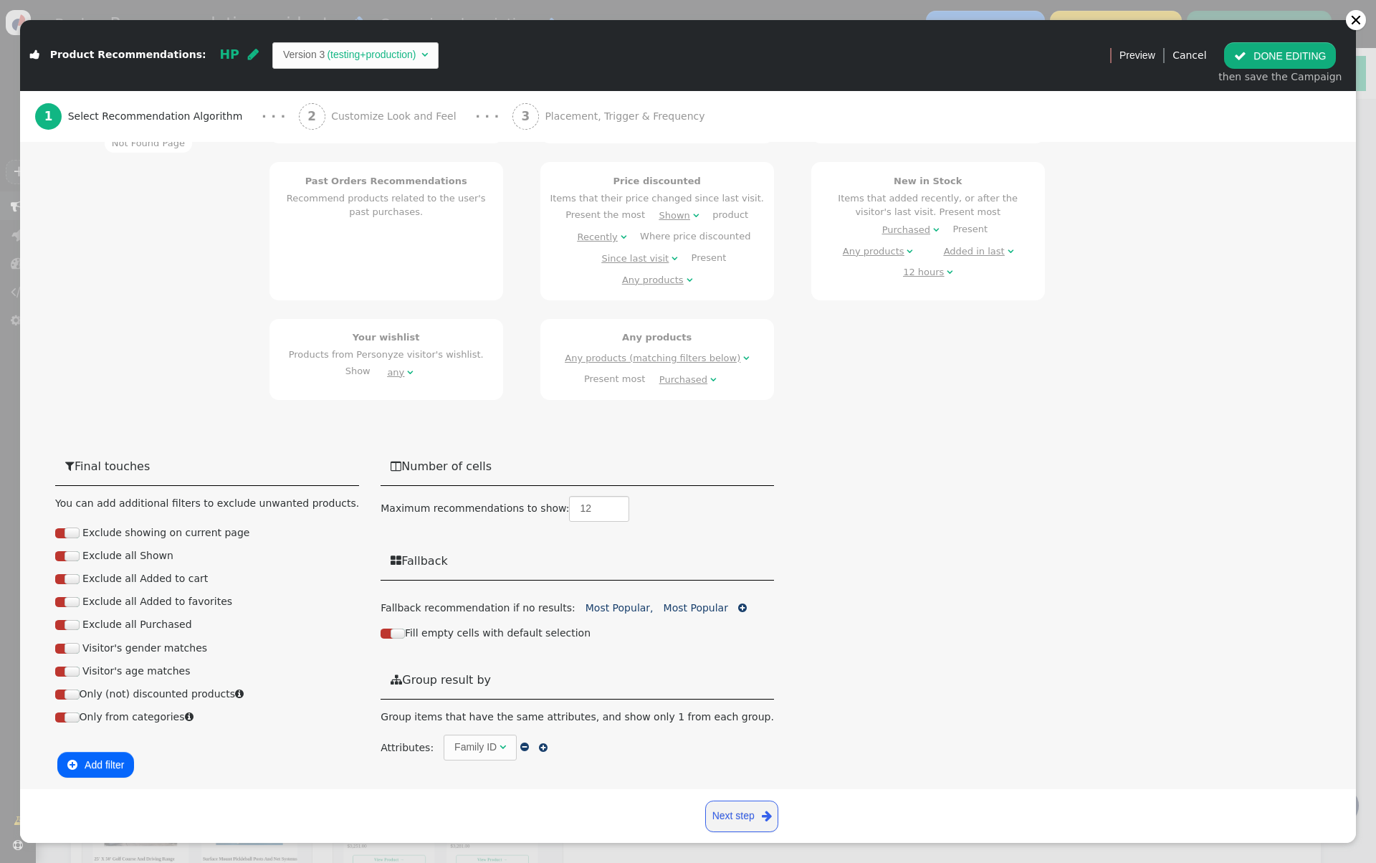
scroll to position [627, 0]
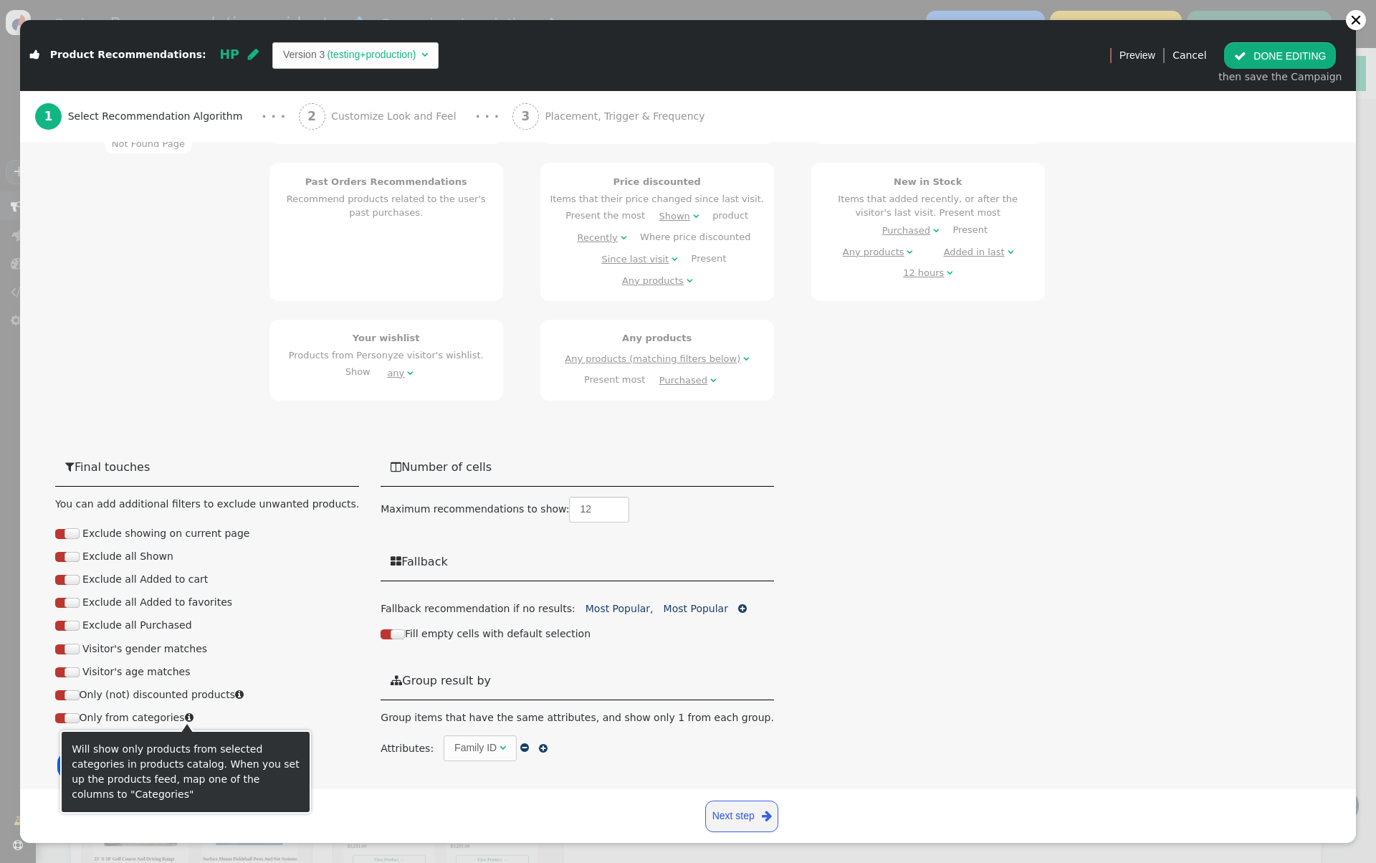
click at [100, 763] on div "Will show only products from selected categories in products catalog. When you …" at bounding box center [186, 772] width 228 height 60
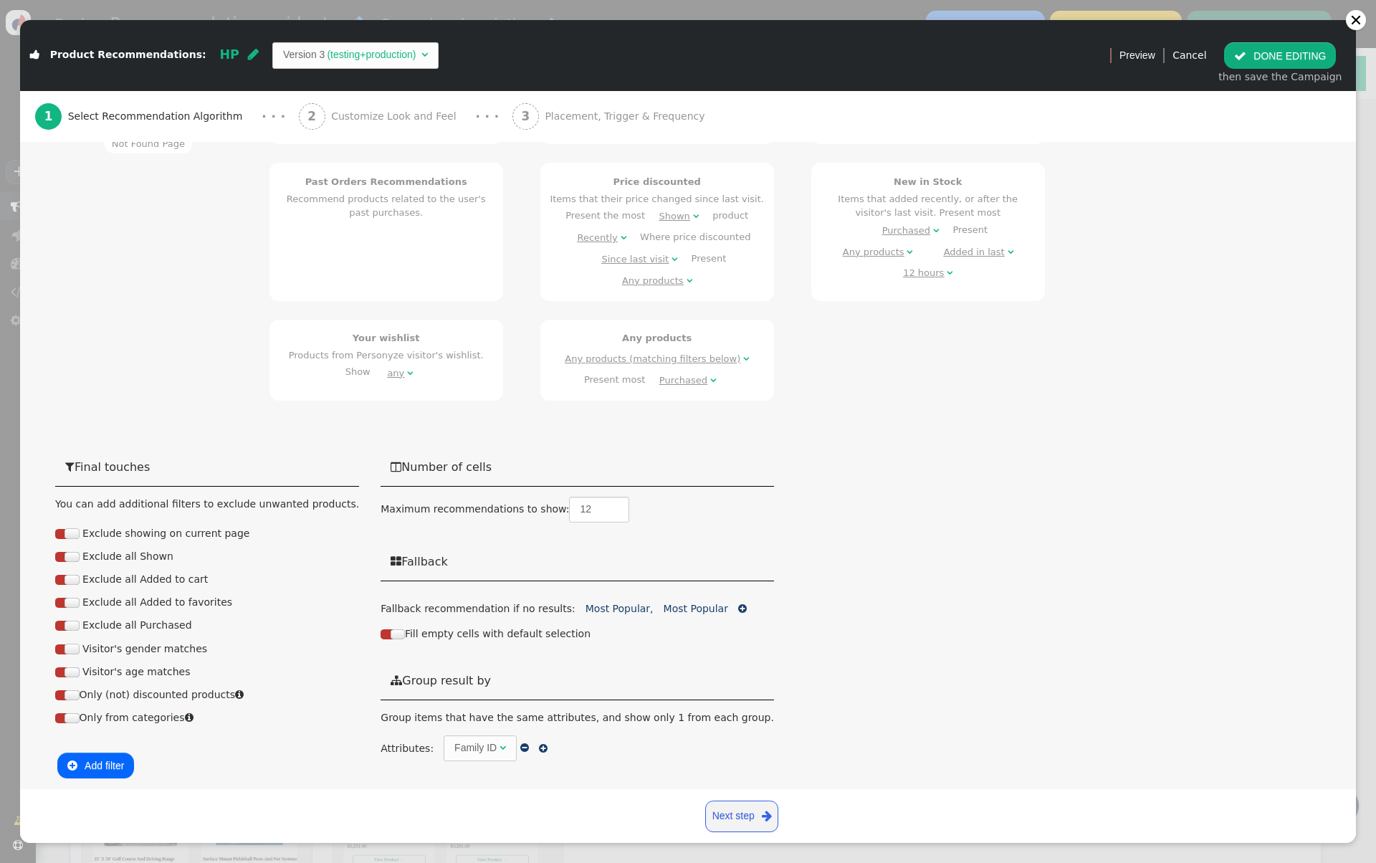
click at [107, 766] on button " Add filter" at bounding box center [95, 766] width 77 height 26
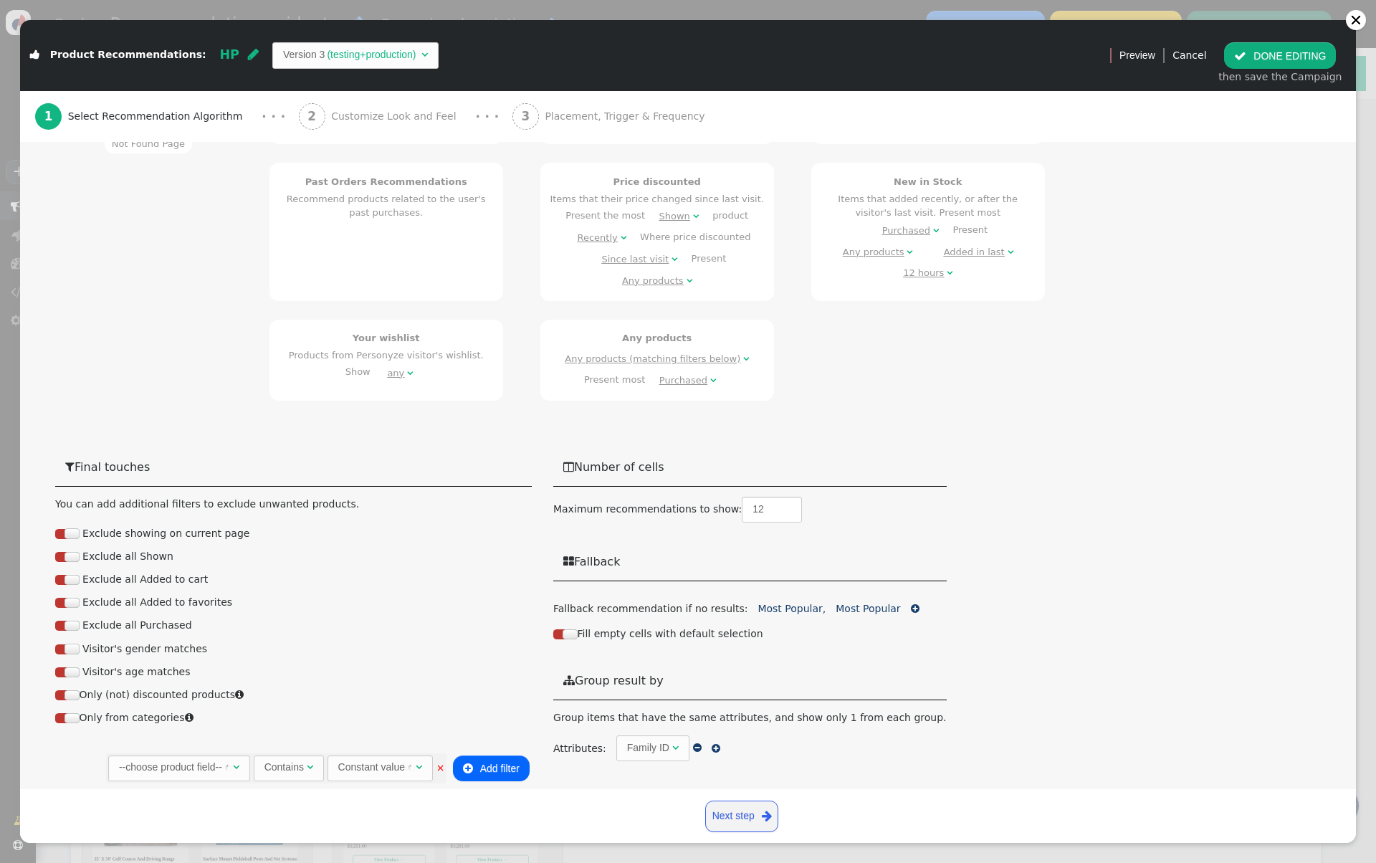
scroll to position [632, 0]
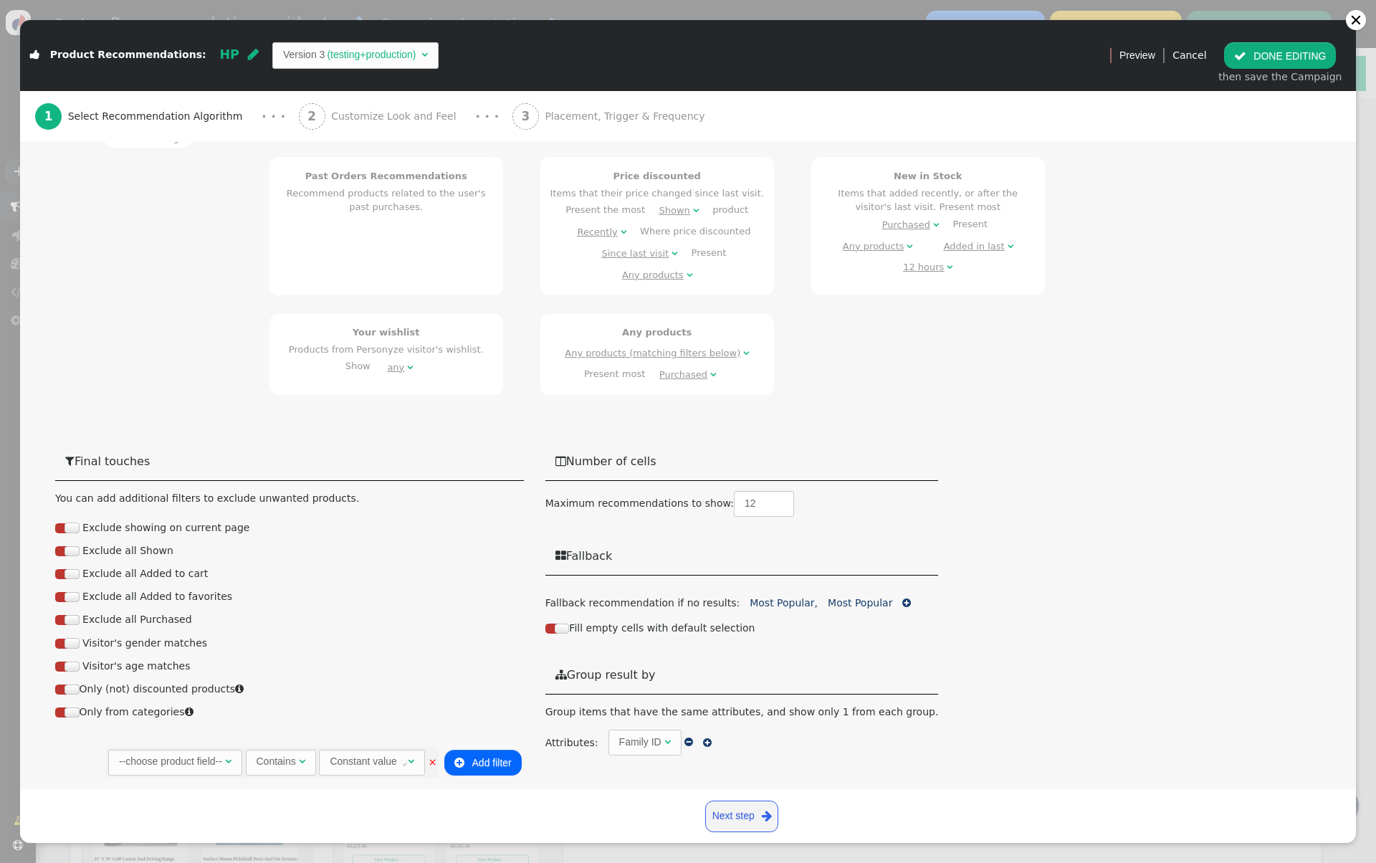
click at [192, 762] on div "--choose product field--" at bounding box center [170, 761] width 103 height 15
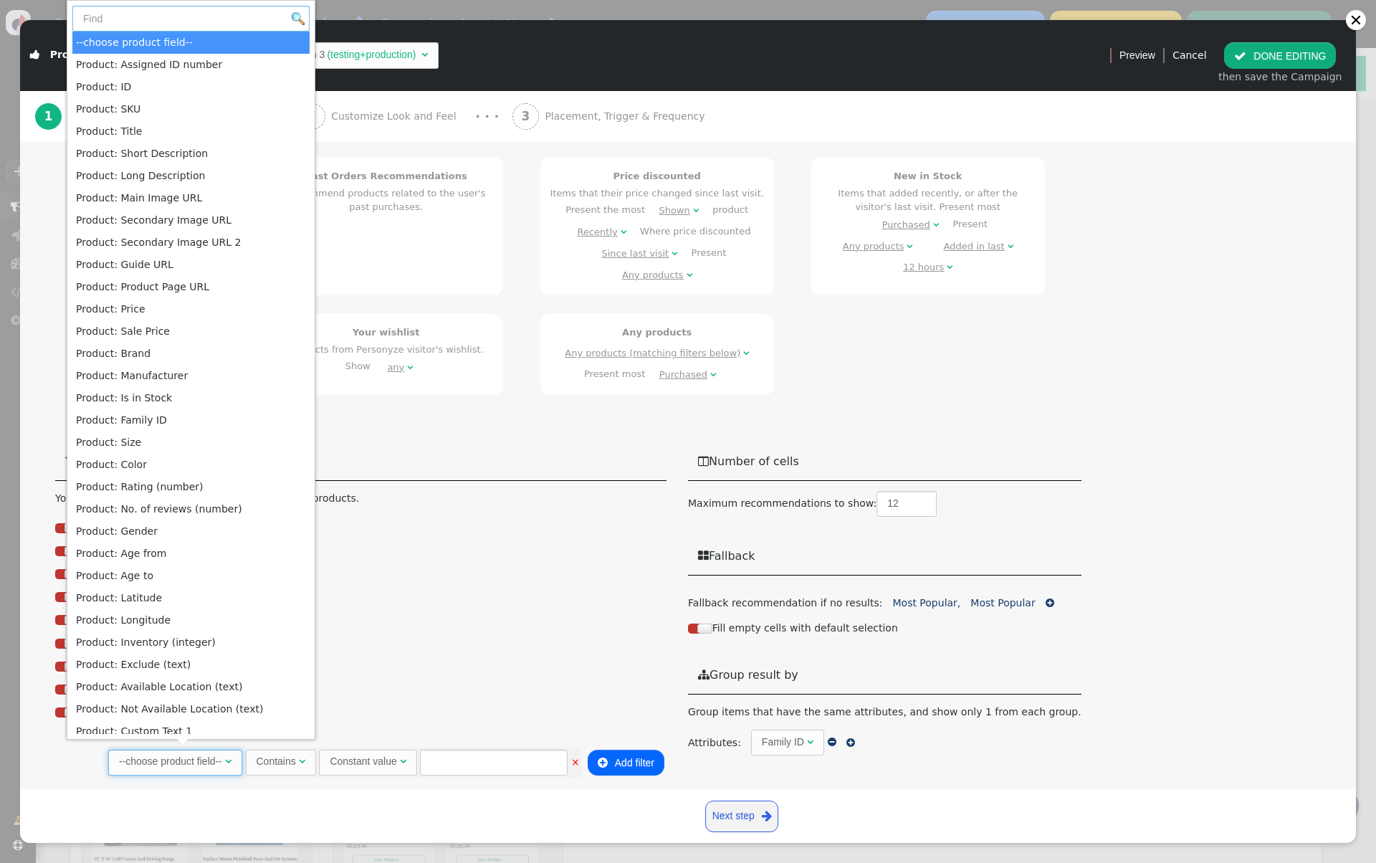
click at [175, 22] on input "text" at bounding box center [190, 19] width 237 height 26
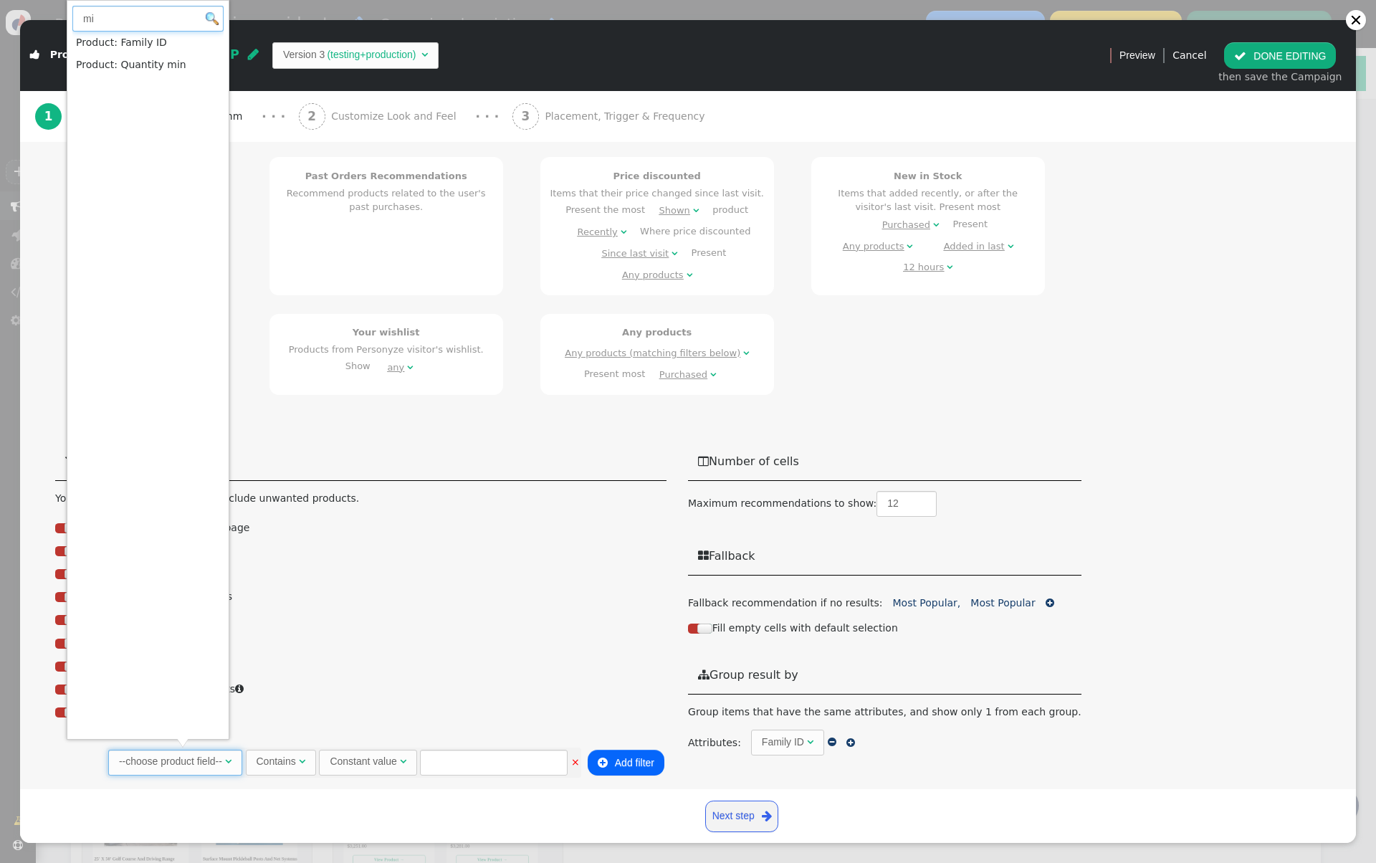
type input "mi"
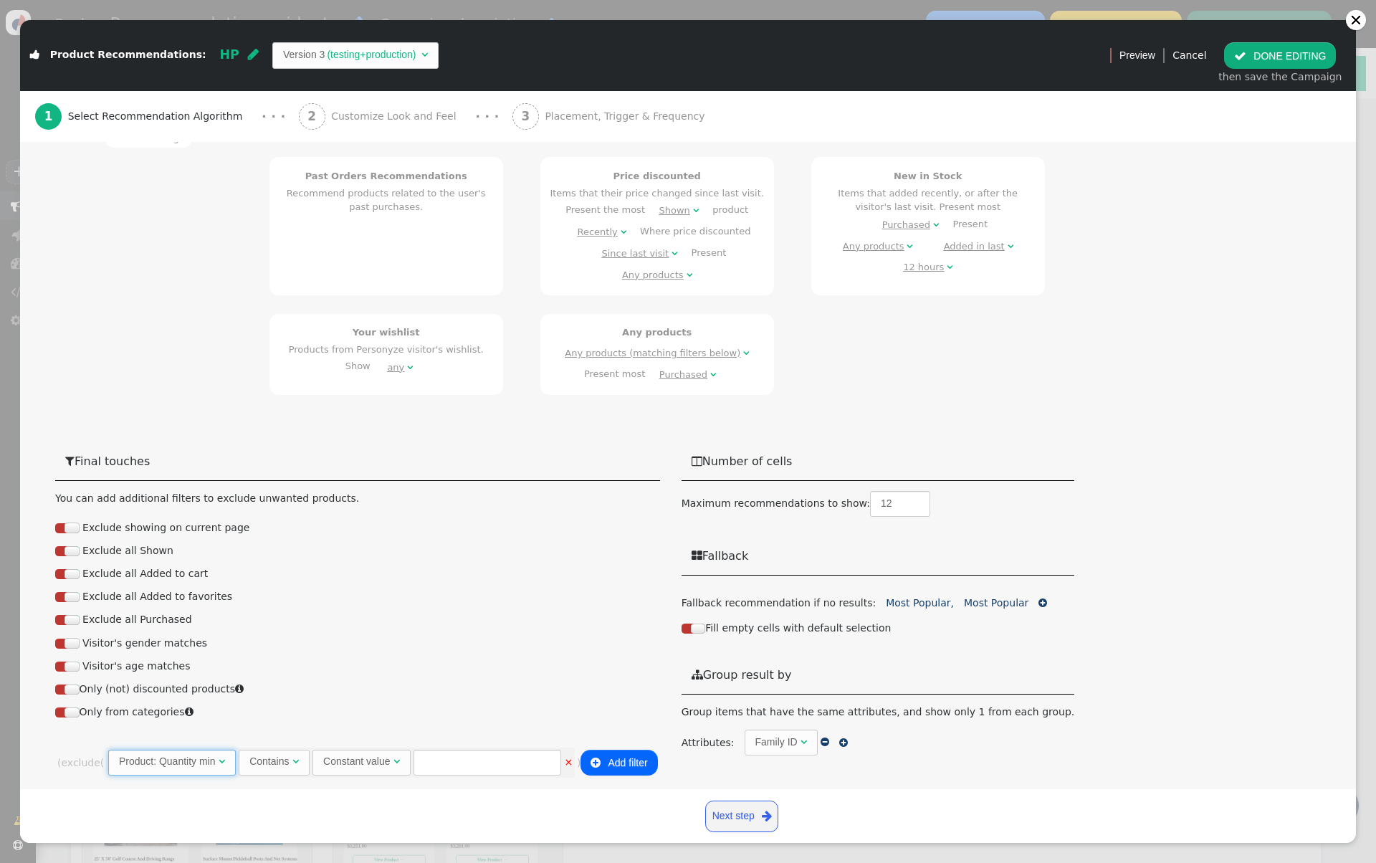
click at [354, 756] on div "Constant value" at bounding box center [356, 761] width 67 height 15
click at [289, 759] on div "Contains" at bounding box center [268, 761] width 39 height 15
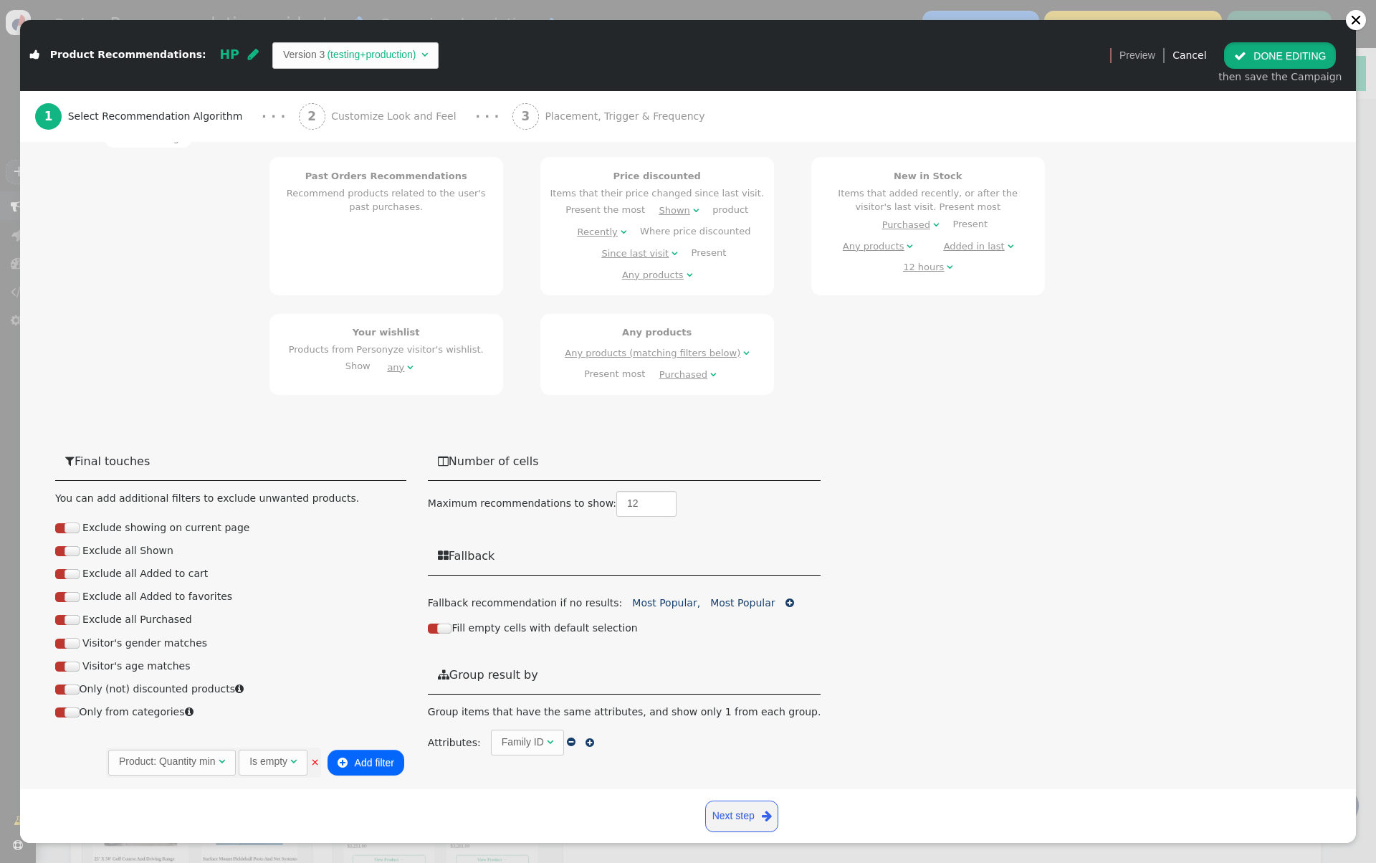
click at [1301, 47] on button " DONE EDITING" at bounding box center [1280, 55] width 112 height 26
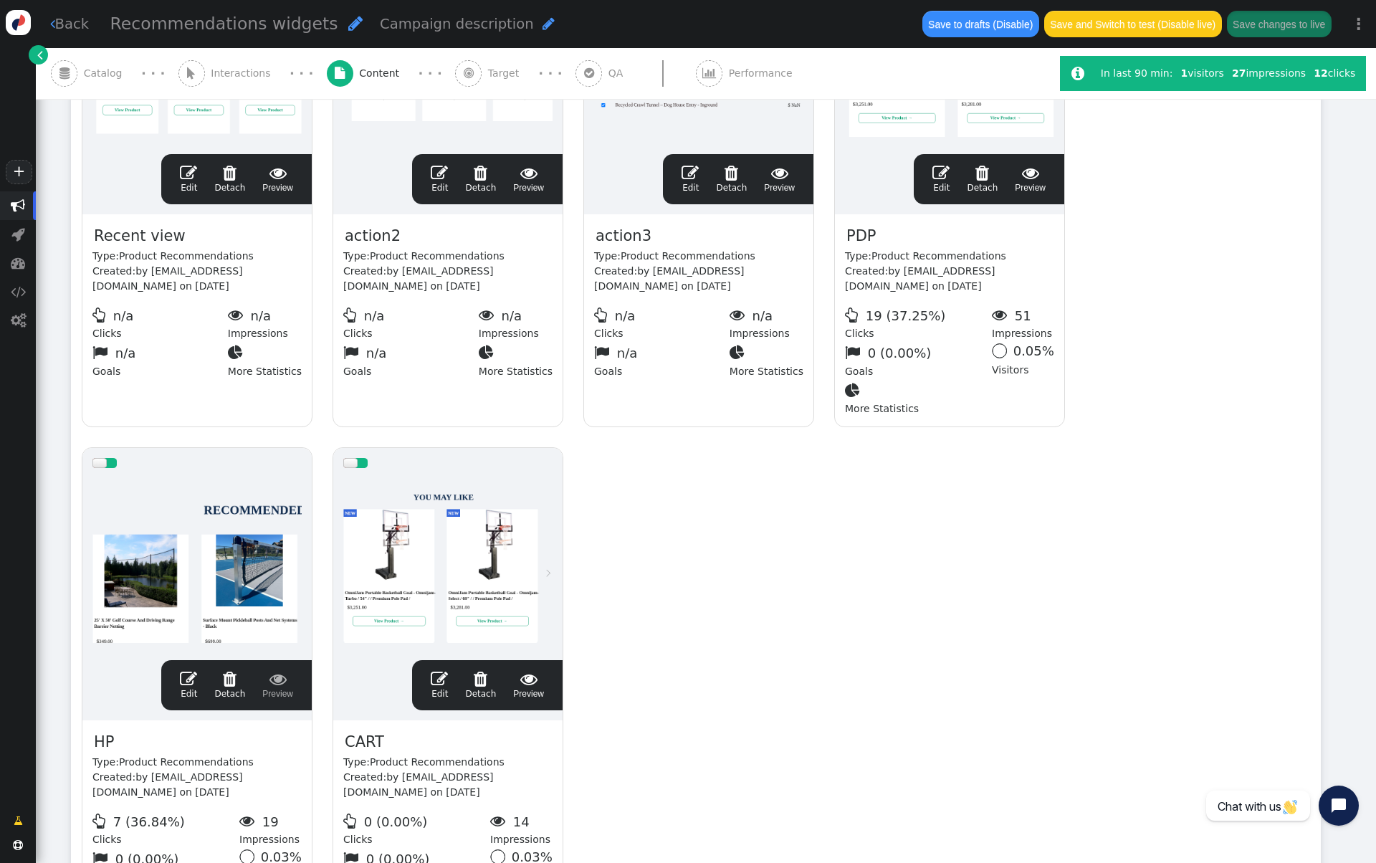
scroll to position [398, 0]
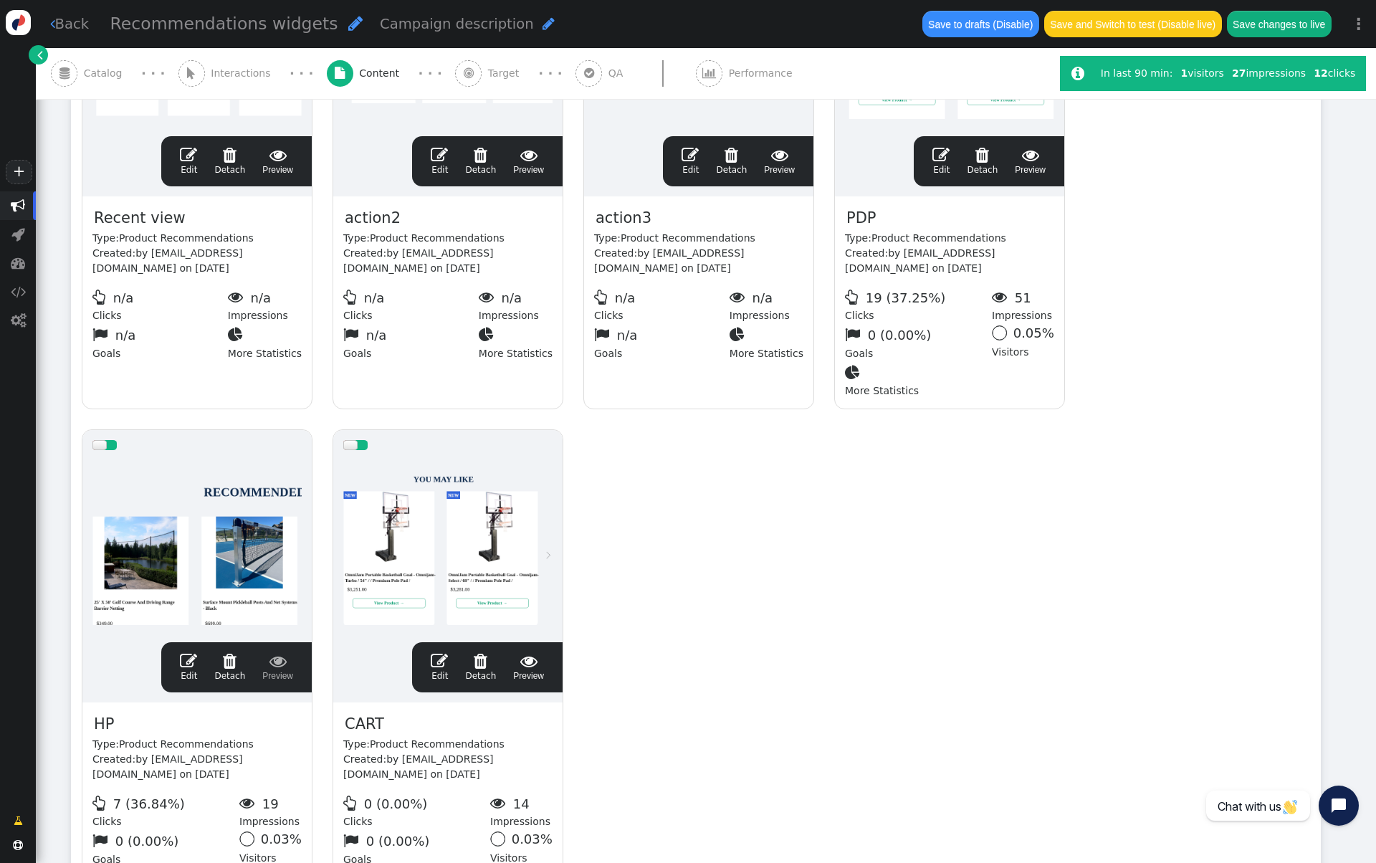
click at [468, 535] on div at bounding box center [447, 546] width 209 height 172
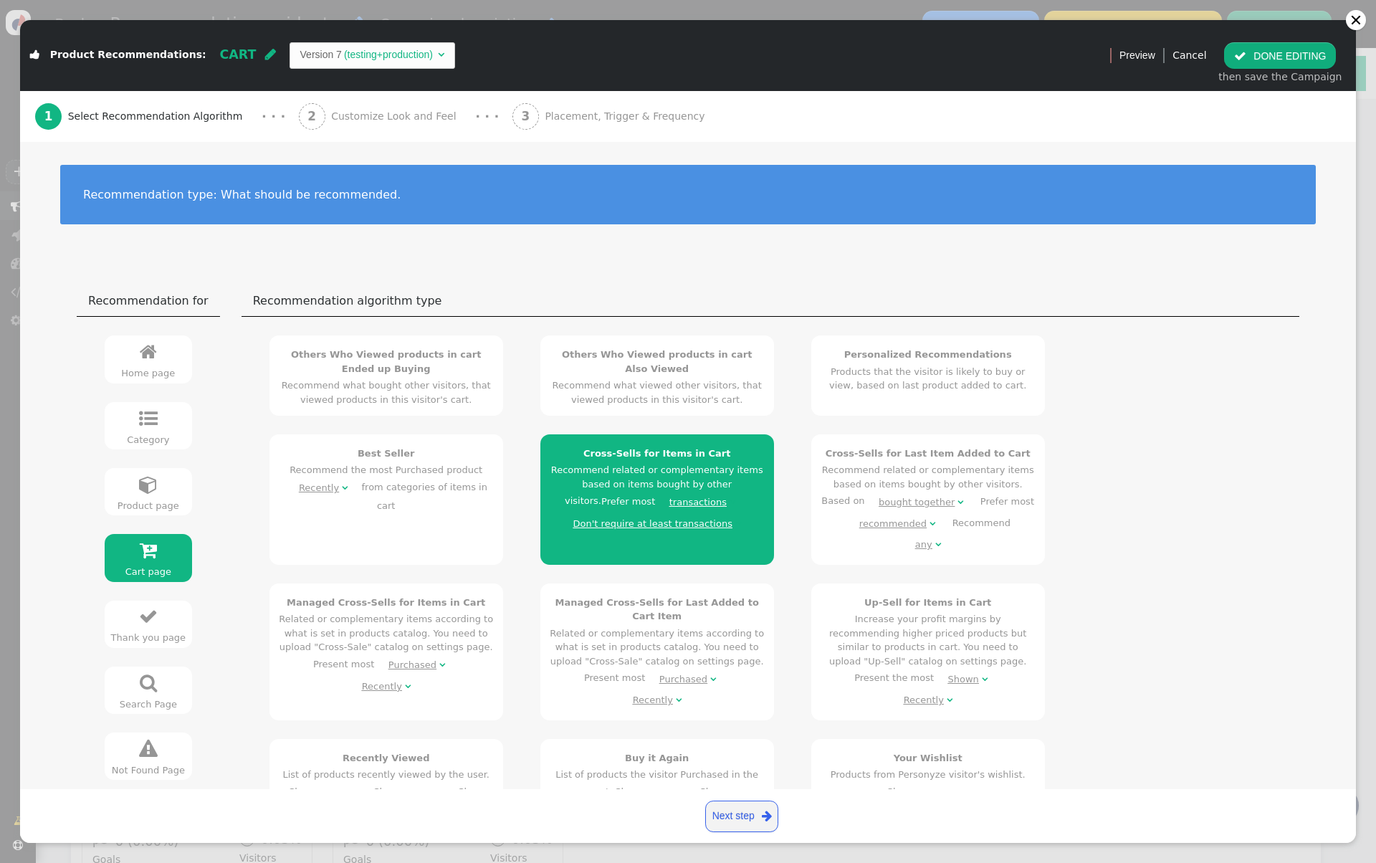
scroll to position [412, 0]
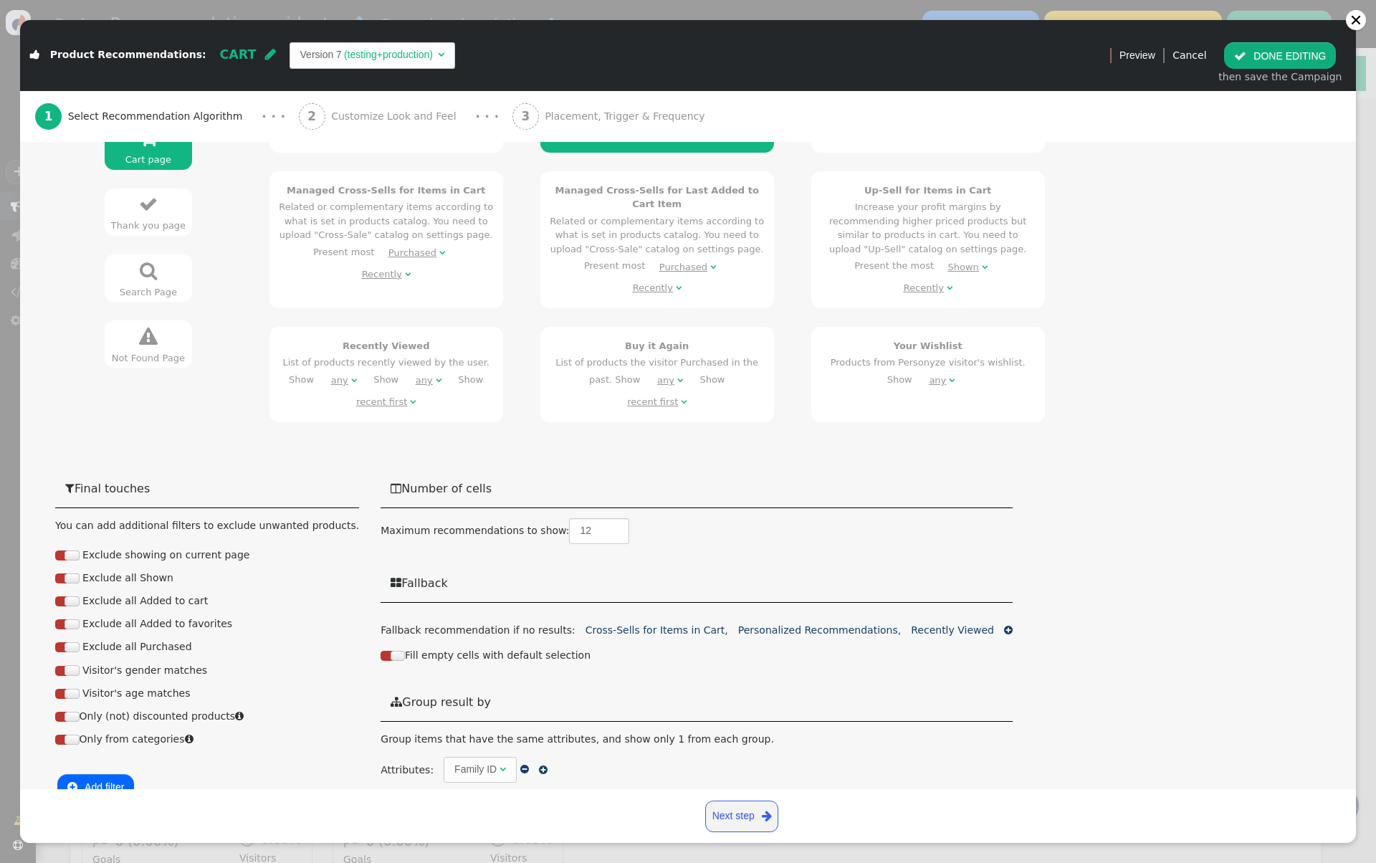
click at [116, 774] on button " Add filter" at bounding box center [95, 787] width 77 height 26
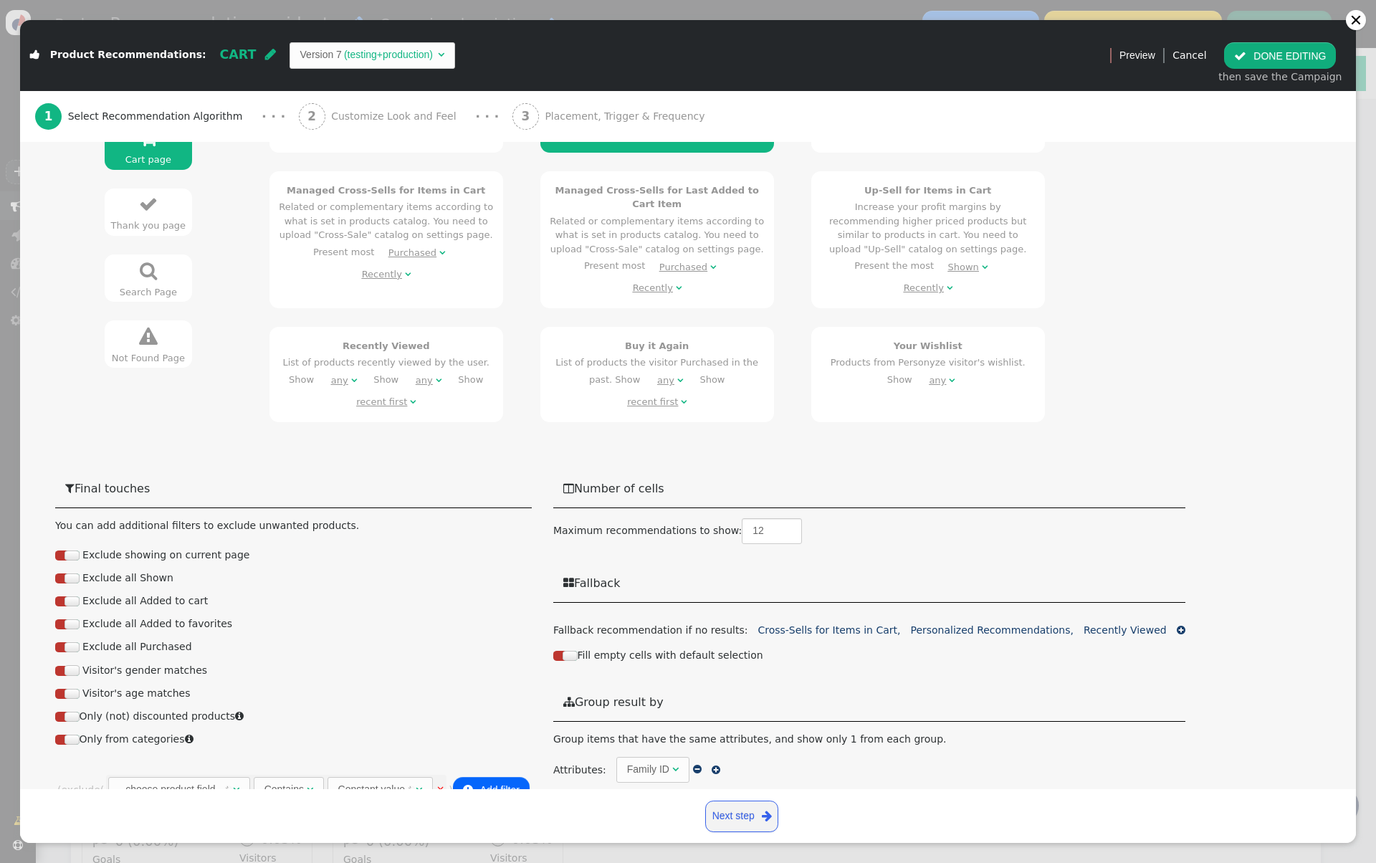
scroll to position [418, 0]
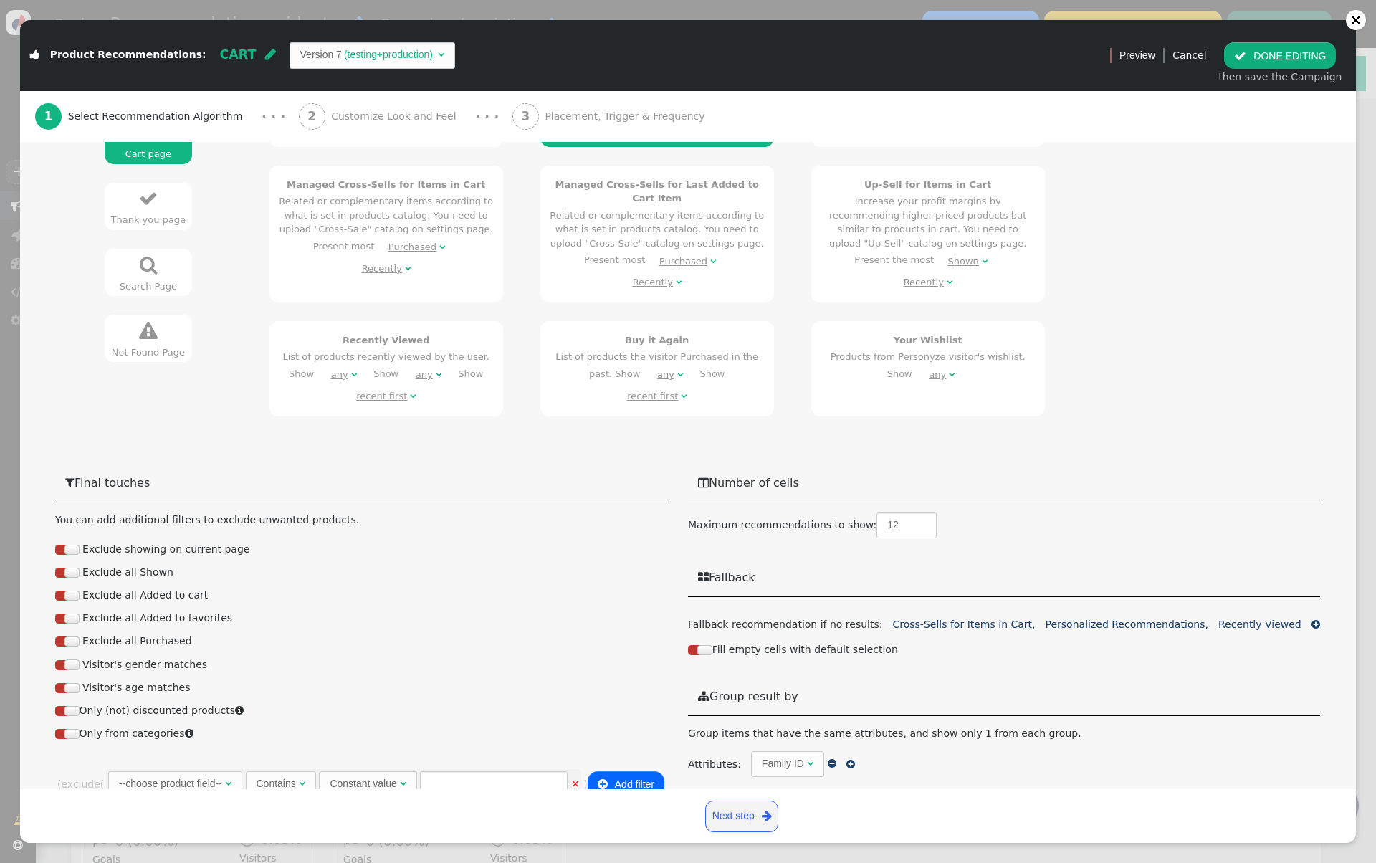
click at [576, 778] on link "×" at bounding box center [575, 783] width 9 height 11
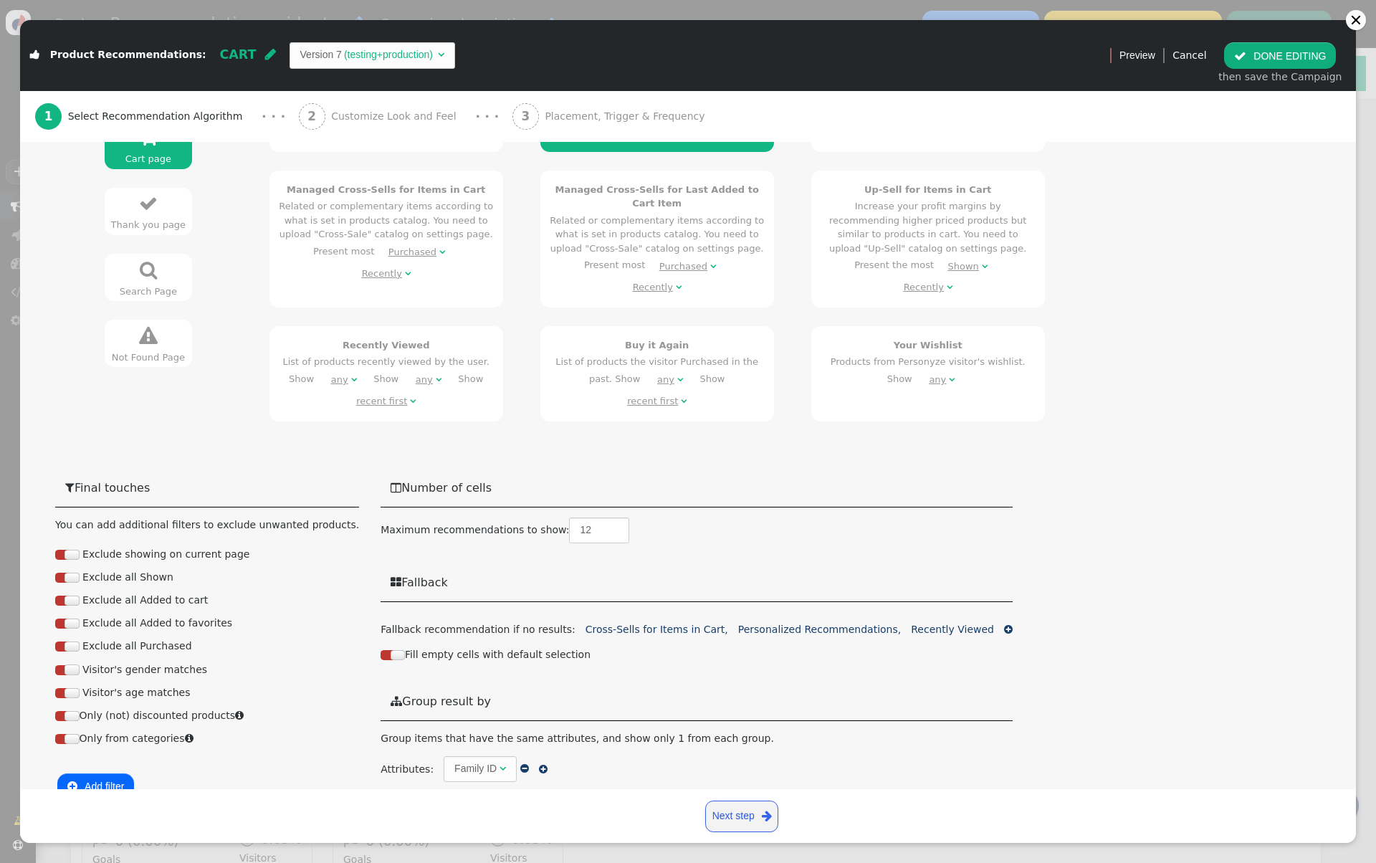
click at [89, 773] on button " Add filter" at bounding box center [95, 786] width 77 height 26
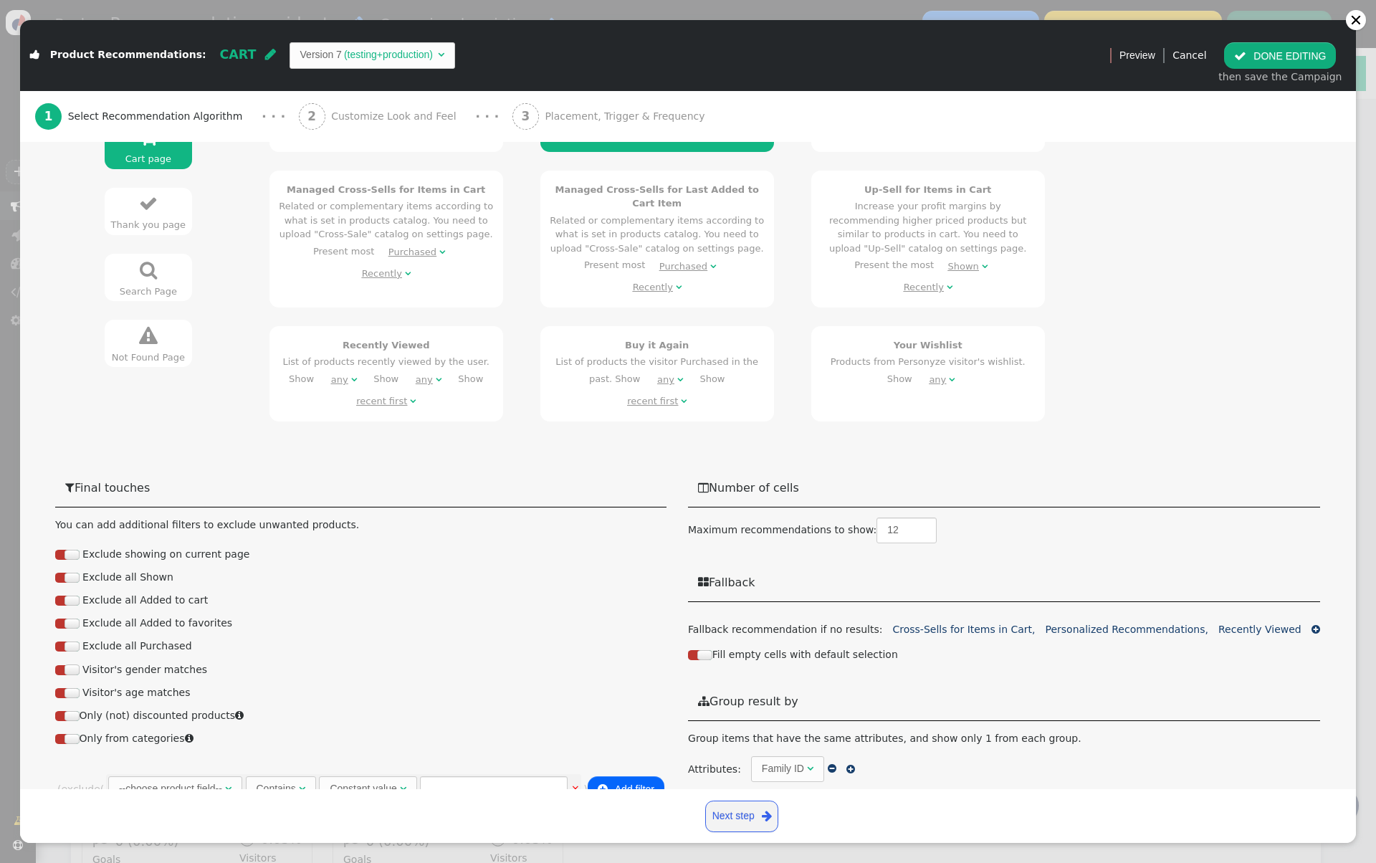
click at [201, 781] on div "--choose product field--" at bounding box center [170, 788] width 103 height 15
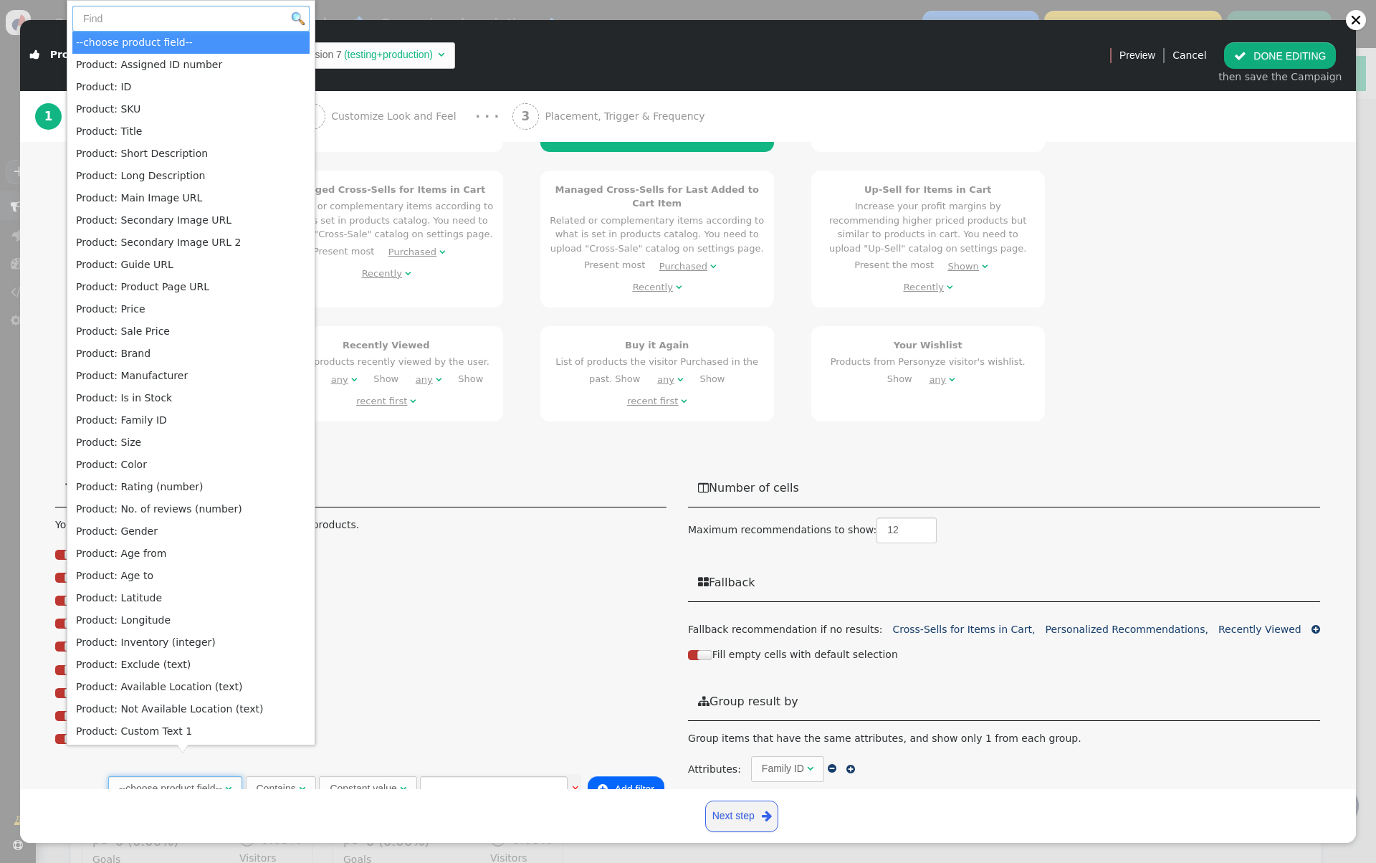
click at [171, 24] on input "text" at bounding box center [190, 19] width 237 height 26
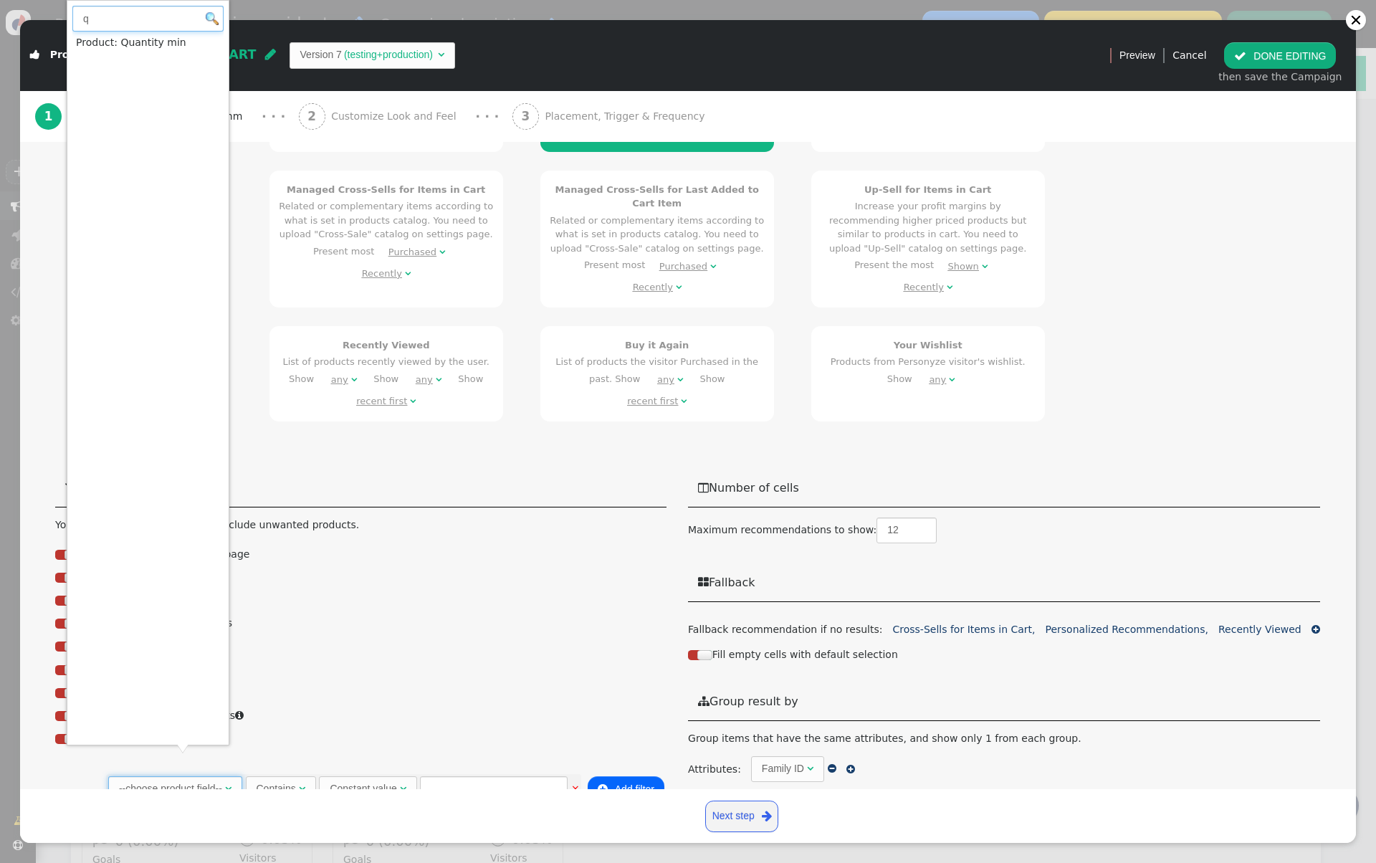
type input "q"
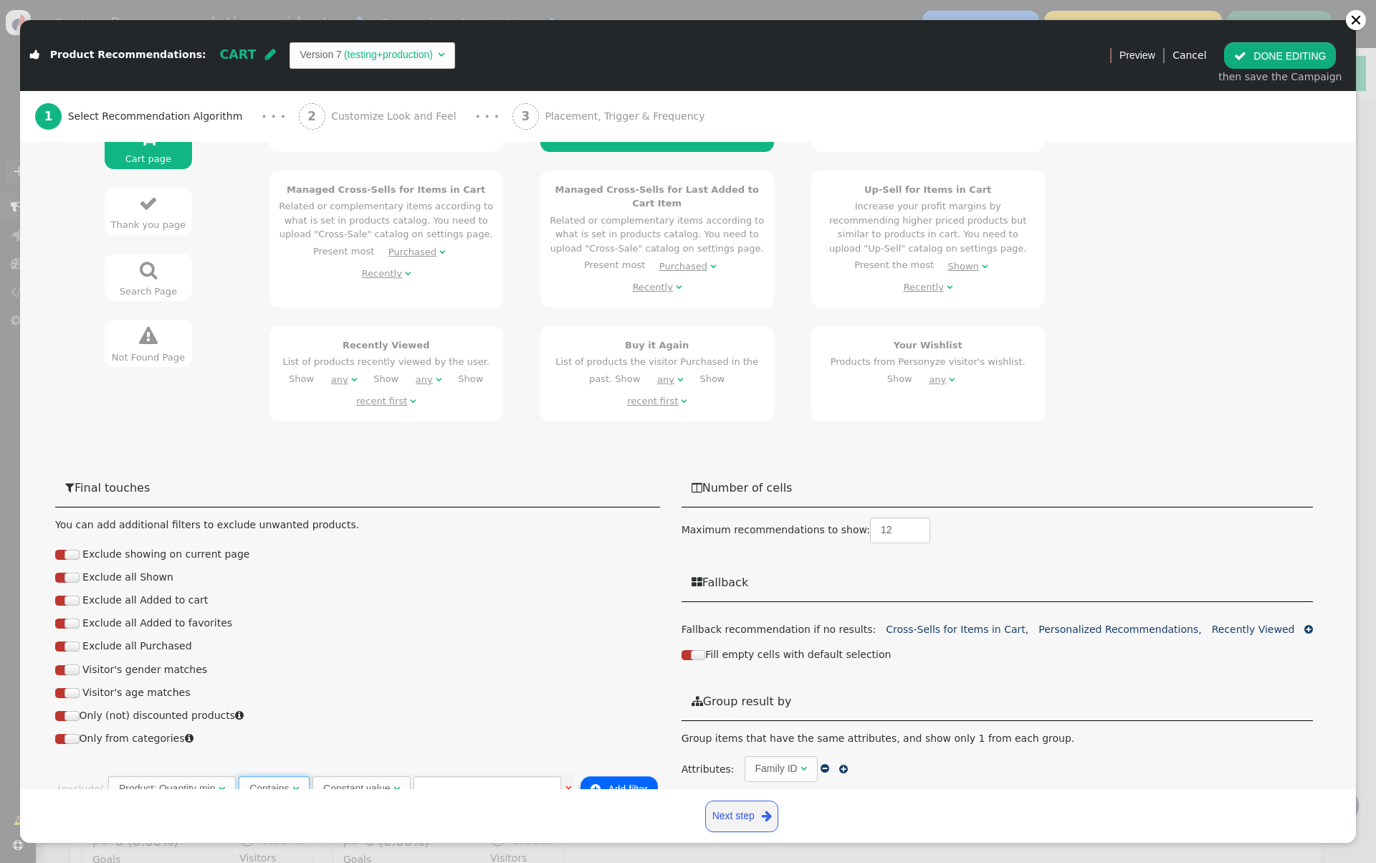
click at [299, 776] on span "Contains " at bounding box center [274, 789] width 70 height 26
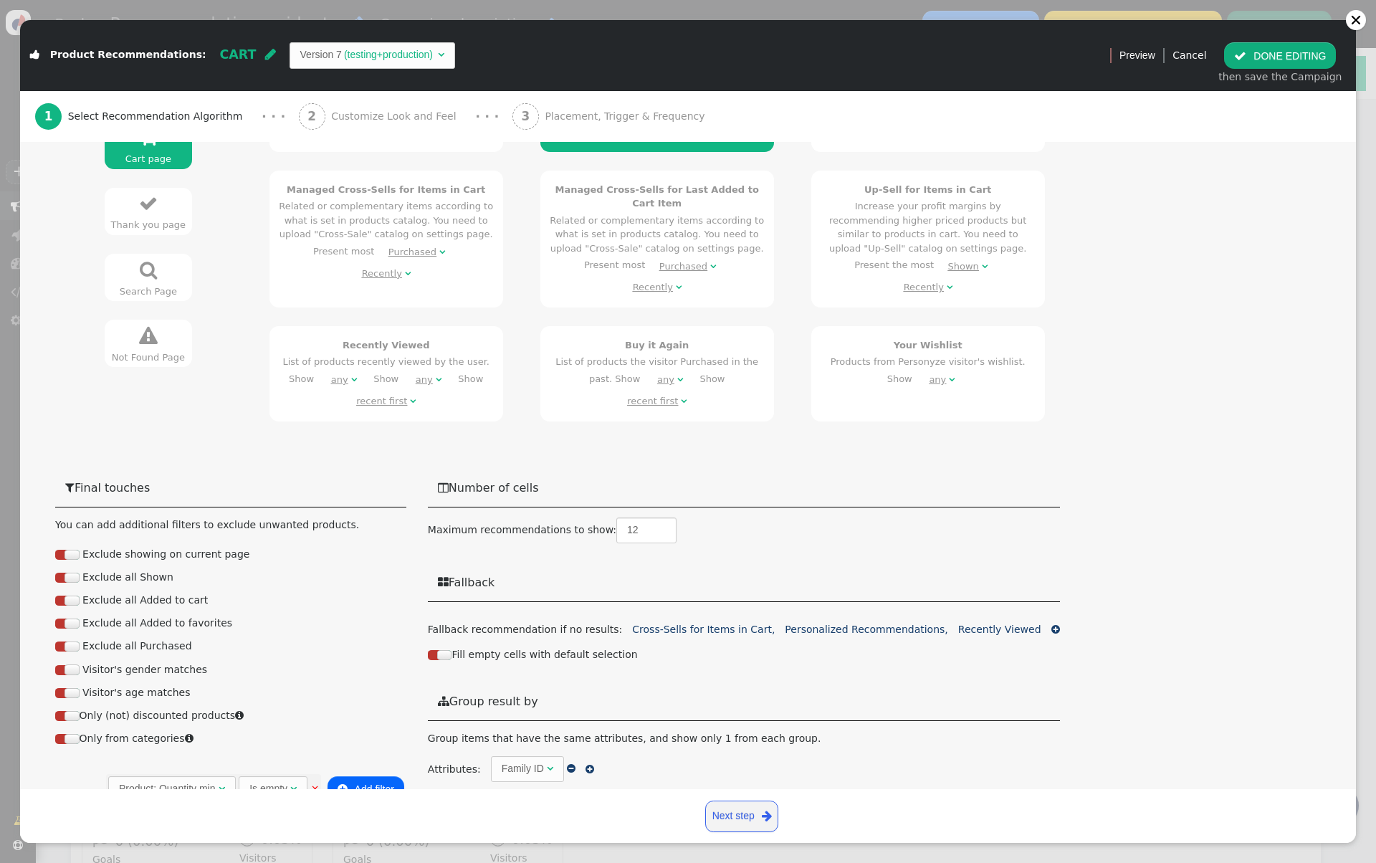
click at [1279, 52] on button " DONE EDITING" at bounding box center [1280, 55] width 112 height 26
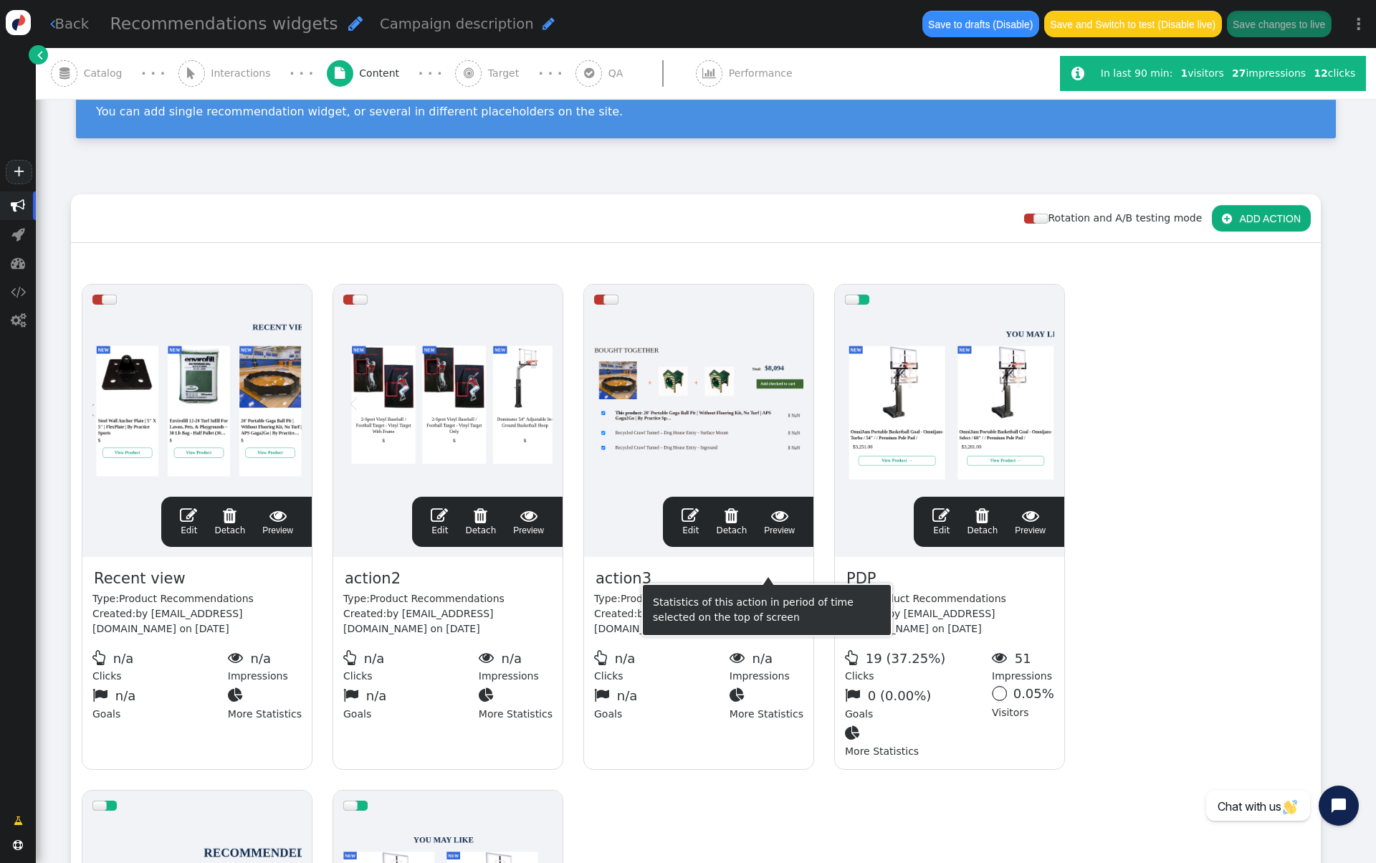
scroll to position [0, 0]
